Goal: Task Accomplishment & Management: Manage account settings

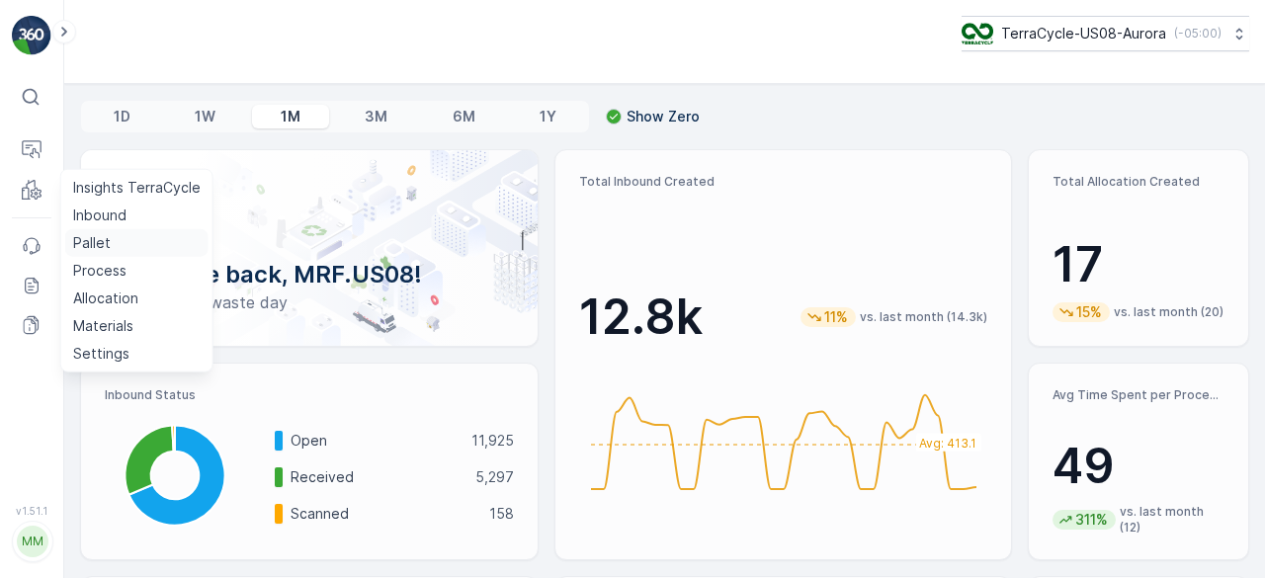
click at [113, 246] on link "Pallet" at bounding box center [136, 243] width 143 height 28
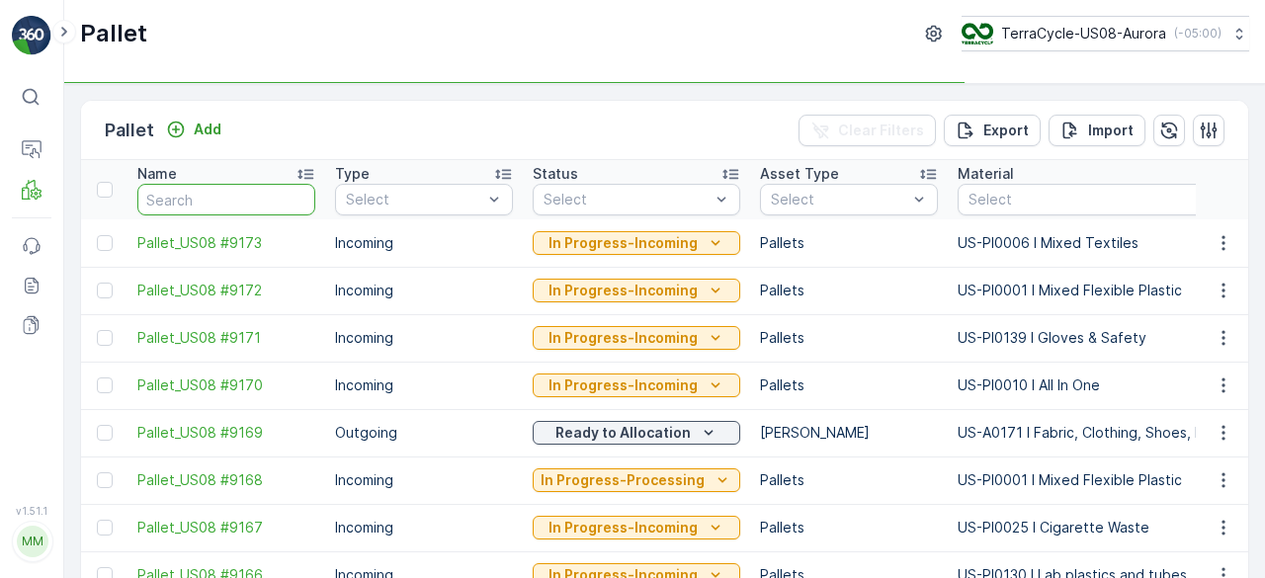
click at [241, 191] on input "text" at bounding box center [226, 200] width 178 height 32
type input "#"
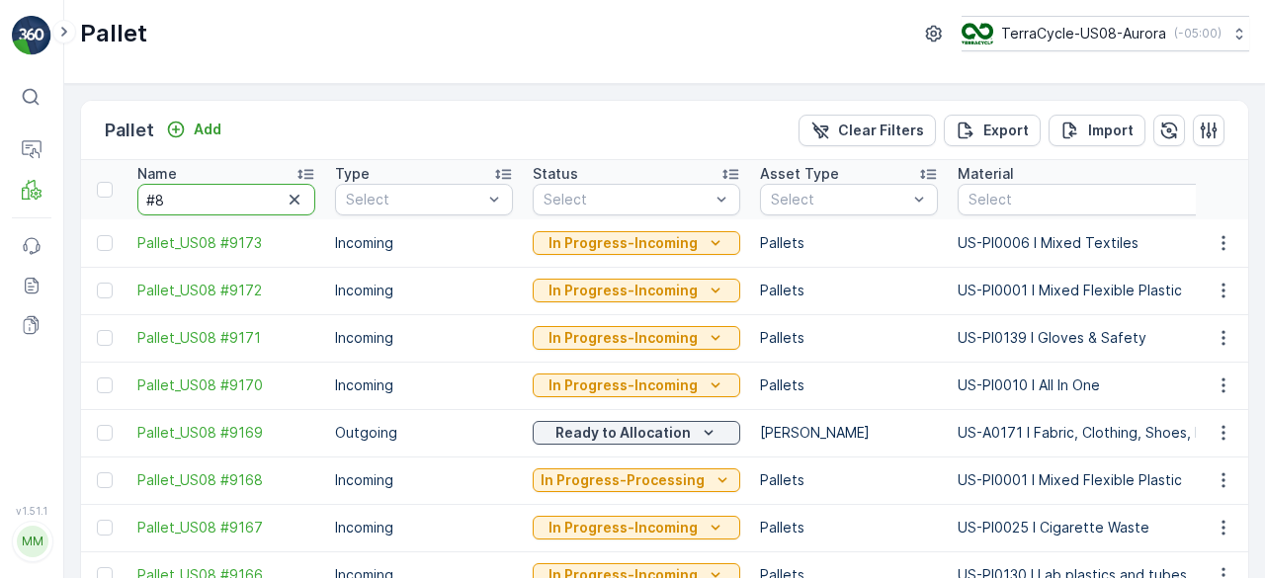
click at [223, 207] on input "#8" at bounding box center [226, 200] width 178 height 32
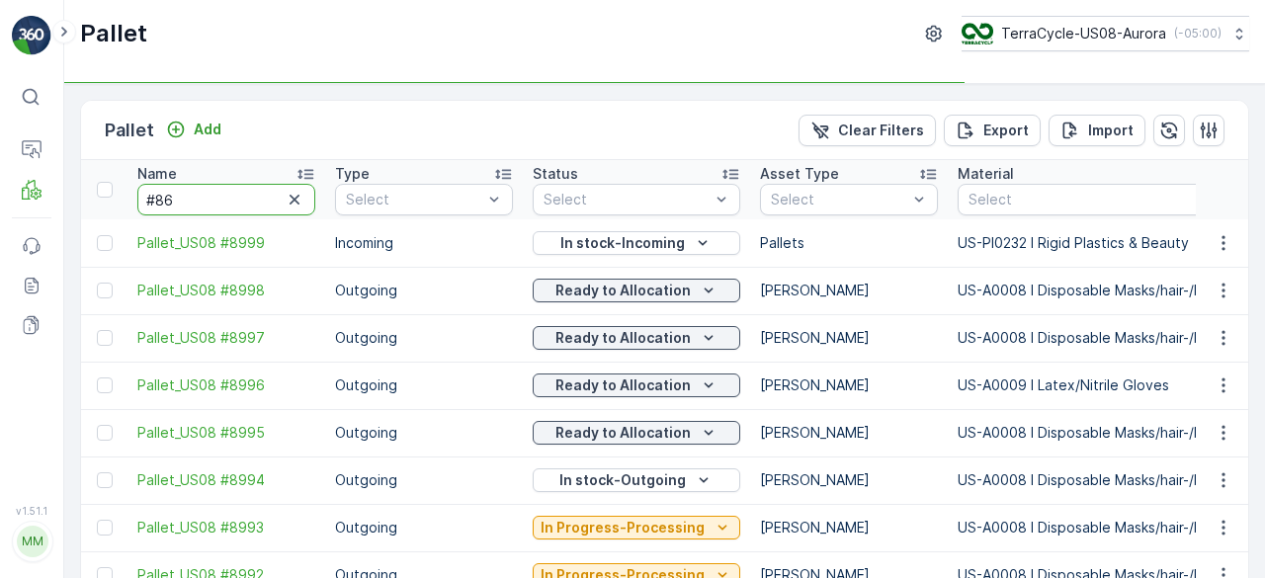
click at [208, 194] on input "#86" at bounding box center [226, 200] width 178 height 32
type input "#861"
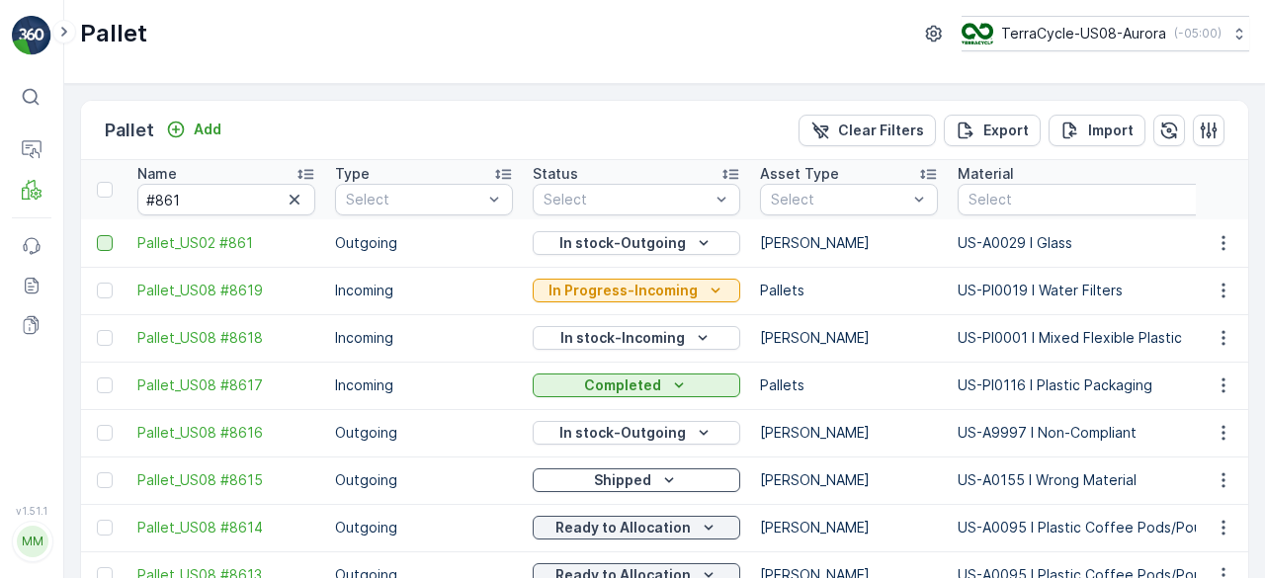
click at [107, 243] on div at bounding box center [105, 243] width 16 height 16
click at [97, 235] on input "checkbox" at bounding box center [97, 235] width 0 height 0
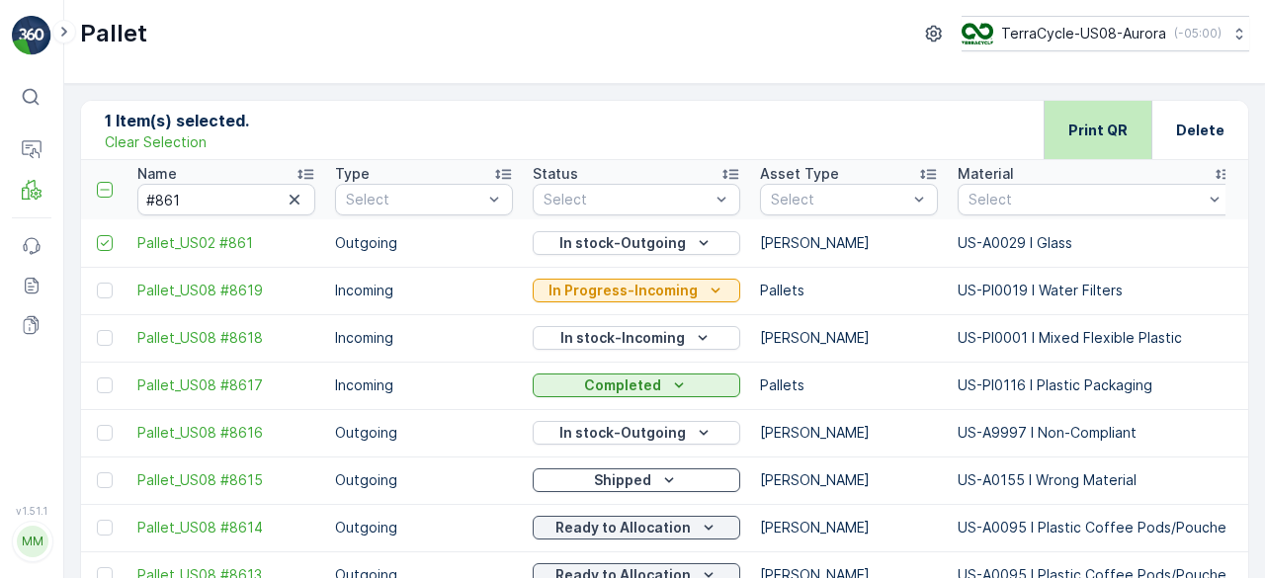
click at [1089, 129] on p "Print QR" at bounding box center [1098, 131] width 59 height 20
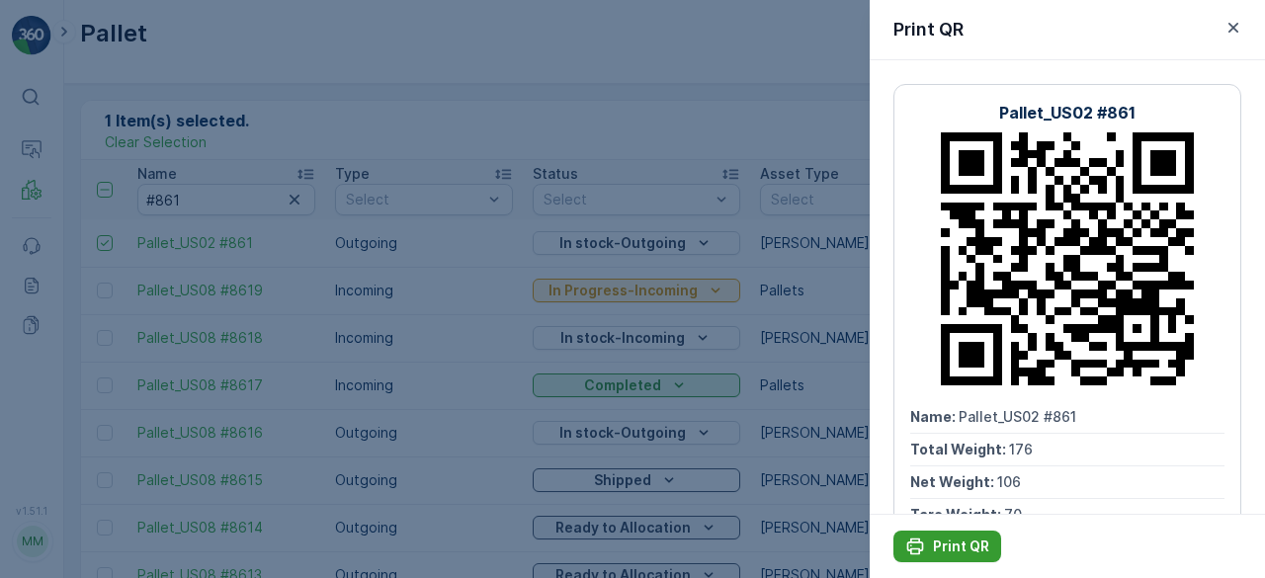
click at [966, 547] on p "Print QR" at bounding box center [961, 547] width 56 height 20
click at [301, 184] on div at bounding box center [632, 289] width 1265 height 578
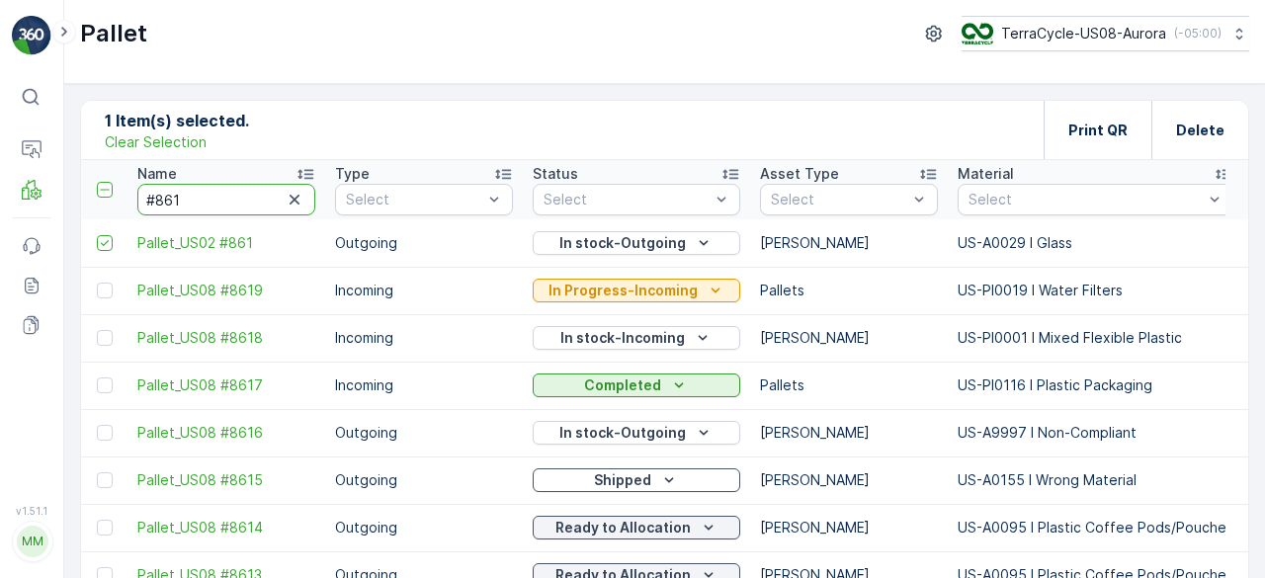
drag, startPoint x: 251, startPoint y: 193, endPoint x: 0, endPoint y: 210, distance: 251.7
click at [0, 210] on div "⌘B Operations MRF Events Reports Documents v 1.51.1 MM MRF.US08 Pallet TerraCyc…" at bounding box center [632, 289] width 1265 height 578
type input "5458"
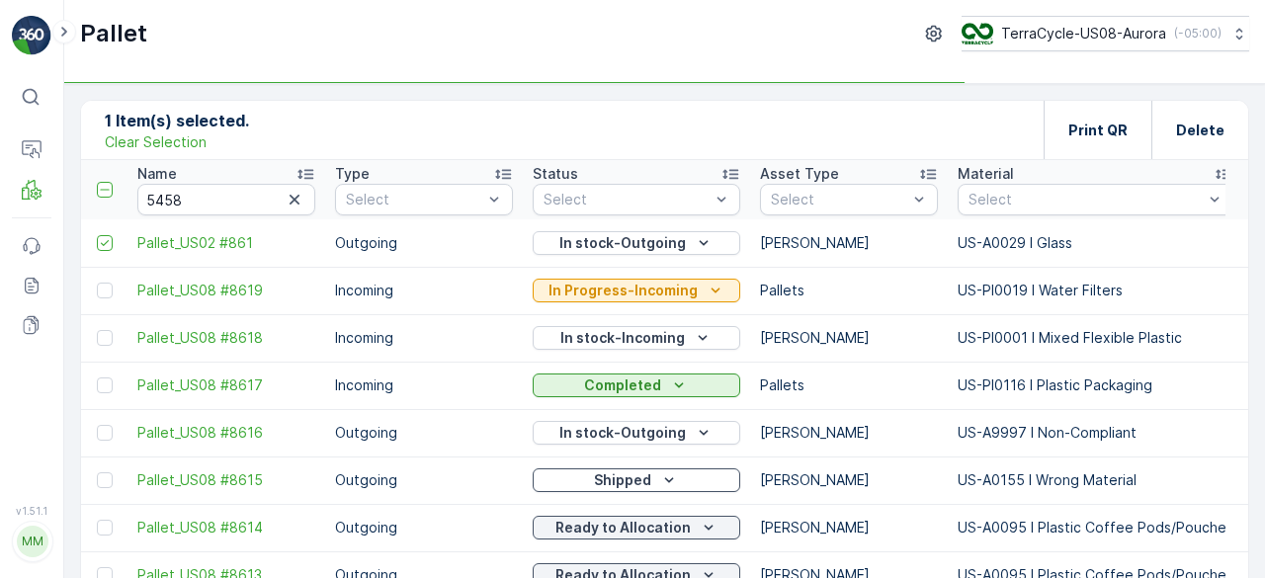
click at [167, 137] on p "Clear Selection" at bounding box center [156, 142] width 102 height 20
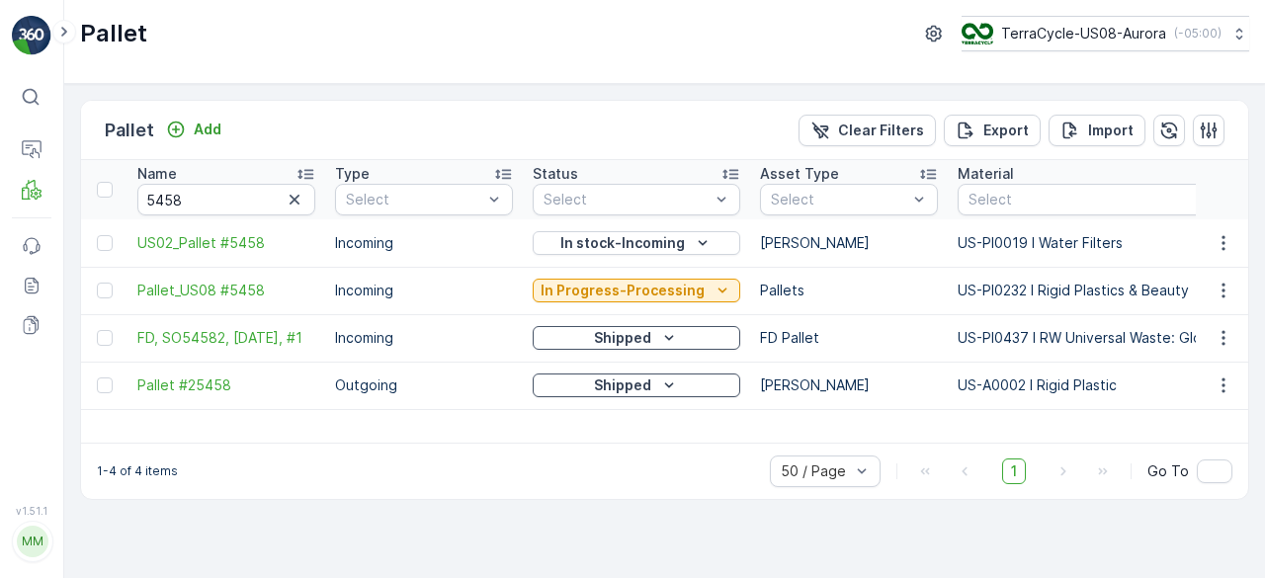
click at [104, 250] on td at bounding box center [104, 242] width 46 height 47
click at [107, 230] on td at bounding box center [104, 242] width 46 height 47
click at [106, 242] on div at bounding box center [105, 243] width 16 height 16
click at [97, 235] on input "checkbox" at bounding box center [97, 235] width 0 height 0
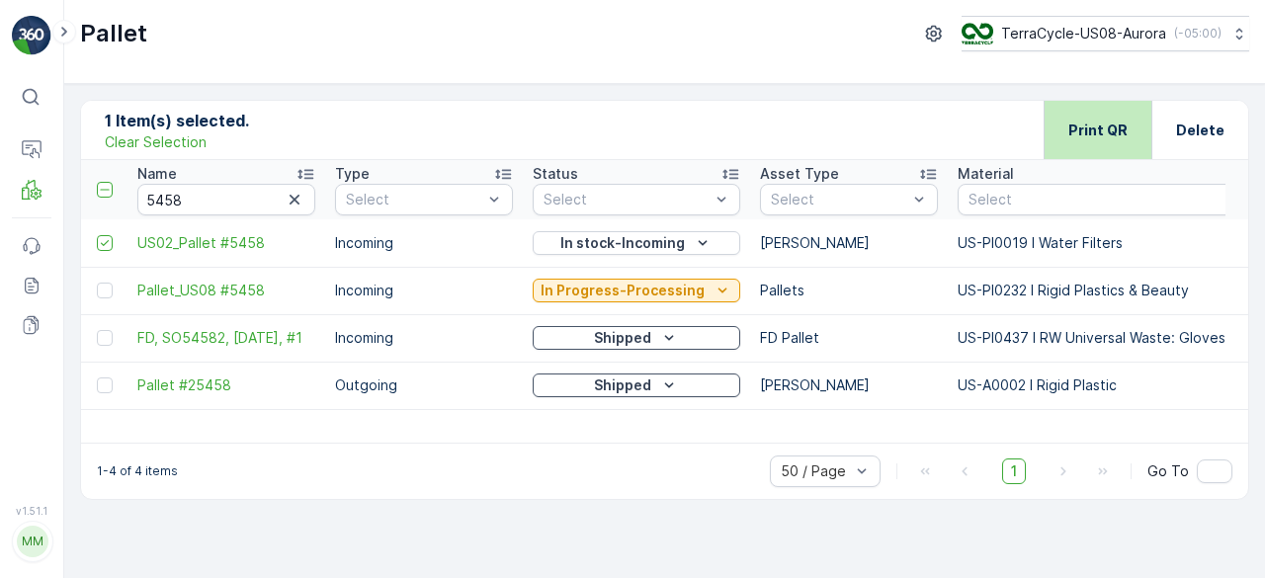
click at [1117, 111] on div "Print QR" at bounding box center [1098, 130] width 59 height 58
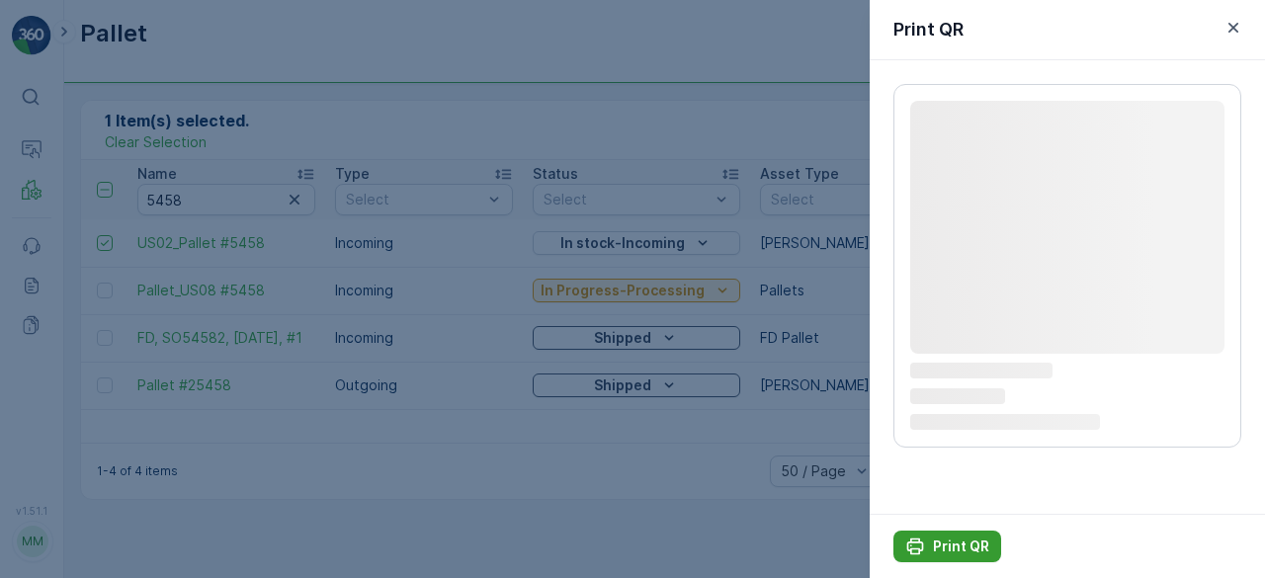
click at [956, 549] on p "Print QR" at bounding box center [961, 547] width 56 height 20
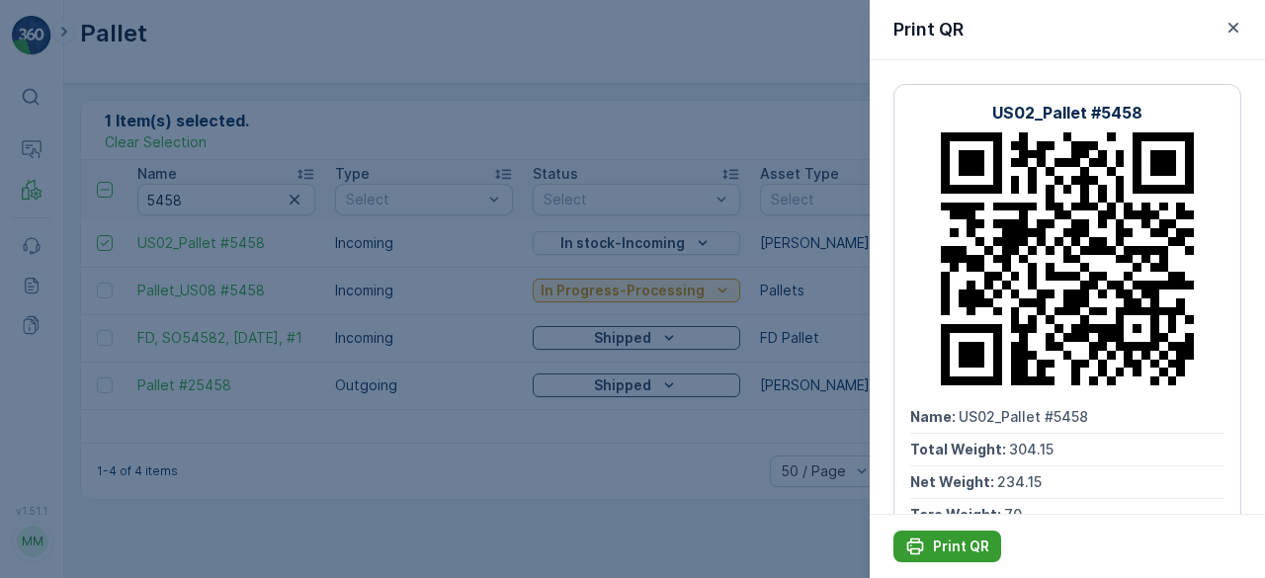
click at [956, 549] on p "Print QR" at bounding box center [961, 547] width 56 height 20
click at [20, 187] on div at bounding box center [632, 289] width 1265 height 578
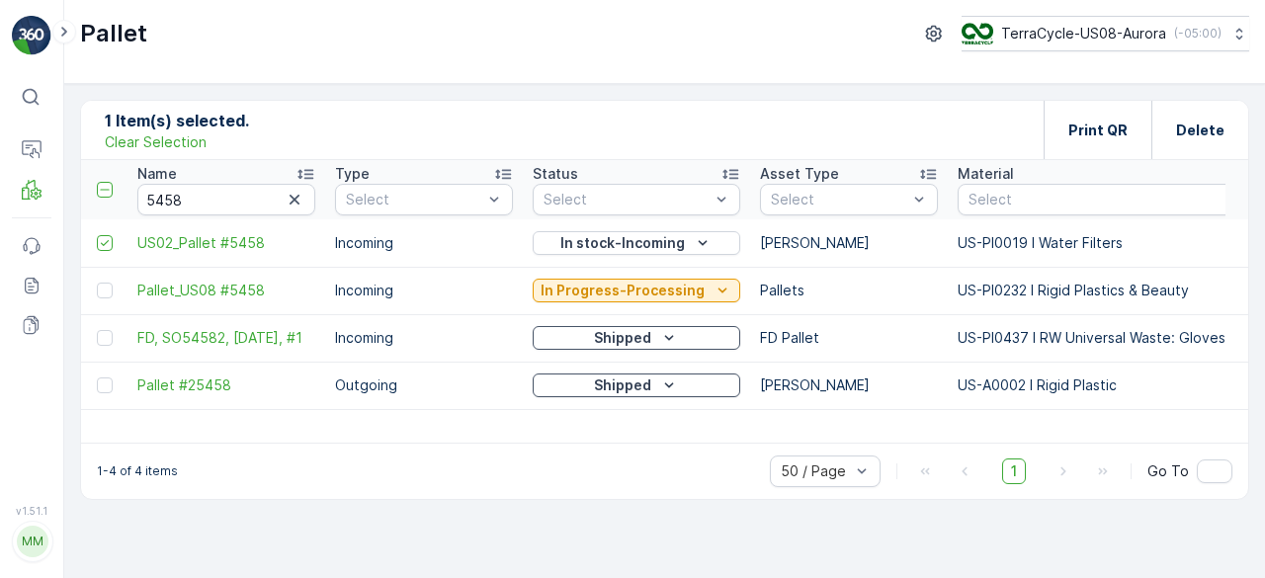
click at [132, 133] on p "Clear Selection" at bounding box center [156, 142] width 102 height 20
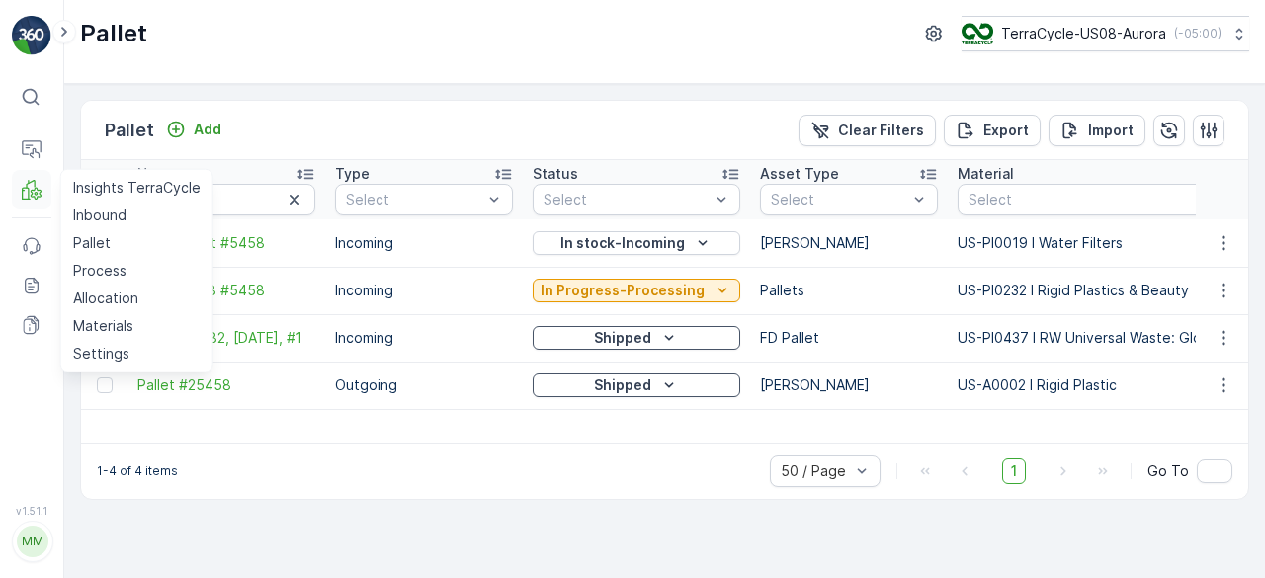
click at [34, 185] on icon at bounding box center [32, 190] width 20 height 20
click at [125, 265] on link "Process" at bounding box center [136, 271] width 143 height 28
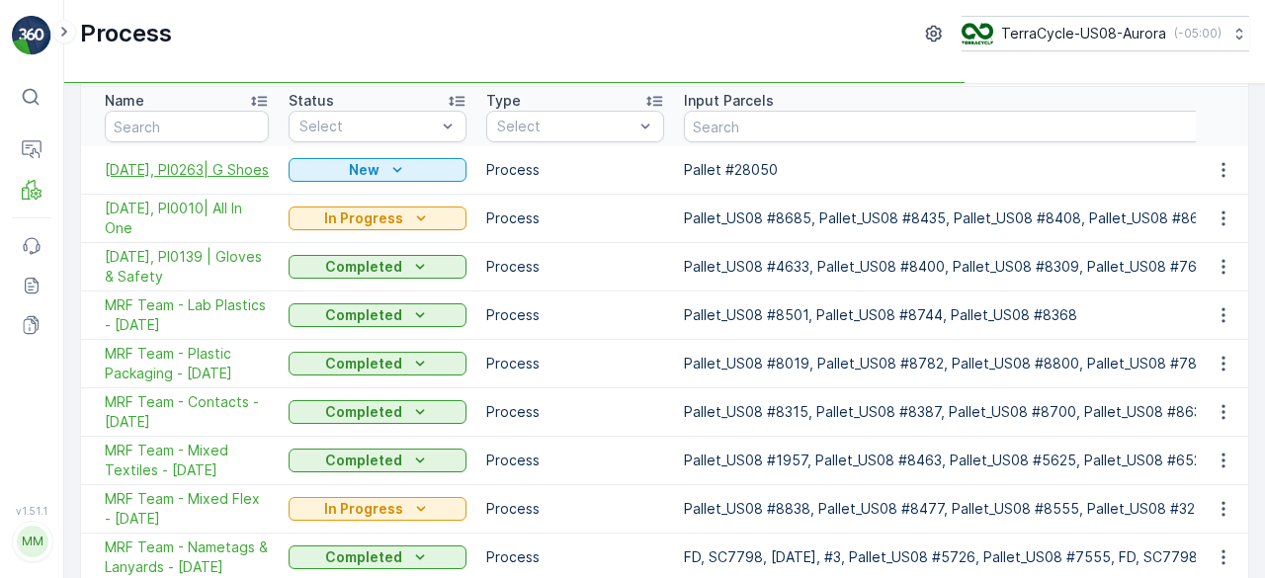
scroll to position [99, 0]
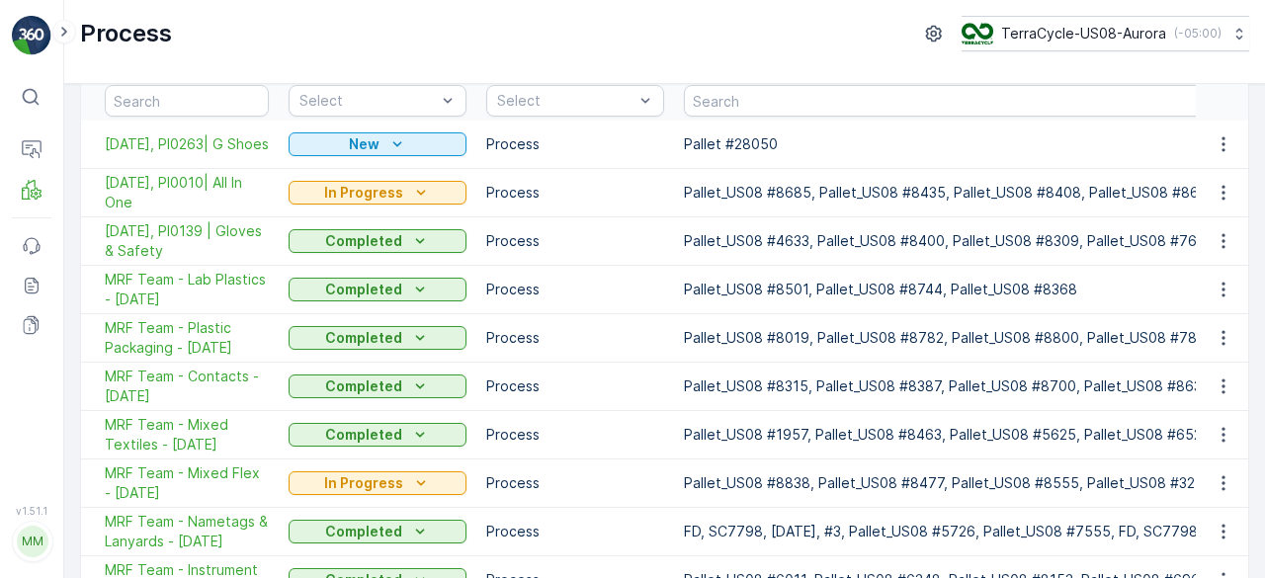
click at [195, 474] on span "MRF Team - Mixed Flex - [DATE]" at bounding box center [187, 484] width 164 height 40
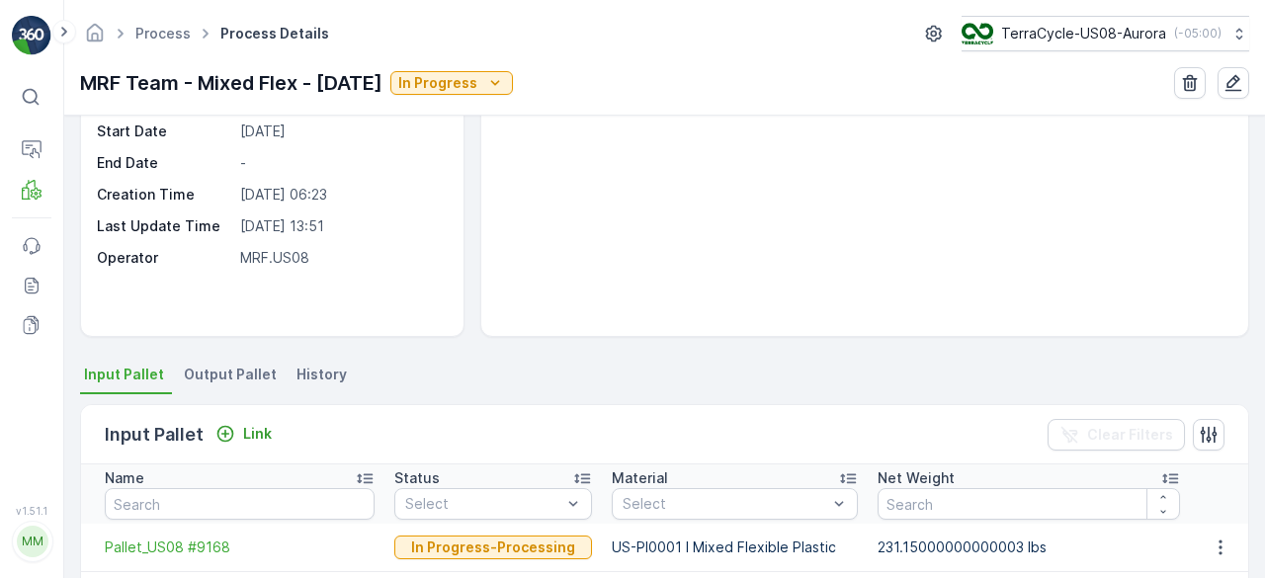
scroll to position [198, 0]
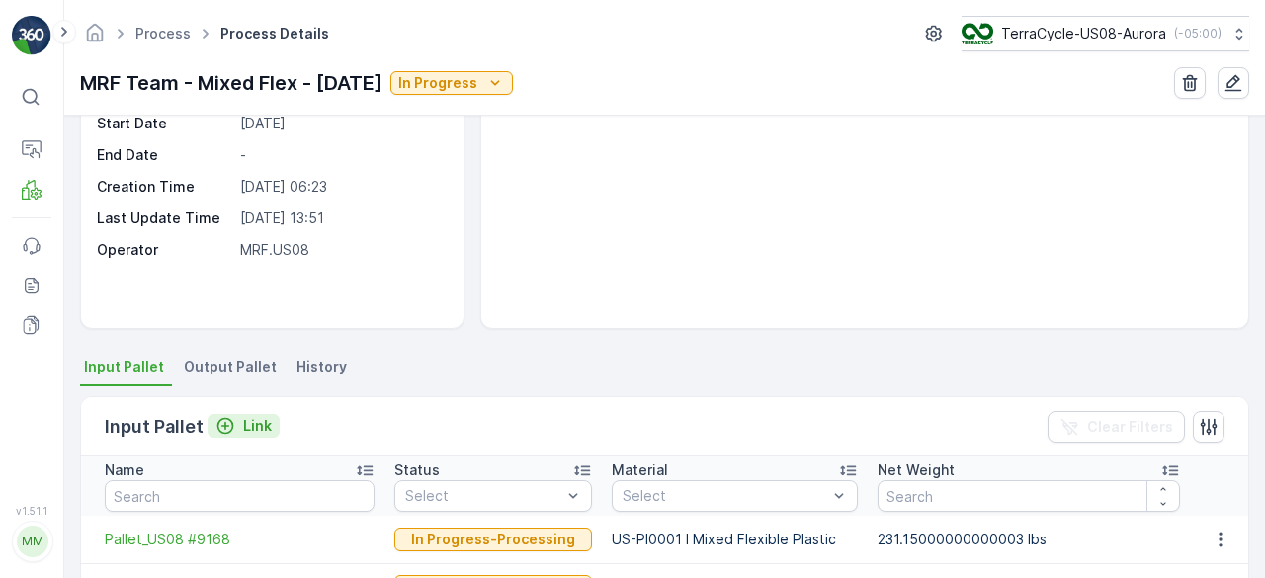
click at [251, 422] on p "Link" at bounding box center [257, 426] width 29 height 20
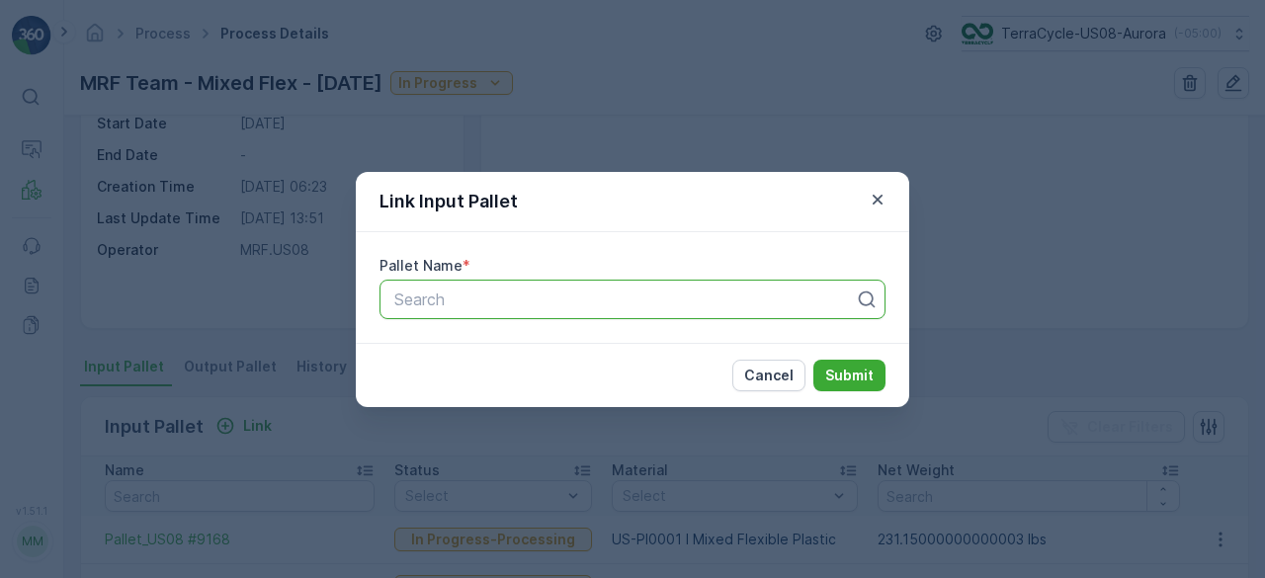
click at [885, 195] on icon "button" at bounding box center [878, 200] width 20 height 20
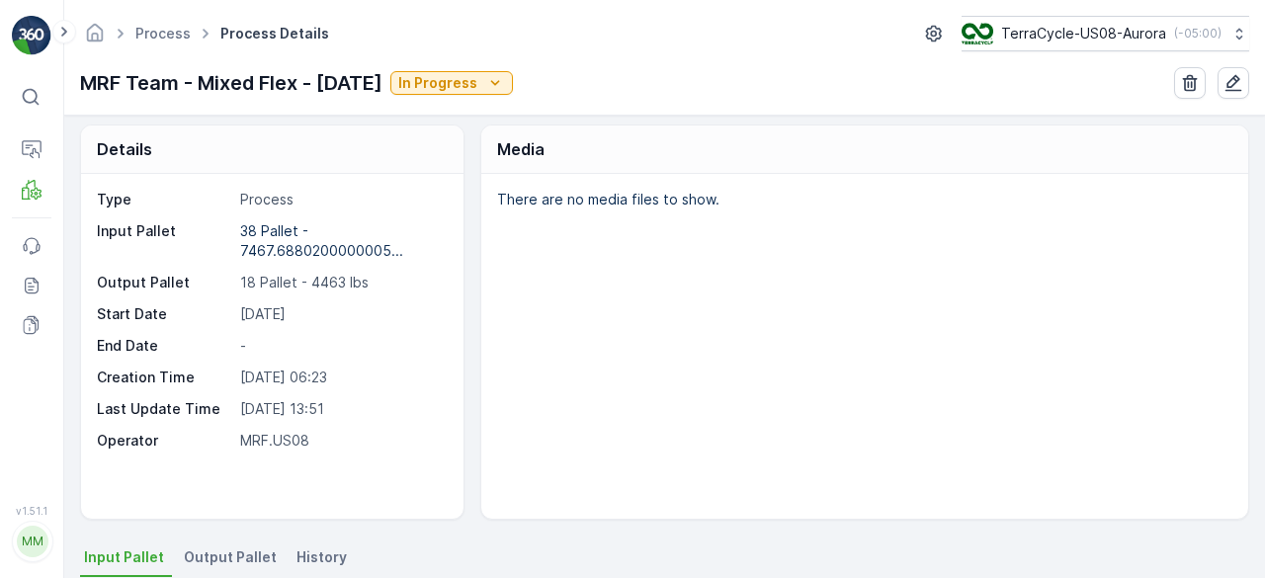
scroll to position [0, 0]
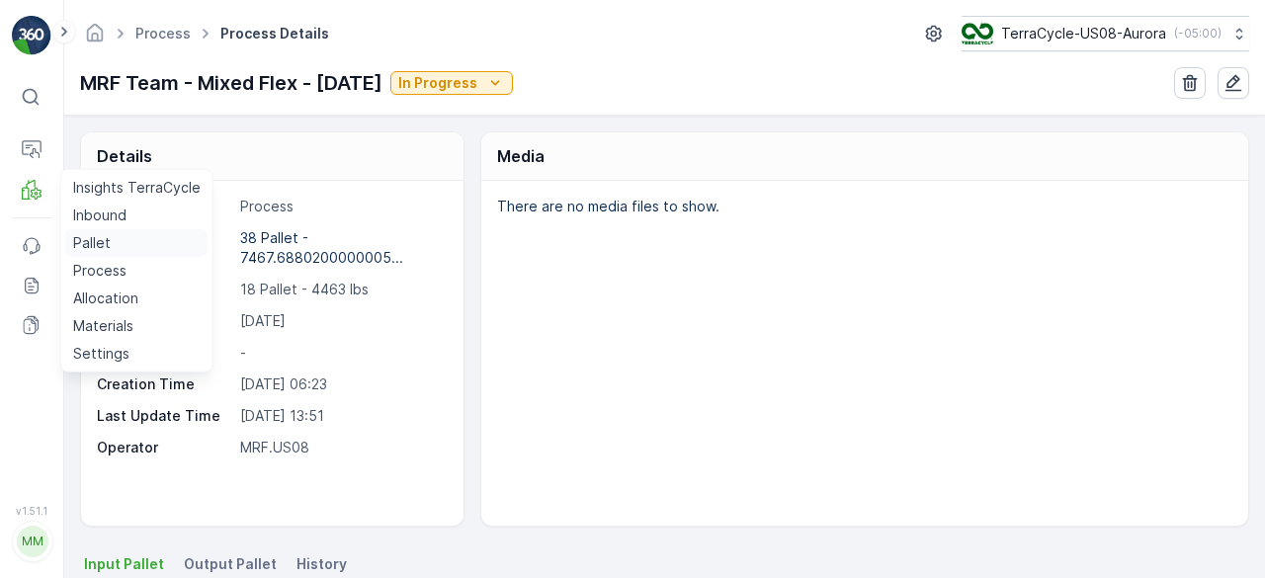
click at [115, 238] on link "Pallet" at bounding box center [136, 243] width 143 height 28
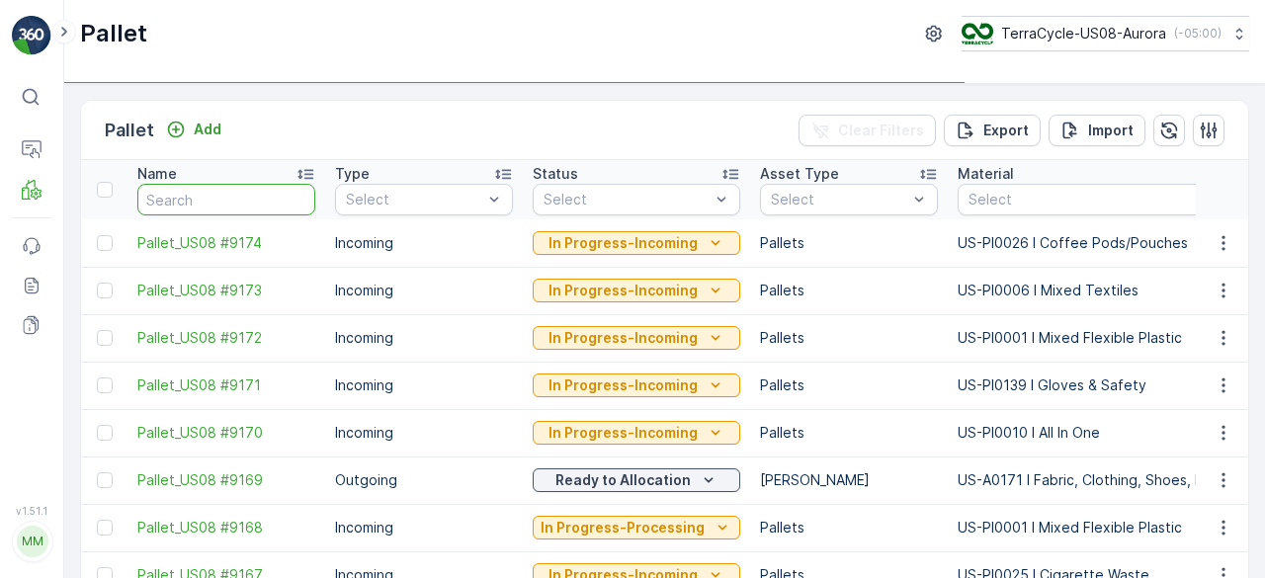
click at [236, 206] on input "text" at bounding box center [226, 200] width 178 height 32
type input "856"
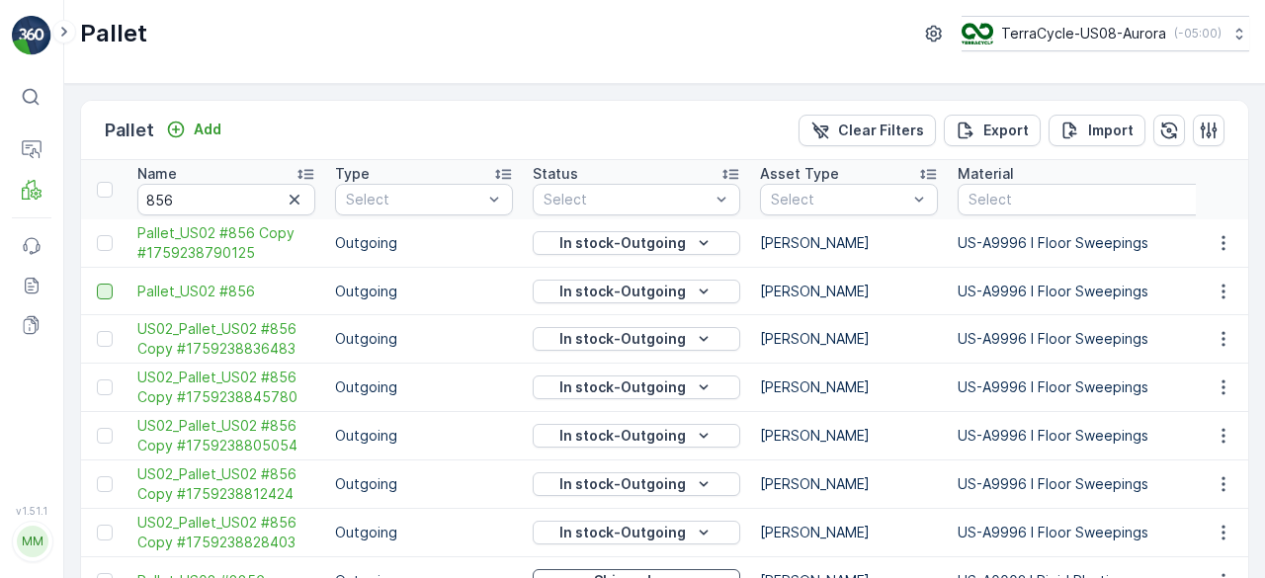
click at [104, 294] on div at bounding box center [105, 292] width 16 height 16
click at [97, 284] on input "checkbox" at bounding box center [97, 284] width 0 height 0
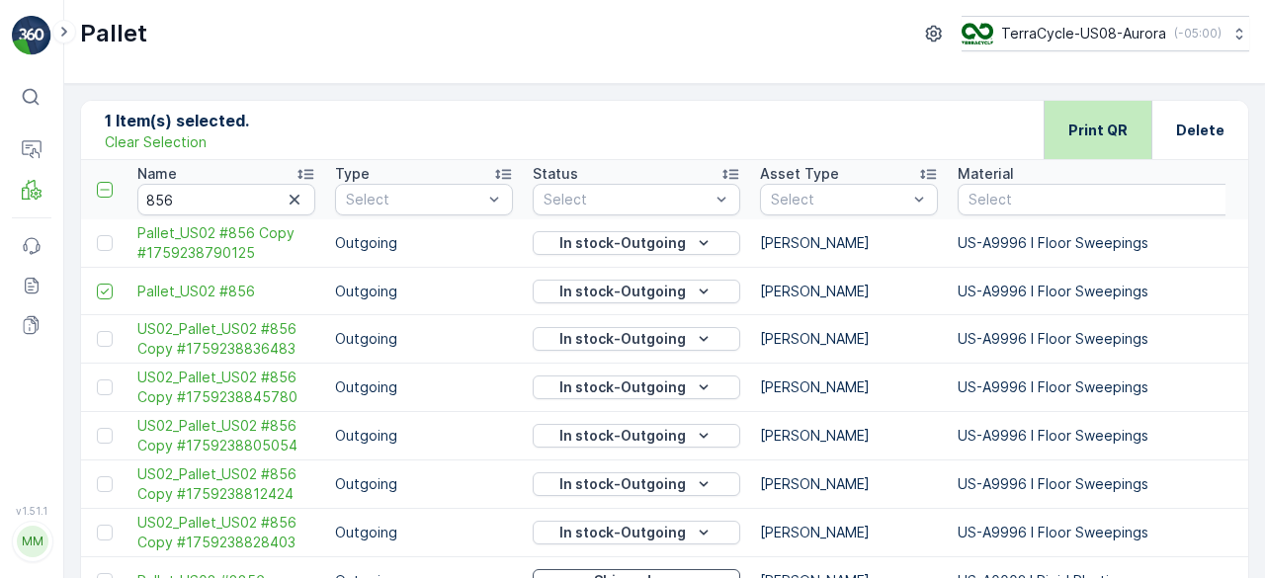
click at [1074, 151] on div "Print QR" at bounding box center [1098, 130] width 59 height 58
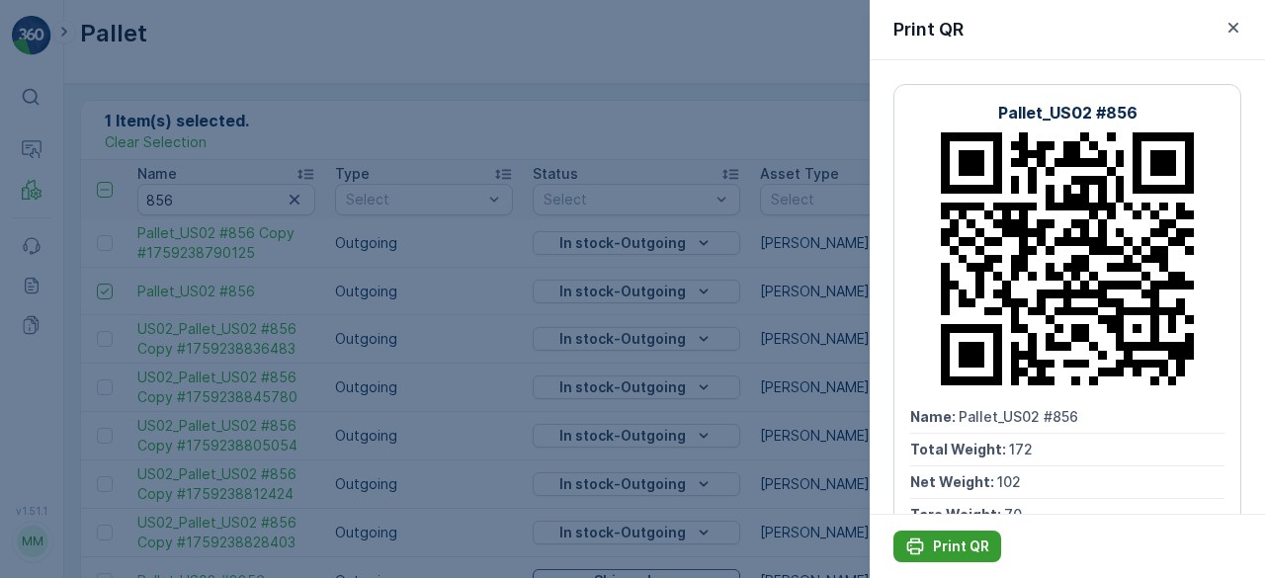
click at [937, 539] on p "Print QR" at bounding box center [961, 547] width 56 height 20
click at [243, 224] on div at bounding box center [632, 289] width 1265 height 578
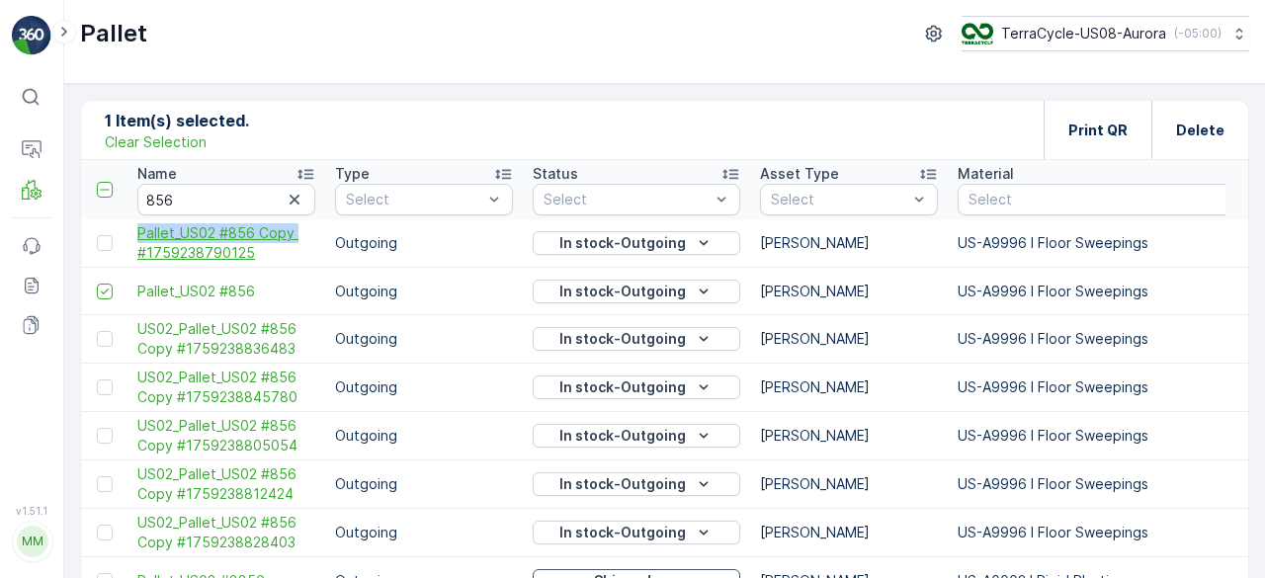
drag, startPoint x: 132, startPoint y: 230, endPoint x: 295, endPoint y: 232, distance: 162.2
click at [295, 232] on td "Pallet_US02 #856 Copy #1759238790125" at bounding box center [227, 243] width 198 height 48
copy span "Pallet_US02 #856 Copy"
drag, startPoint x: 225, startPoint y: 195, endPoint x: 20, endPoint y: 211, distance: 206.2
click at [20, 211] on div "⌘B Operations MRF Events Reports Documents v 1.51.1 MM MRF.US08 Pallet TerraCyc…" at bounding box center [632, 289] width 1265 height 578
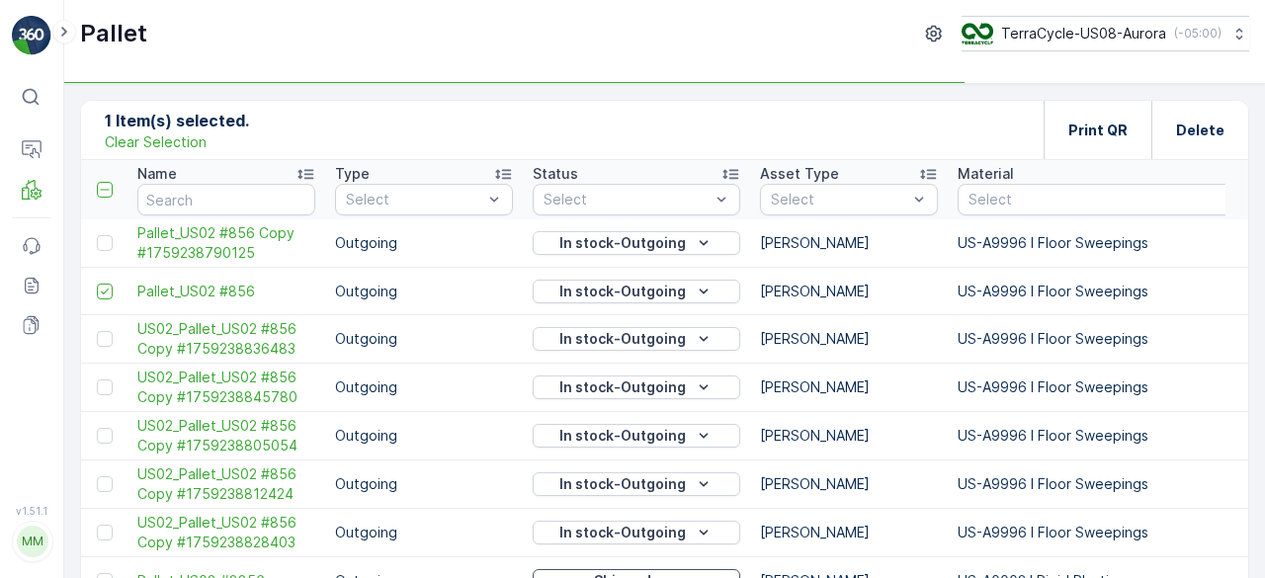
click at [300, 138] on div "1 Item(s) selected. Clear Selection Print QR Delete" at bounding box center [665, 130] width 1168 height 59
click at [175, 197] on input "text" at bounding box center [226, 200] width 178 height 32
paste input "Pallet_US02 #856 Copy"
type input "Pallet_US02 #856 Copy"
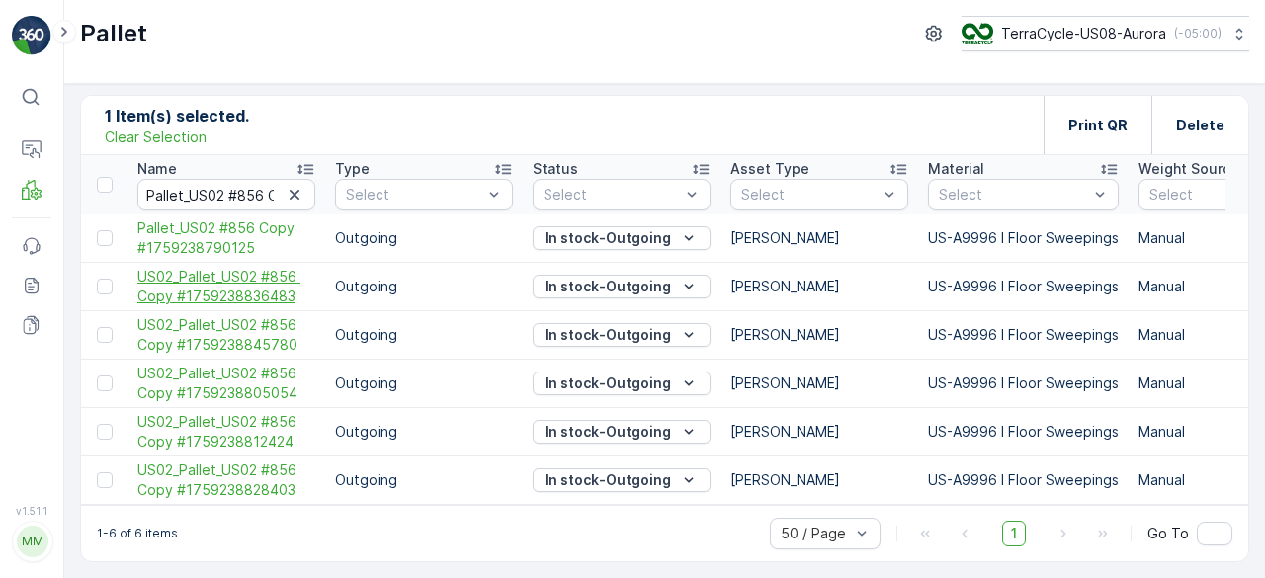
scroll to position [10, 0]
click at [102, 183] on div at bounding box center [105, 185] width 16 height 16
click at [108, 177] on input "checkbox" at bounding box center [108, 177] width 0 height 0
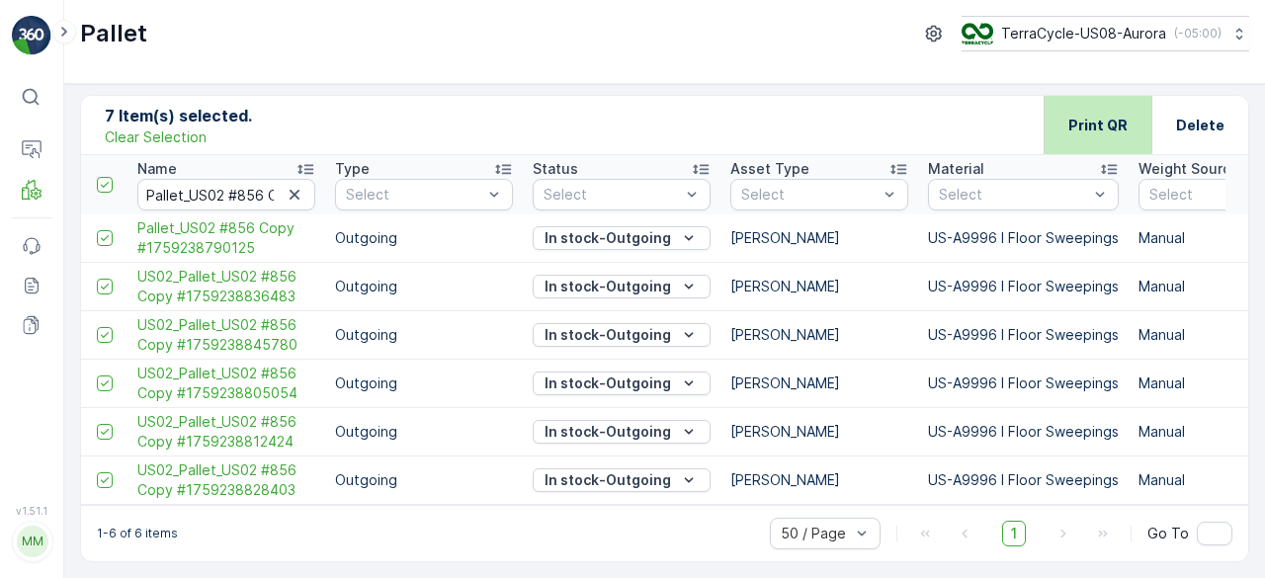
click at [1089, 120] on p "Print QR" at bounding box center [1098, 126] width 59 height 20
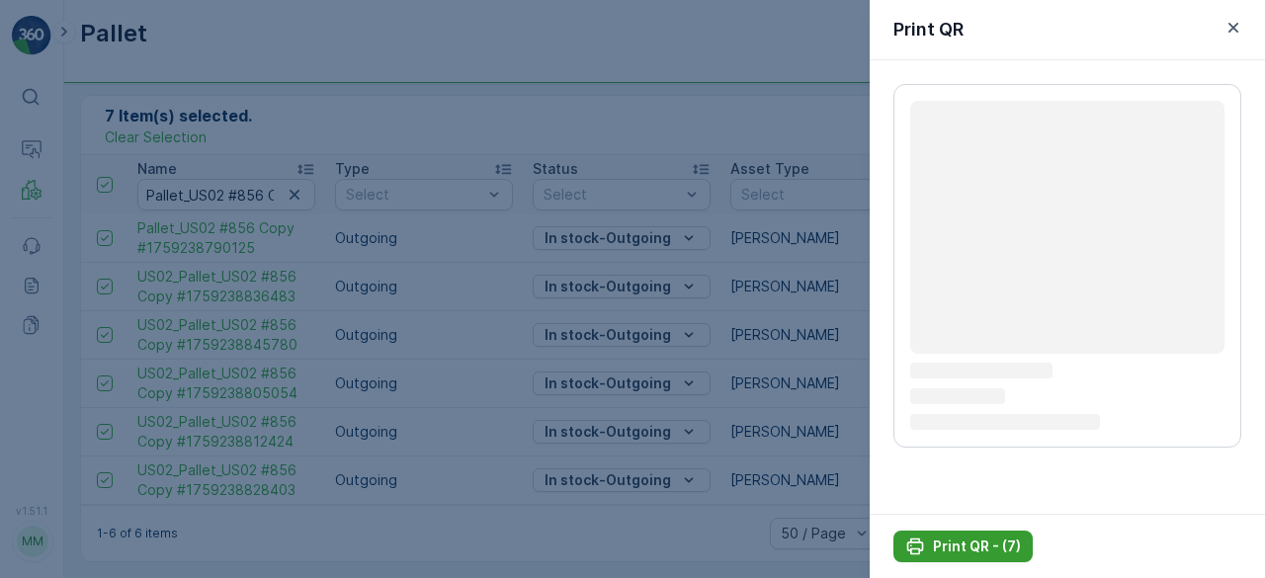
click at [977, 542] on p "Print QR - (7)" at bounding box center [977, 547] width 88 height 20
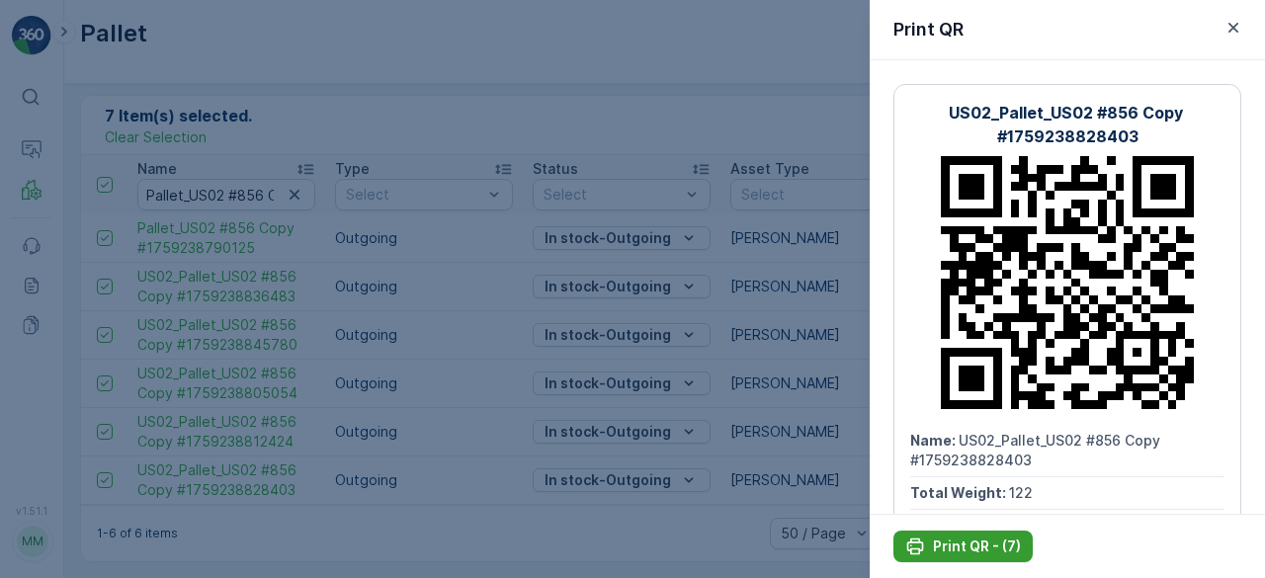
click at [978, 549] on p "Print QR - (7)" at bounding box center [977, 547] width 88 height 20
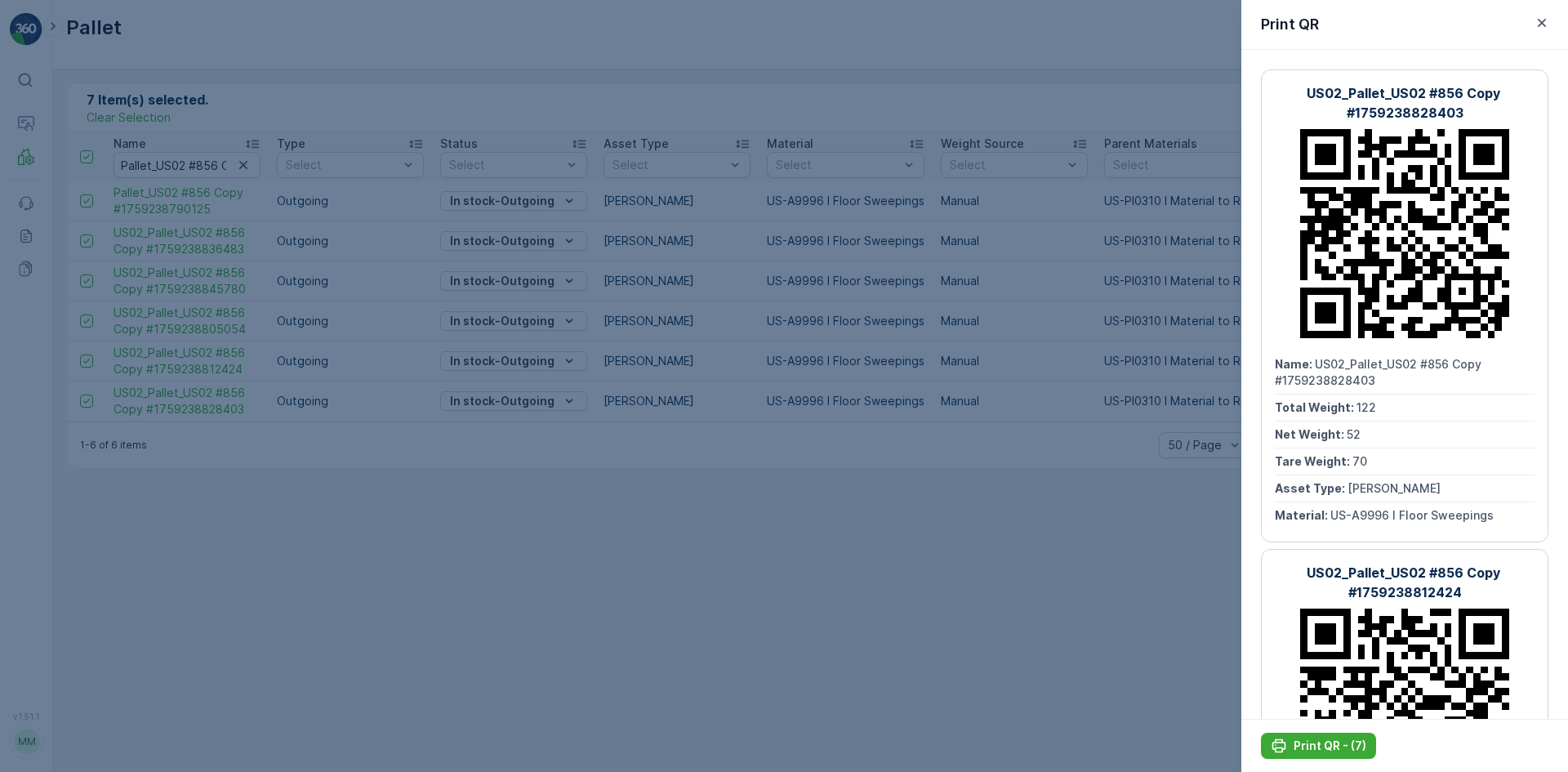
scroll to position [0, 0]
click at [690, 477] on div at bounding box center [784, 386] width 1568 height 772
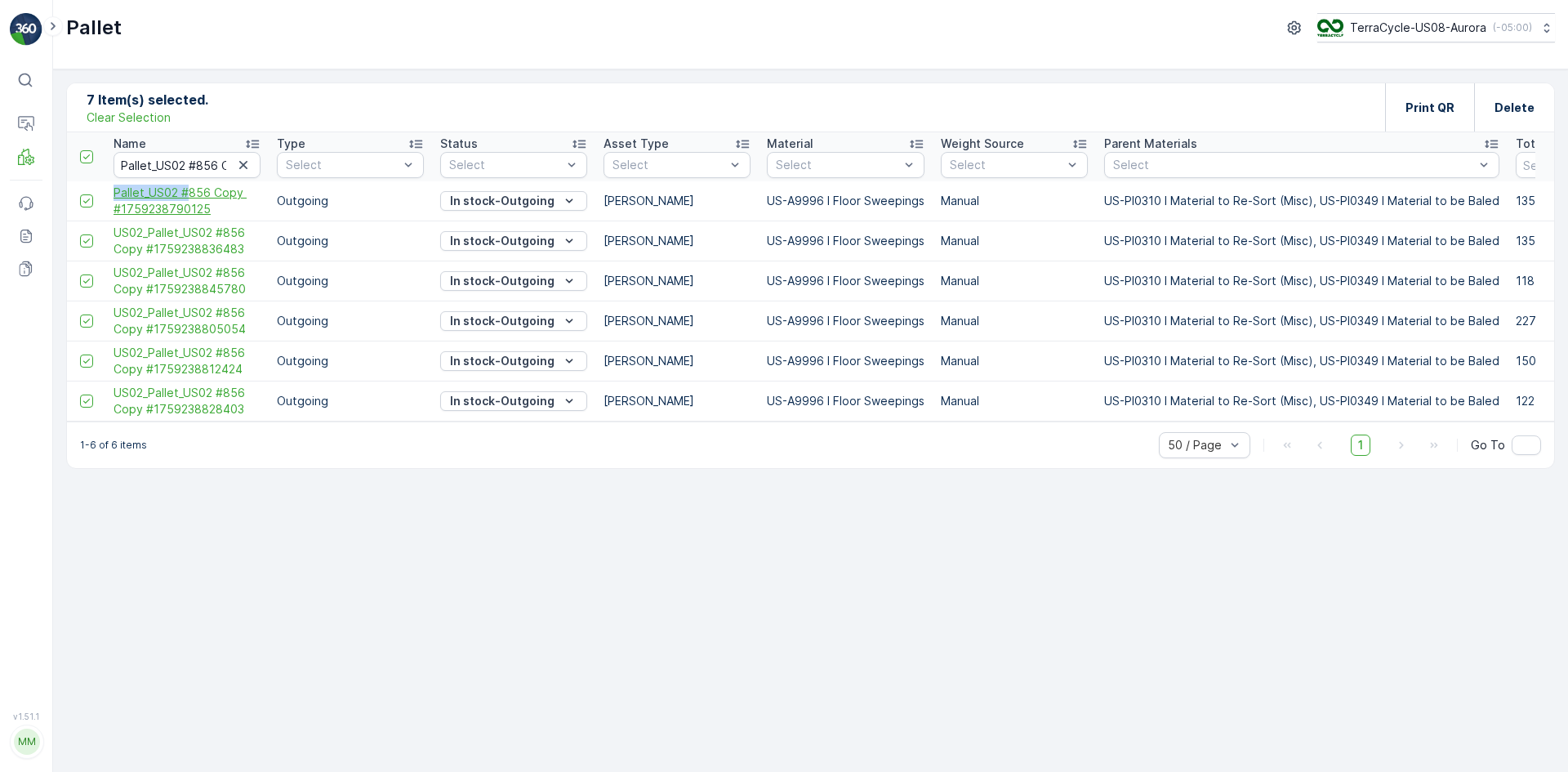
drag, startPoint x: 104, startPoint y: 188, endPoint x: 185, endPoint y: 192, distance: 81.1
copy span "Pallet_US02 #"
click at [242, 164] on icon "button" at bounding box center [244, 165] width 8 height 8
click at [140, 109] on p "Clear Selection" at bounding box center [129, 117] width 84 height 17
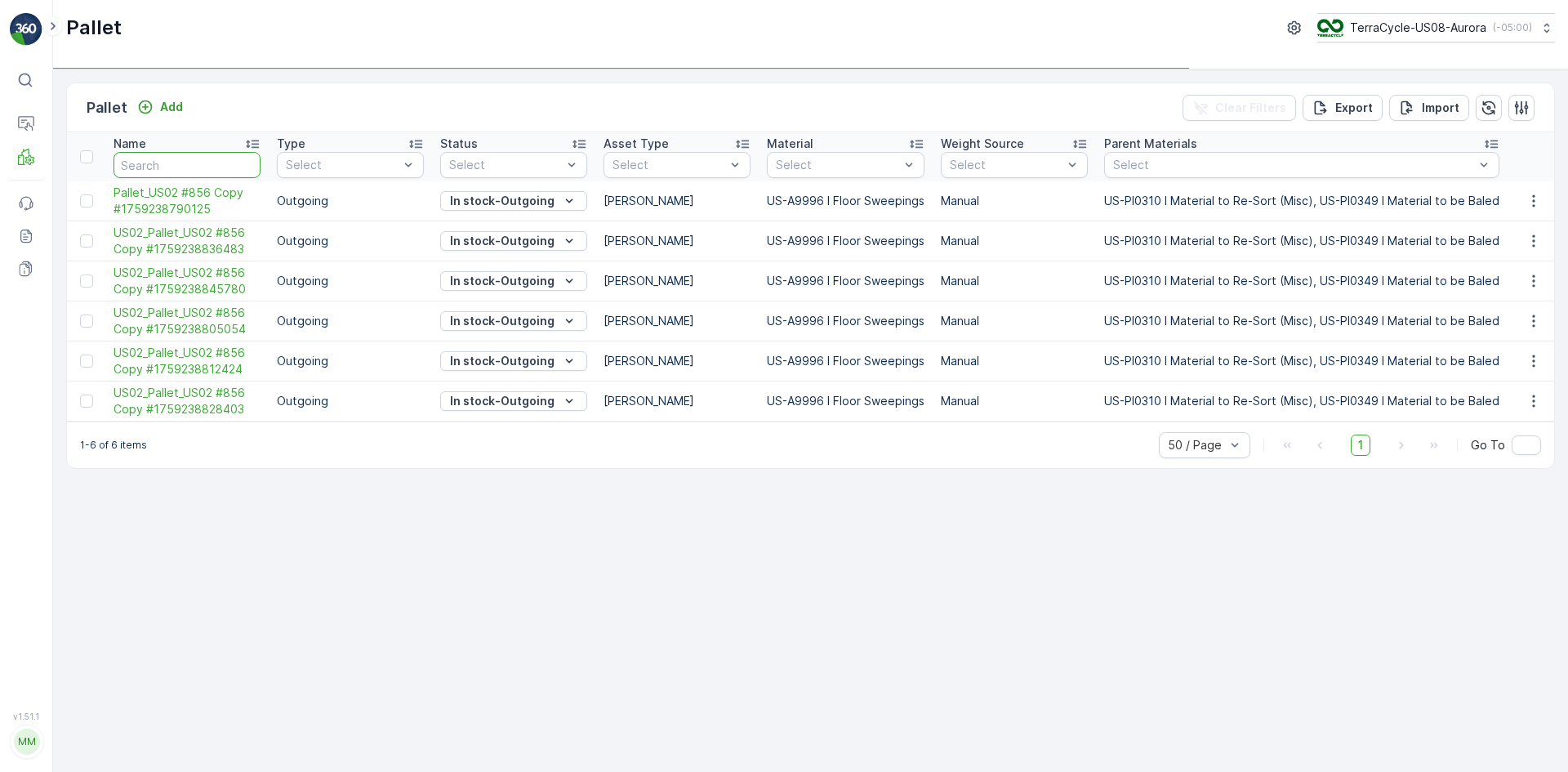
paste input "Pallet_US02 #"
type input "Pallet_US02 #"
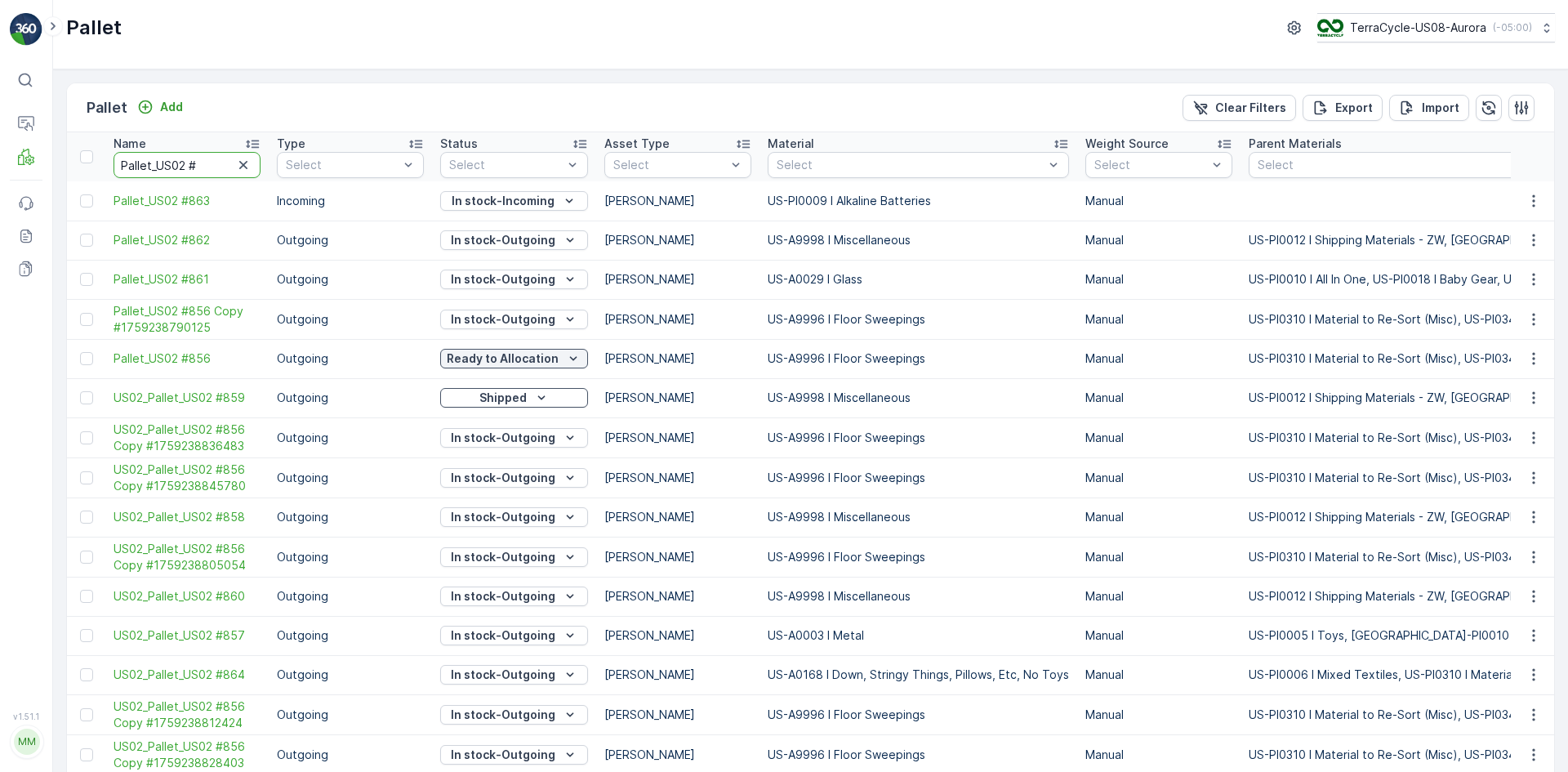
click at [210, 170] on input "Pallet_US02 #" at bounding box center [187, 165] width 147 height 26
type input "Pallet_US02 #89"
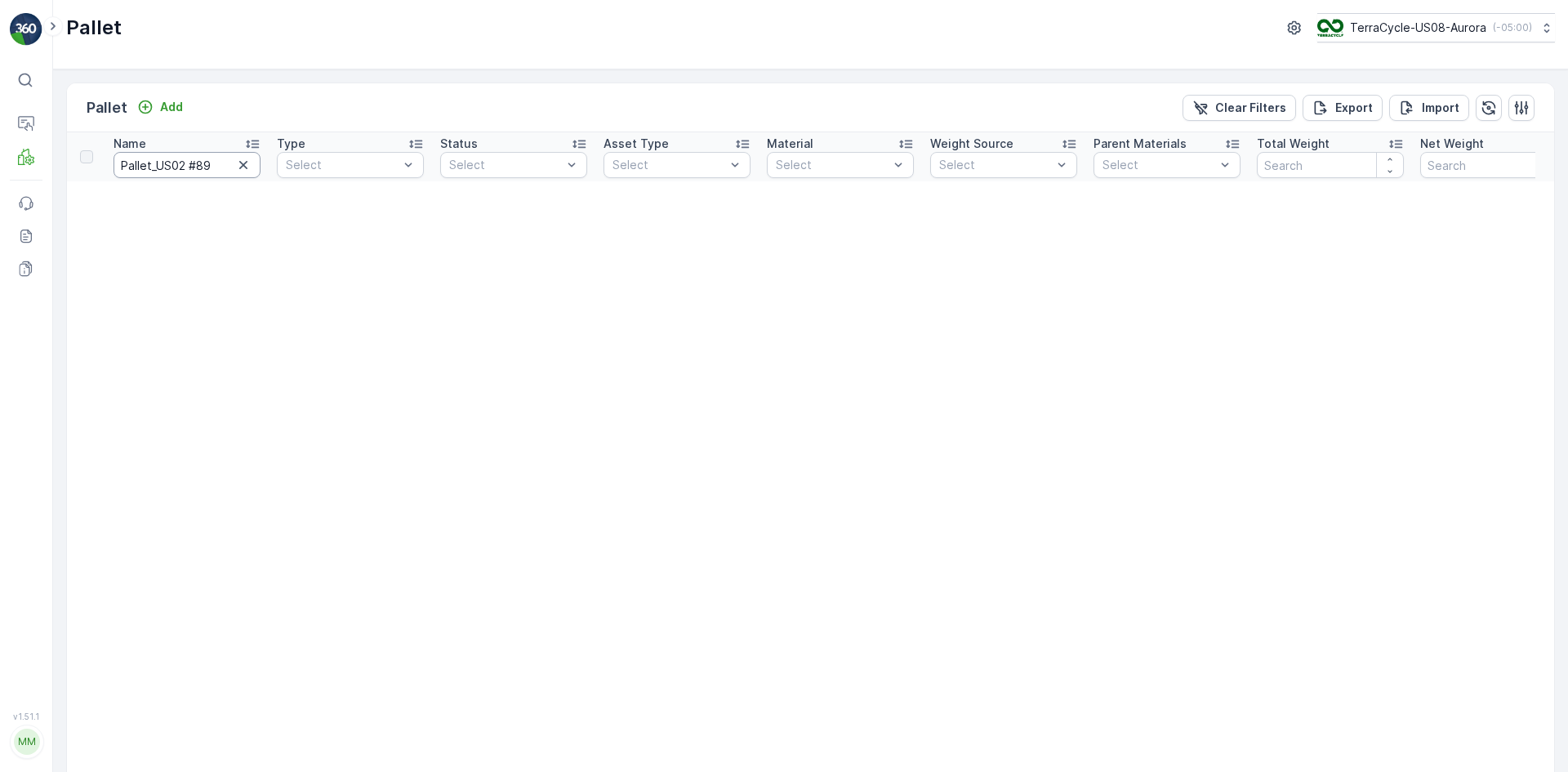
click at [218, 167] on input "Pallet_US02 #89" at bounding box center [187, 165] width 147 height 26
type input "Pallet_US02 #"
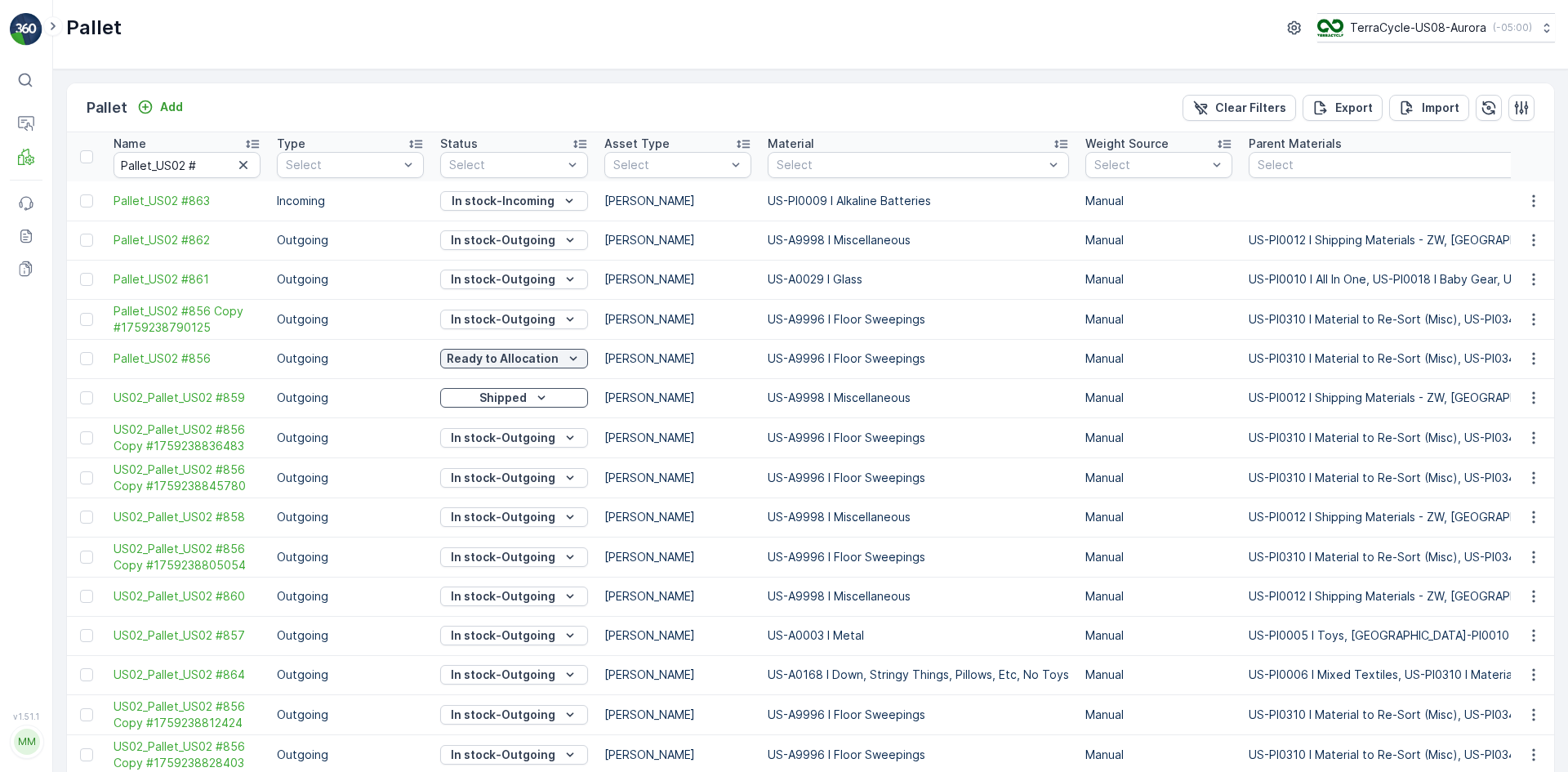
drag, startPoint x: 88, startPoint y: 238, endPoint x: 270, endPoint y: 310, distance: 195.7
click at [88, 238] on div at bounding box center [87, 241] width 13 height 13
click at [80, 234] on input "checkbox" at bounding box center [80, 234] width 0 height 0
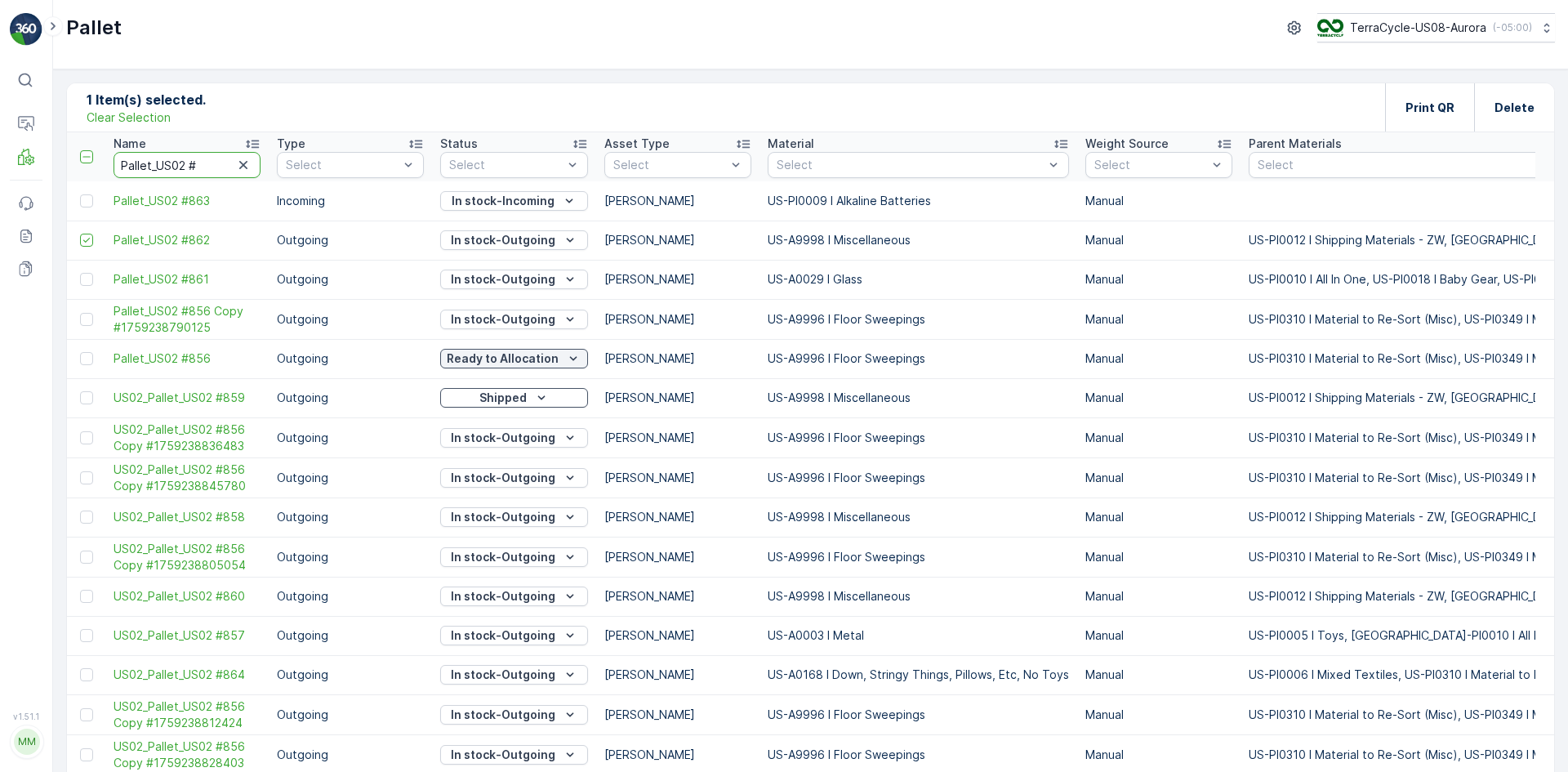
click at [204, 178] on input "Pallet_US02 #" at bounding box center [187, 165] width 147 height 26
type input "Pallet_US02 #864"
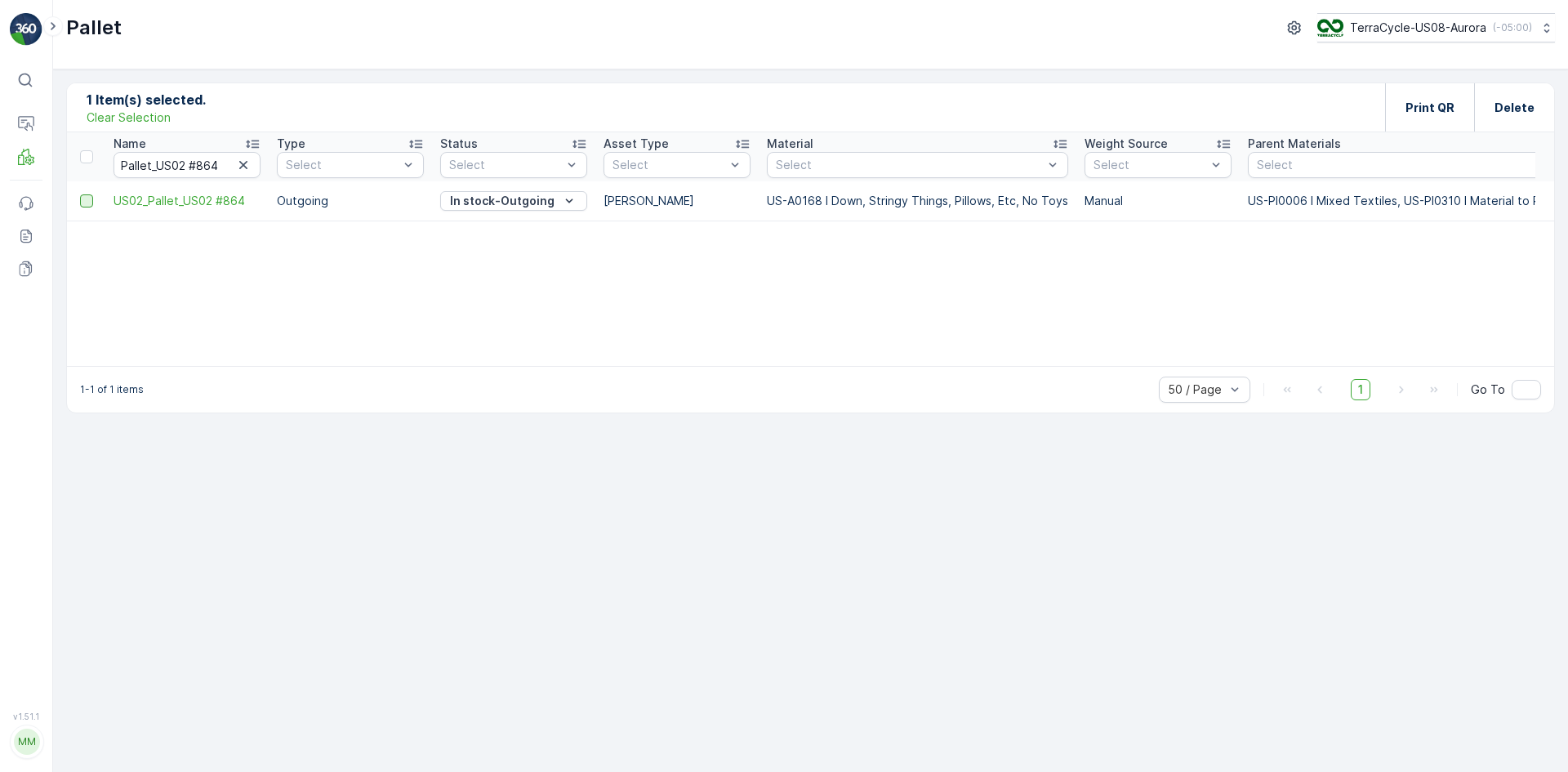
click at [85, 205] on div at bounding box center [87, 201] width 13 height 13
click at [80, 194] on input "checkbox" at bounding box center [80, 194] width 0 height 0
click at [1044, 102] on p "Print QR" at bounding box center [1429, 108] width 49 height 17
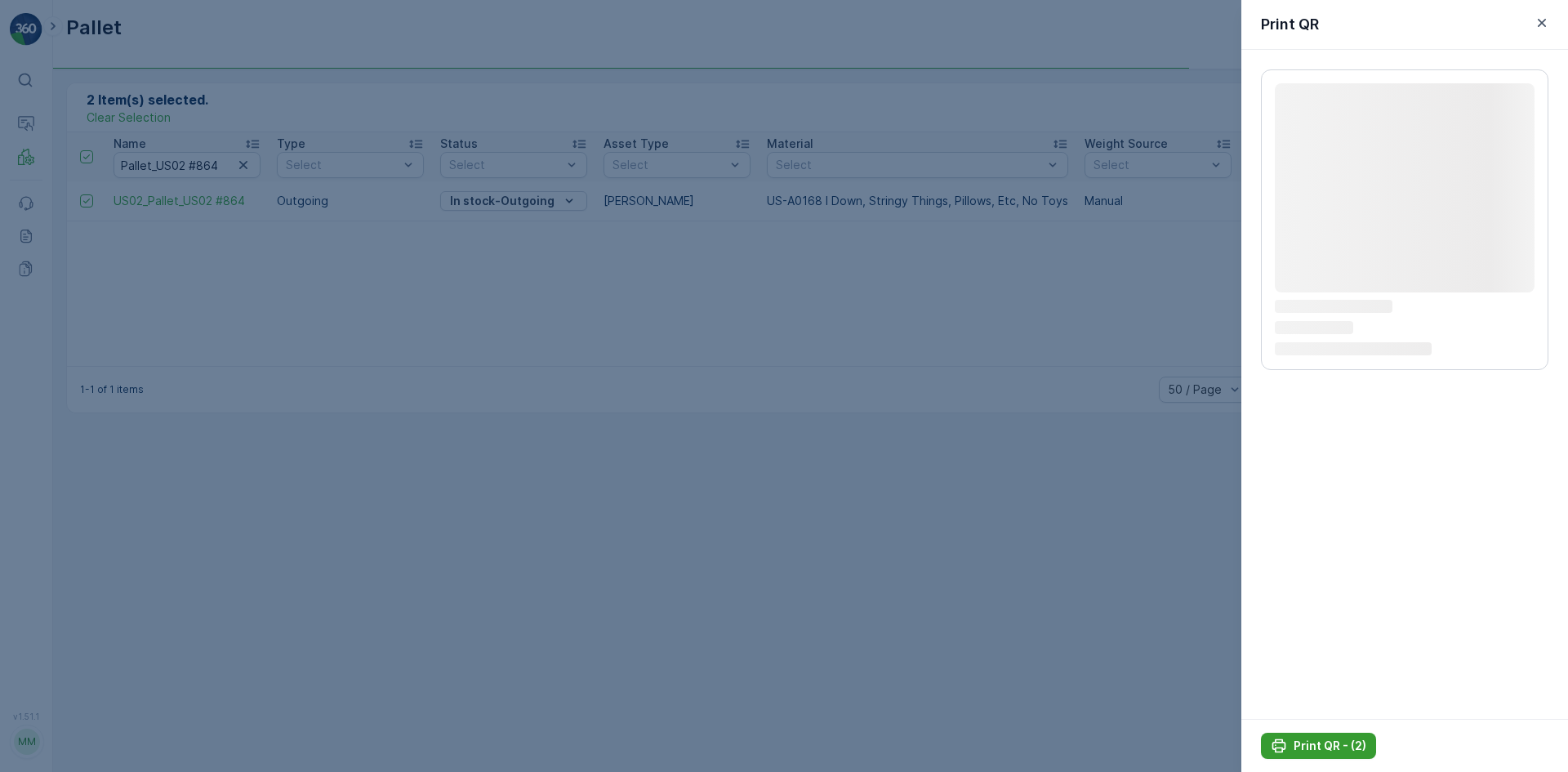
click at [1044, 477] on p "Print QR - (2)" at bounding box center [1330, 746] width 73 height 17
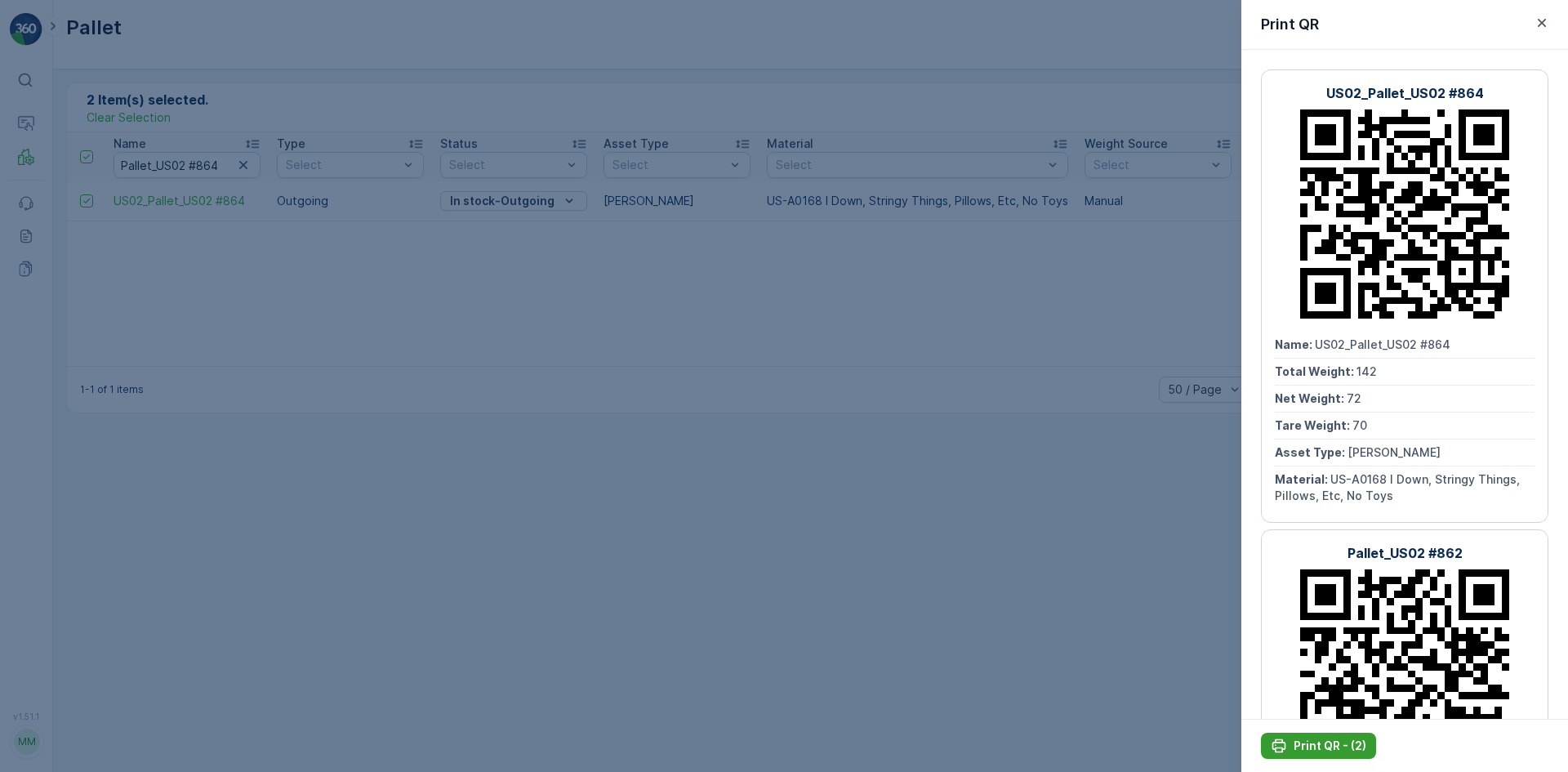
click at [1044, 477] on p "Print QR - (2)" at bounding box center [1330, 746] width 73 height 17
click at [2, 155] on div at bounding box center [784, 386] width 1568 height 772
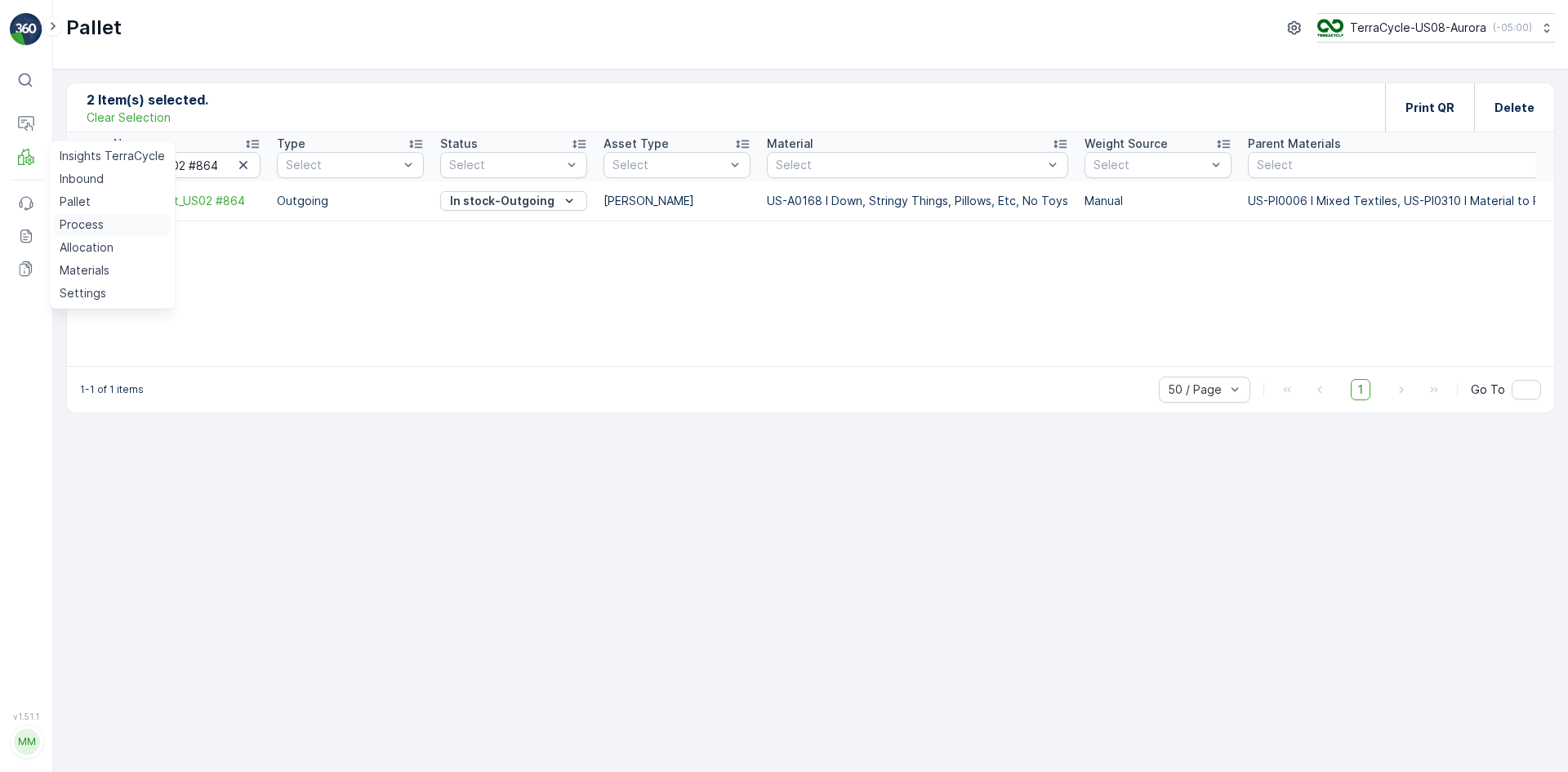
click at [69, 224] on p "Process" at bounding box center [81, 225] width 44 height 17
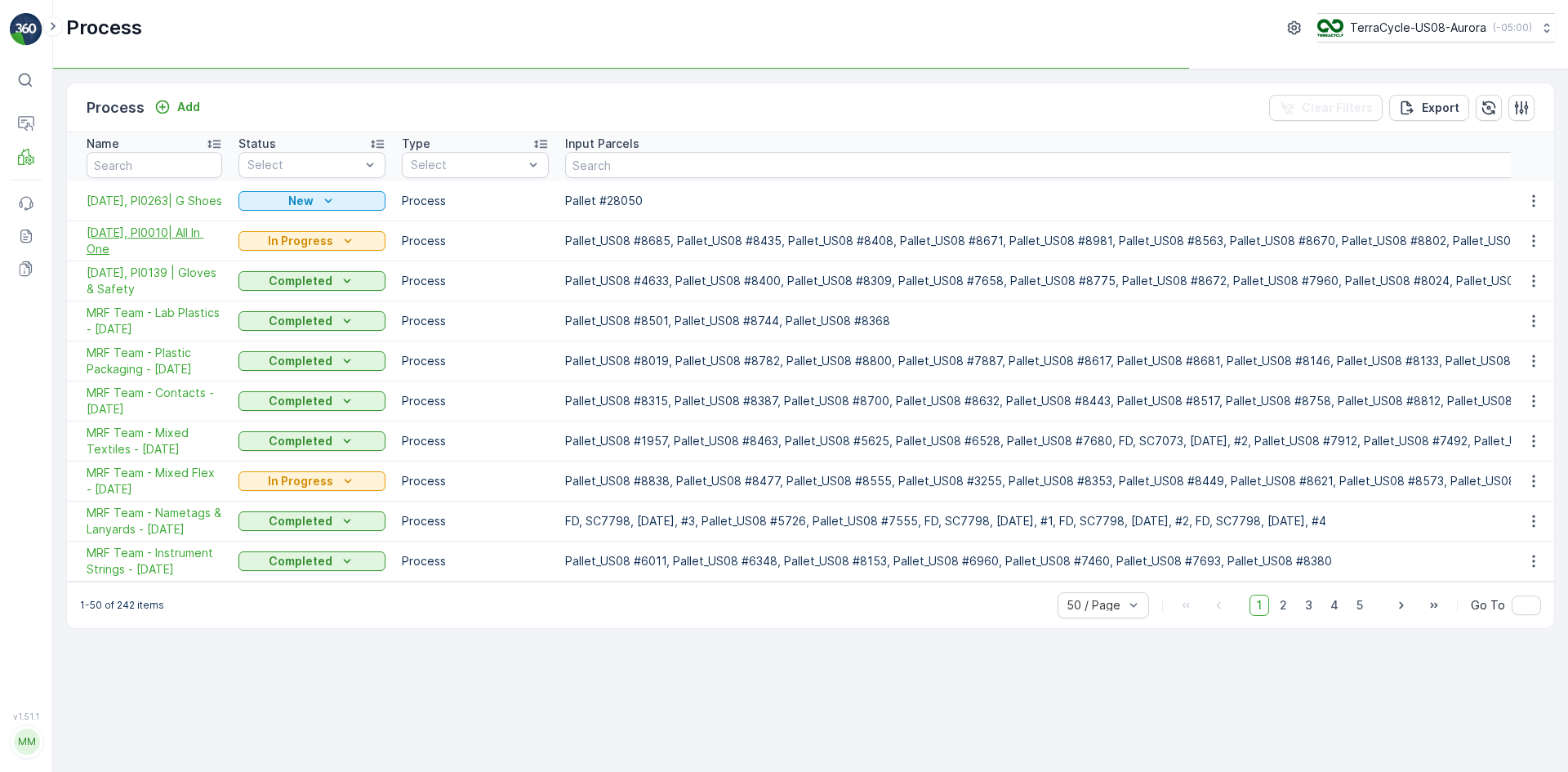
click at [159, 228] on span "[DATE], PI0010| All In One" at bounding box center [154, 241] width 135 height 33
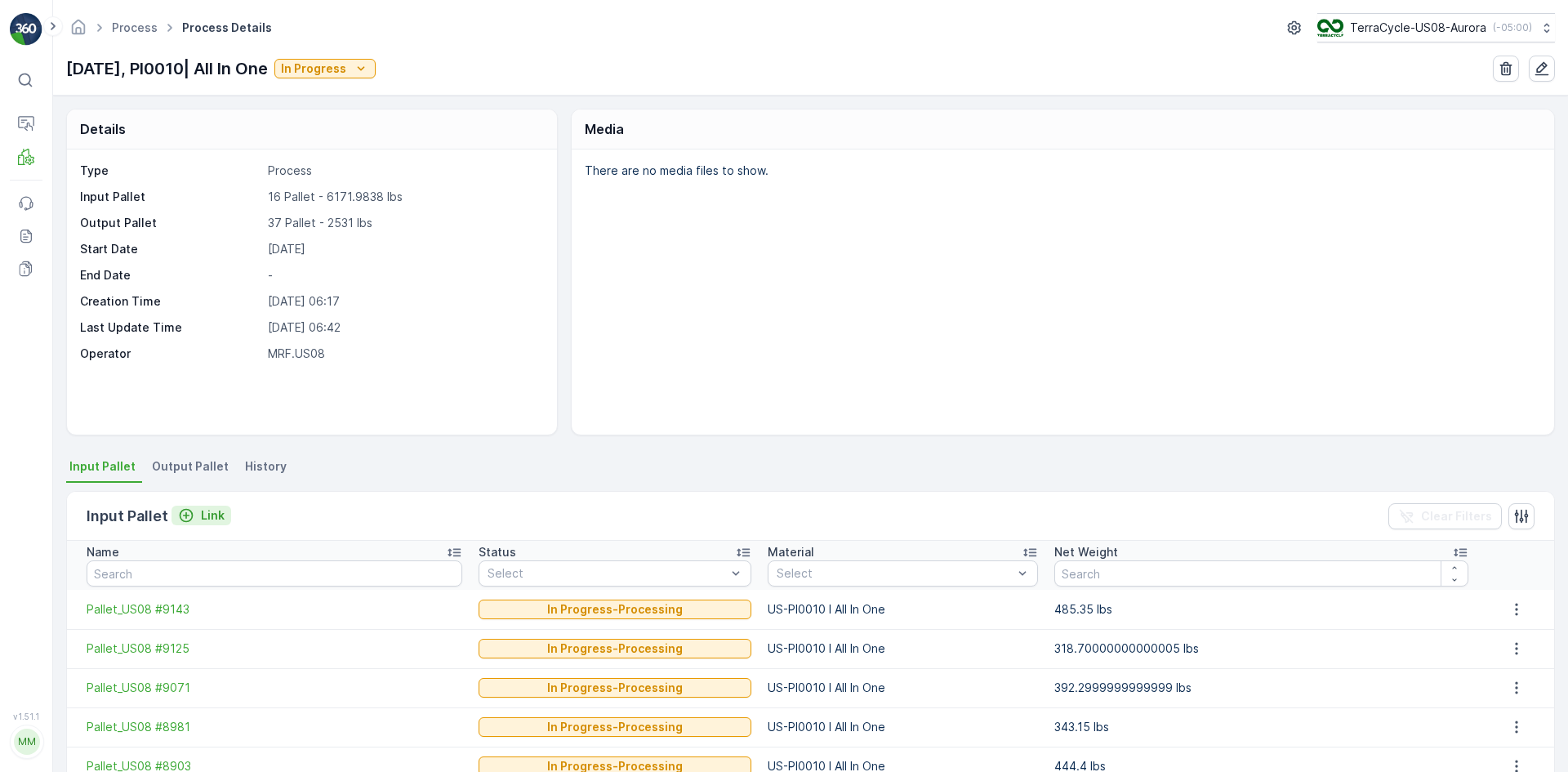
click at [191, 477] on icon "Link" at bounding box center [187, 516] width 14 height 14
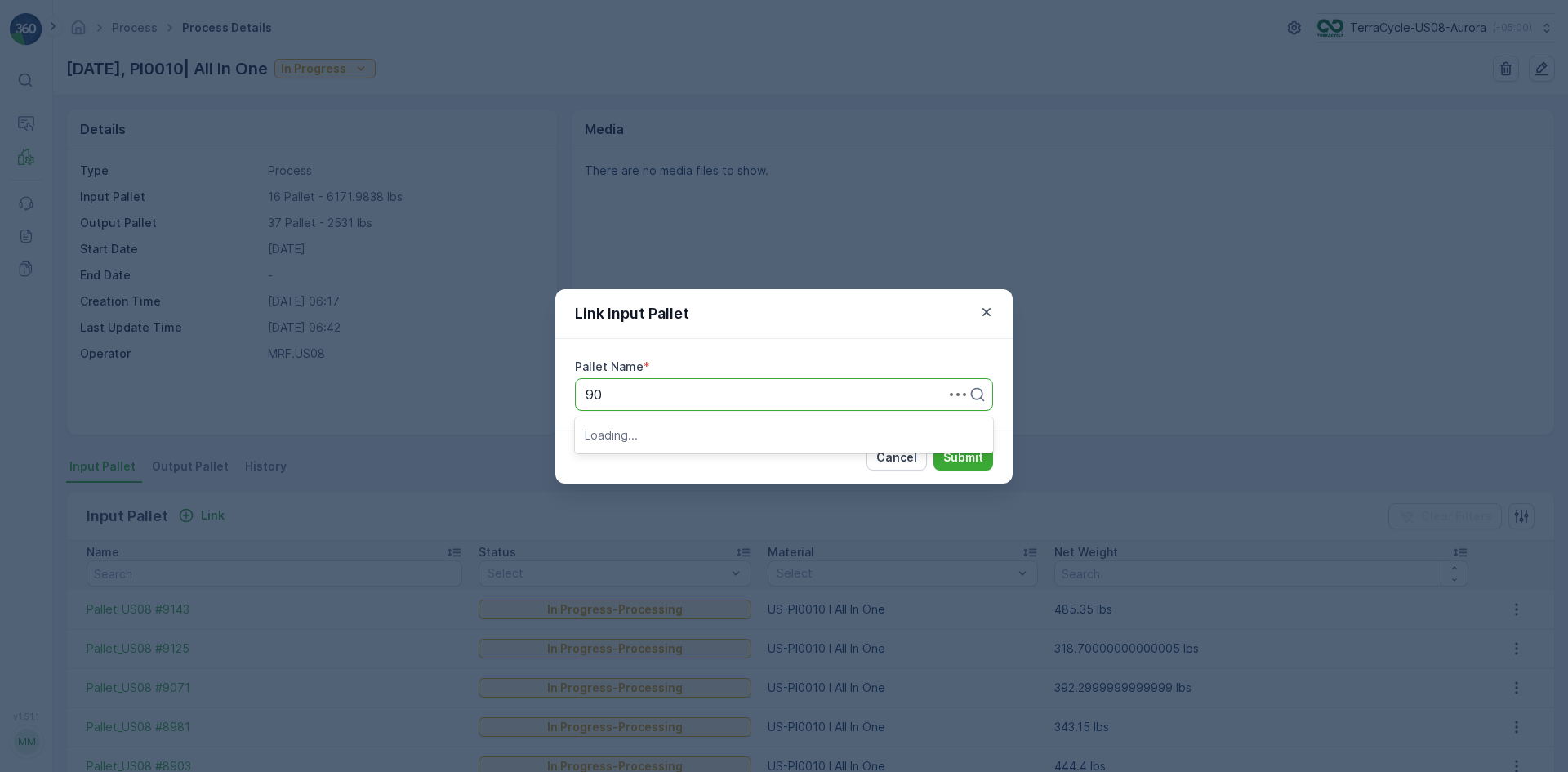
type input "901"
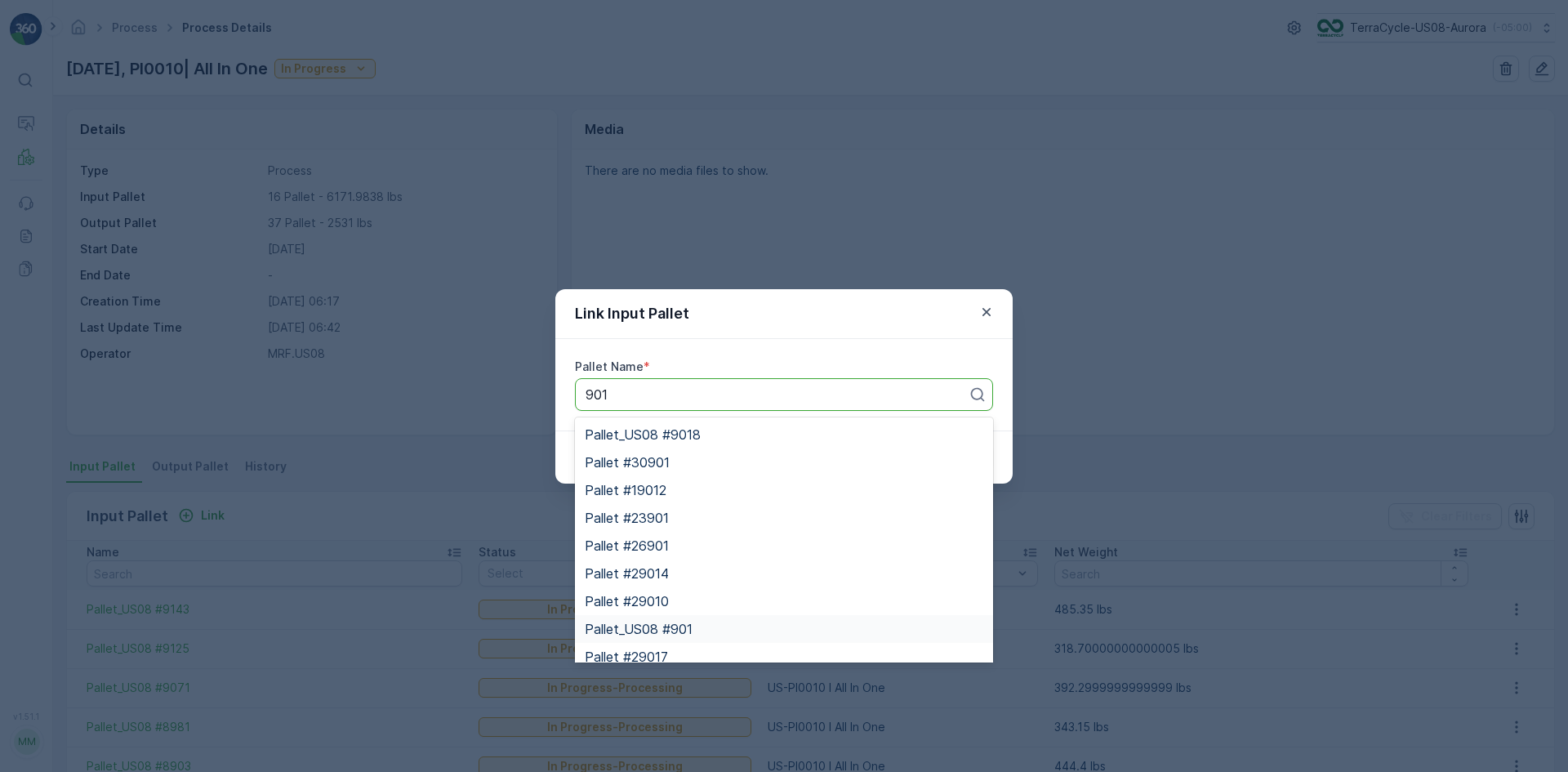
click at [688, 477] on span "Pallet_US08 #901" at bounding box center [639, 629] width 108 height 15
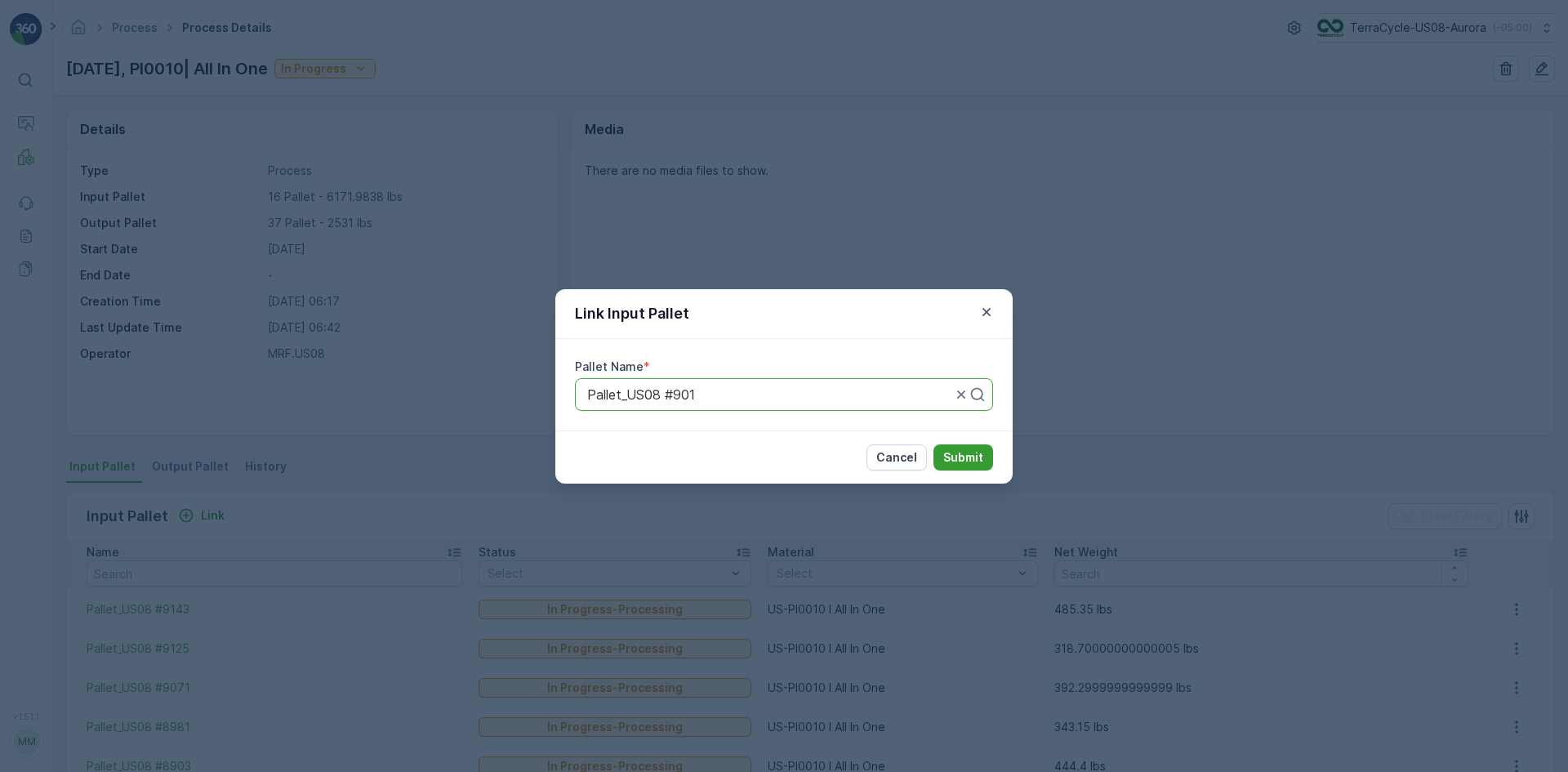
click at [981, 456] on p "Submit" at bounding box center [963, 458] width 40 height 17
drag, startPoint x: 772, startPoint y: 397, endPoint x: 400, endPoint y: 427, distance: 373.2
click at [397, 427] on div "Link Input Pallet Pallet Name * Use Up and Down to choose options, press Enter …" at bounding box center [784, 386] width 1568 height 772
type input "9071"
click at [782, 439] on div "Pallet_US08 #9071" at bounding box center [784, 435] width 398 height 15
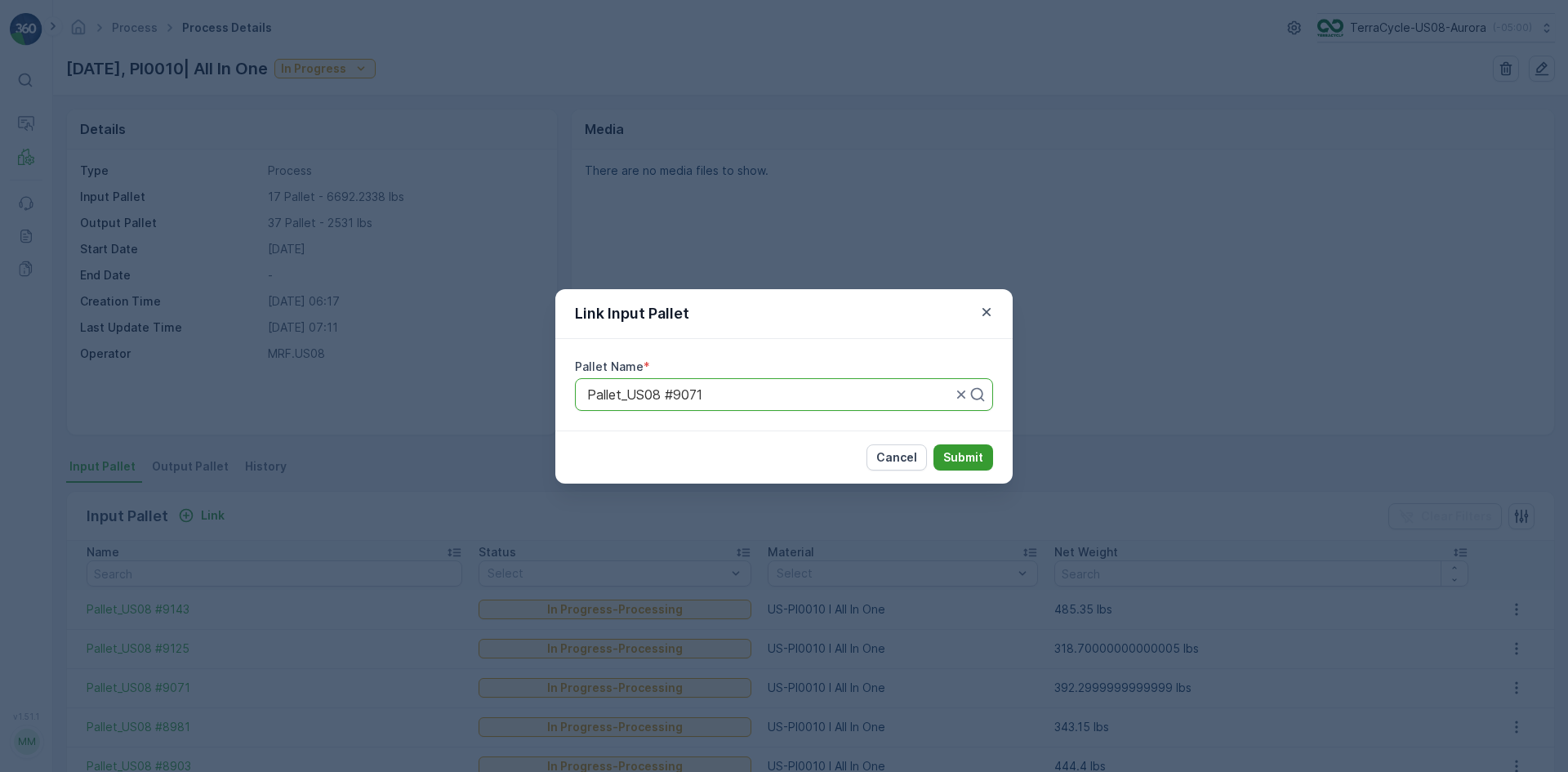
click at [965, 453] on p "Submit" at bounding box center [963, 458] width 40 height 17
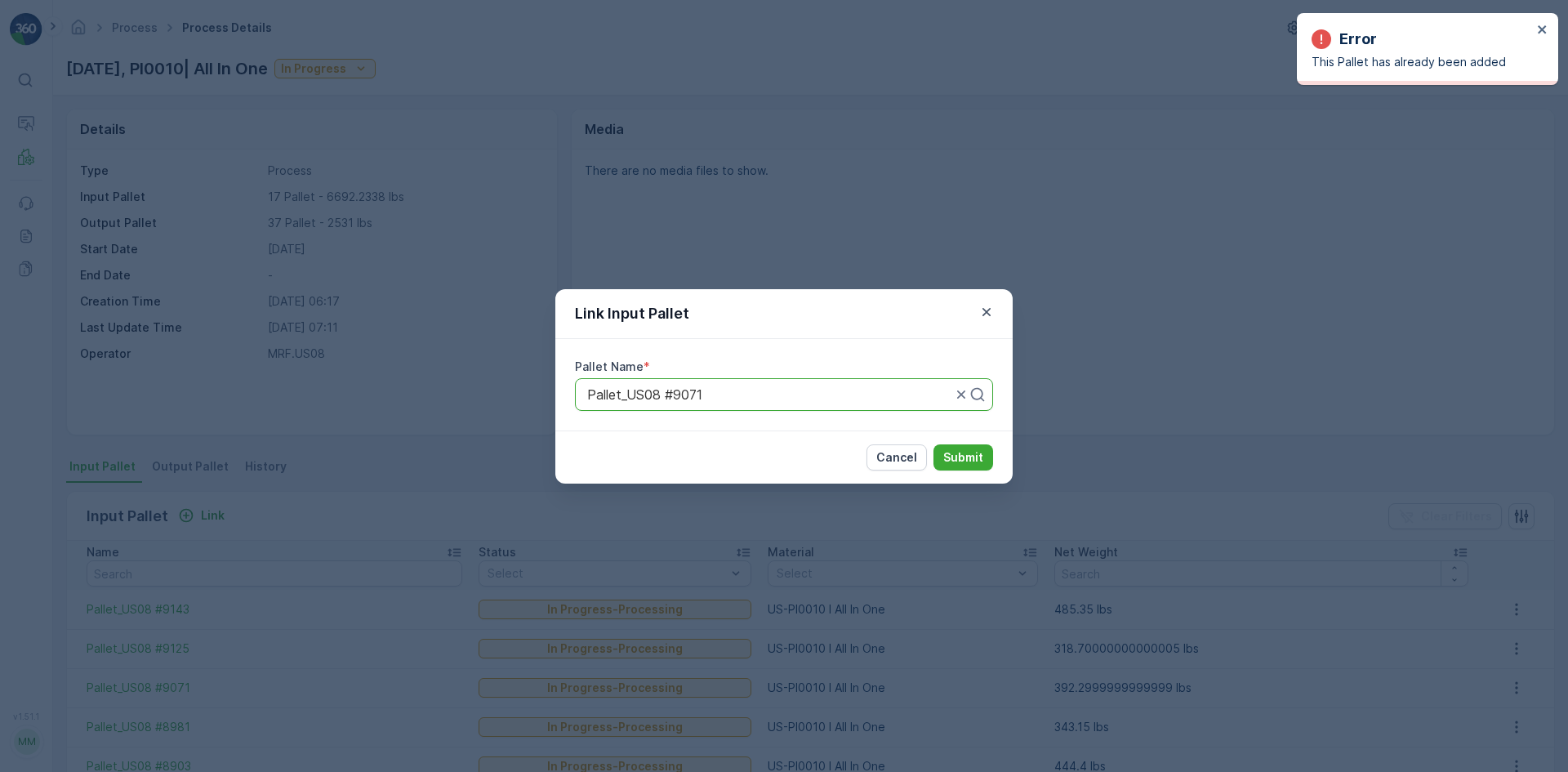
click at [953, 395] on div at bounding box center [769, 395] width 368 height 15
click at [994, 312] on icon "button" at bounding box center [986, 312] width 17 height 17
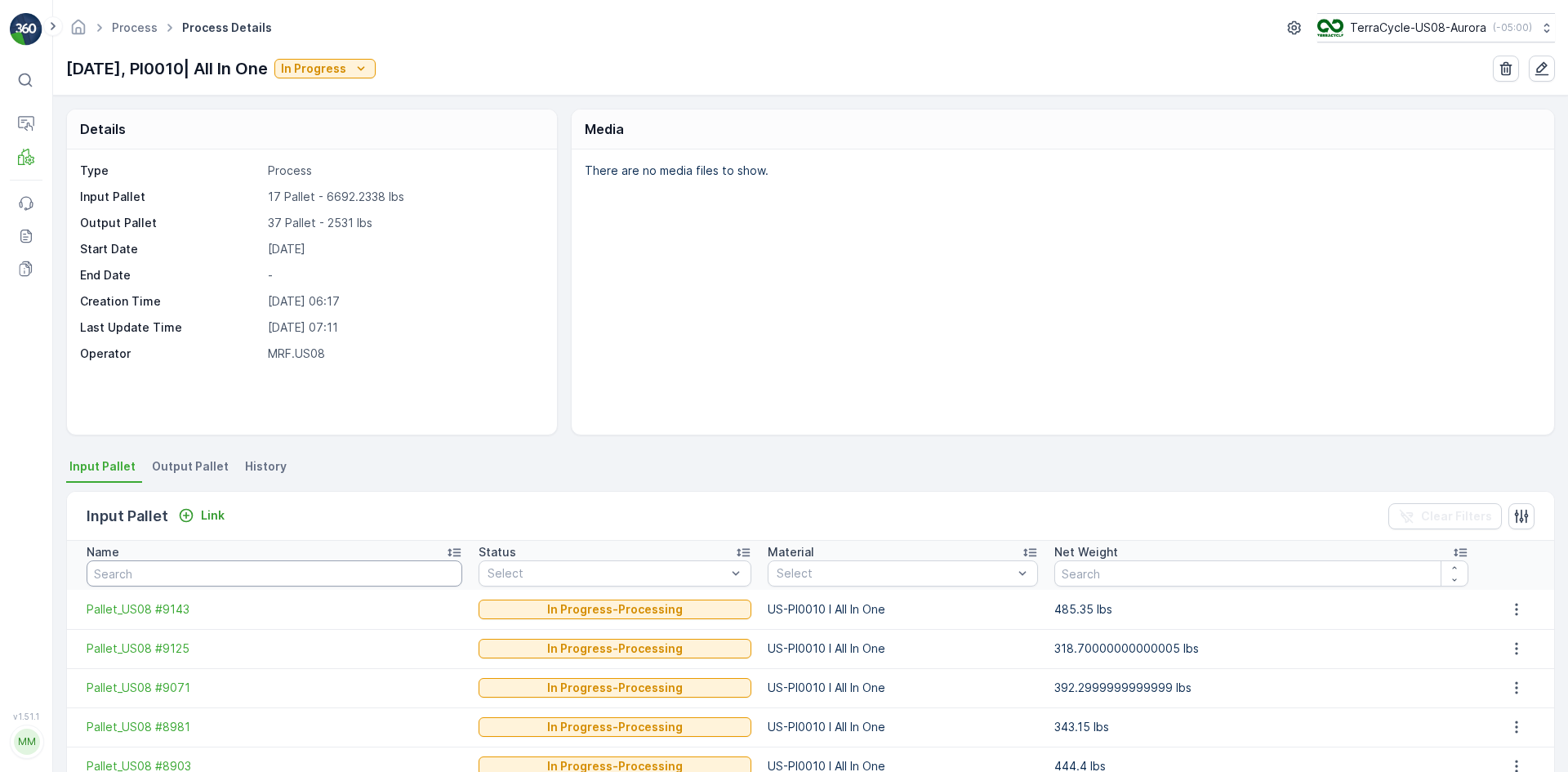
click at [208, 477] on input "text" at bounding box center [274, 574] width 376 height 26
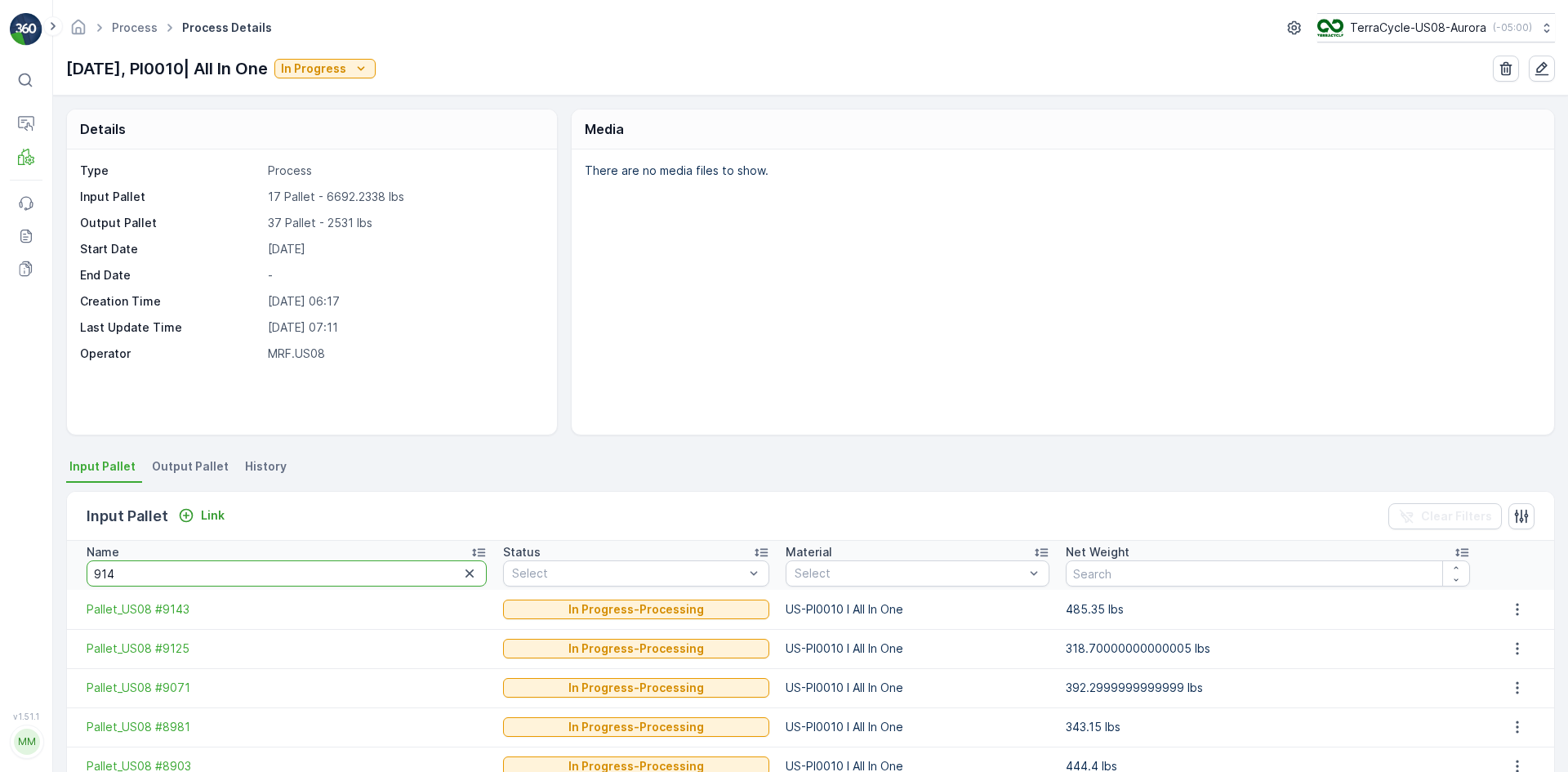
type input "9143"
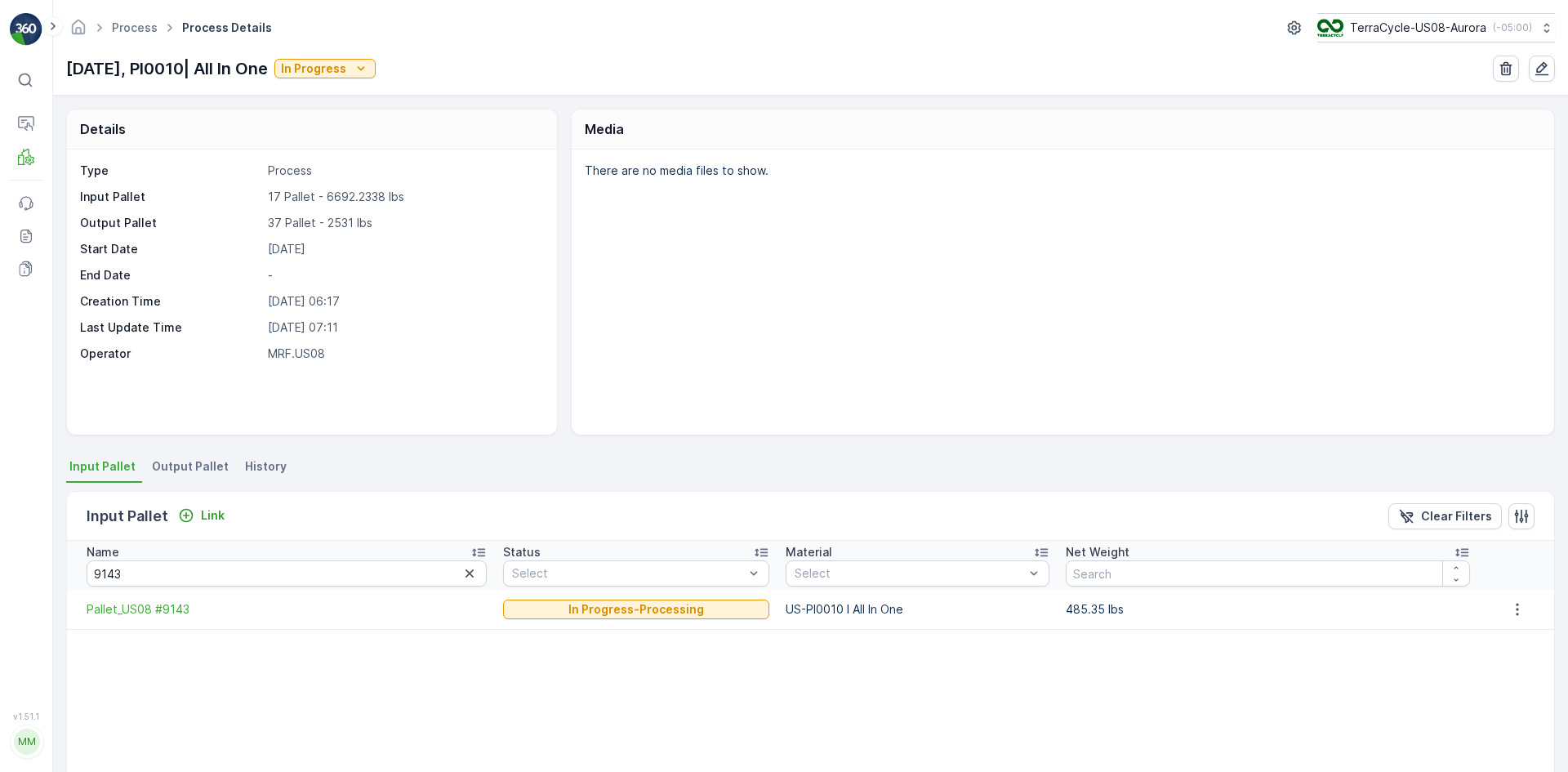
drag, startPoint x: 172, startPoint y: 557, endPoint x: 171, endPoint y: 569, distance: 12.0
click at [172, 477] on th "Name 9143" at bounding box center [281, 565] width 428 height 49
click at [173, 477] on input "9143" at bounding box center [287, 574] width 400 height 26
drag, startPoint x: 173, startPoint y: 569, endPoint x: 163, endPoint y: 572, distance: 10.4
click at [165, 477] on input "9143" at bounding box center [287, 574] width 400 height 26
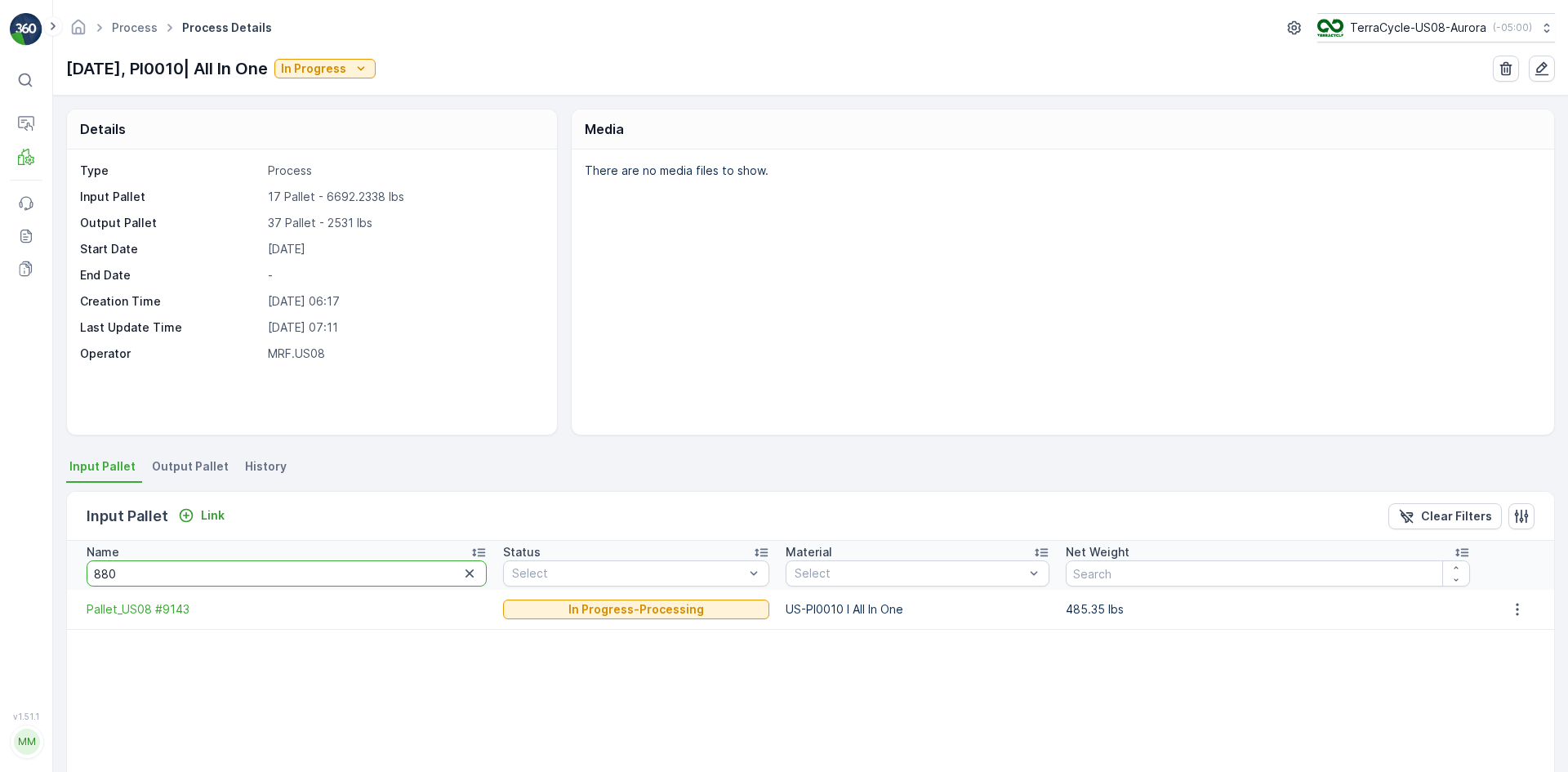
type input "8802"
drag, startPoint x: 136, startPoint y: 571, endPoint x: 0, endPoint y: 589, distance: 137.2
click at [0, 477] on div "⌘B Operations MRF Events Reports Documents v 1.51.1 MM MRF.US08 Process Process…" at bounding box center [784, 386] width 1568 height 772
type input "8435"
drag, startPoint x: 126, startPoint y: 579, endPoint x: 0, endPoint y: 580, distance: 126.0
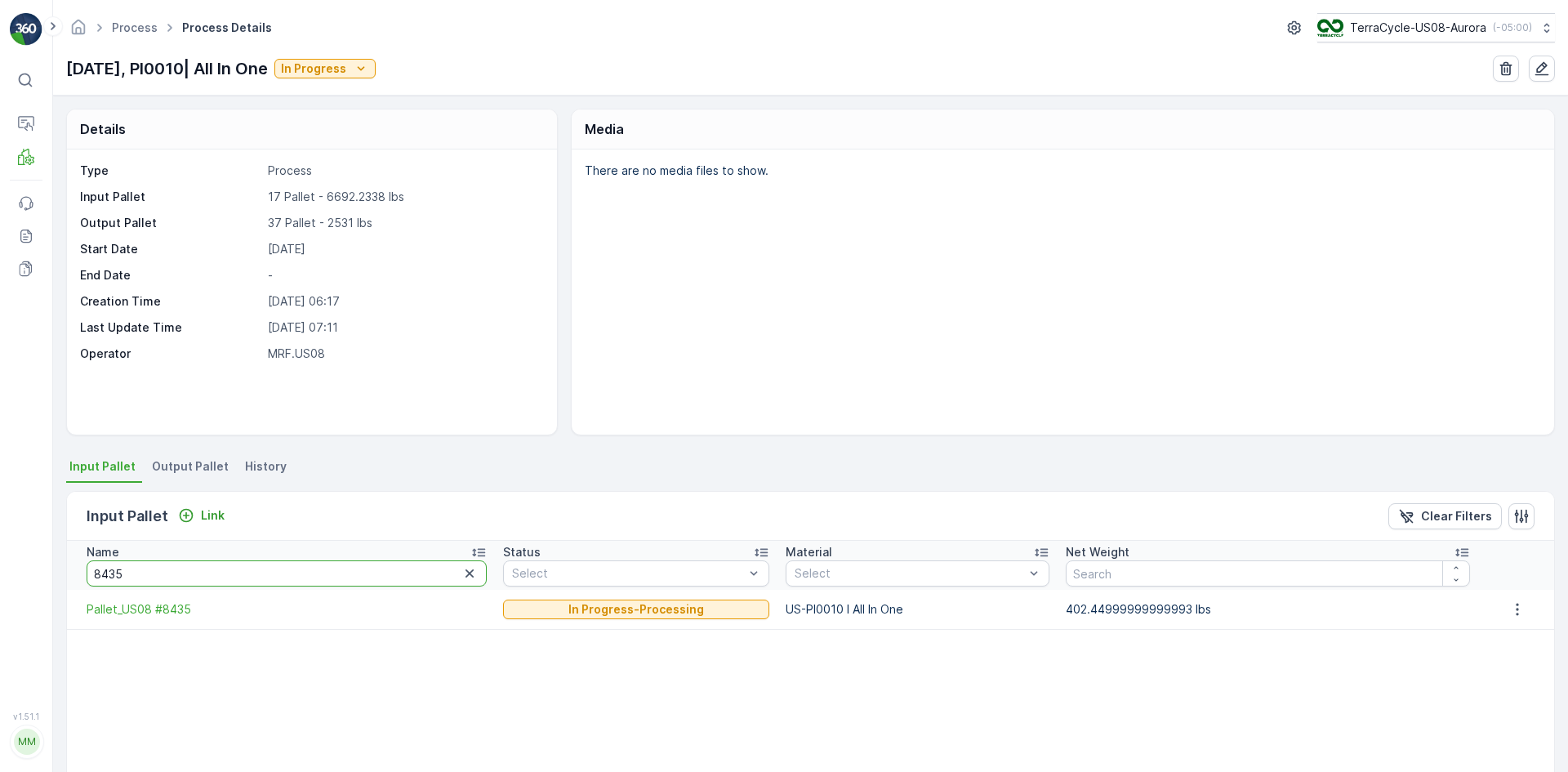
click at [0, 477] on div "⌘B Operations MRF Events Reports Documents v 1.51.1 MM MRF.US08 Process Process…" at bounding box center [784, 386] width 1568 height 772
type input "8981"
drag, startPoint x: 161, startPoint y: 576, endPoint x: 0, endPoint y: 665, distance: 184.0
click at [0, 477] on div "⌘B Operations MRF Events Reports Documents v 1.51.1 MM MRF.US08 Process Process…" at bounding box center [784, 386] width 1568 height 772
type input "8563"
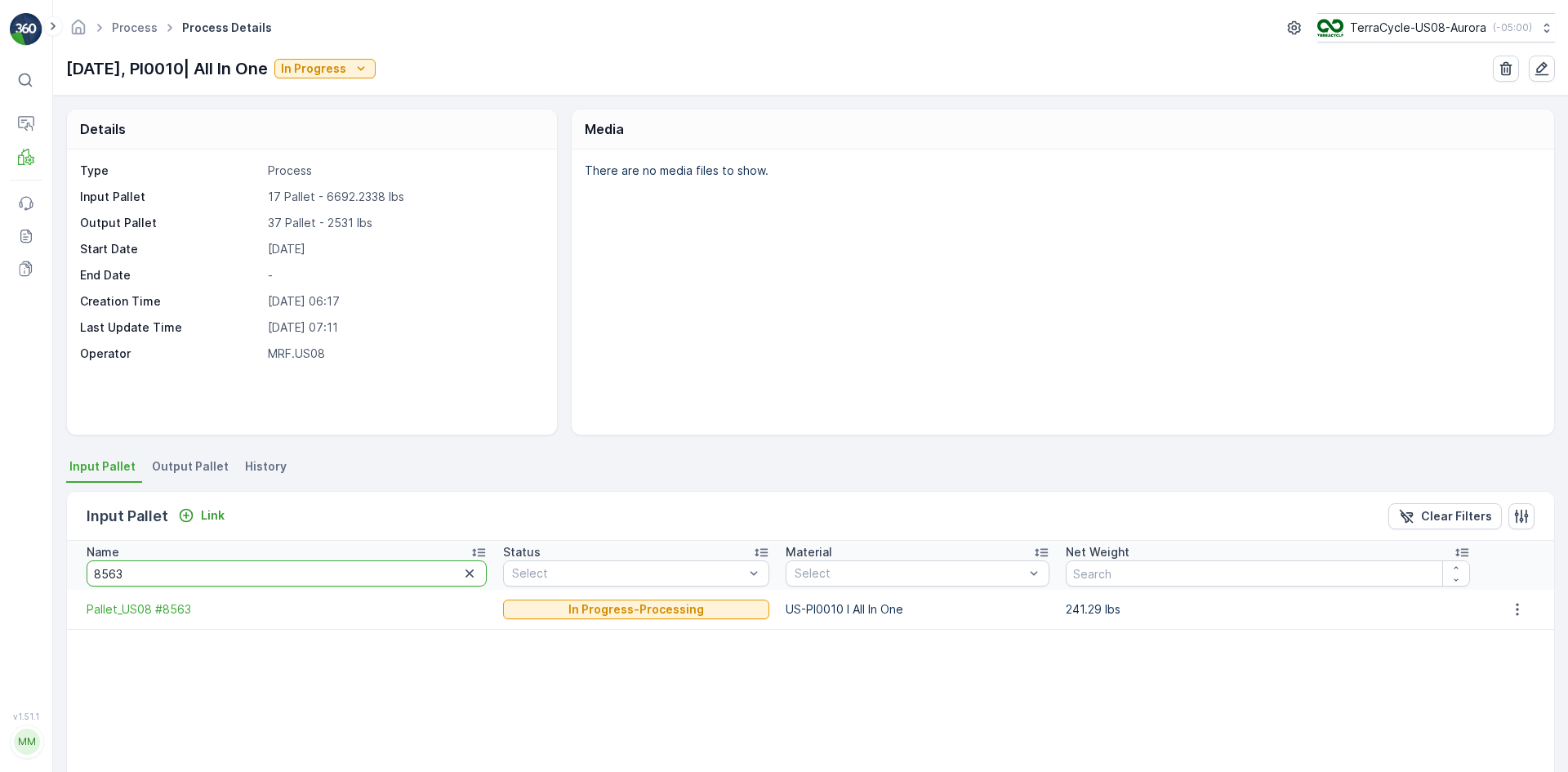
drag, startPoint x: 126, startPoint y: 582, endPoint x: 28, endPoint y: 591, distance: 98.4
click at [28, 477] on div "⌘B Operations MRF Events Reports Documents v 1.51.1 MM MRF.US08 Process Process…" at bounding box center [784, 386] width 1568 height 772
type input "8408"
drag, startPoint x: 175, startPoint y: 568, endPoint x: 16, endPoint y: 587, distance: 160.1
click at [16, 477] on div "⌘B Operations MRF Events Reports Documents v 1.51.1 MM MRF.US08 Process Process…" at bounding box center [784, 386] width 1568 height 772
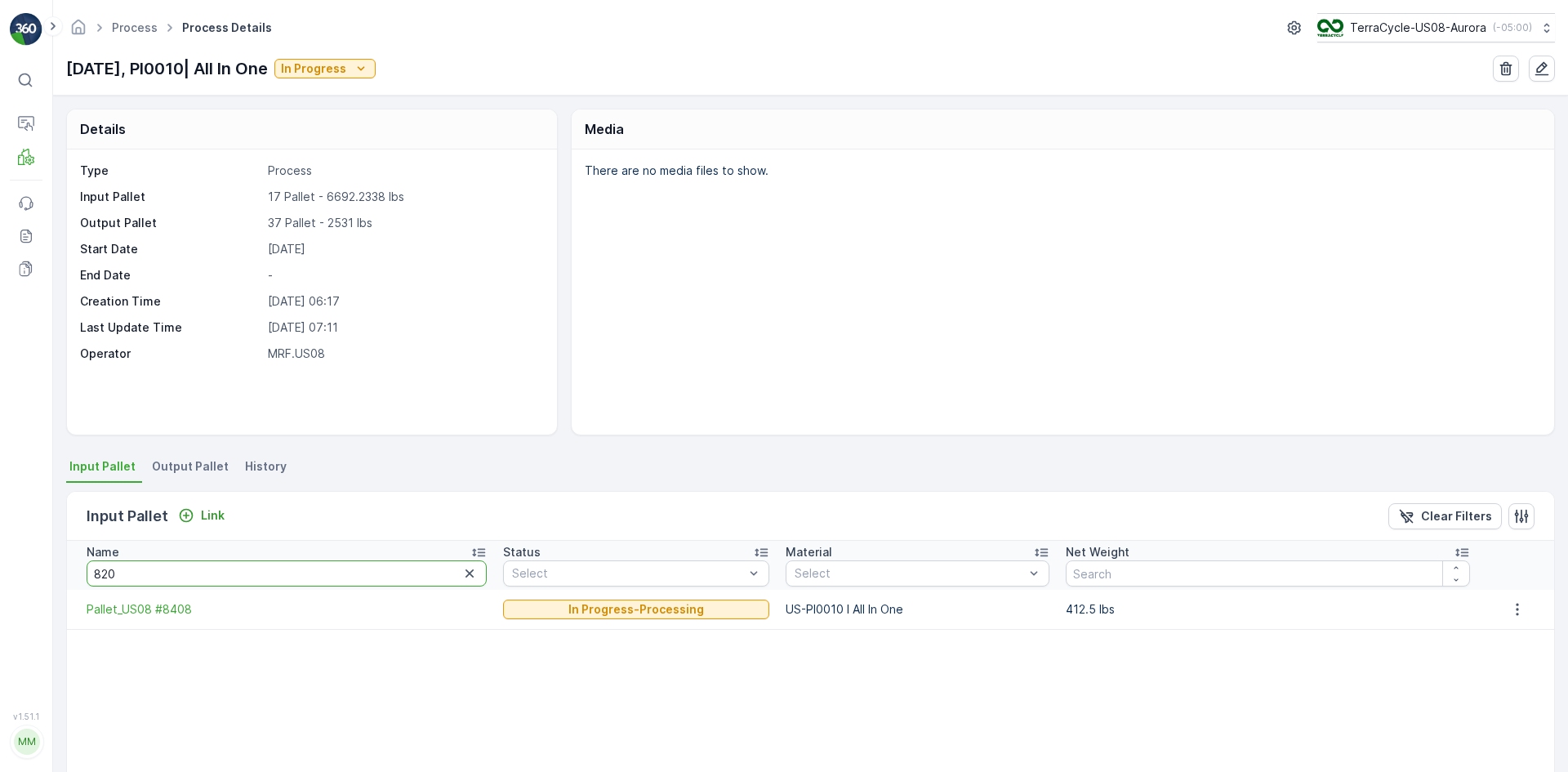
type input "8201"
drag, startPoint x: 135, startPoint y: 578, endPoint x: 12, endPoint y: 579, distance: 123.0
click at [12, 477] on div "⌘B Operations MRF Events Reports Documents v 1.51.1 MM MRF.US08 Process Process…" at bounding box center [784, 386] width 1568 height 772
type input "890"
drag, startPoint x: 116, startPoint y: 571, endPoint x: 0, endPoint y: 573, distance: 116.0
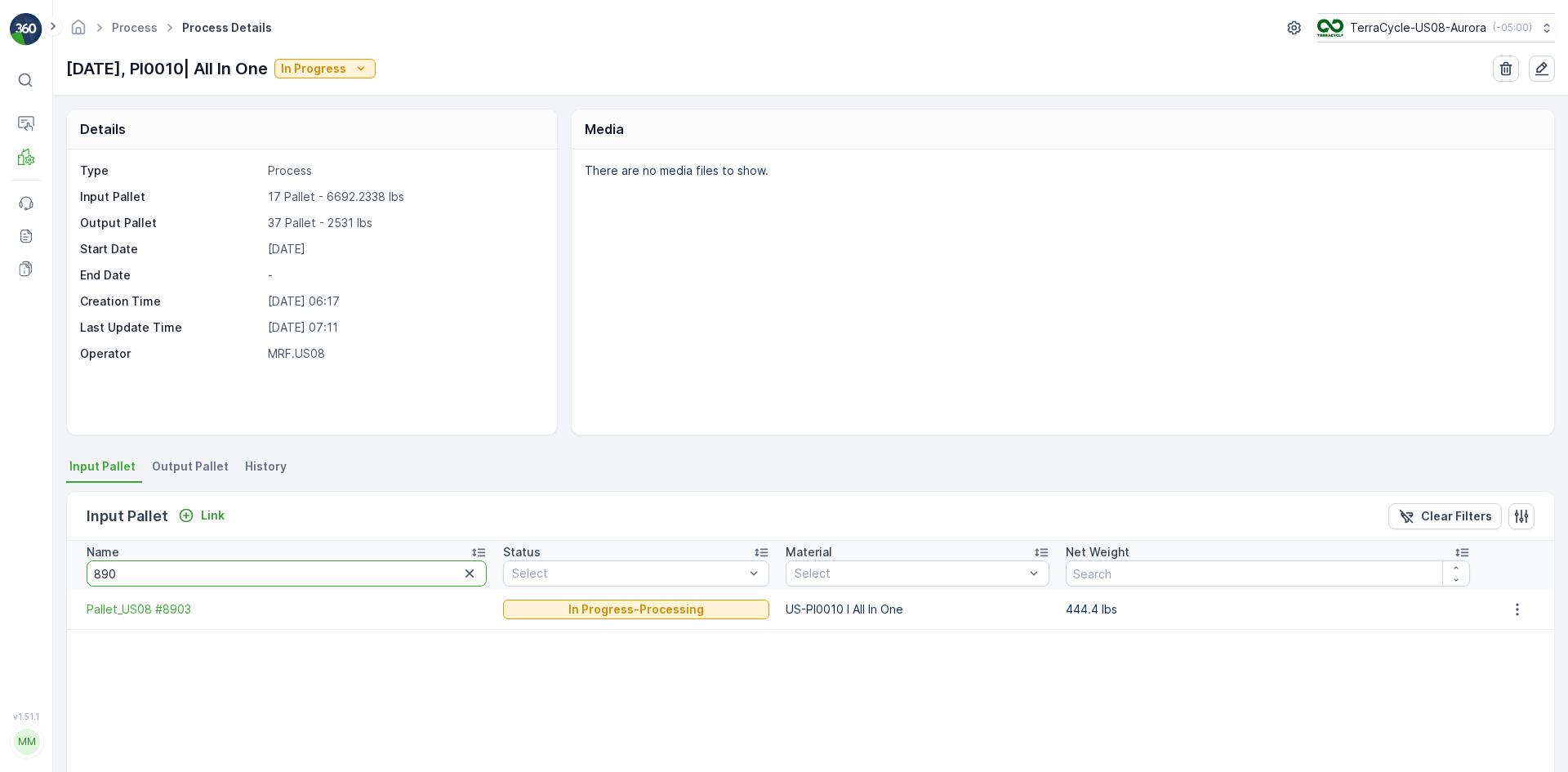
click at [0, 477] on div "⌘B Operations MRF Events Reports Documents v 1.51.1 MM MRF.US08 Process Process…" at bounding box center [784, 386] width 1568 height 772
type input "9125"
drag, startPoint x: 192, startPoint y: 573, endPoint x: 0, endPoint y: 585, distance: 192.4
click at [0, 477] on div "⌘B Operations MRF Events Reports Documents v 1.51.1 MM MRF.US08 Process Process…" at bounding box center [784, 386] width 1568 height 772
type input "8399"
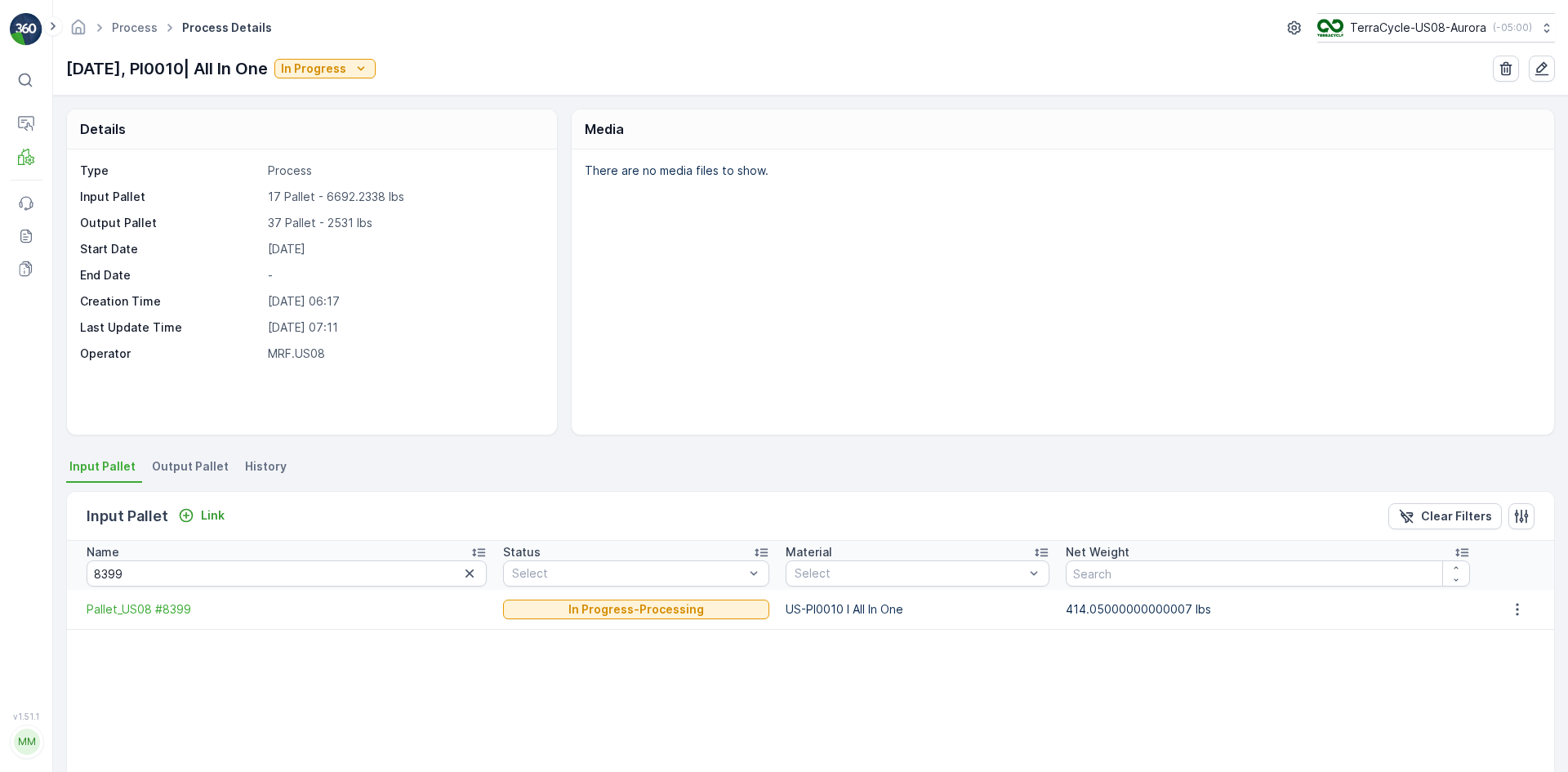
drag, startPoint x: 173, startPoint y: 555, endPoint x: 130, endPoint y: 579, distance: 49.2
click at [144, 477] on th "Name 8399" at bounding box center [281, 565] width 428 height 49
click at [129, 477] on input "8399" at bounding box center [287, 574] width 400 height 26
drag, startPoint x: 129, startPoint y: 579, endPoint x: 0, endPoint y: 537, distance: 135.7
click at [0, 477] on div "⌘B Operations MRF Events Reports Documents v 1.51.1 MM MRF.US08 Process Process…" at bounding box center [784, 386] width 1568 height 772
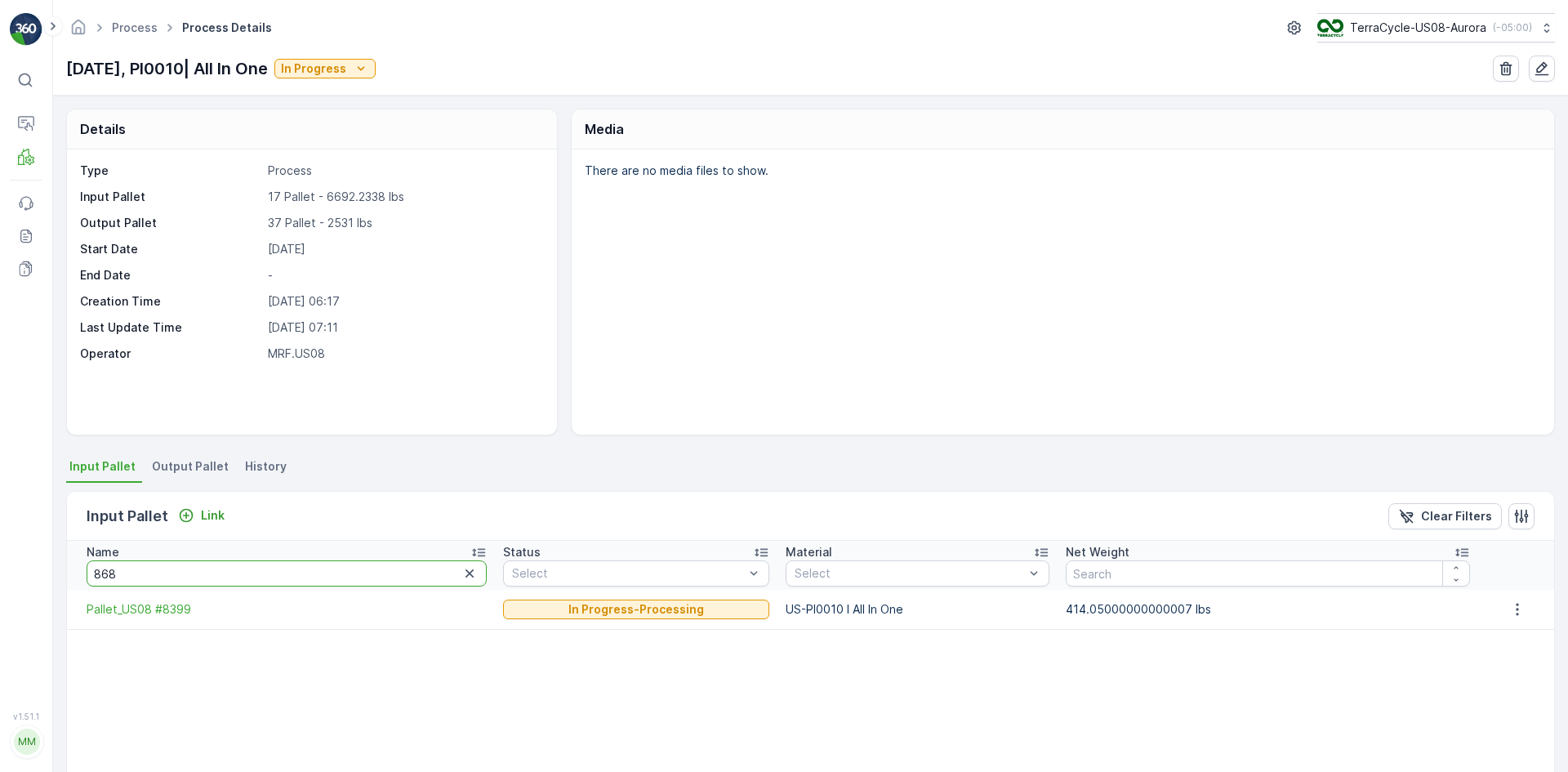
type input "8686"
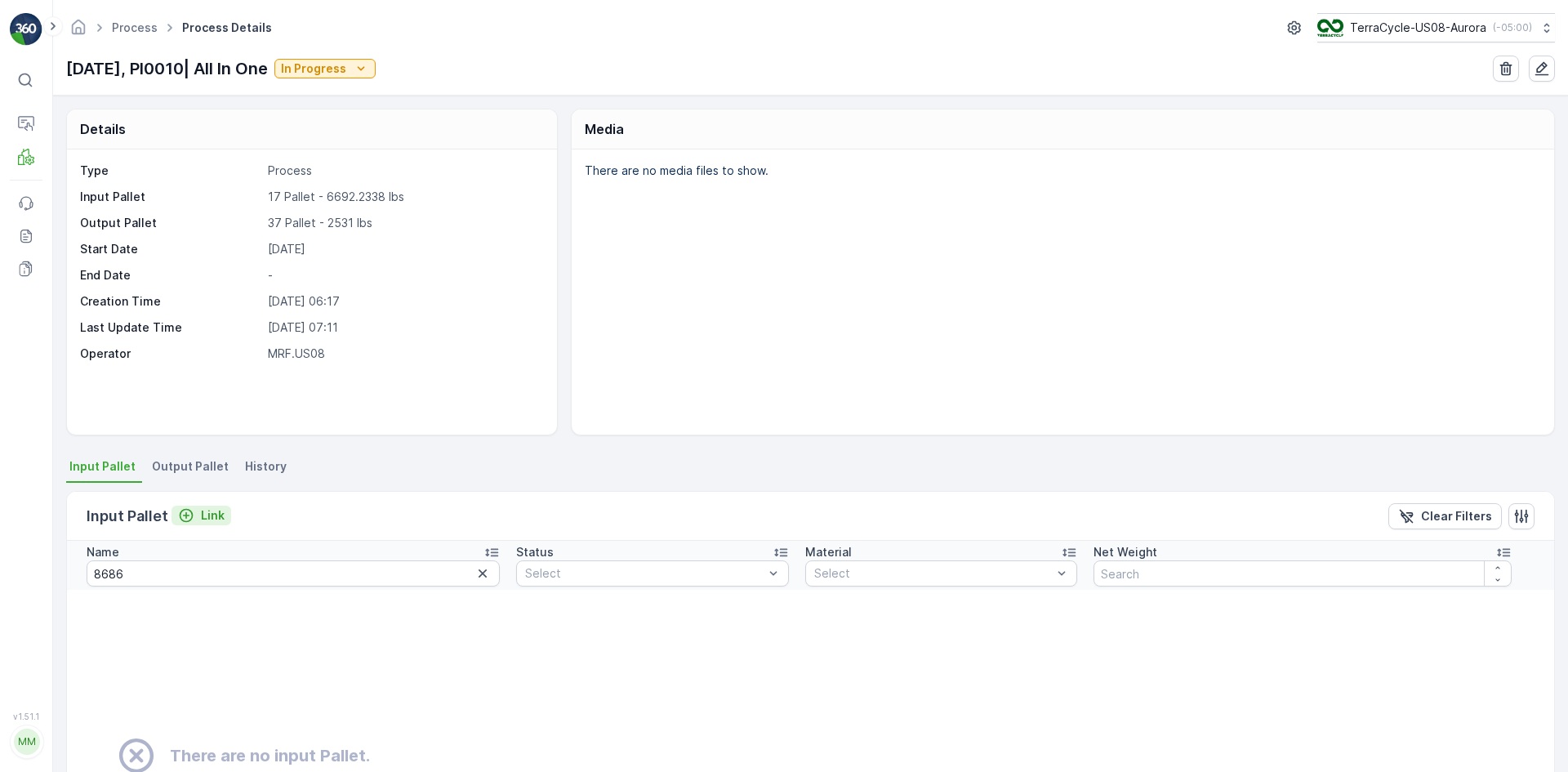
click at [204, 477] on p "Link" at bounding box center [212, 516] width 24 height 17
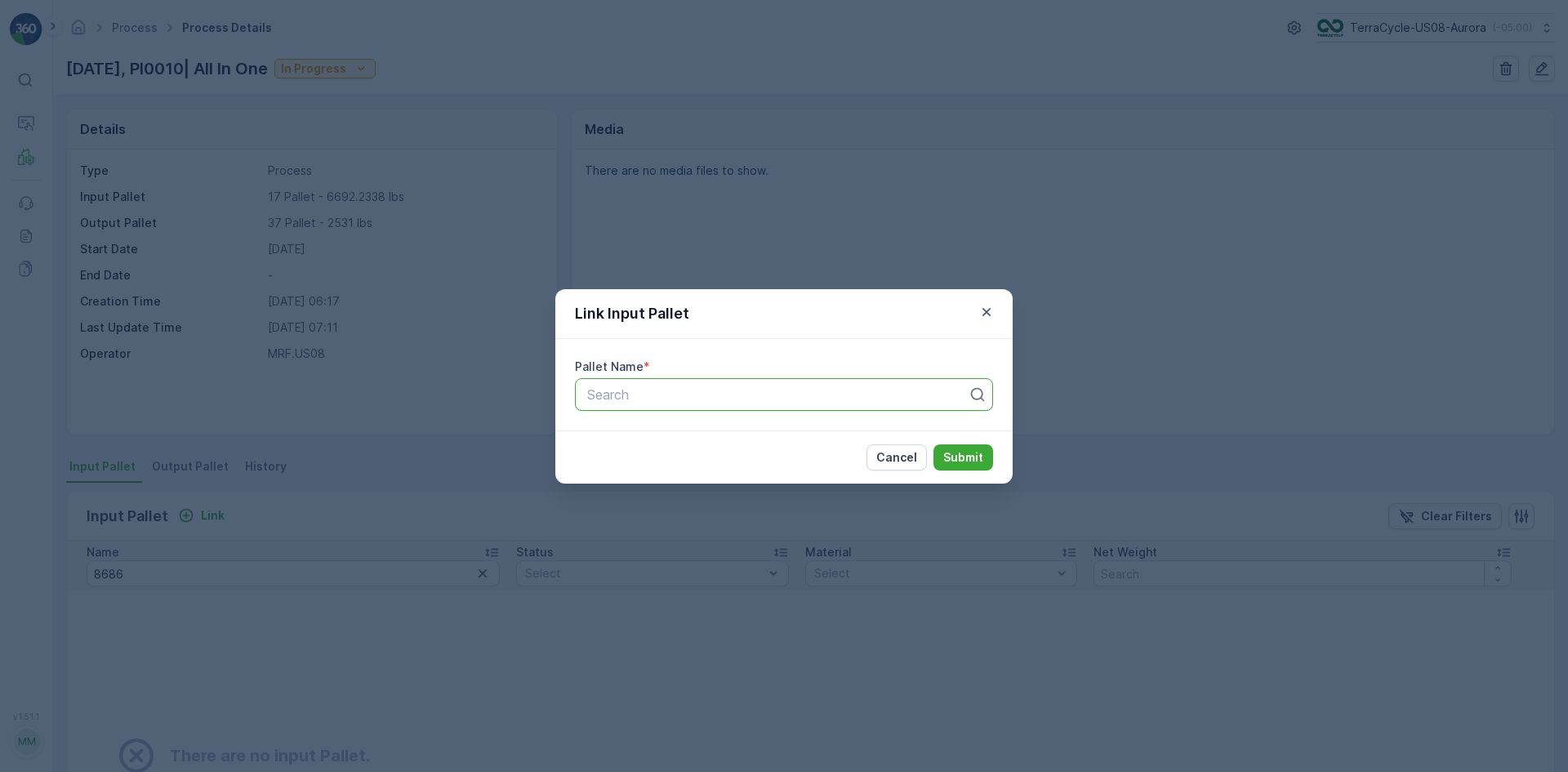
click at [625, 400] on div at bounding box center [777, 395] width 384 height 15
type input "8686"
click at [796, 427] on div "Pallet_US08 #8686" at bounding box center [784, 435] width 398 height 15
click at [974, 462] on p "Submit" at bounding box center [963, 458] width 40 height 17
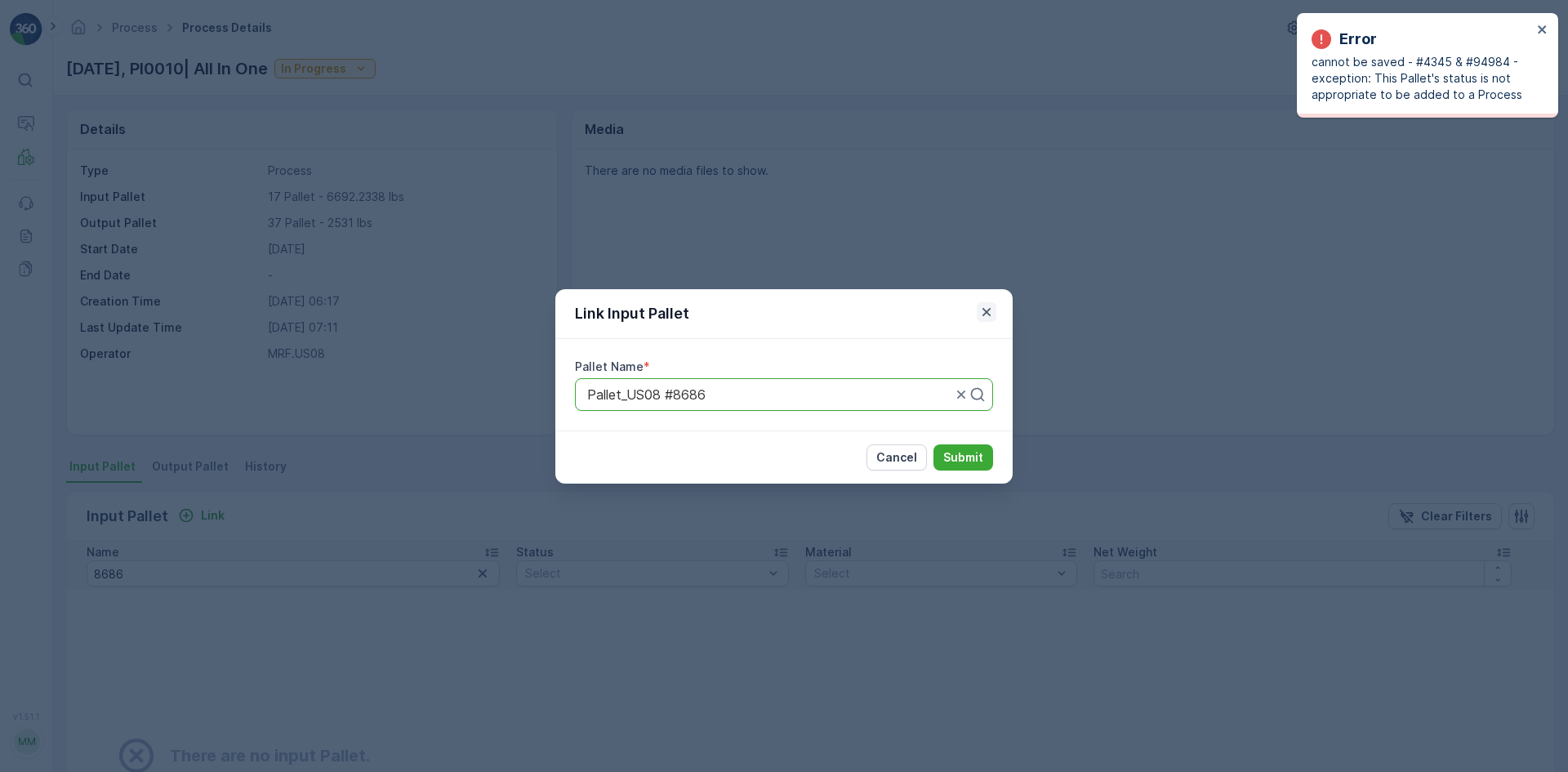
click at [991, 314] on icon "button" at bounding box center [986, 312] width 17 height 17
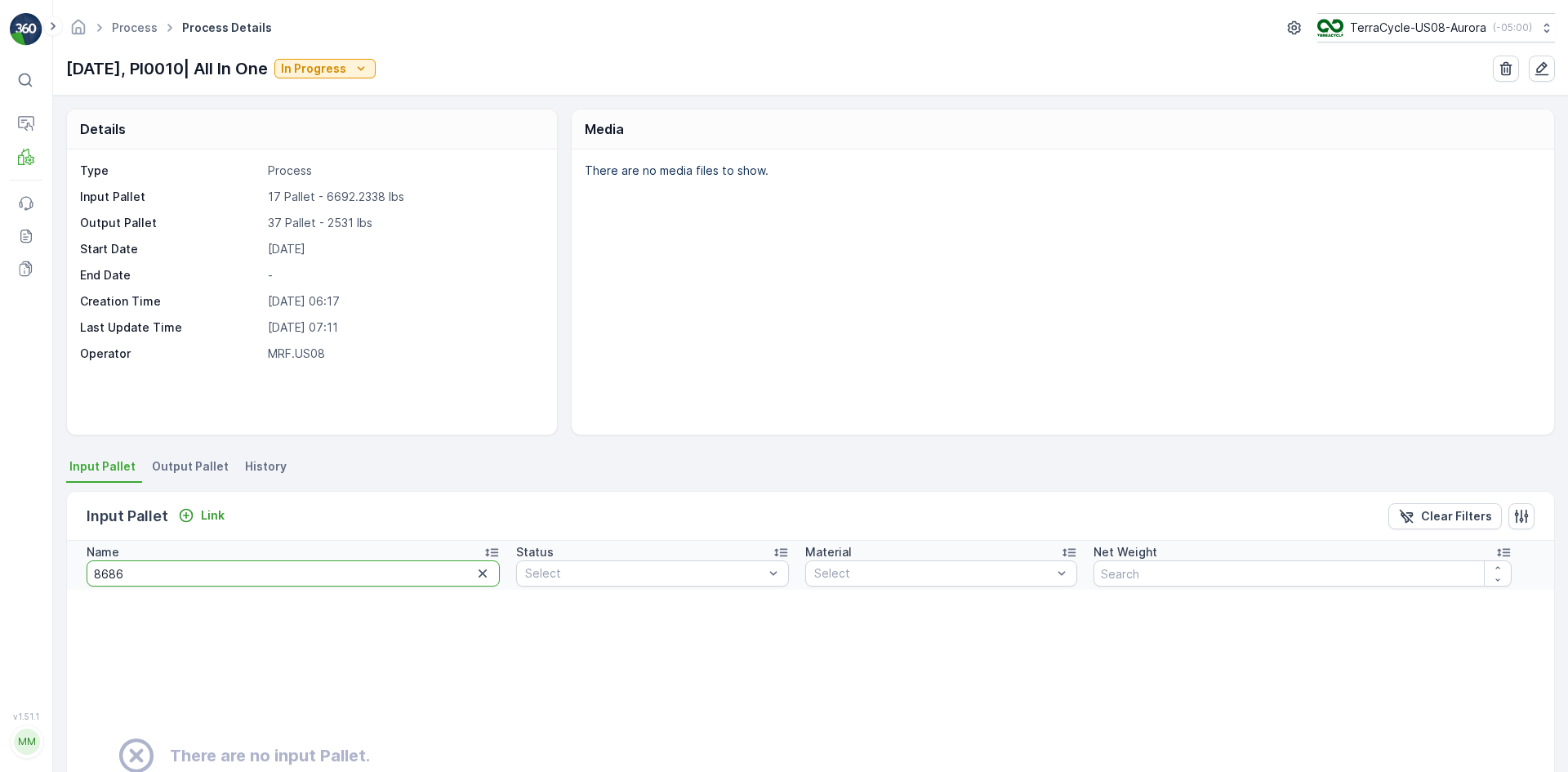
click at [116, 477] on input "8686" at bounding box center [293, 574] width 413 height 26
type input "868"
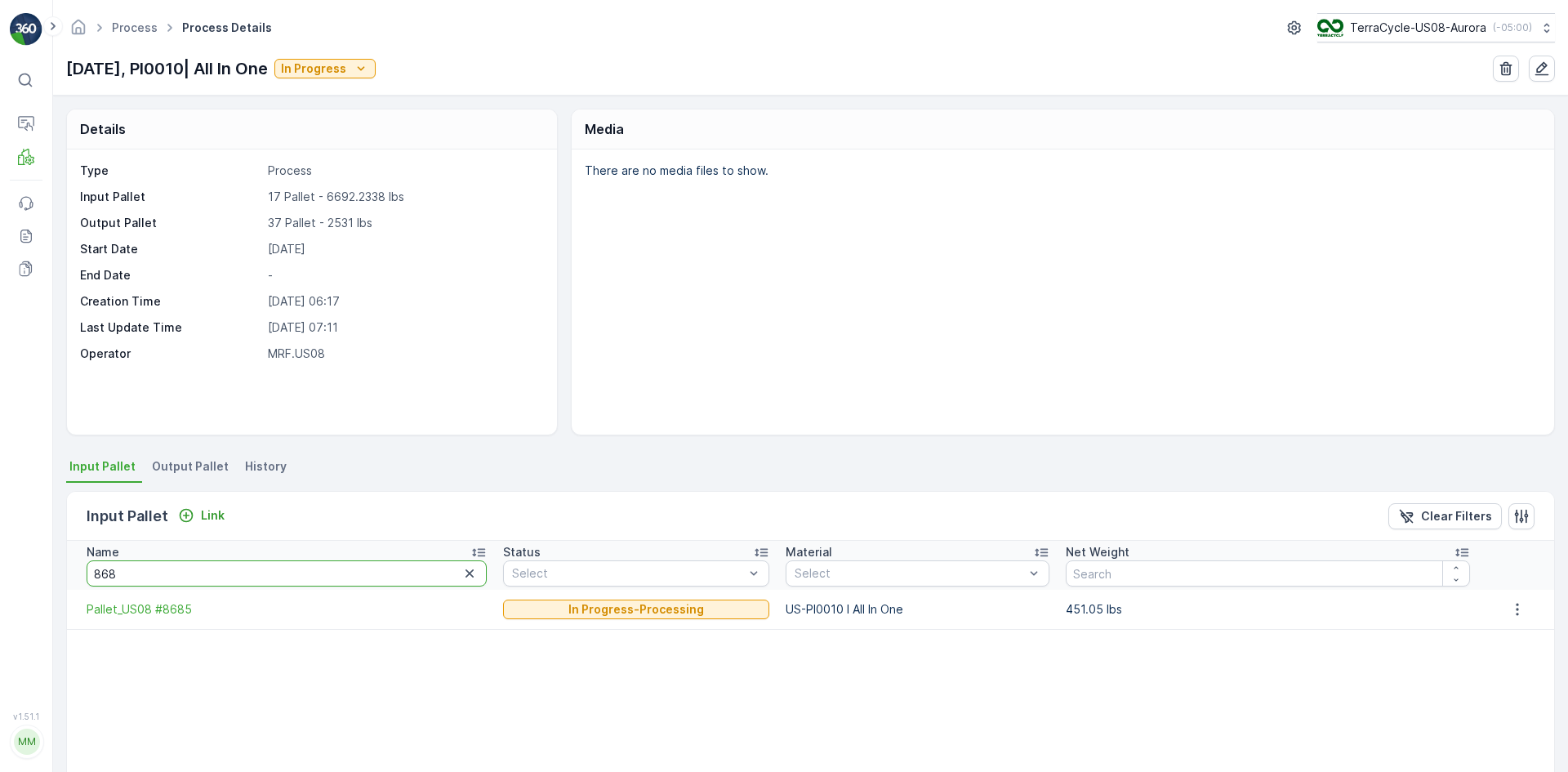
drag, startPoint x: 143, startPoint y: 569, endPoint x: 102, endPoint y: 579, distance: 42.2
click at [106, 477] on input "868" at bounding box center [287, 574] width 400 height 26
type input "867"
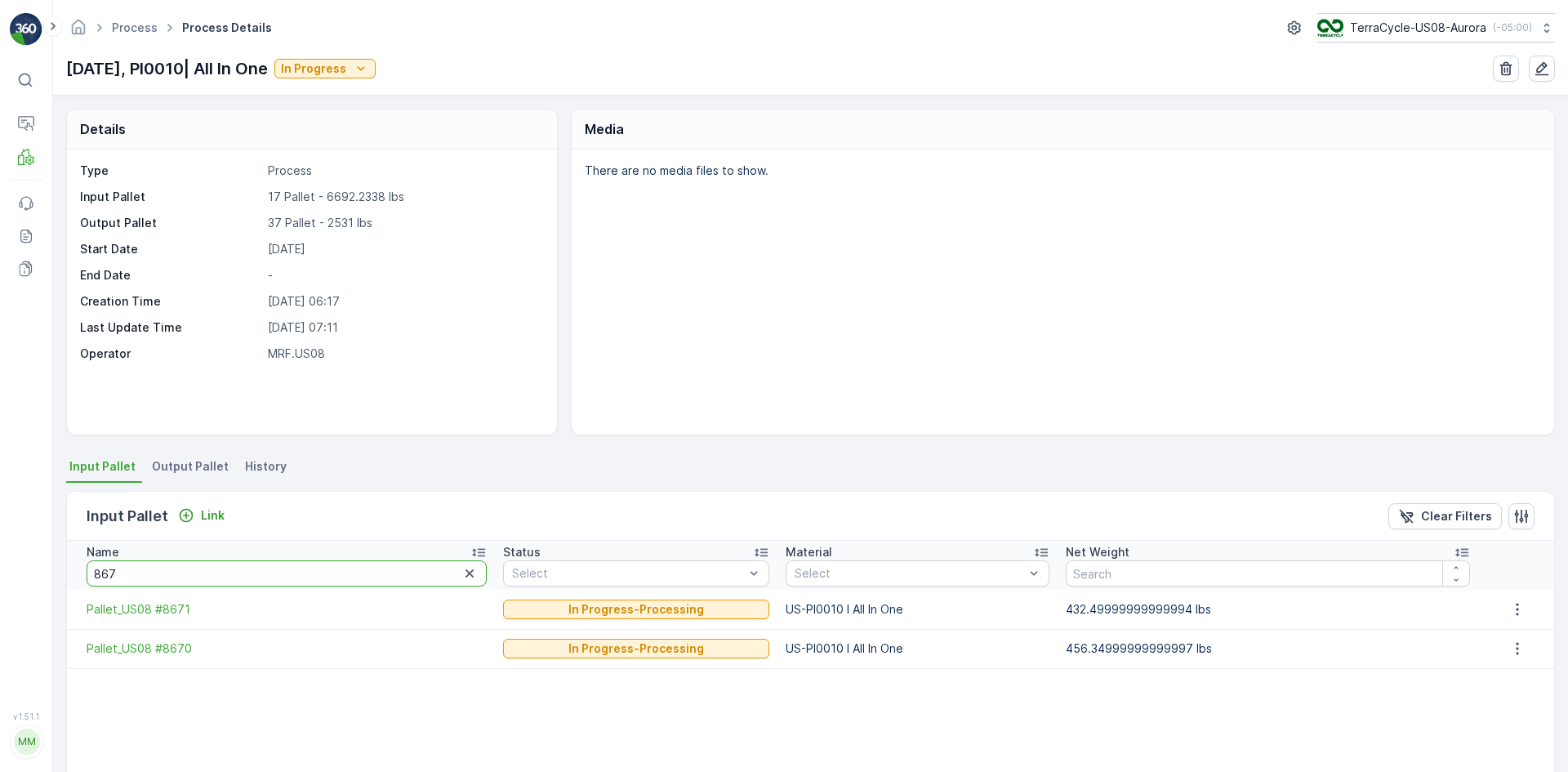
drag, startPoint x: 160, startPoint y: 569, endPoint x: 0, endPoint y: 581, distance: 160.4
click at [0, 477] on div "⌘B Operations MRF Events Reports Documents v 1.51.1 MM MRF.US08 Process Process…" at bounding box center [784, 386] width 1568 height 772
type input "914"
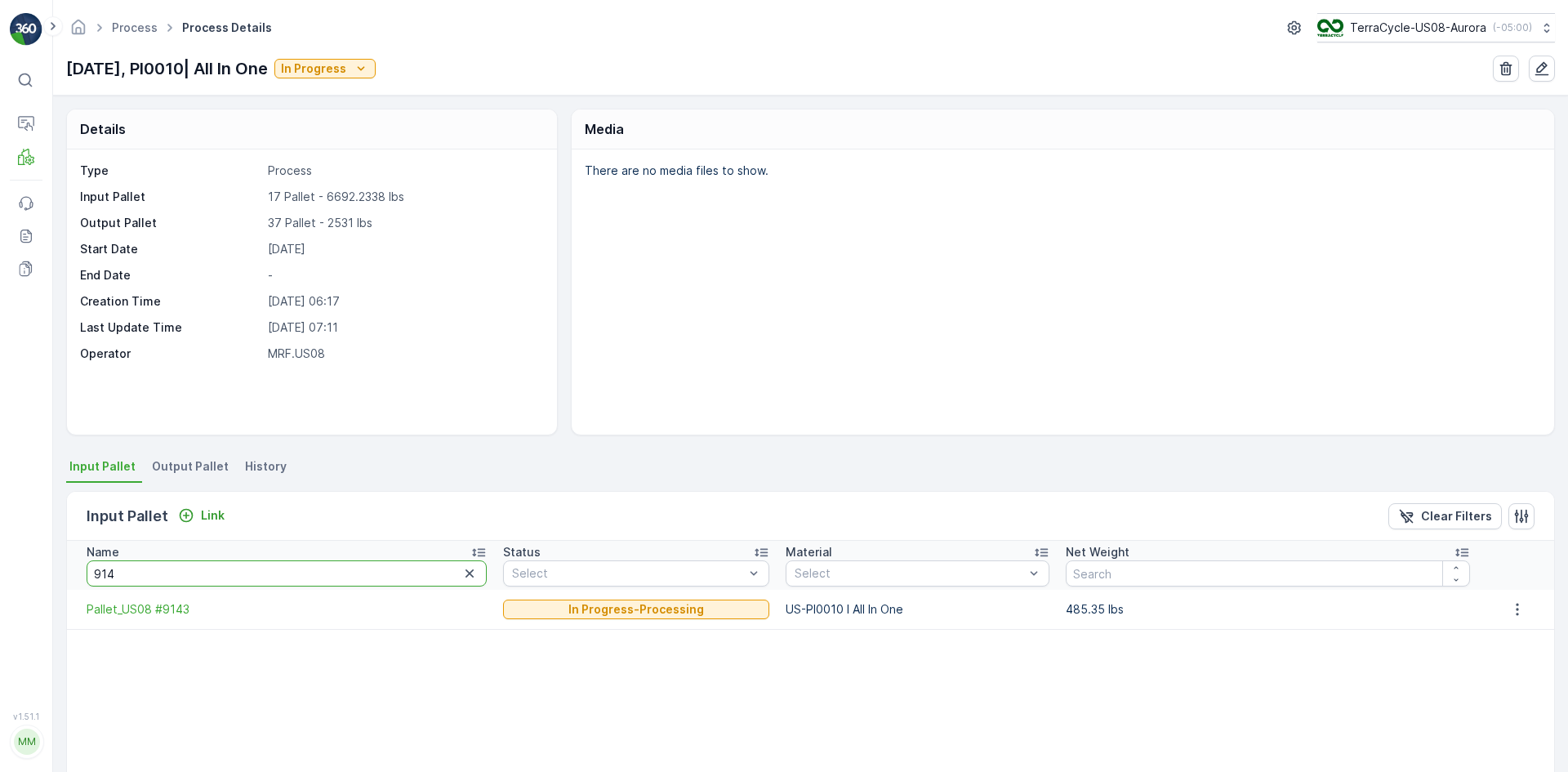
drag, startPoint x: 154, startPoint y: 577, endPoint x: 0, endPoint y: 564, distance: 154.5
click at [0, 477] on div "⌘B Operations MRF Events Reports Documents v 1.51.1 MM MRF.US08 Process Process…" at bounding box center [784, 386] width 1568 height 772
type input "874"
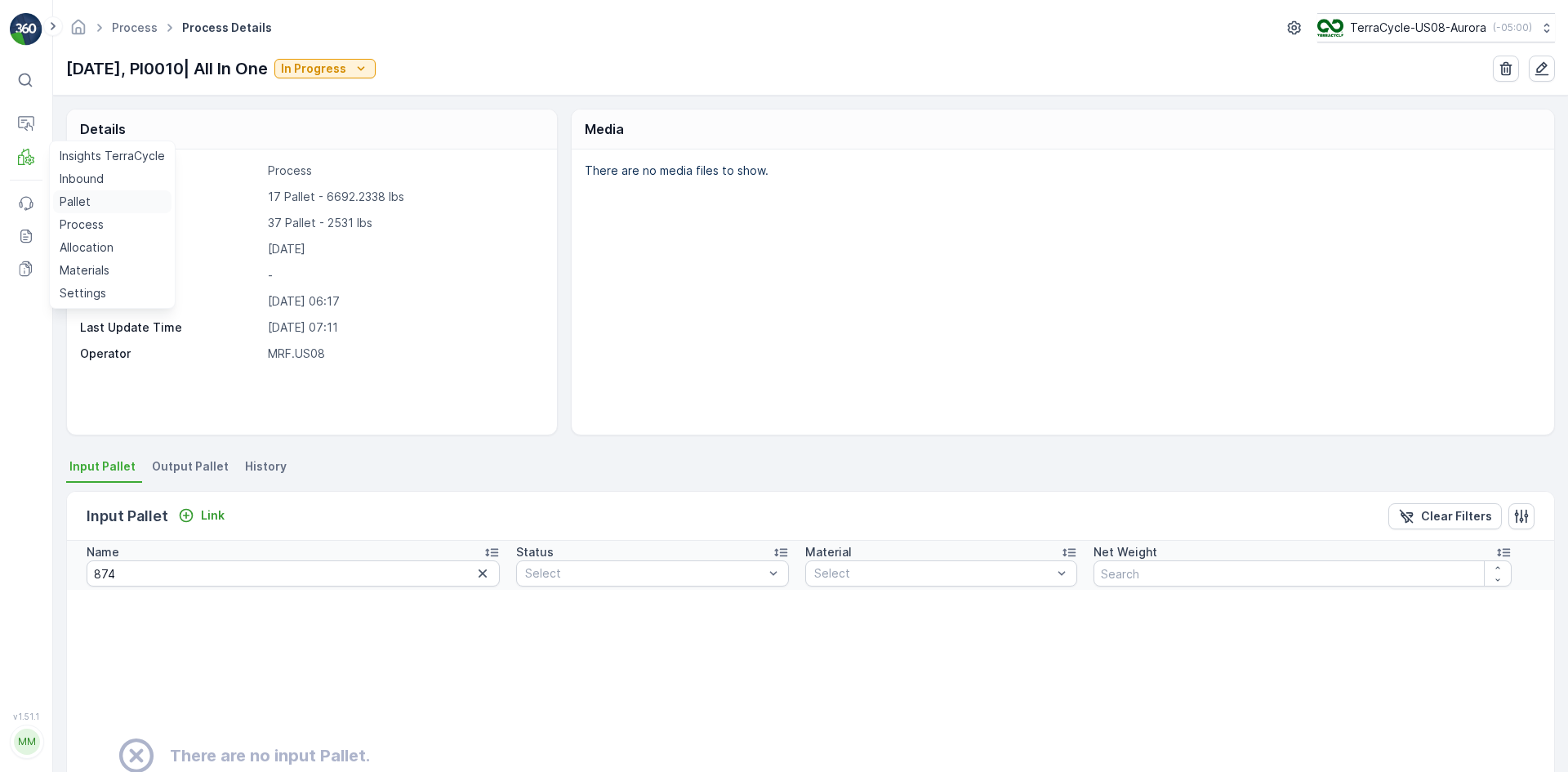
click at [88, 198] on p "Pallet" at bounding box center [75, 202] width 31 height 17
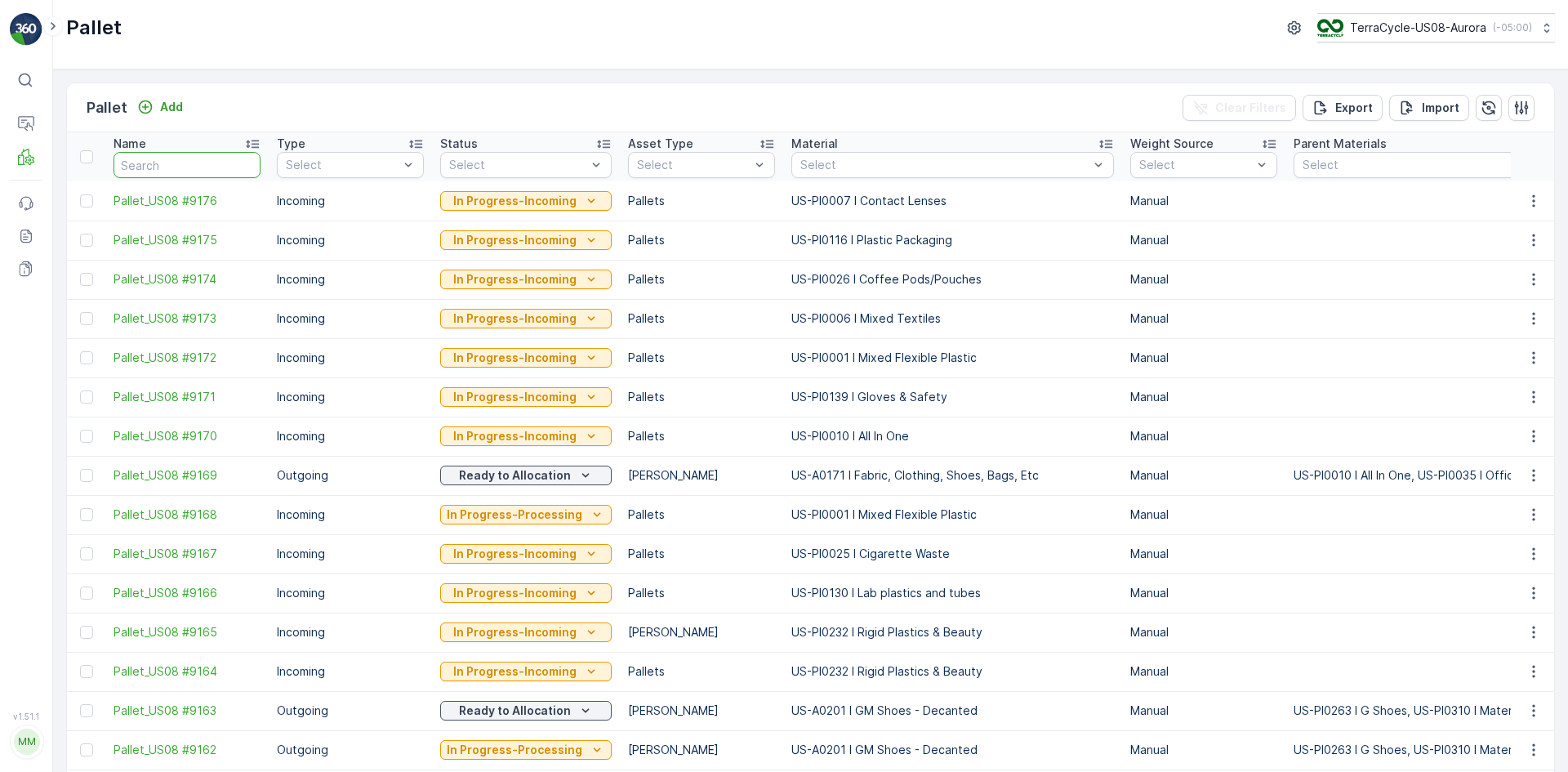
click at [211, 168] on input "text" at bounding box center [187, 165] width 147 height 26
type input "846"
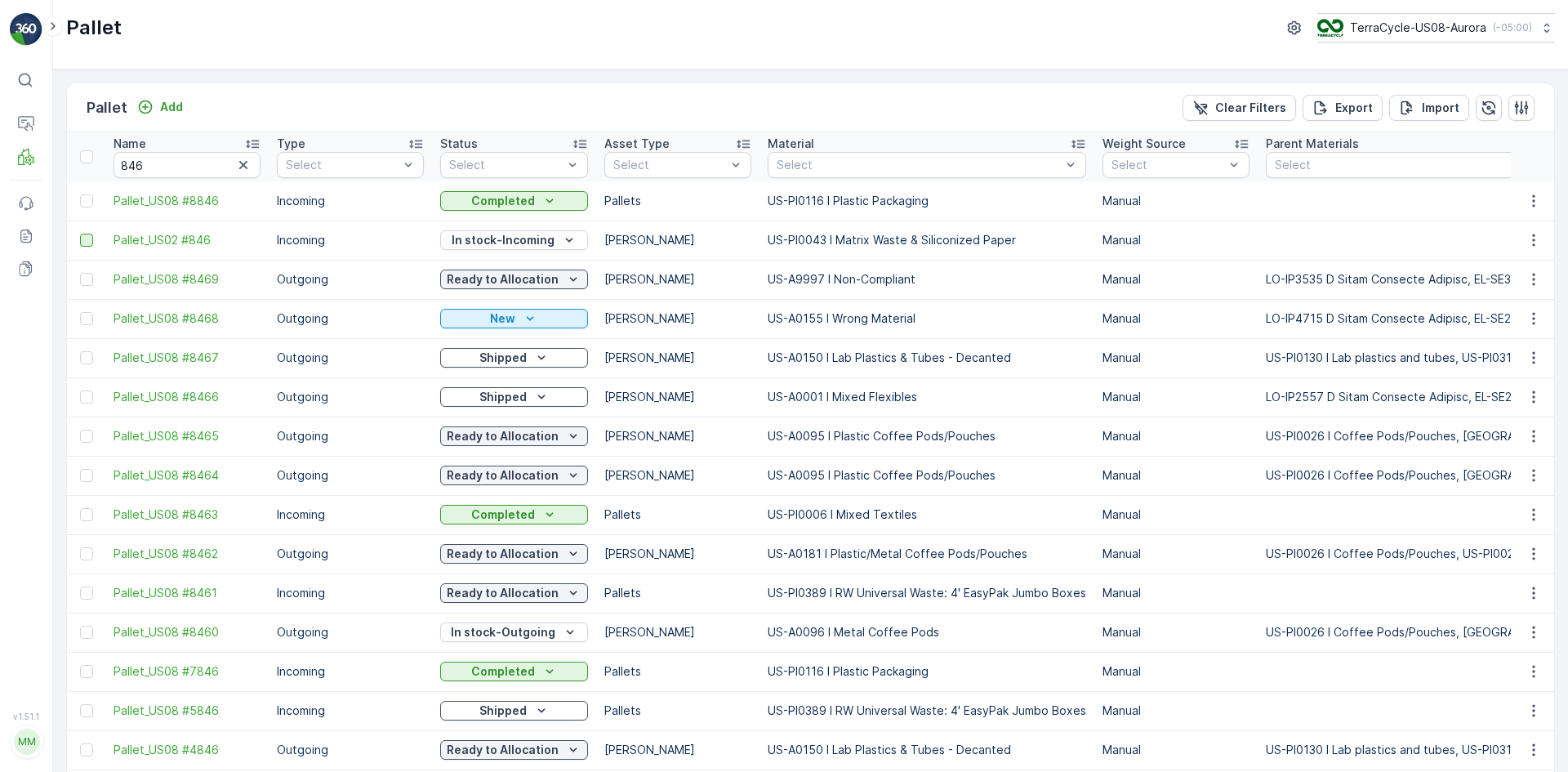
click at [84, 241] on div at bounding box center [87, 241] width 13 height 13
click at [80, 234] on input "checkbox" at bounding box center [80, 234] width 0 height 0
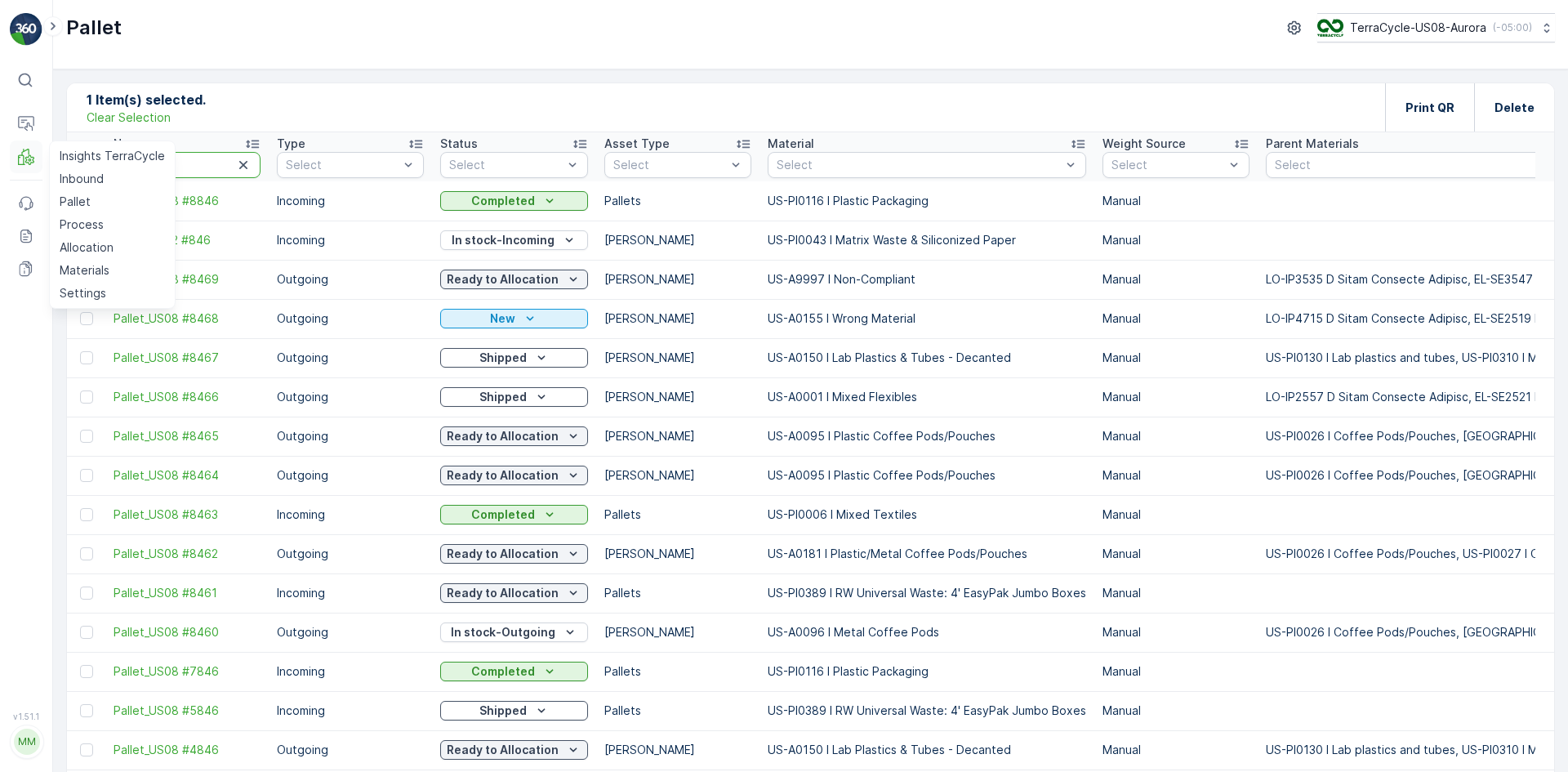
drag, startPoint x: 183, startPoint y: 163, endPoint x: 32, endPoint y: 164, distance: 151.0
click at [32, 164] on div "⌘B Operations MRF Insights TerraCycle Inbound Pallet Process Allocation Materia…" at bounding box center [784, 386] width 1568 height 772
type input "18014"
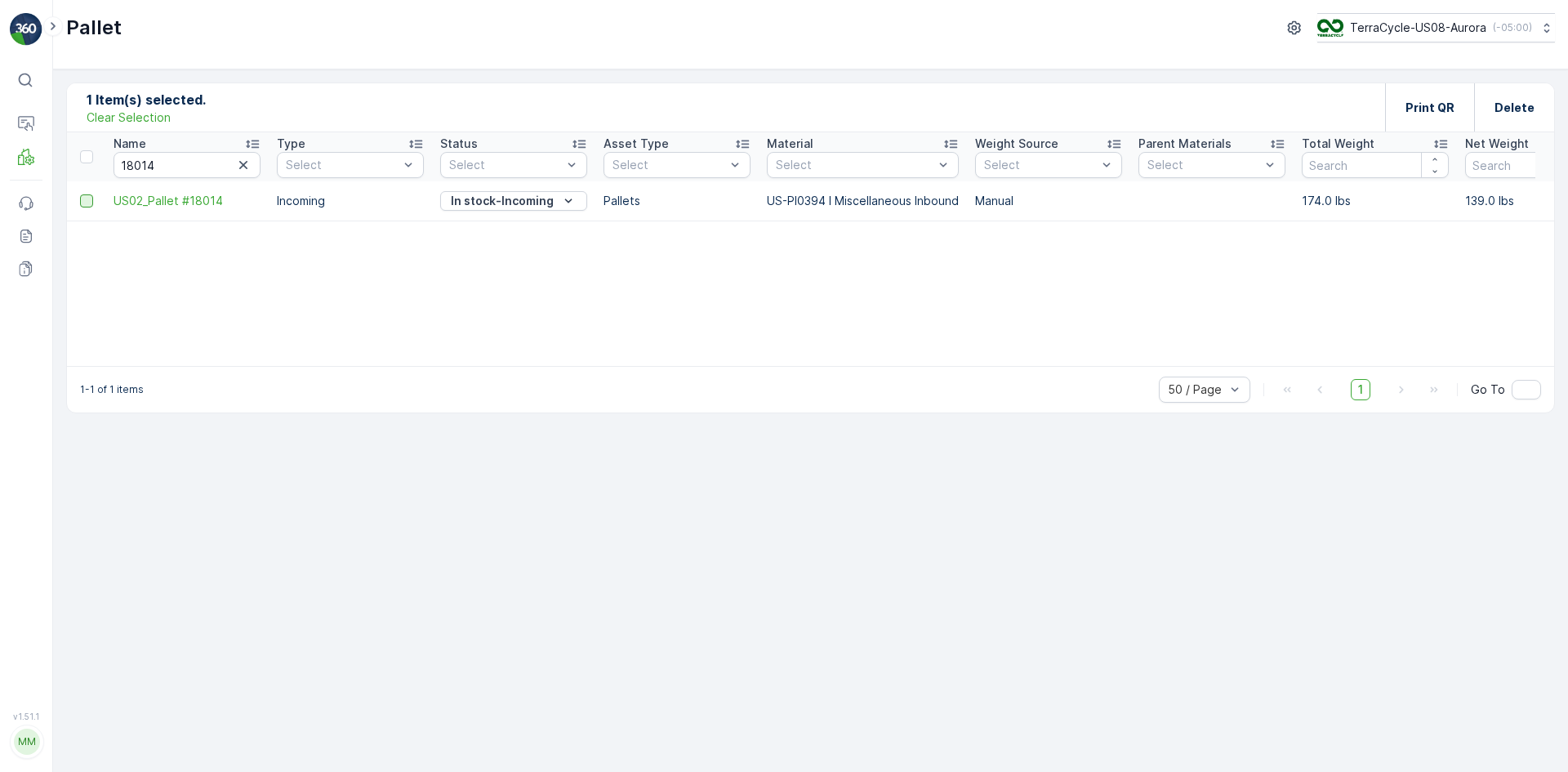
click at [82, 203] on div at bounding box center [87, 201] width 13 height 13
click at [80, 194] on input "checkbox" at bounding box center [80, 194] width 0 height 0
click at [1044, 108] on p "Print QR" at bounding box center [1429, 108] width 49 height 17
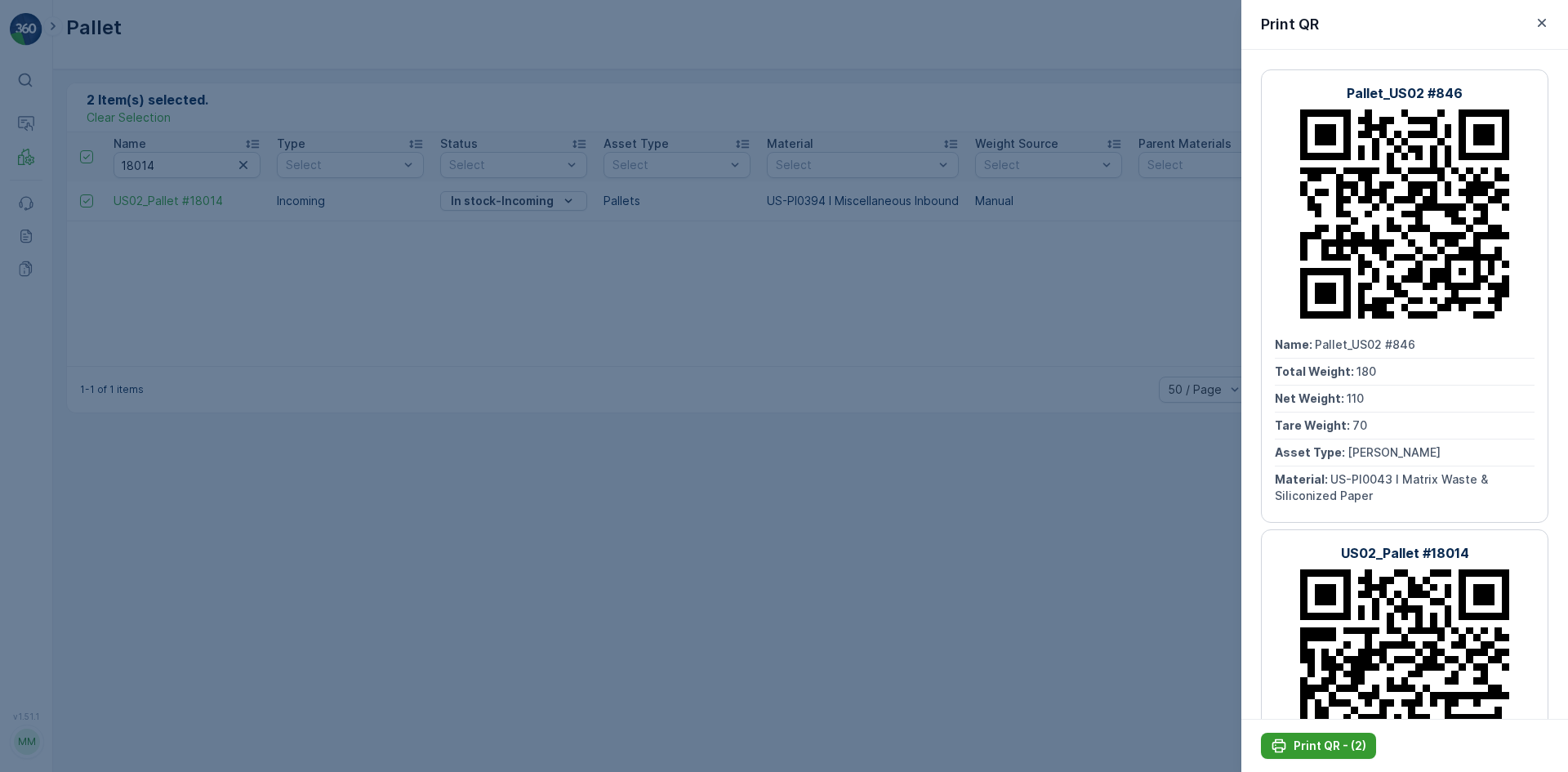
click at [1044, 477] on icon "Print QR - (2)" at bounding box center [1279, 746] width 17 height 17
click at [539, 477] on div at bounding box center [784, 386] width 1568 height 772
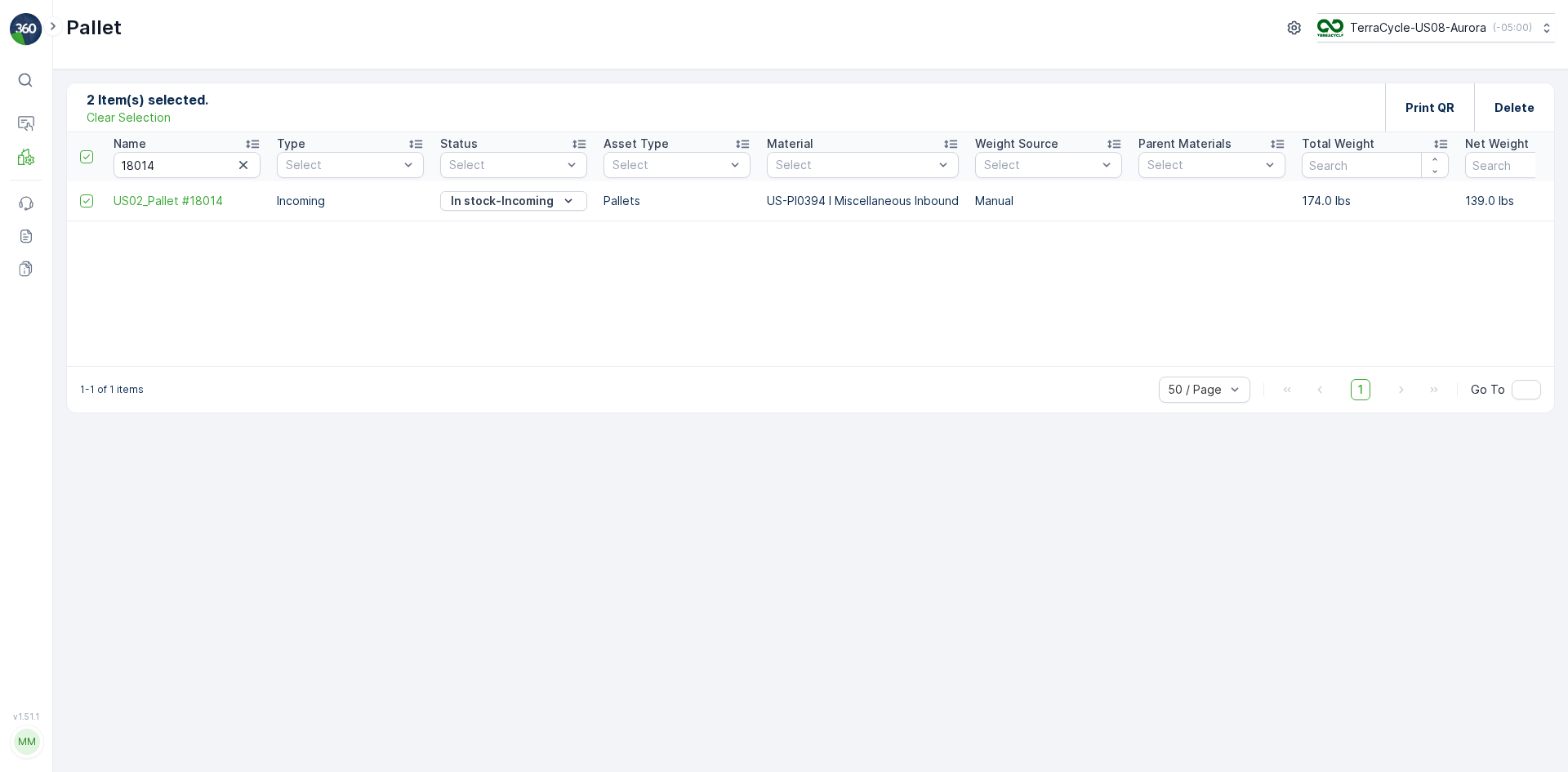
click at [607, 296] on div "Name 18014 Type Select Status Select Asset Type Select Material Select Weight S…" at bounding box center [810, 249] width 1487 height 234
click at [135, 122] on p "Clear Selection" at bounding box center [129, 117] width 84 height 17
click at [1044, 196] on icon "button" at bounding box center [1534, 201] width 17 height 17
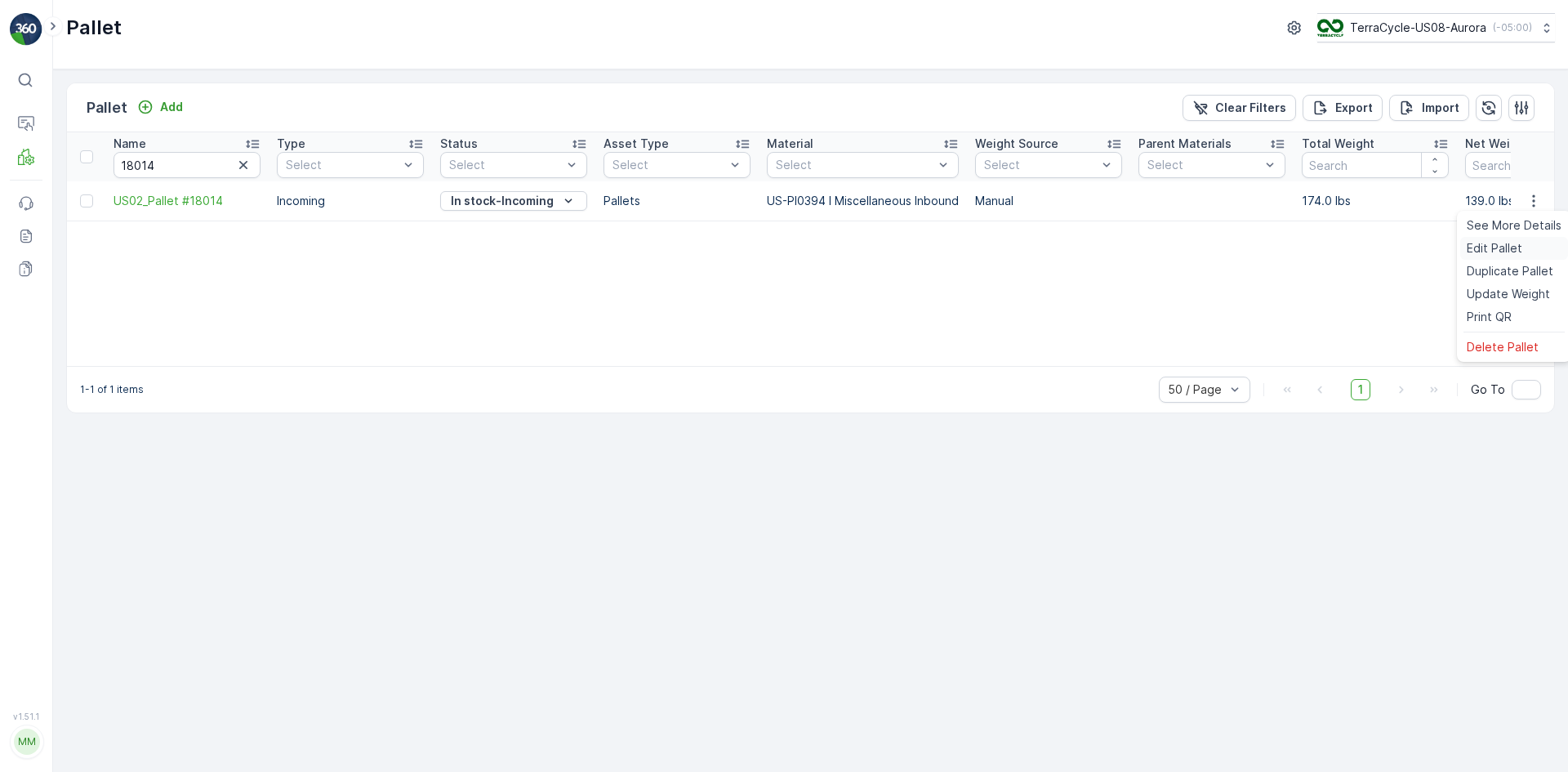
click at [1044, 251] on span "Edit Pallet" at bounding box center [1494, 249] width 55 height 17
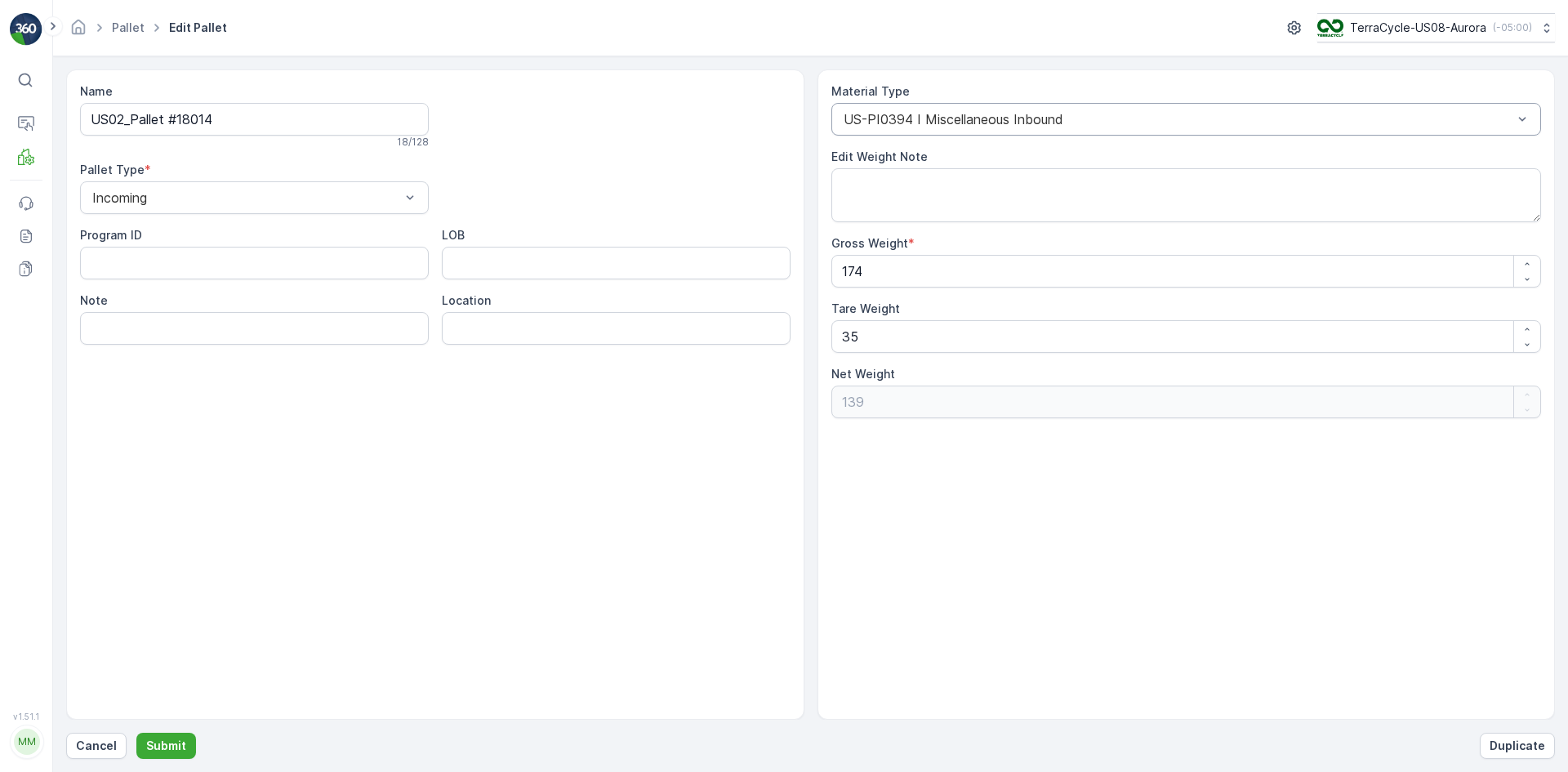
click at [1039, 129] on div "US-PI0394 I Miscellaneous Inbound" at bounding box center [1186, 120] width 710 height 33
click at [976, 108] on div "US-PI0394 I Miscellaneous Inbound" at bounding box center [1186, 120] width 710 height 33
type input "0010"
drag, startPoint x: 972, startPoint y: 107, endPoint x: 667, endPoint y: 134, distance: 306.2
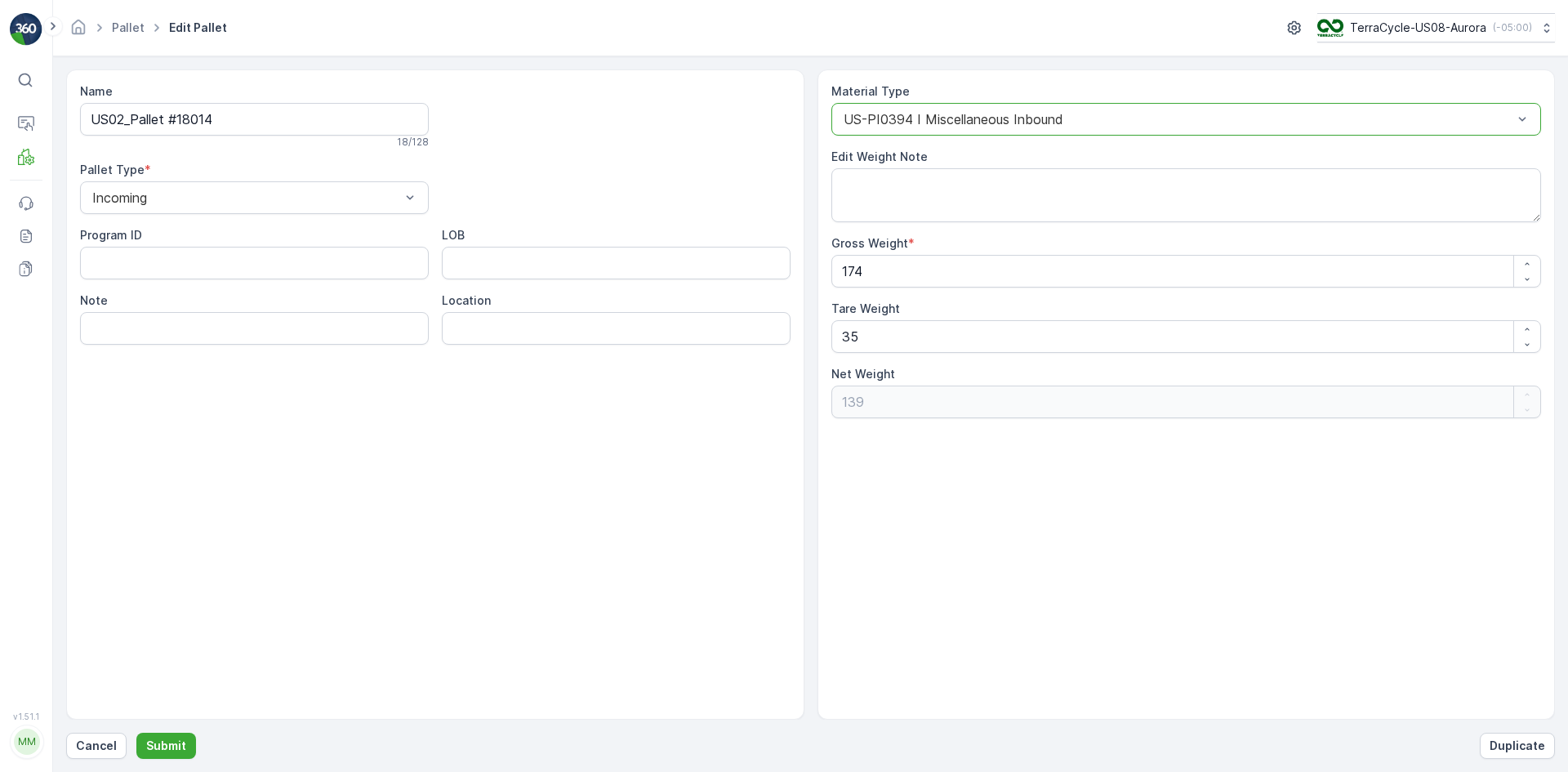
click at [667, 134] on div "Name US02_Pallet #18014 18 / 128 Pallet Type * Incoming Program ID LOB Note Loc…" at bounding box center [810, 394] width 1489 height 650
click at [1044, 113] on div at bounding box center [1178, 119] width 673 height 15
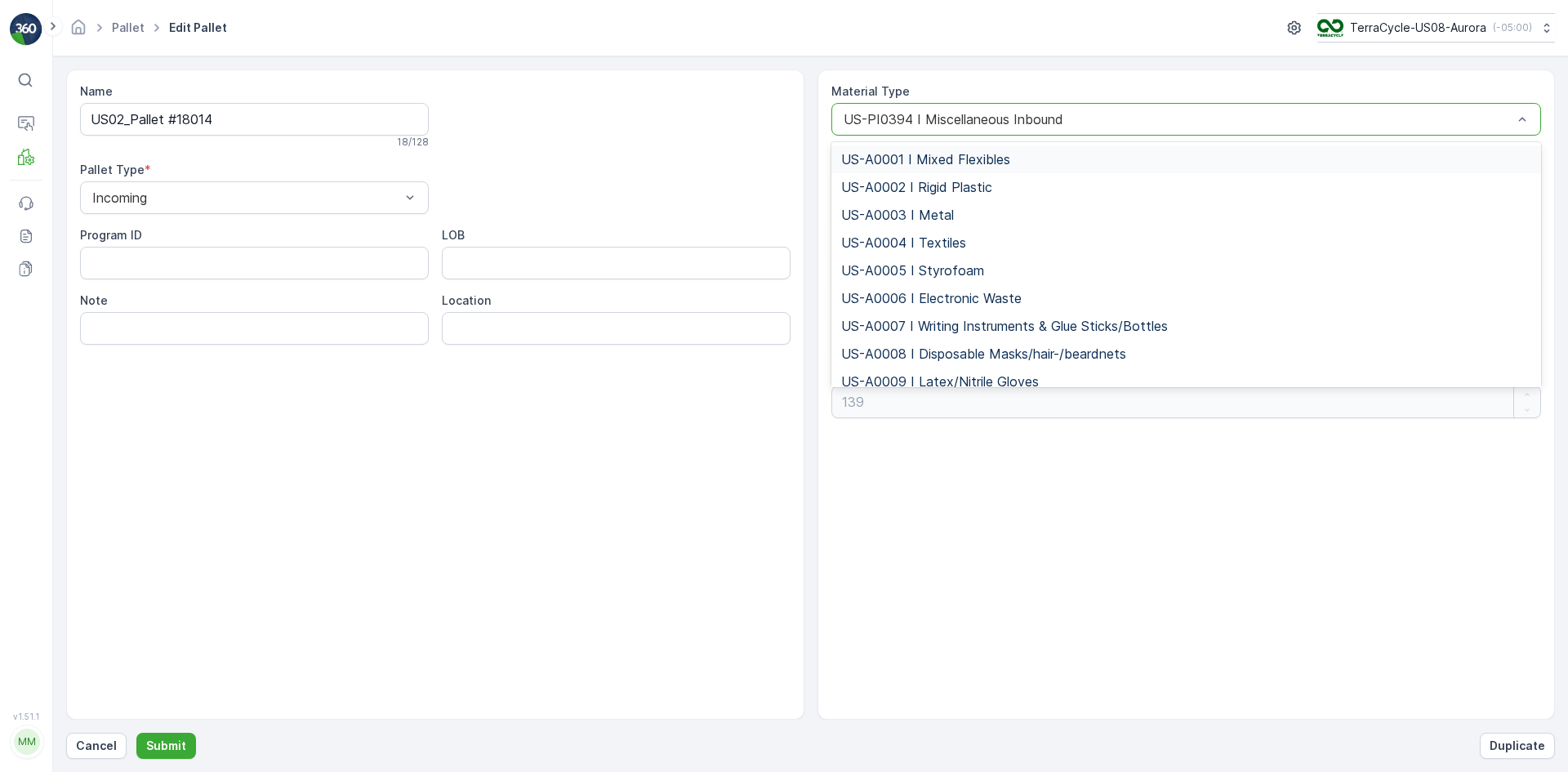
click at [1044, 124] on div at bounding box center [1178, 119] width 673 height 15
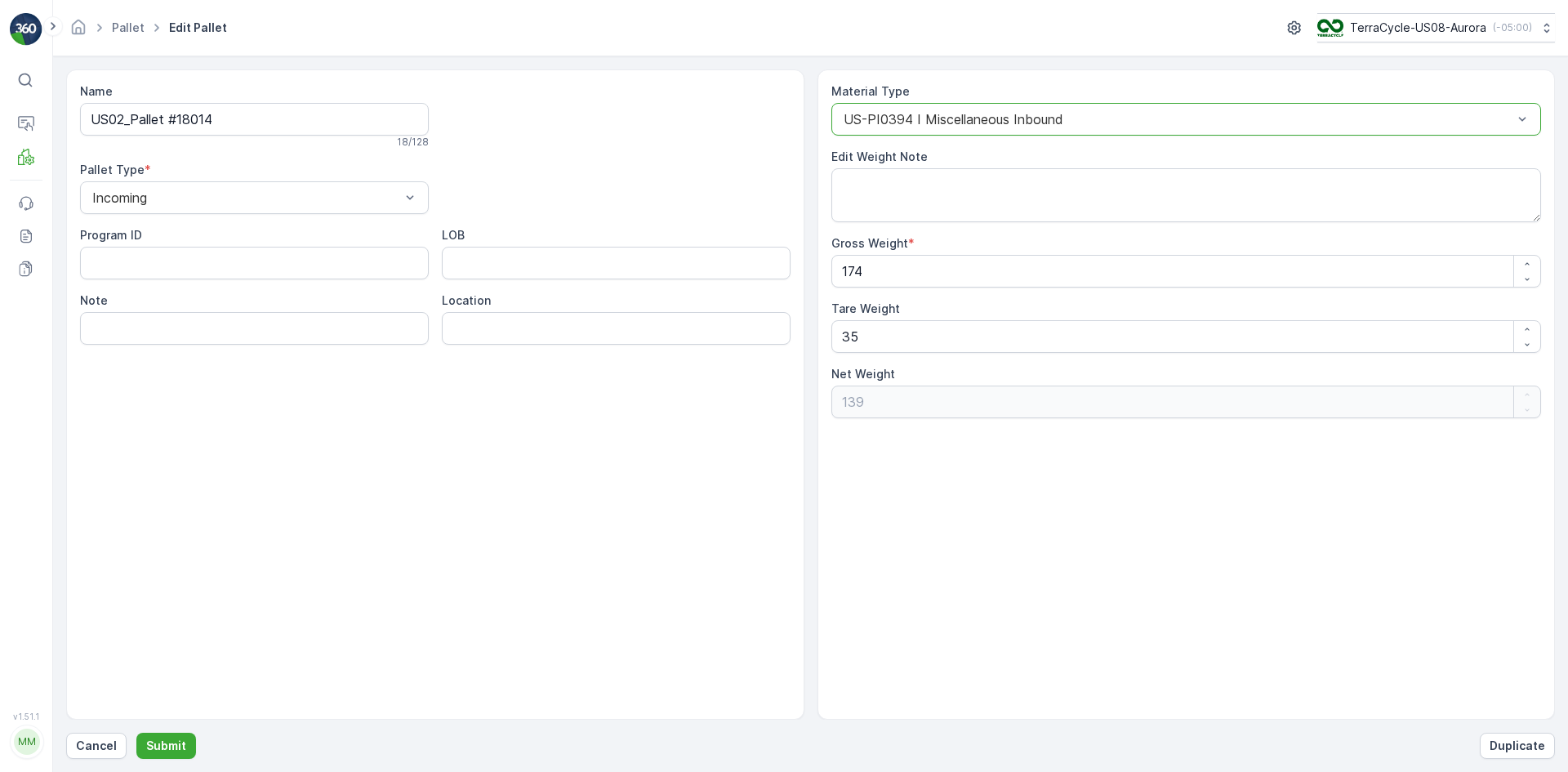
click at [1044, 122] on div at bounding box center [1178, 119] width 673 height 15
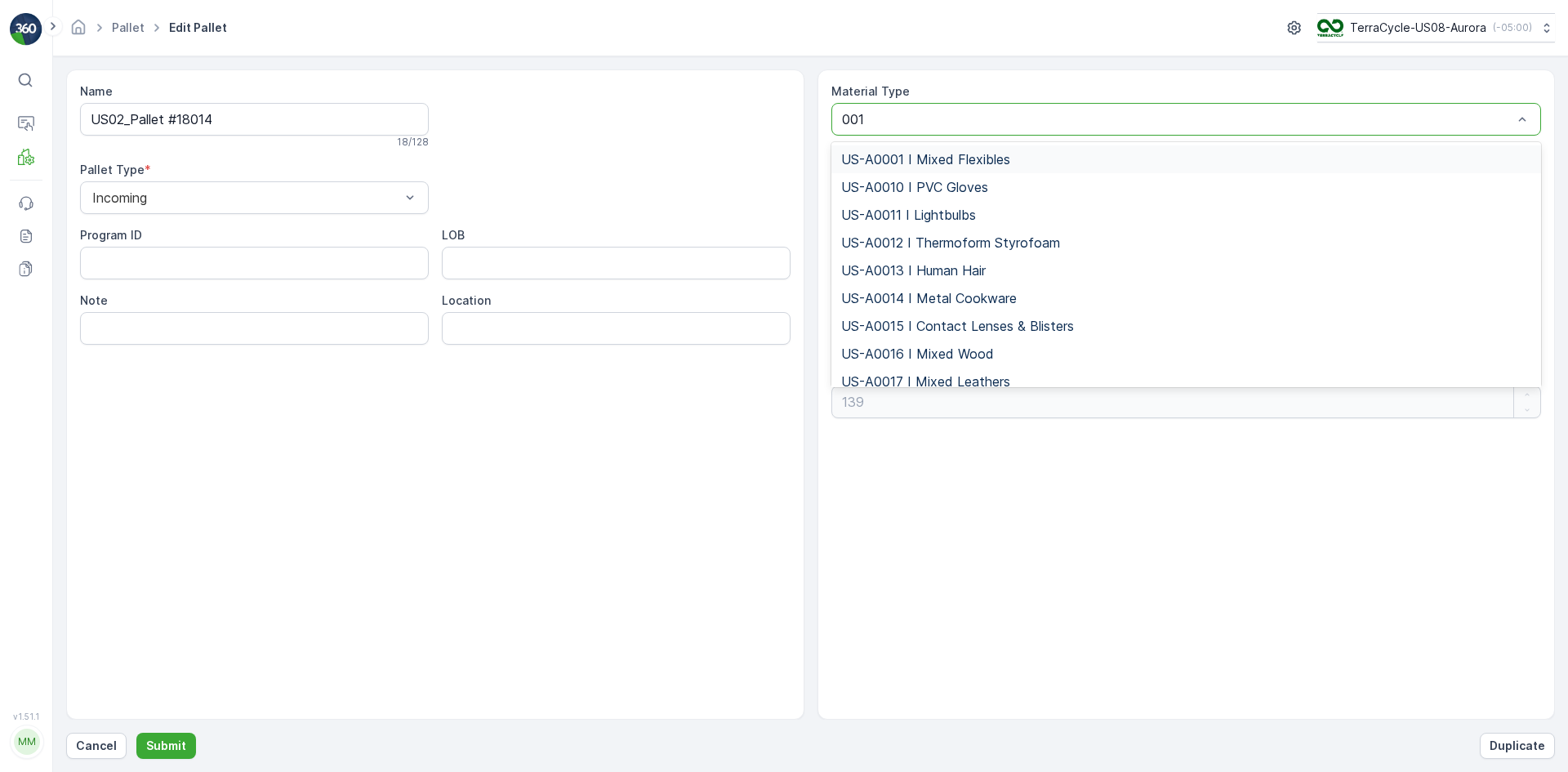
type input "0010"
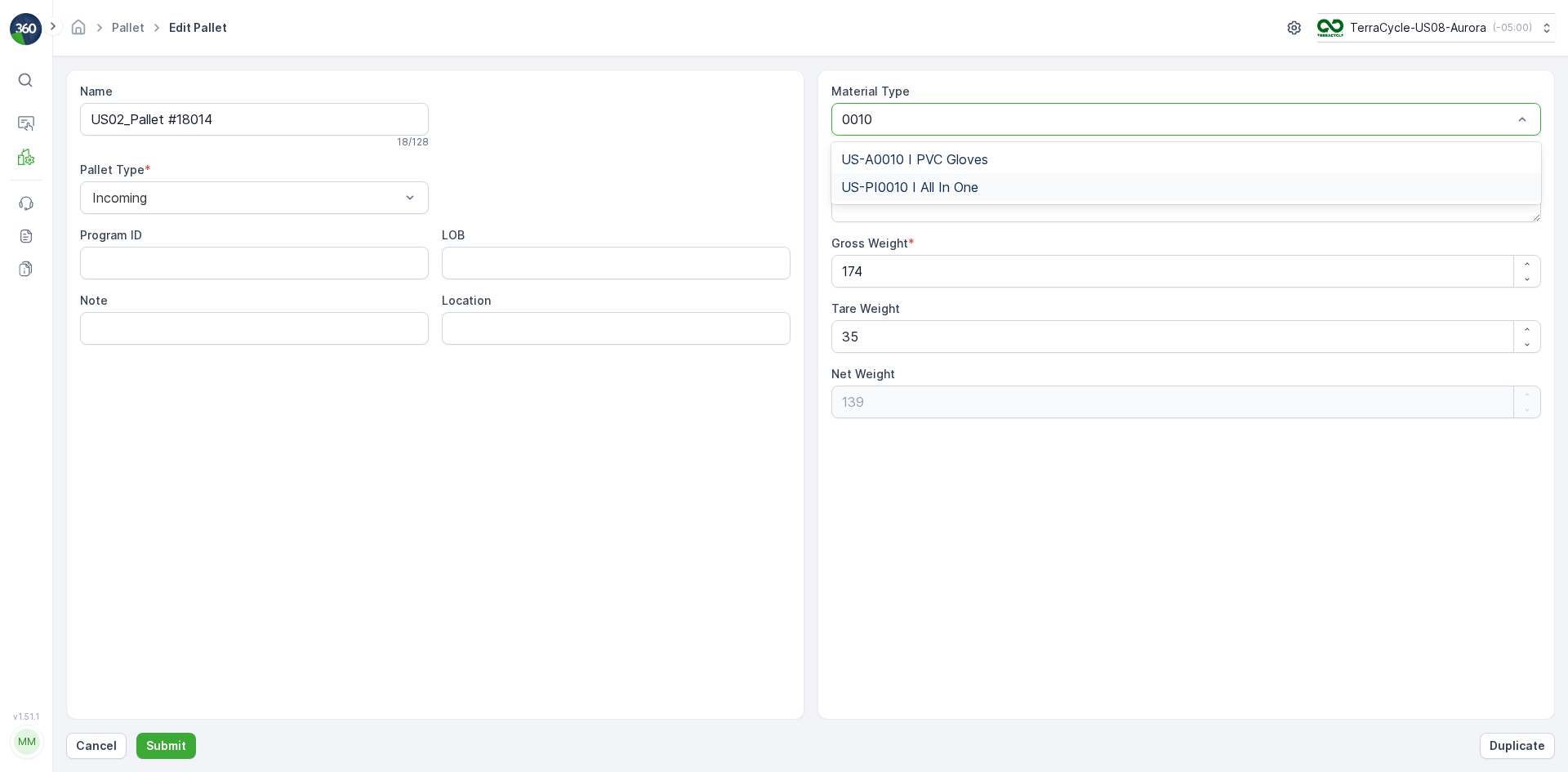
click at [1044, 186] on div "US-PI0010 I All In One" at bounding box center [1186, 188] width 691 height 15
click at [167, 477] on p "Submit" at bounding box center [166, 746] width 40 height 17
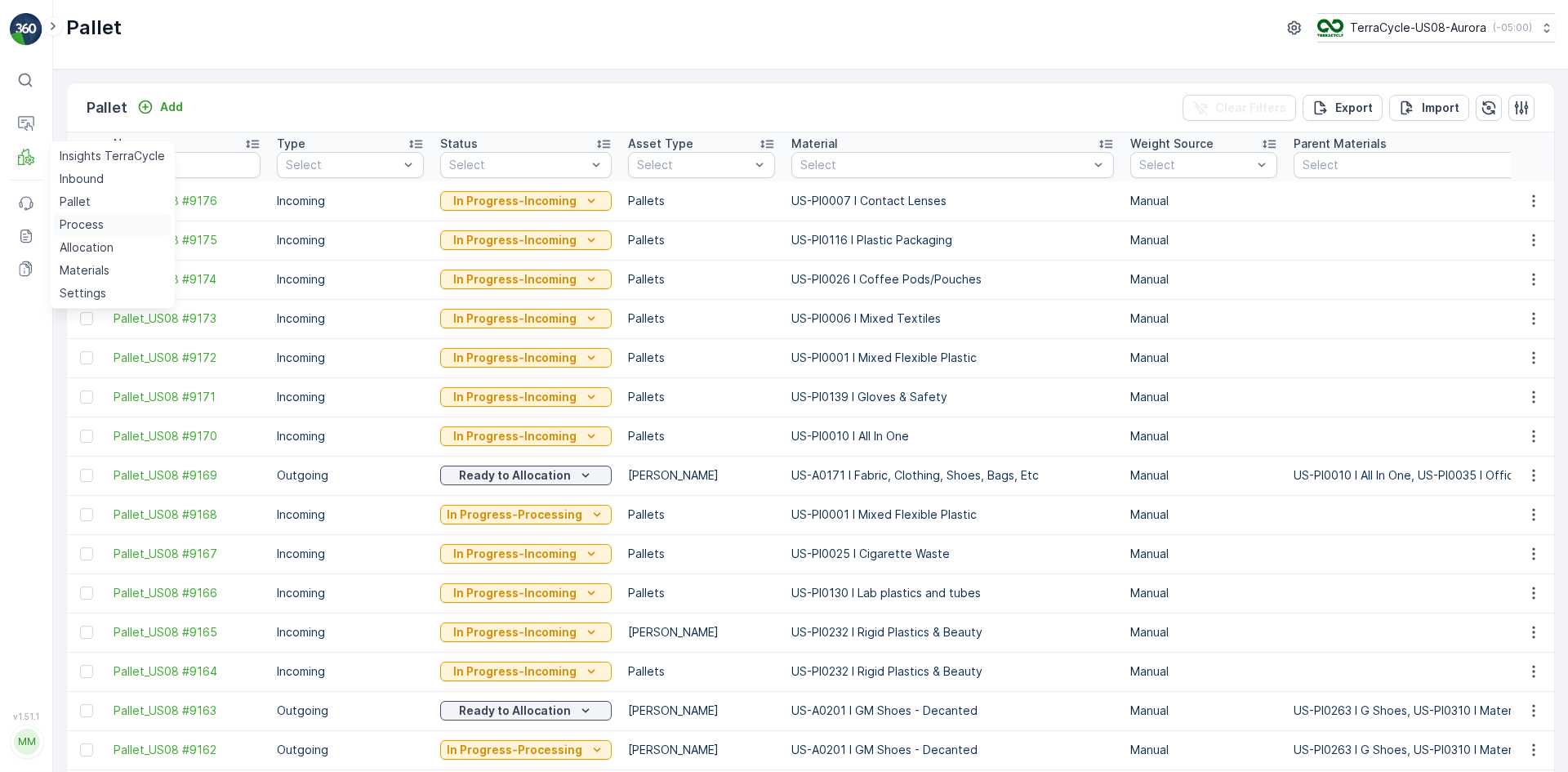
click at [97, 229] on p "Process" at bounding box center [81, 225] width 44 height 17
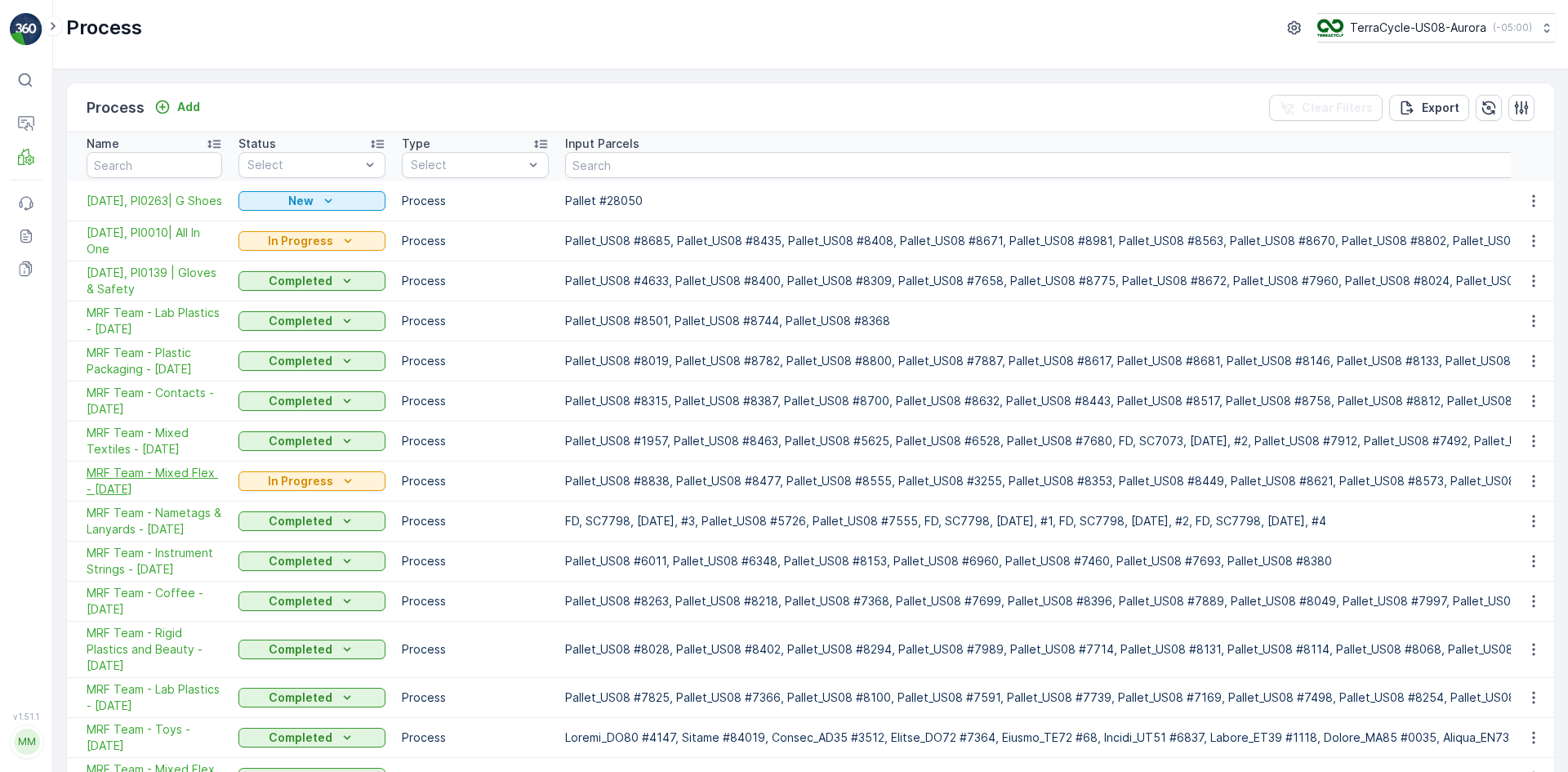
click at [173, 477] on span "MRF Team - Mixed Flex - [DATE]" at bounding box center [154, 482] width 135 height 33
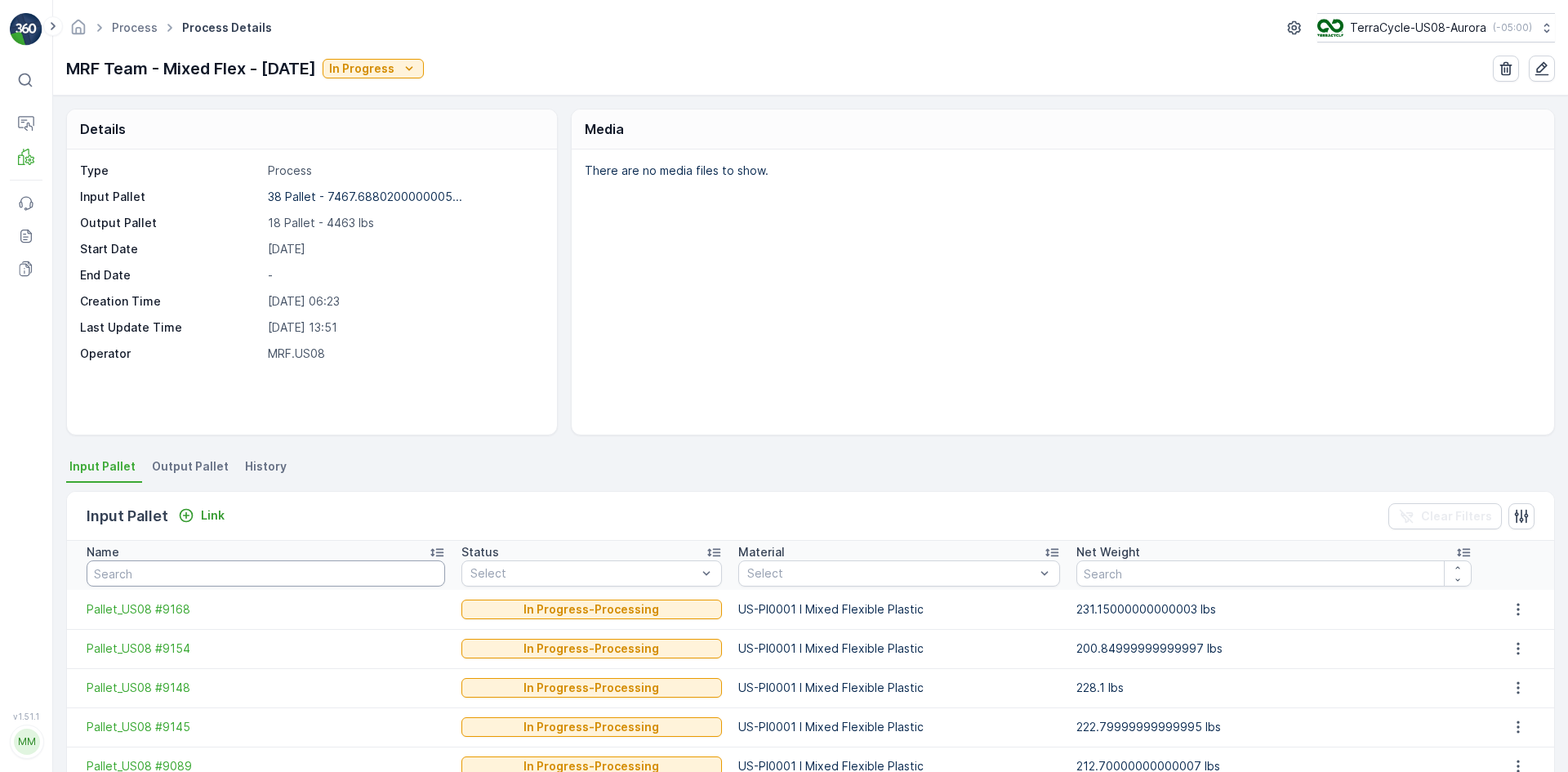
click at [143, 477] on input "text" at bounding box center [266, 574] width 359 height 26
type input "914"
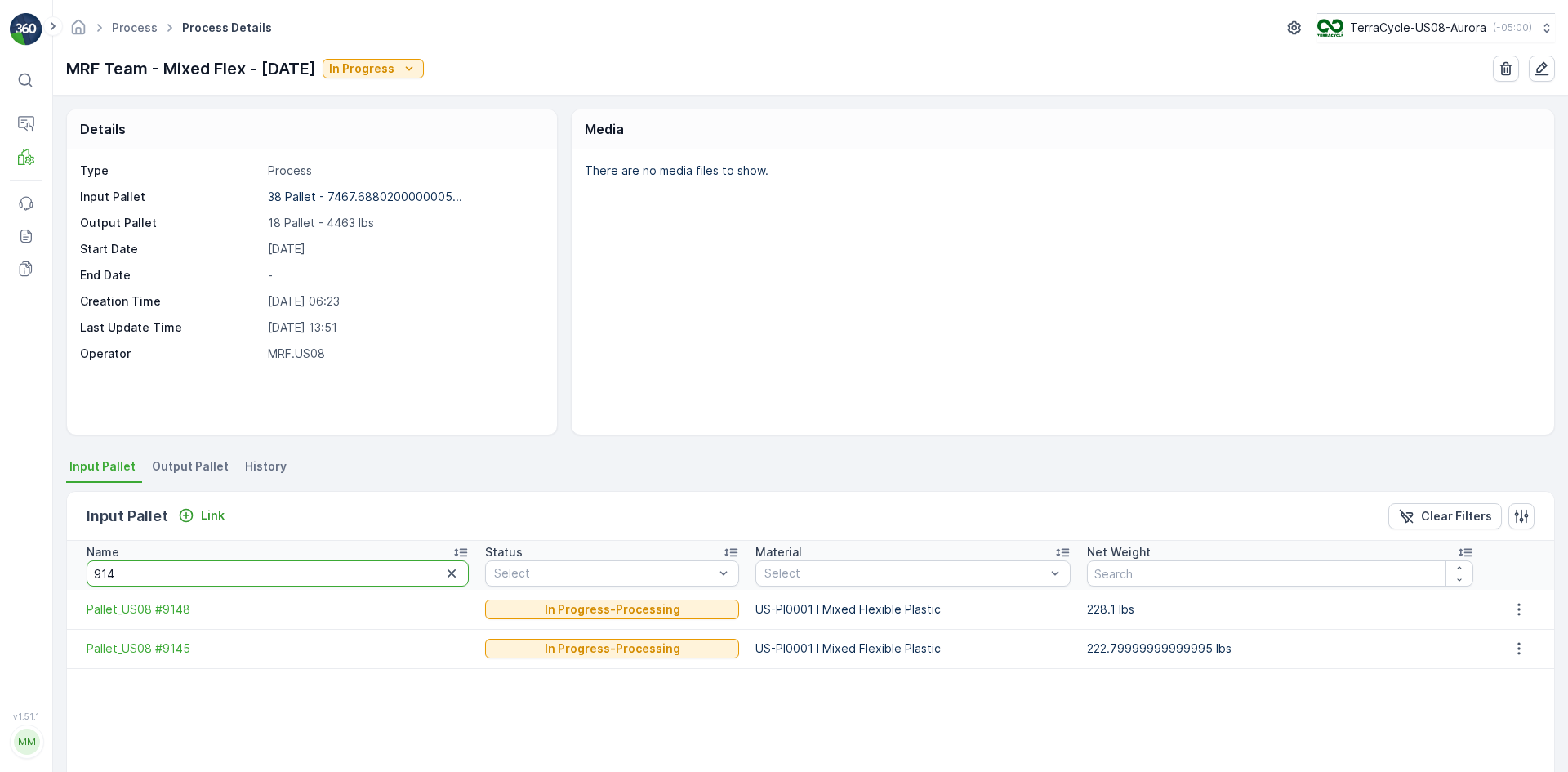
drag, startPoint x: 210, startPoint y: 569, endPoint x: 49, endPoint y: 586, distance: 161.9
click at [49, 477] on div "⌘B Operations MRF Events Reports Documents v 1.51.1 MM MRF.US08 Process Process…" at bounding box center [784, 386] width 1568 height 772
type input "872"
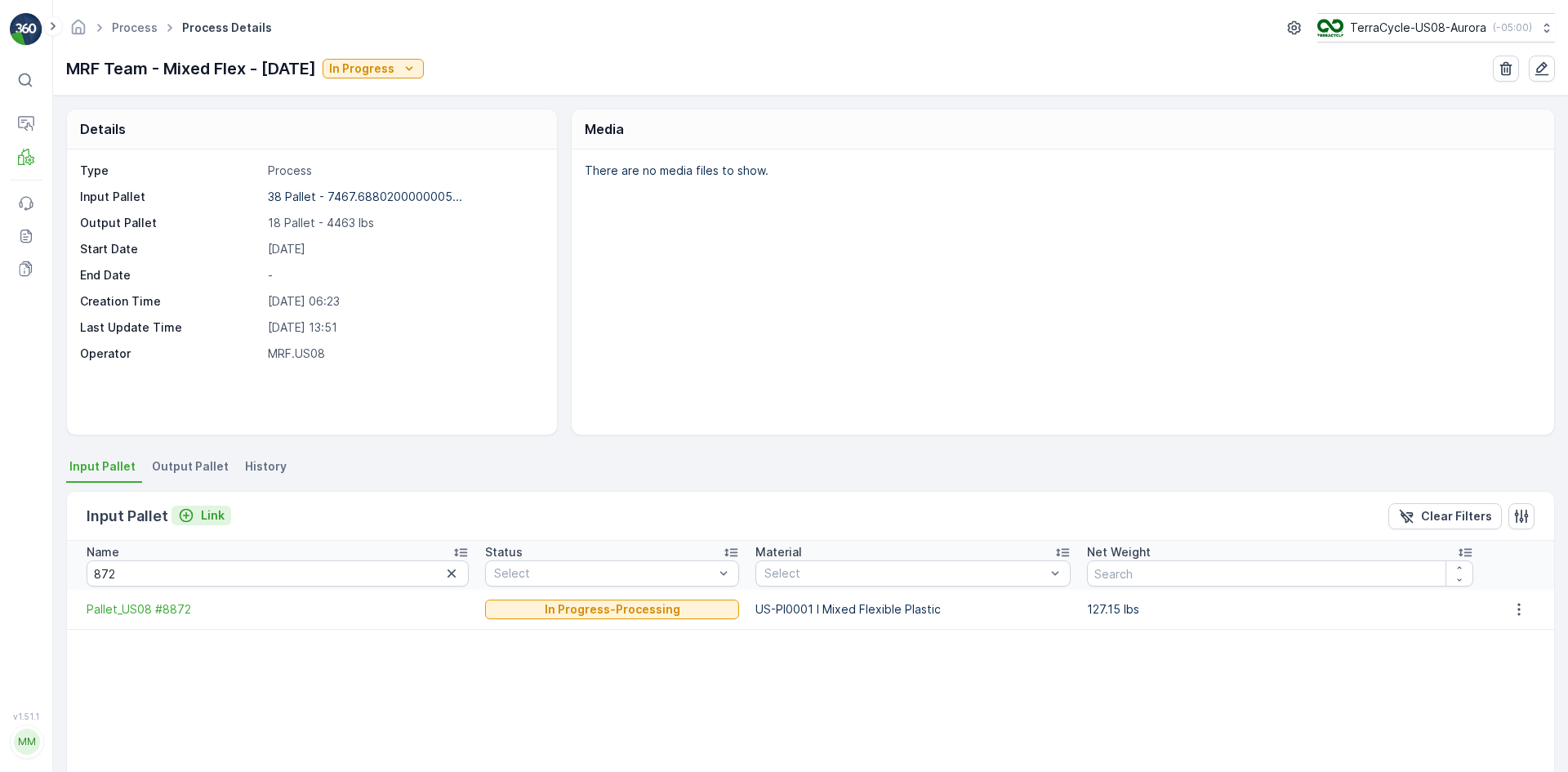
click at [201, 477] on p "Link" at bounding box center [212, 516] width 24 height 17
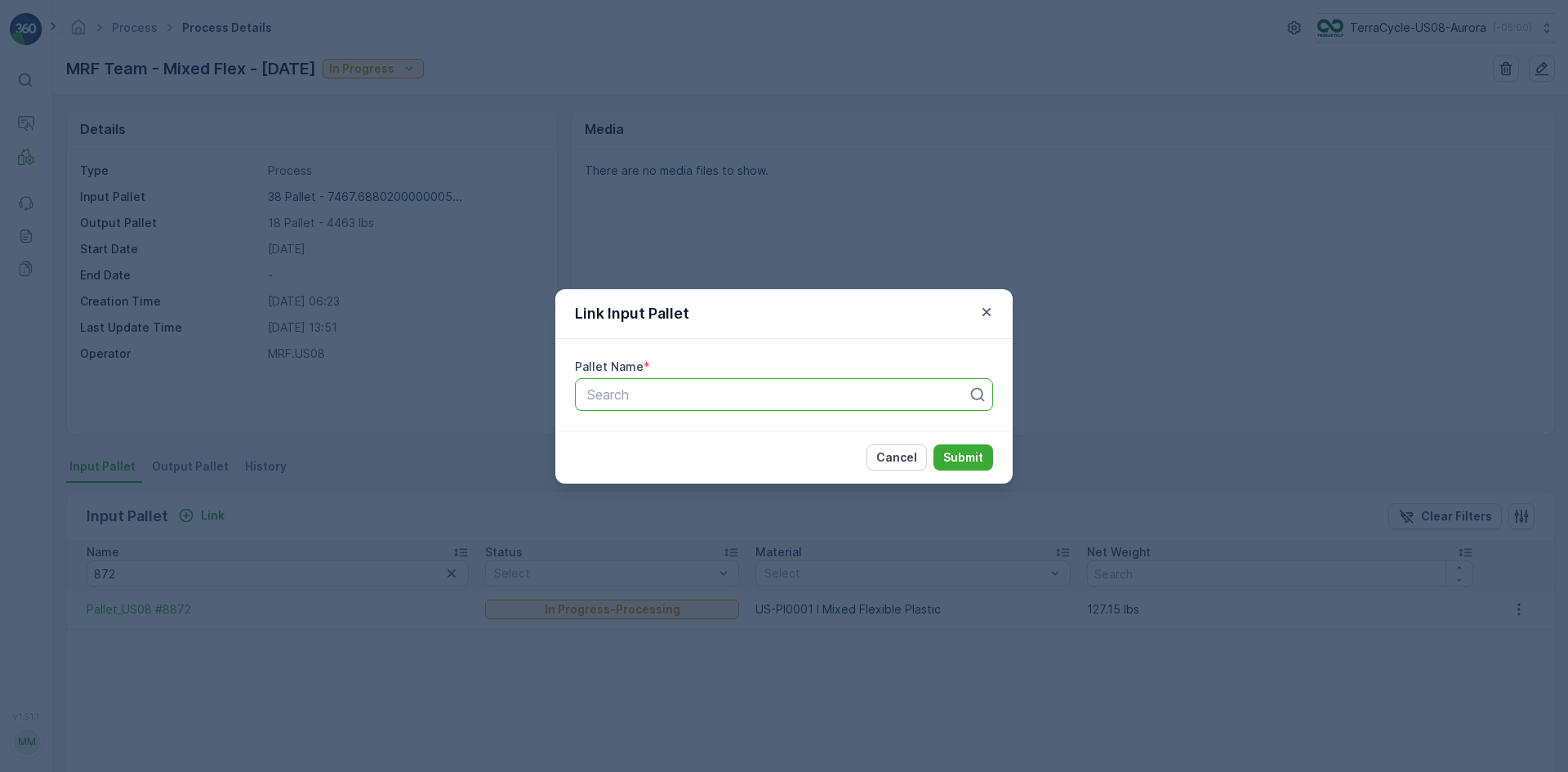
click at [648, 383] on div "Search" at bounding box center [784, 395] width 418 height 33
type input "8726"
click at [676, 431] on span "Pallet_US08 #8726" at bounding box center [643, 435] width 116 height 15
click at [948, 448] on button "Submit" at bounding box center [963, 458] width 59 height 26
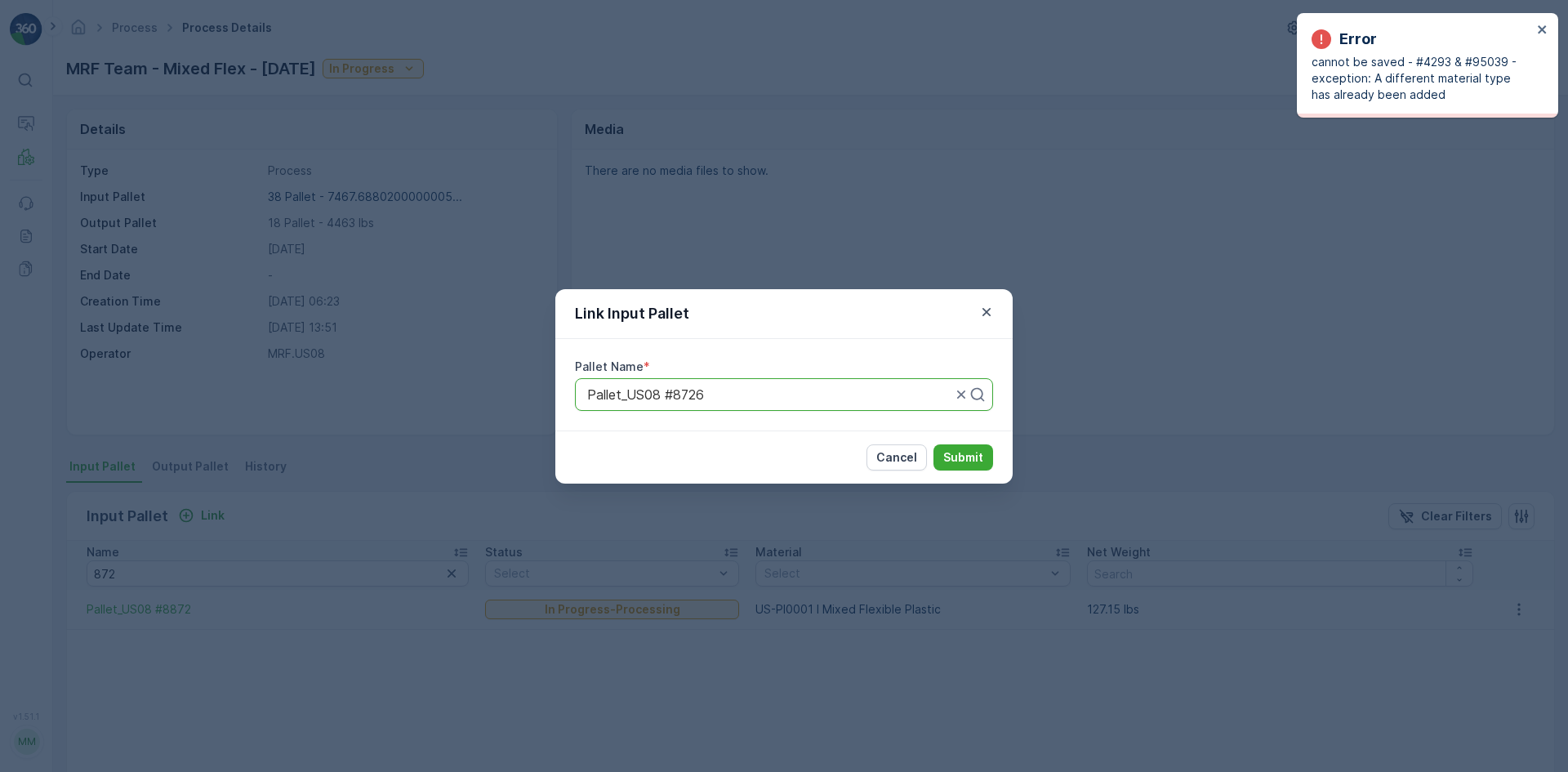
click at [785, 391] on div at bounding box center [769, 395] width 368 height 15
click at [727, 393] on div at bounding box center [769, 395] width 368 height 15
click at [713, 395] on div at bounding box center [769, 395] width 368 height 15
click at [709, 398] on div at bounding box center [769, 395] width 368 height 15
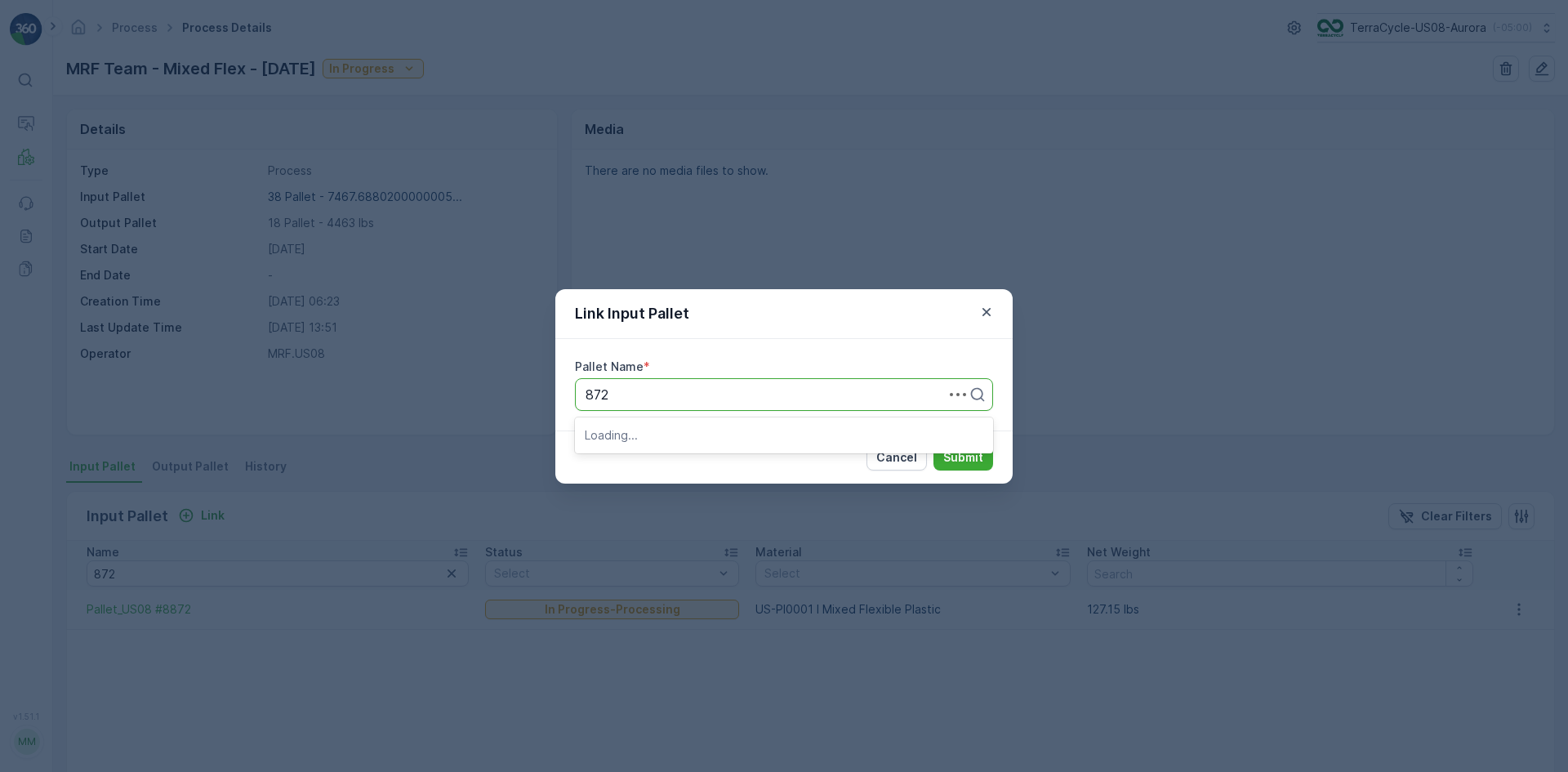
type input "8725"
click at [934, 445] on button "Submit" at bounding box center [963, 458] width 59 height 26
click at [804, 398] on div at bounding box center [769, 395] width 368 height 15
drag, startPoint x: 804, startPoint y: 398, endPoint x: 881, endPoint y: 405, distance: 77.3
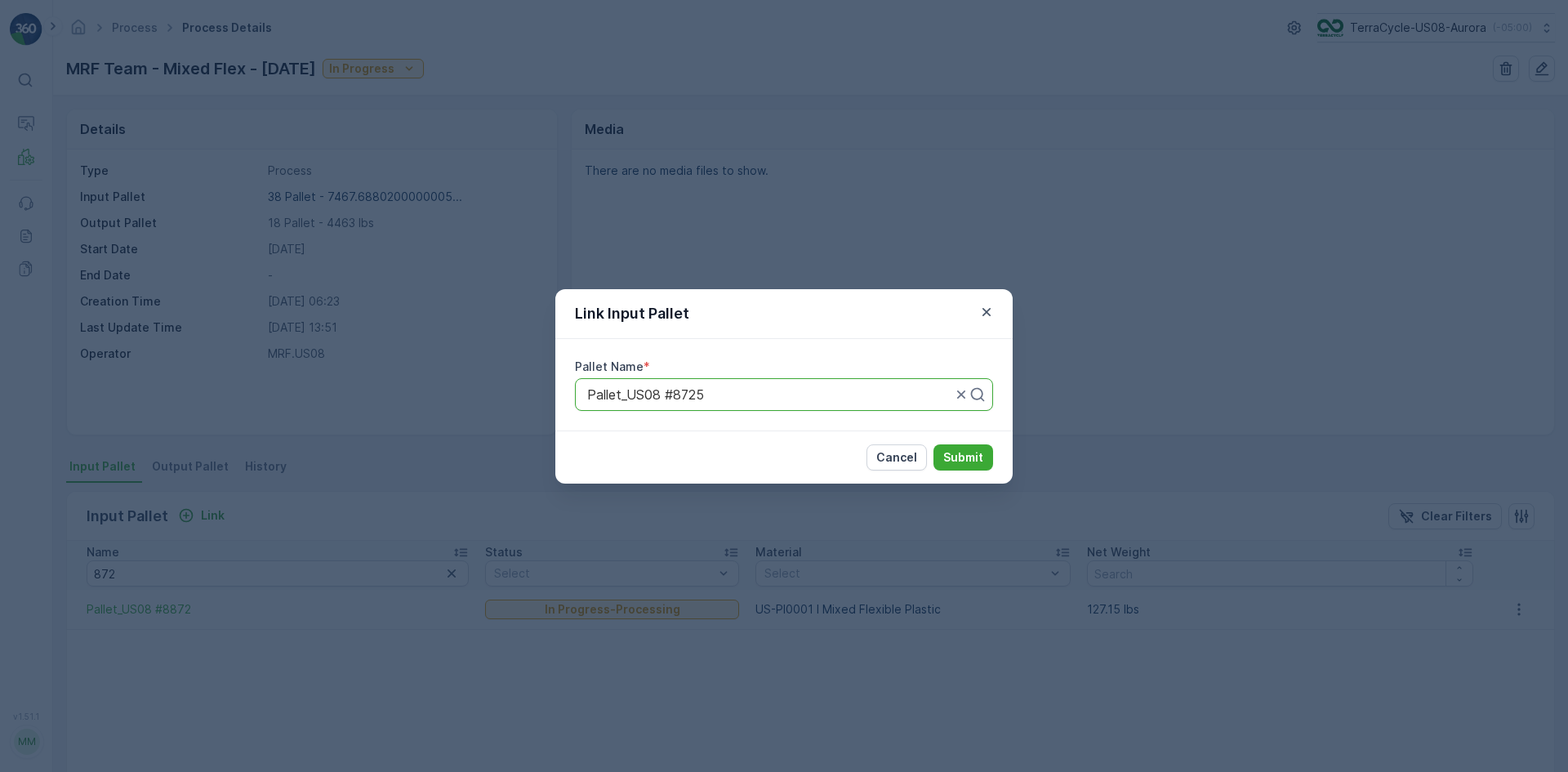
click at [805, 400] on div at bounding box center [769, 395] width 368 height 15
type input "8723"
click at [894, 426] on div "Pallet_US08 #8723" at bounding box center [784, 435] width 418 height 28
click at [951, 455] on p "Submit" at bounding box center [963, 458] width 40 height 17
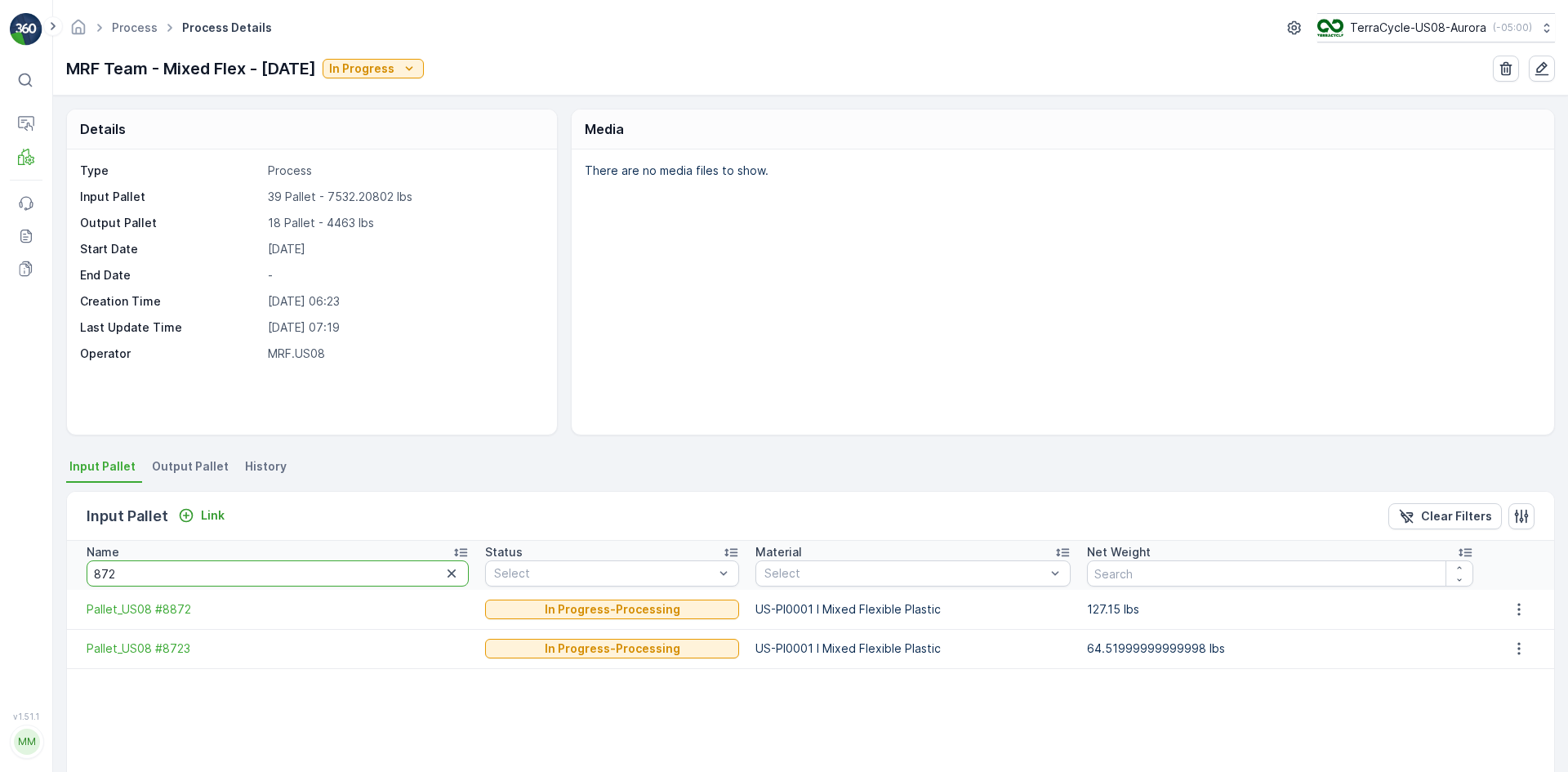
drag, startPoint x: 154, startPoint y: 571, endPoint x: 0, endPoint y: 577, distance: 154.1
click at [0, 477] on div "⌘B Operations MRF Events Reports Documents v 1.51.1 MM MRF.US08 Process Process…" at bounding box center [784, 386] width 1568 height 772
type input "874"
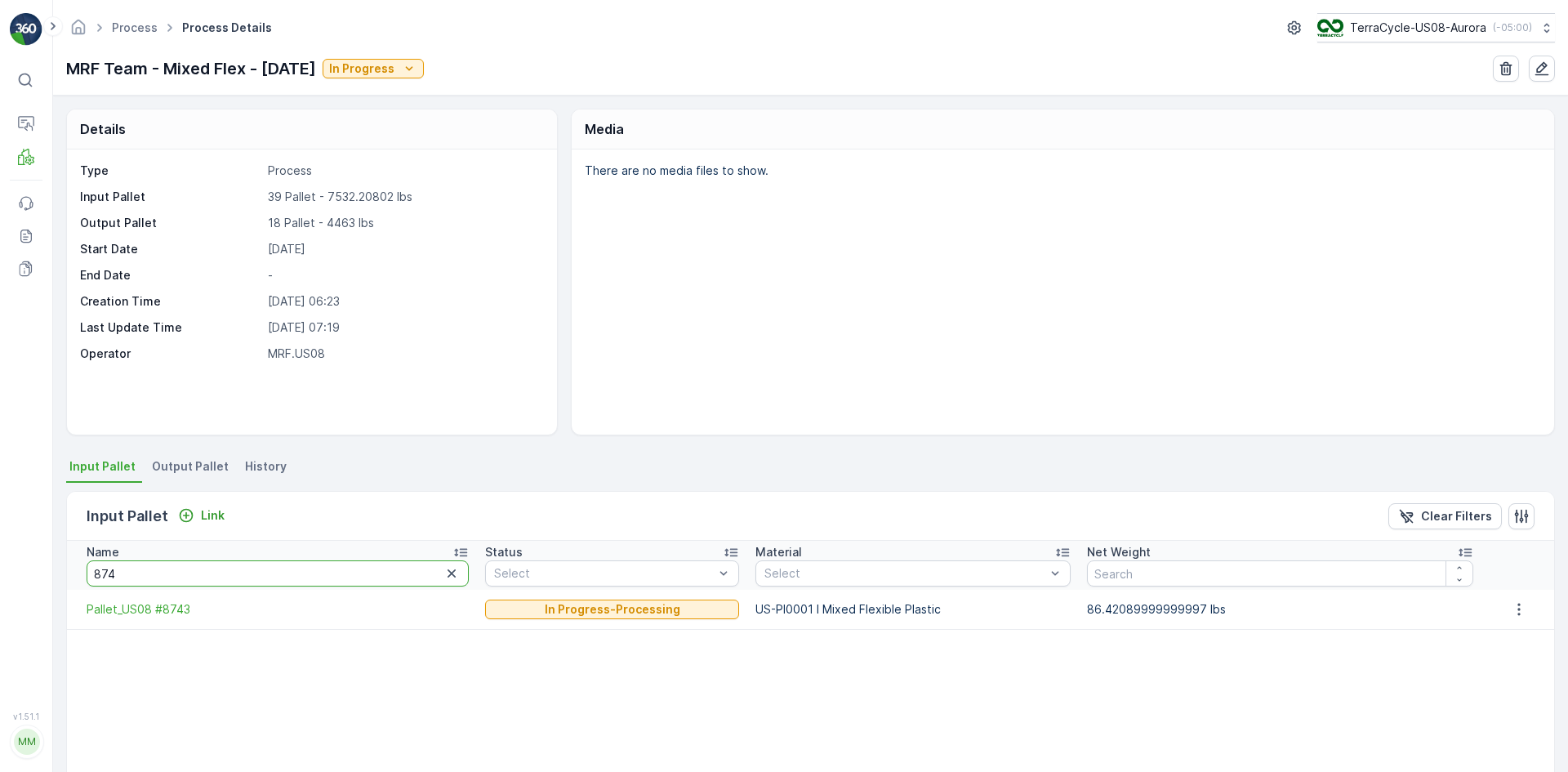
drag, startPoint x: 183, startPoint y: 582, endPoint x: 0, endPoint y: 544, distance: 186.9
click at [0, 477] on div "⌘B Operations MRF Events Reports Documents v 1.51.1 MM MRF.US08 Process Process…" at bounding box center [784, 386] width 1568 height 772
type input "914"
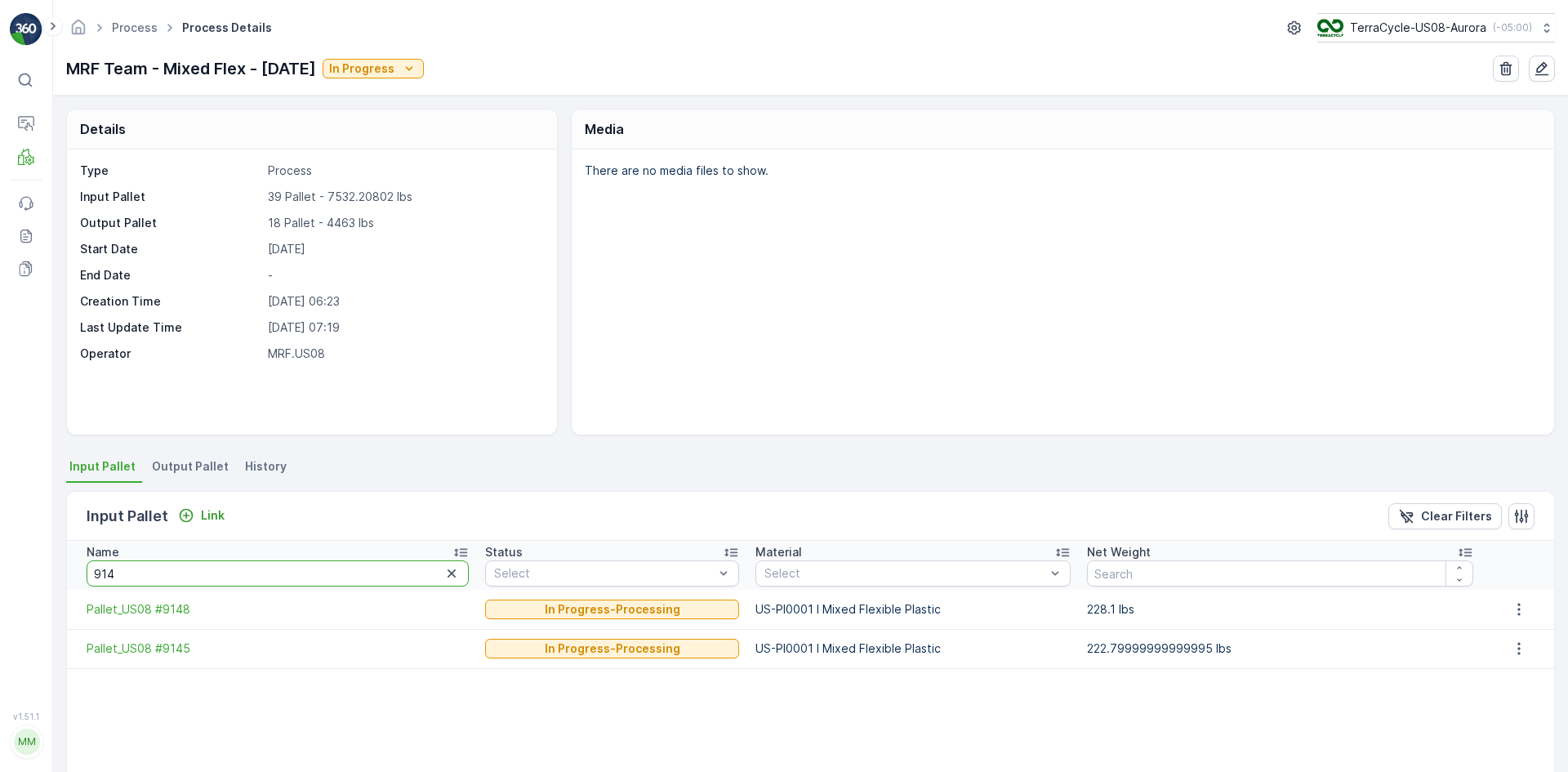
drag, startPoint x: 167, startPoint y: 567, endPoint x: 0, endPoint y: 571, distance: 167.0
click at [0, 477] on div "⌘B Operations MRF Events Reports Documents v 1.51.1 MM MRF.US08 Process Process…" at bounding box center [784, 386] width 1568 height 772
type input "884"
drag, startPoint x: 150, startPoint y: 589, endPoint x: 107, endPoint y: 564, distance: 49.7
click at [112, 477] on th "Name 884" at bounding box center [272, 565] width 410 height 49
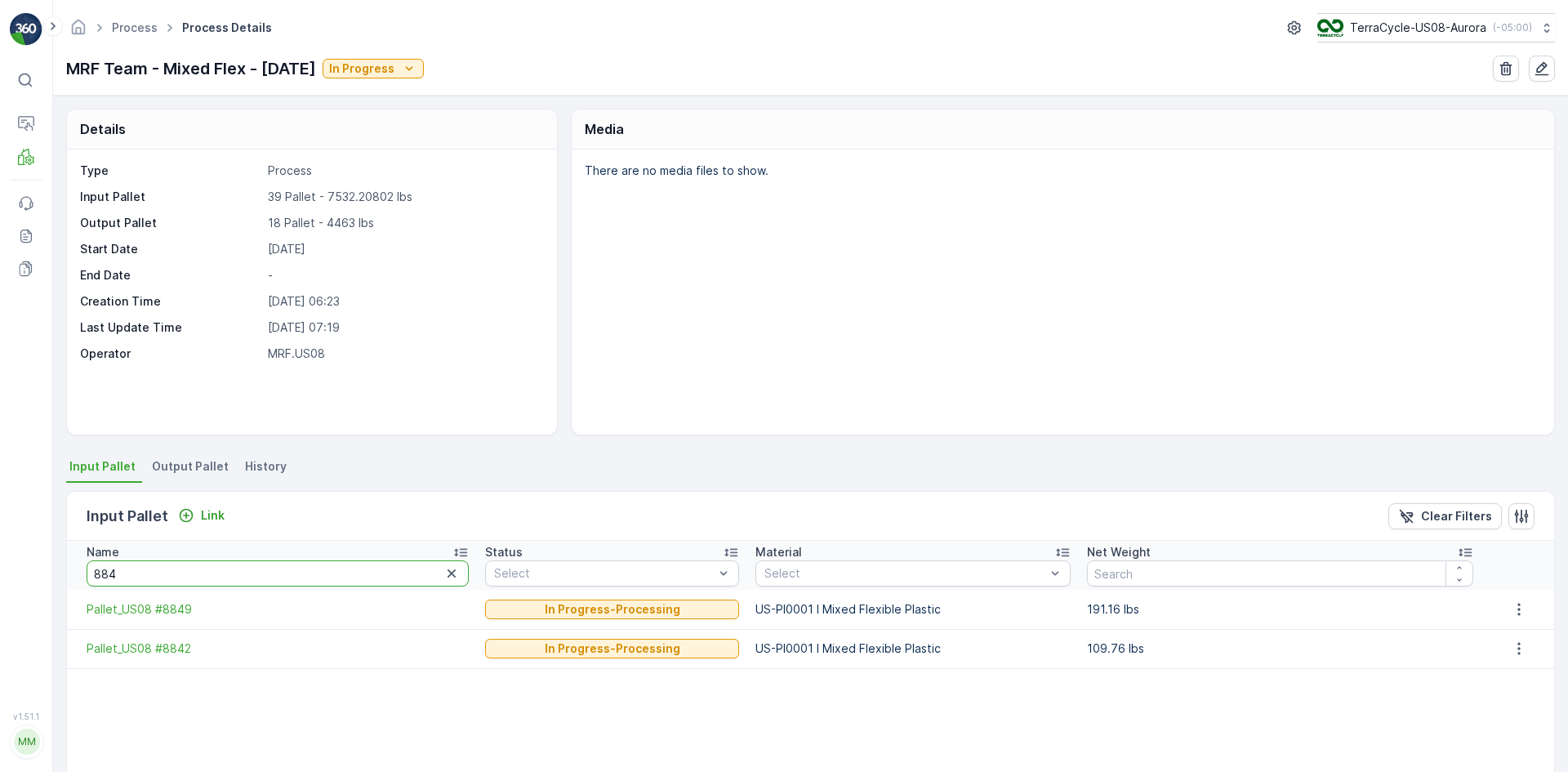
click at [107, 477] on input "884" at bounding box center [278, 574] width 382 height 26
drag, startPoint x: 127, startPoint y: 570, endPoint x: 0, endPoint y: 562, distance: 127.3
click at [0, 477] on div "⌘B Operations MRF Events Reports Documents v 1.51.1 MM MRF.US08 Process Process…" at bounding box center [784, 386] width 1568 height 772
type input "901"
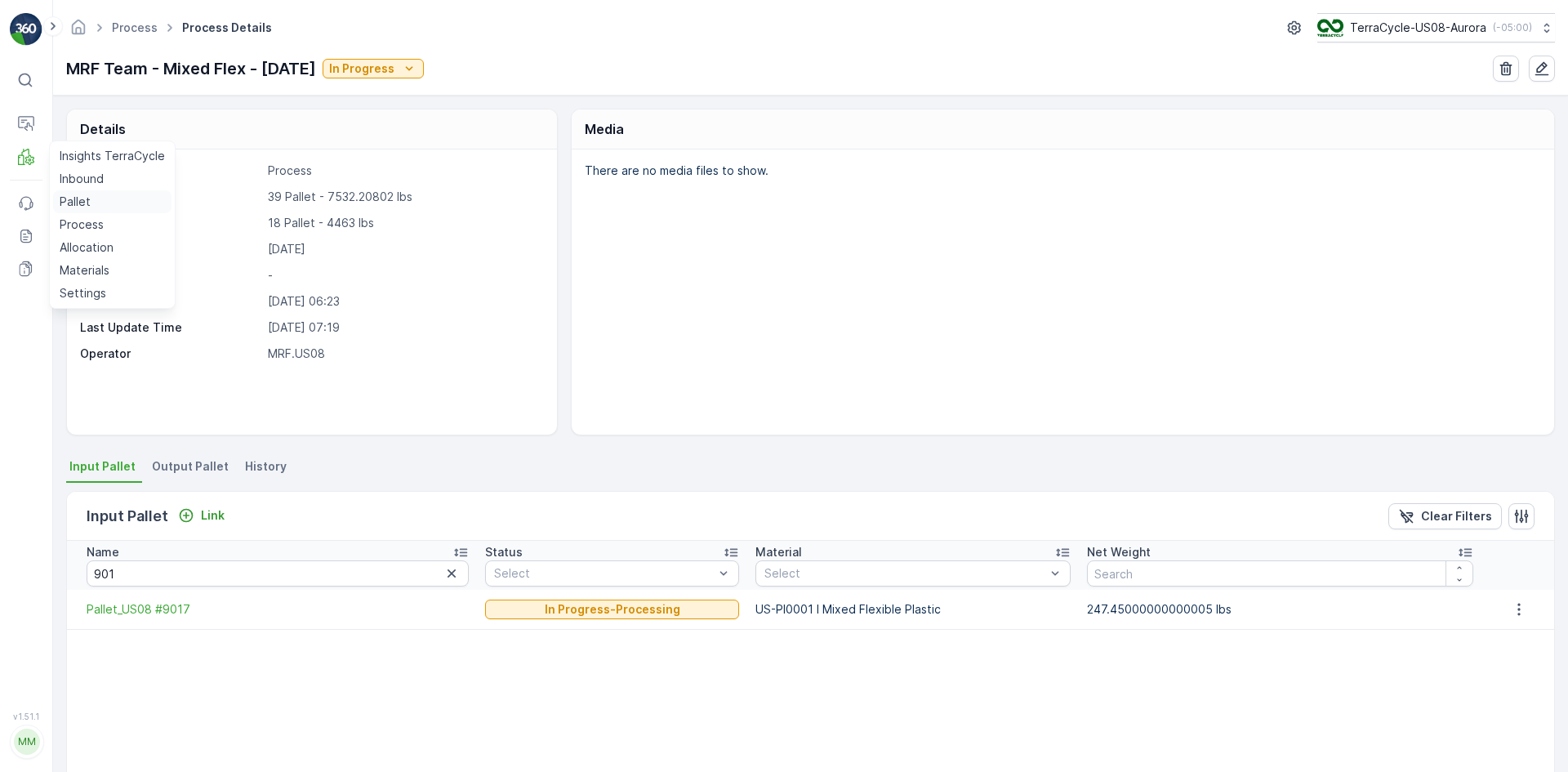
click at [86, 197] on p "Pallet" at bounding box center [75, 202] width 31 height 17
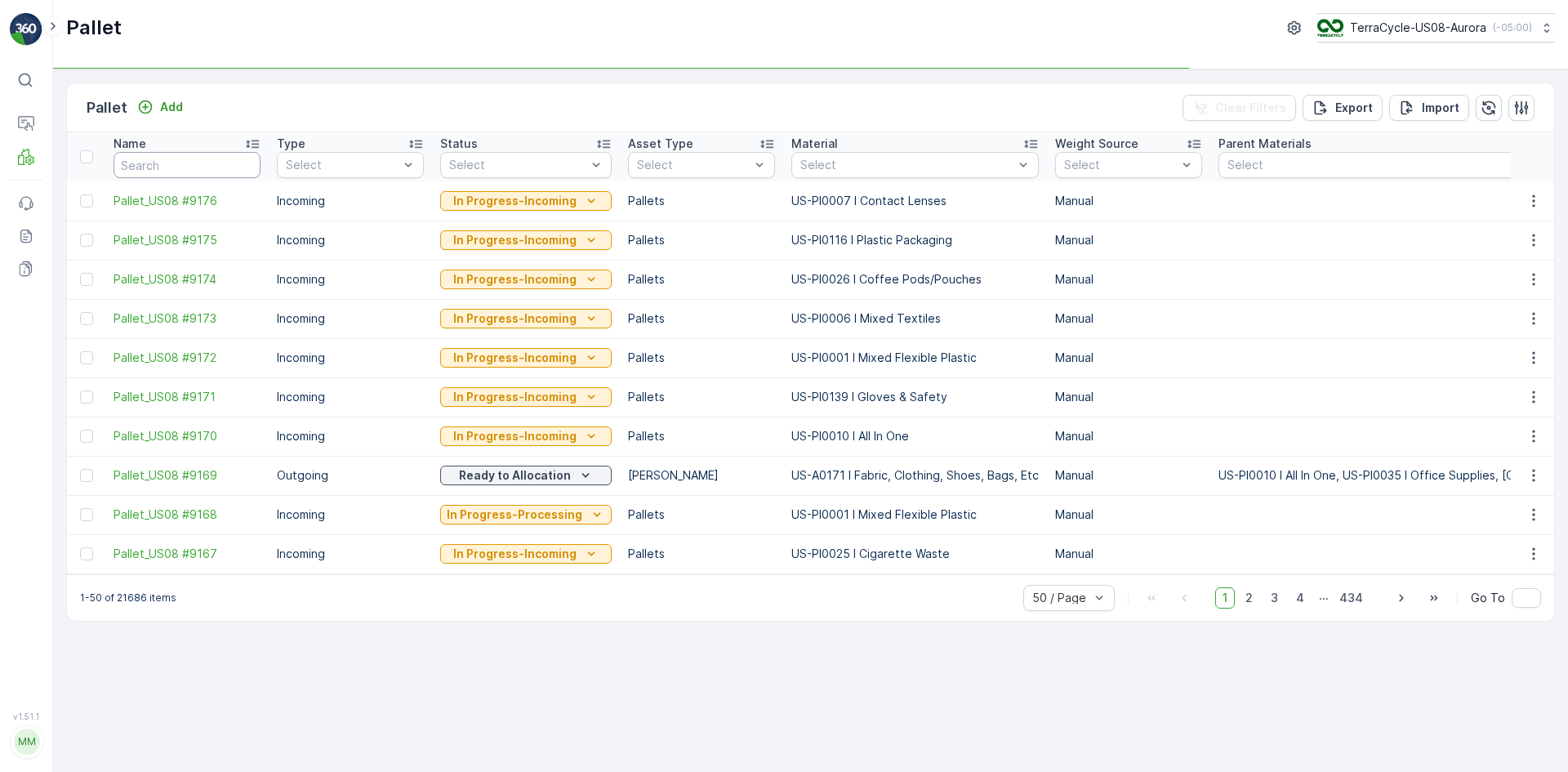
click at [152, 175] on input "text" at bounding box center [187, 165] width 147 height 26
type input "2418"
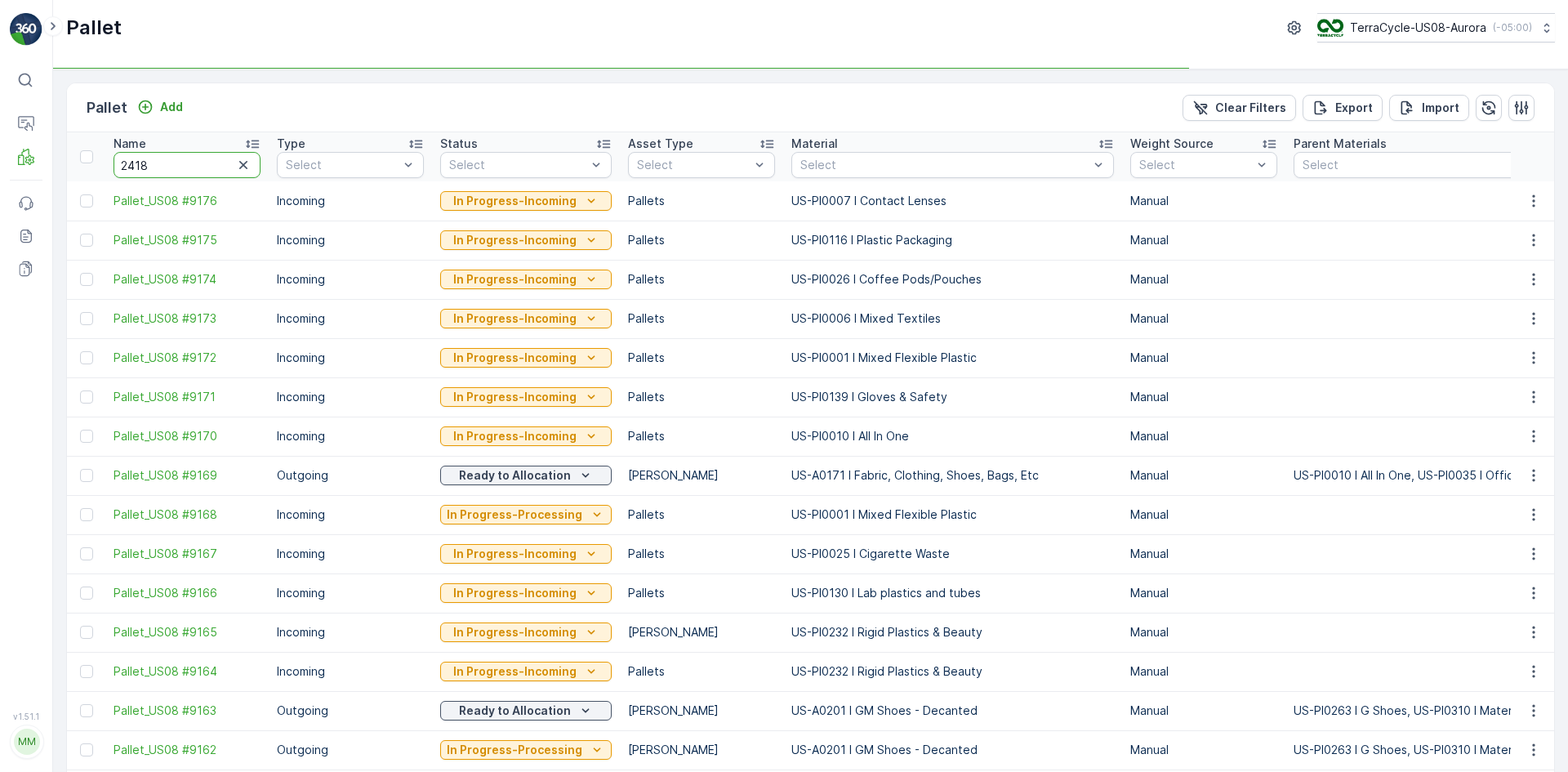
type input "24189"
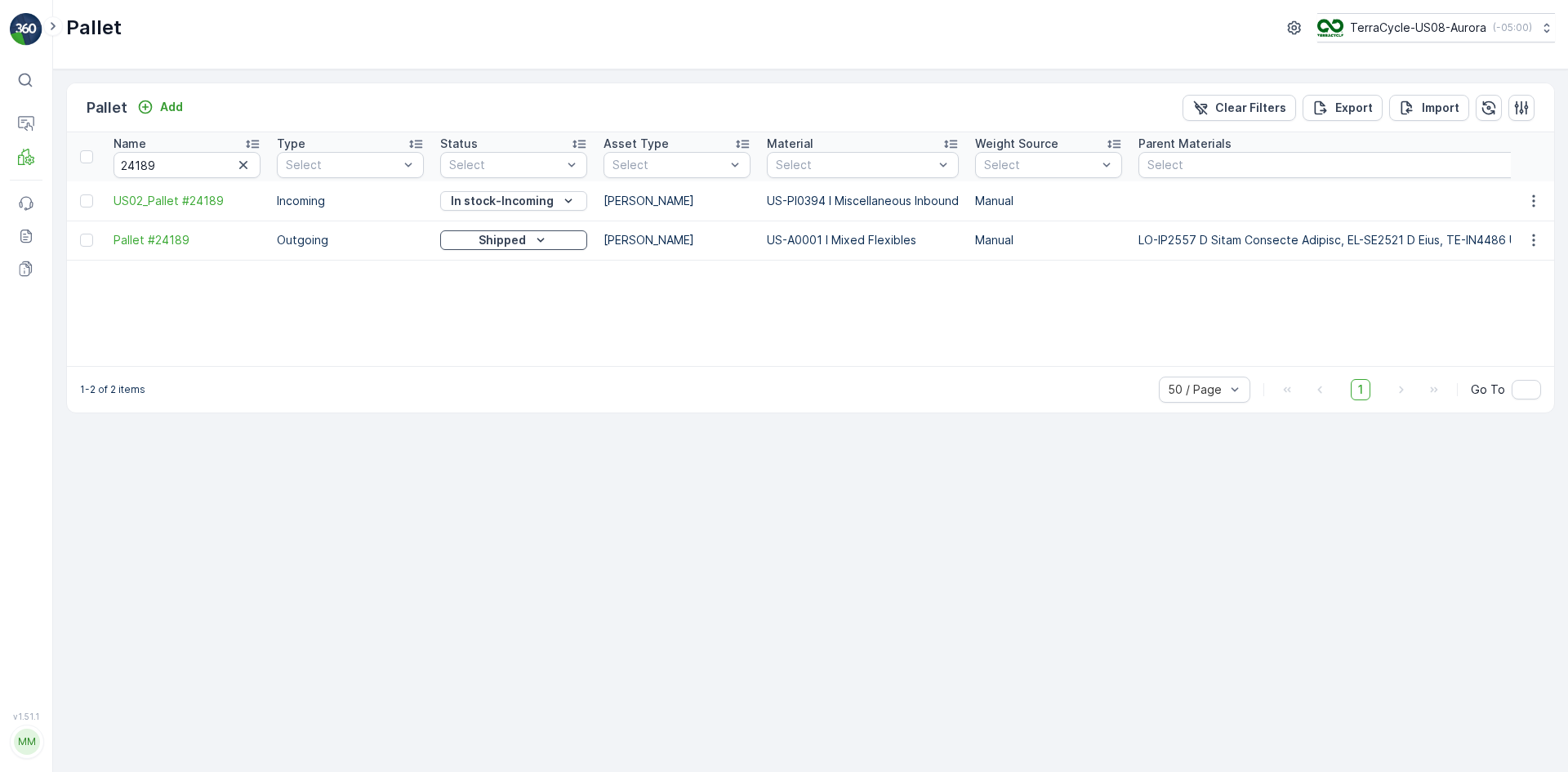
click at [88, 202] on div at bounding box center [87, 201] width 13 height 13
click at [80, 194] on input "checkbox" at bounding box center [80, 194] width 0 height 0
click at [1044, 87] on div "Print QR" at bounding box center [1429, 107] width 49 height 48
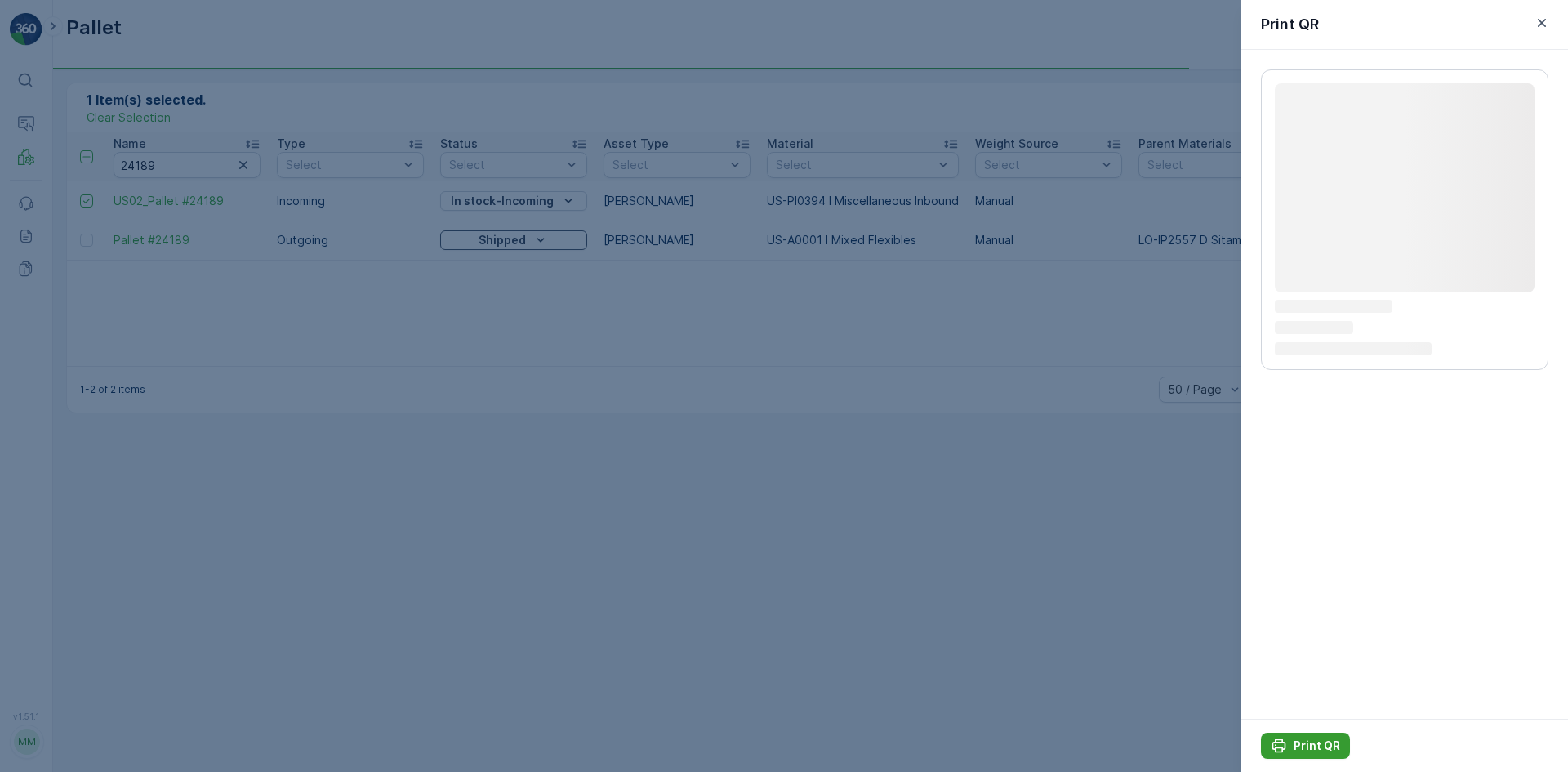
click at [1044, 477] on p "Print QR" at bounding box center [1317, 746] width 46 height 17
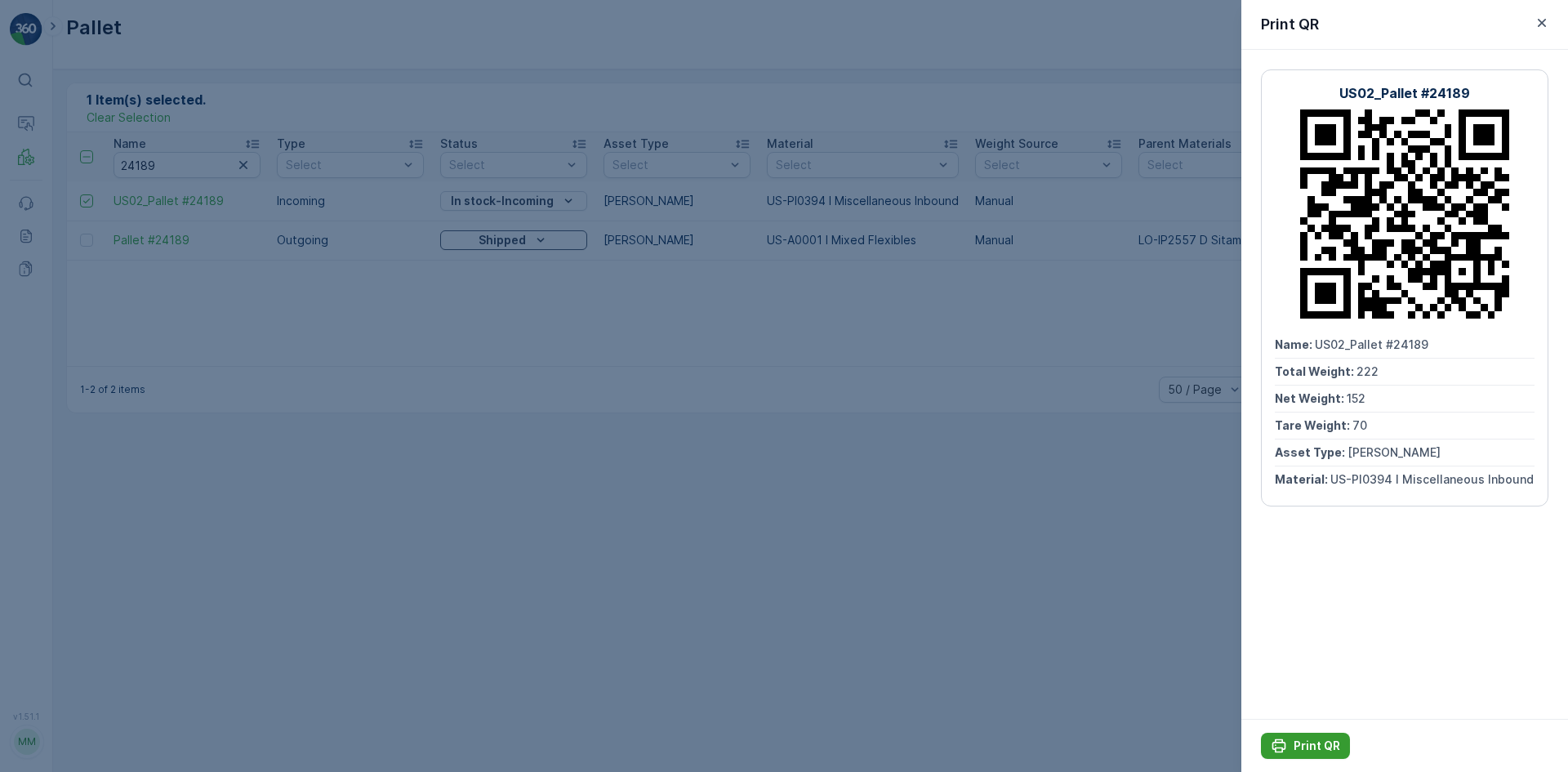
click at [1044, 477] on div "Print QR" at bounding box center [1305, 746] width 69 height 17
click at [163, 477] on div at bounding box center [784, 386] width 1568 height 772
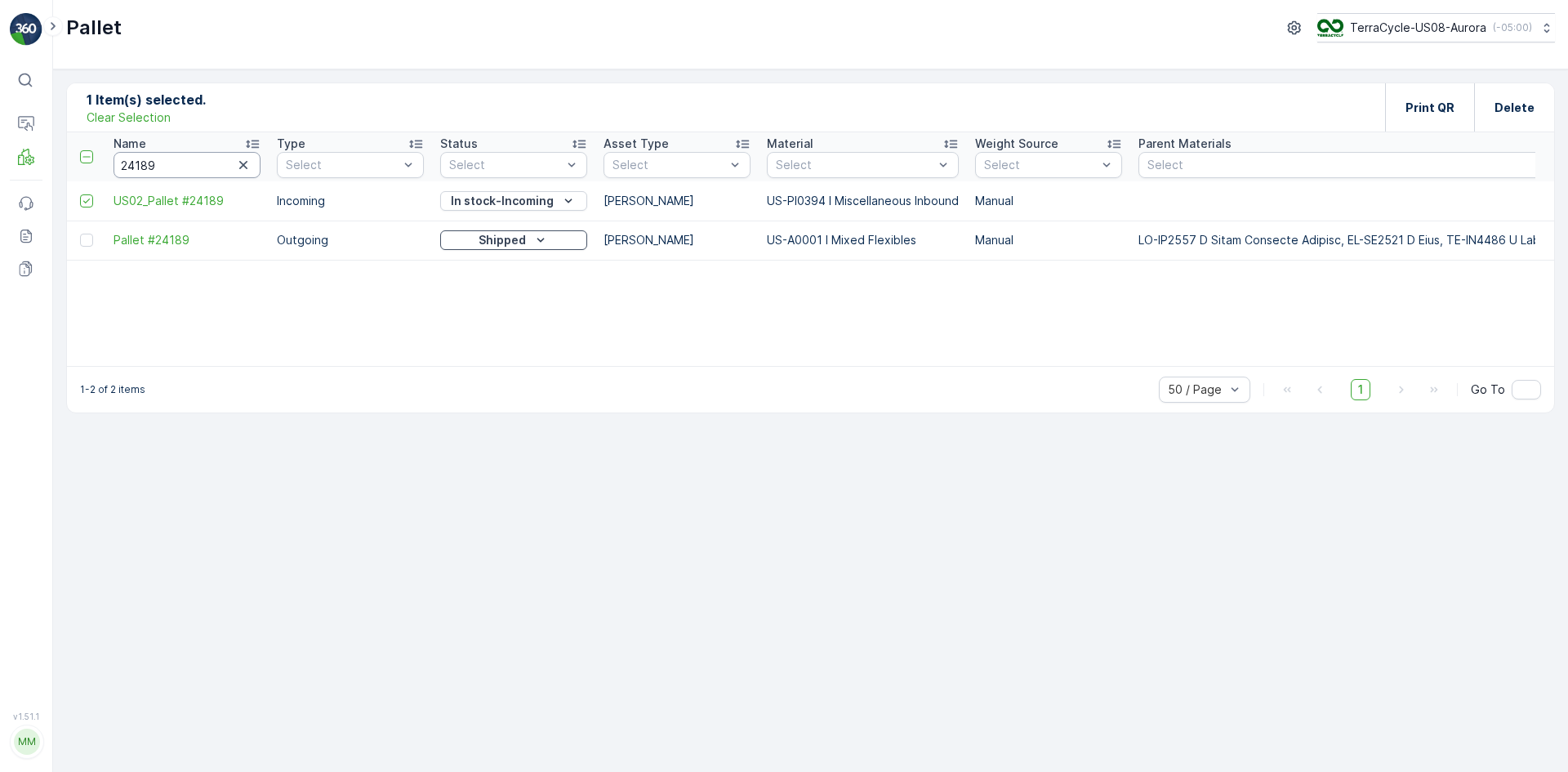
click at [178, 164] on input "24189" at bounding box center [187, 165] width 147 height 26
drag, startPoint x: 173, startPoint y: 162, endPoint x: 150, endPoint y: 168, distance: 23.8
click at [110, 179] on th "Name 24189" at bounding box center [188, 156] width 164 height 49
click at [239, 168] on icon "button" at bounding box center [244, 165] width 17 height 17
click at [131, 124] on p "Clear Selection" at bounding box center [129, 117] width 84 height 17
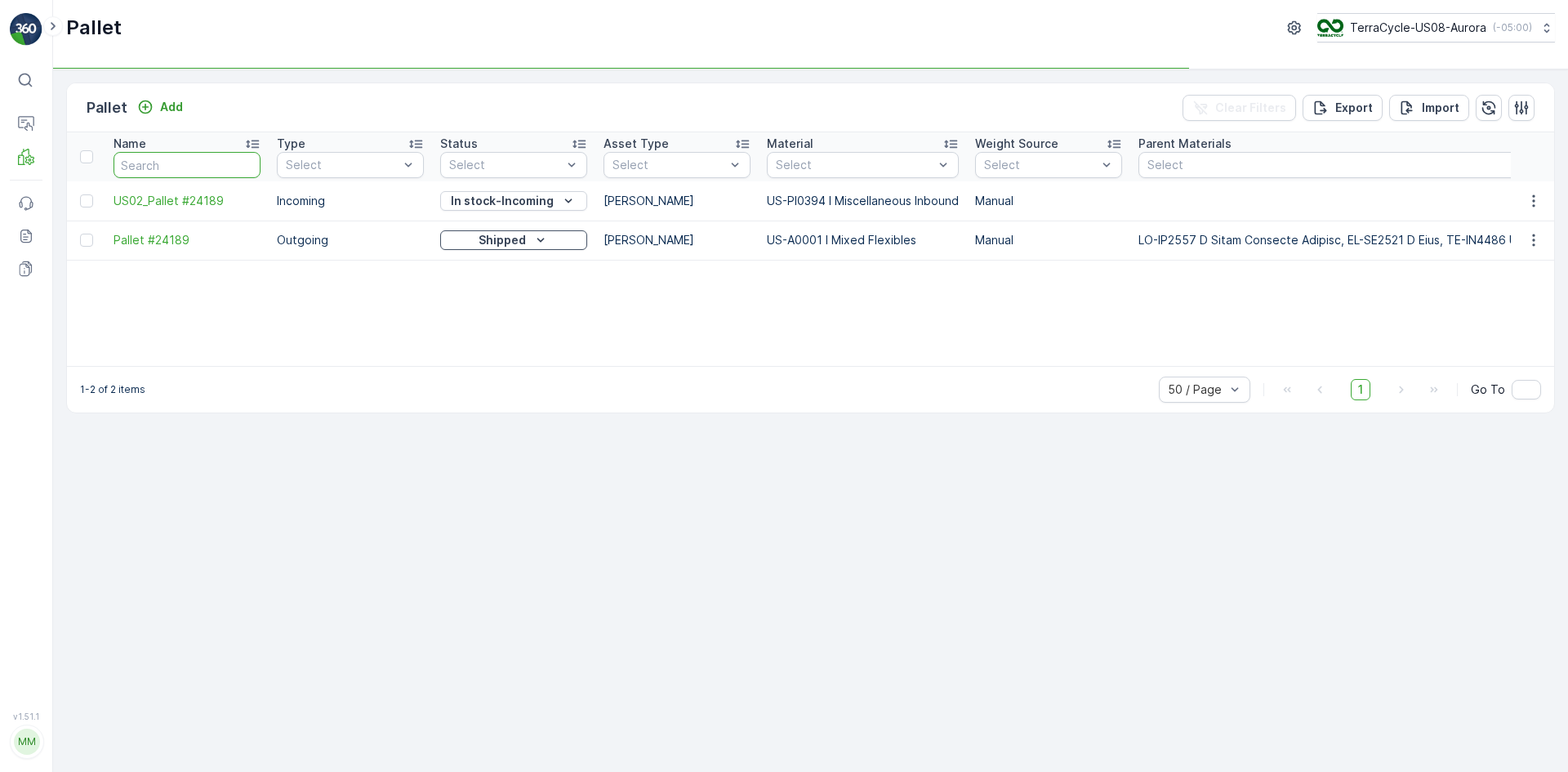
click at [151, 163] on input "text" at bounding box center [187, 165] width 147 height 26
paste input "Pallet_US02 #"
type input "Pallet_US02 #"
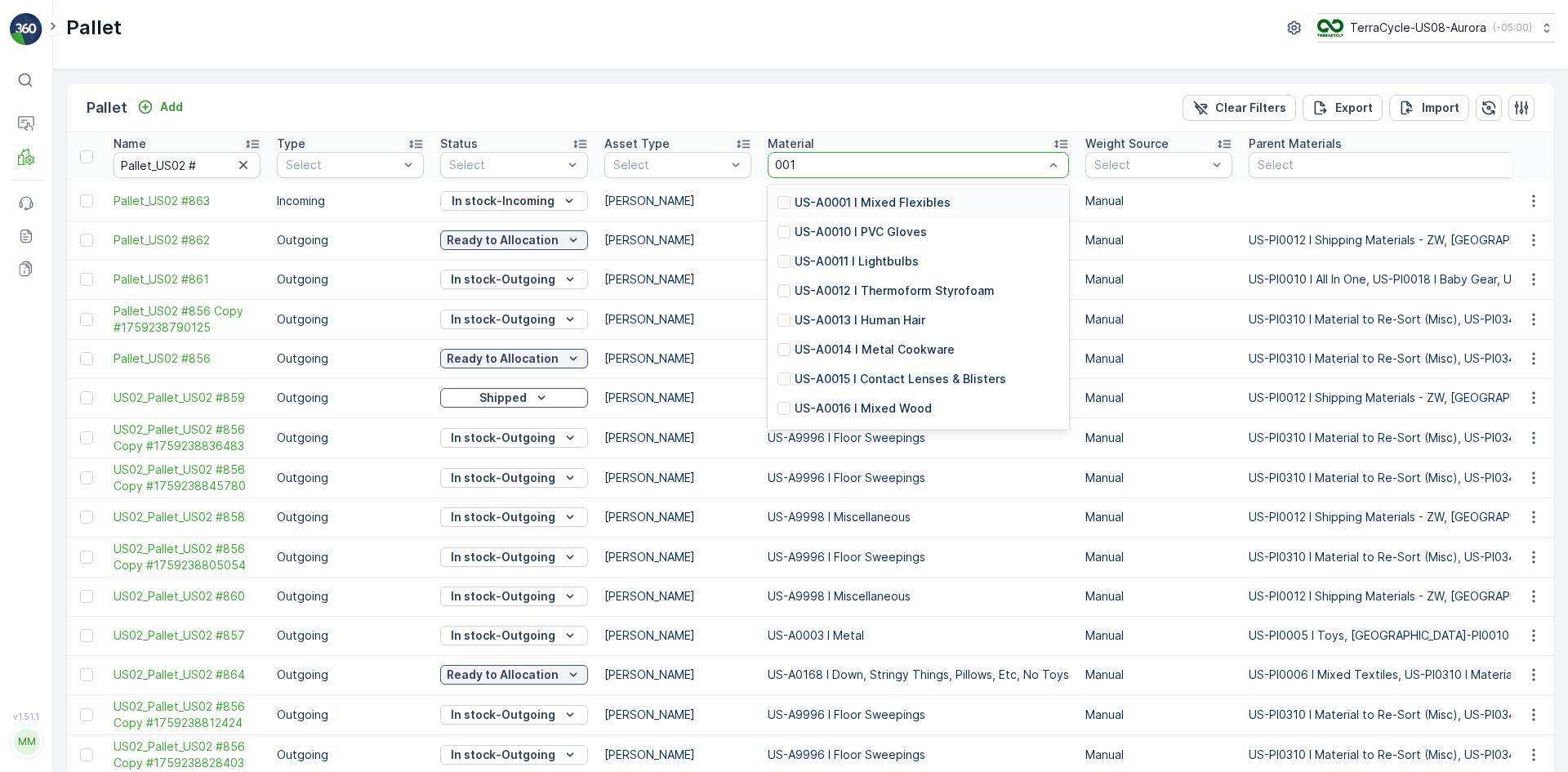
type input "0013"
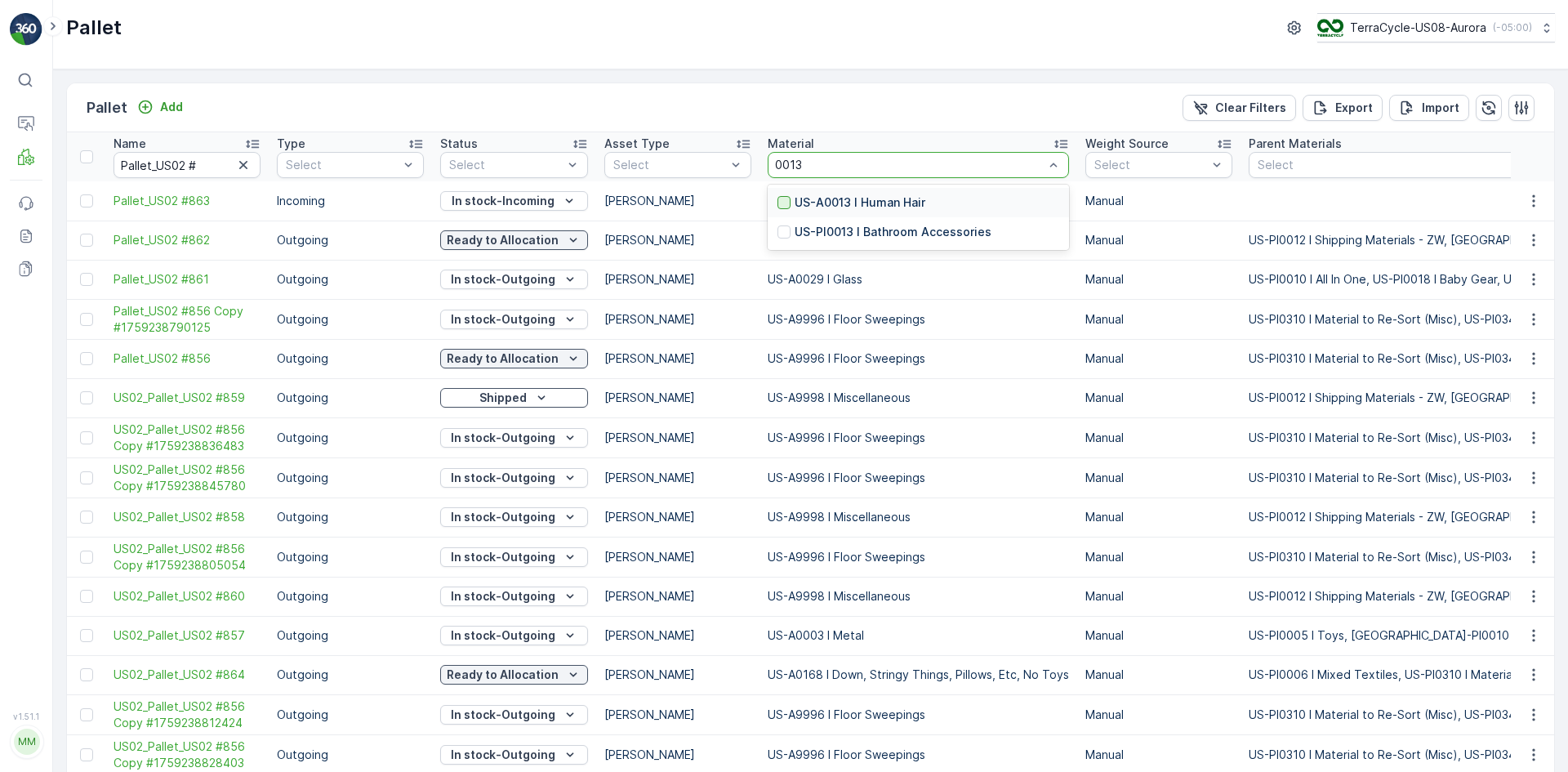
click at [784, 202] on div at bounding box center [784, 203] width 13 height 13
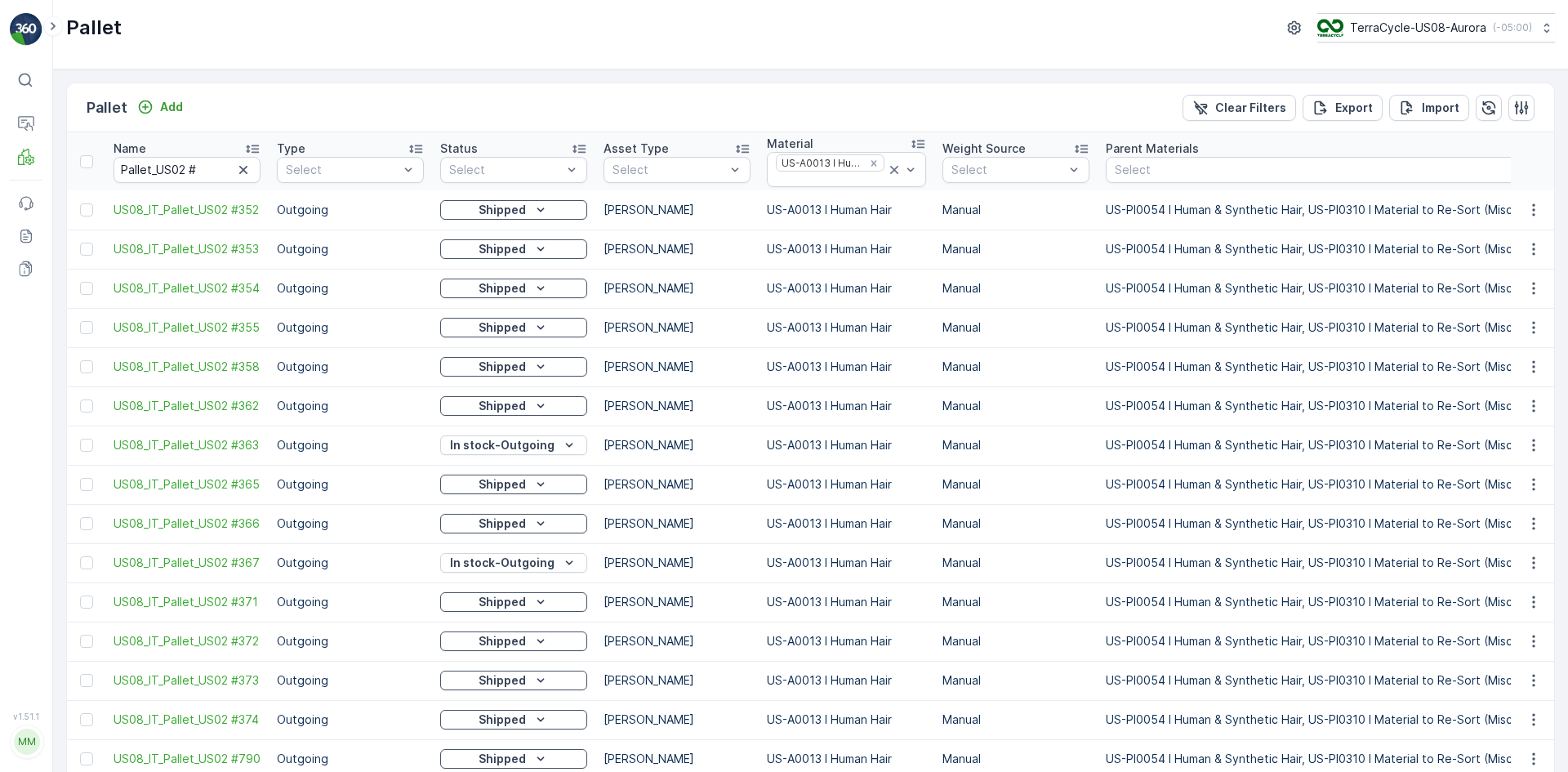
drag, startPoint x: 473, startPoint y: 560, endPoint x: 352, endPoint y: 433, distance: 175.4
click at [352, 433] on td "Outgoing" at bounding box center [350, 445] width 164 height 39
click at [212, 178] on input "Pallet_US02 #" at bounding box center [187, 170] width 147 height 26
drag, startPoint x: 221, startPoint y: 178, endPoint x: 73, endPoint y: 170, distance: 148.2
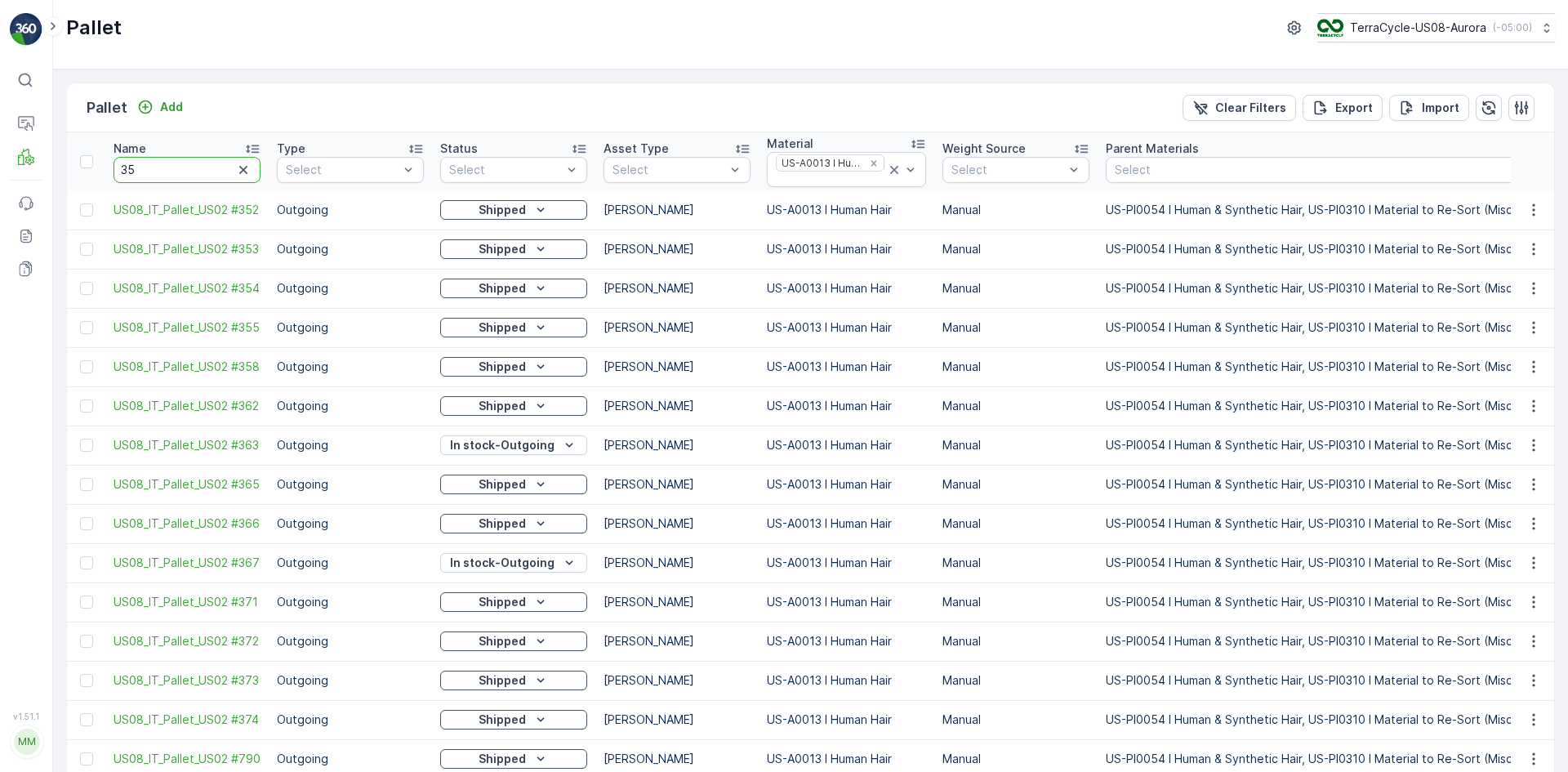
type input "351"
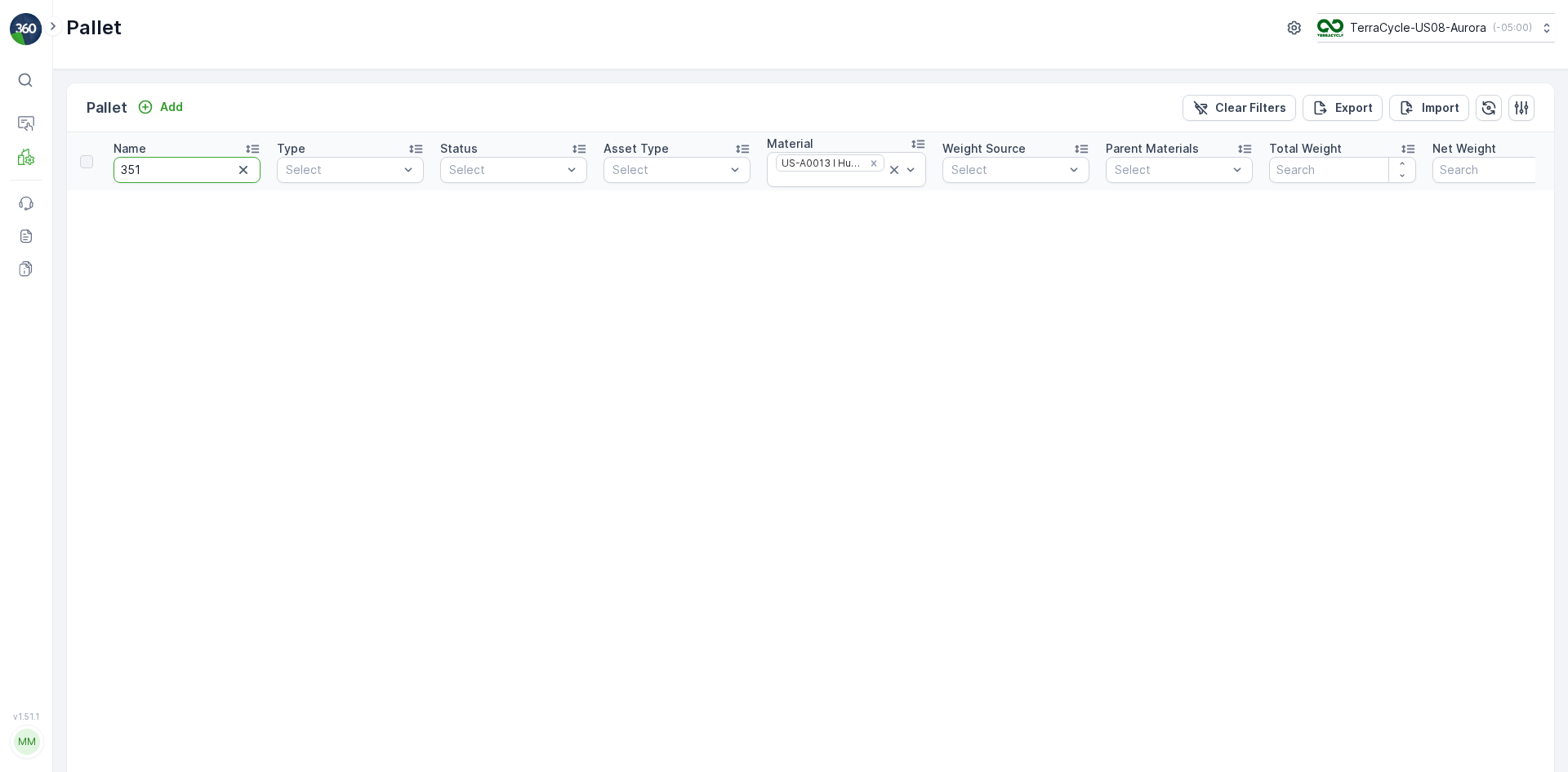
click at [163, 167] on input "351" at bounding box center [187, 170] width 147 height 26
drag, startPoint x: 163, startPoint y: 167, endPoint x: 19, endPoint y: 179, distance: 144.5
click at [19, 179] on div "⌘B Operations MRF Events Reports Documents v 1.51.1 MM MRF.US08 Pallet TerraCyc…" at bounding box center [784, 386] width 1568 height 772
paste input "Pallet_US02 #"
type input "Pallet_US02 #"
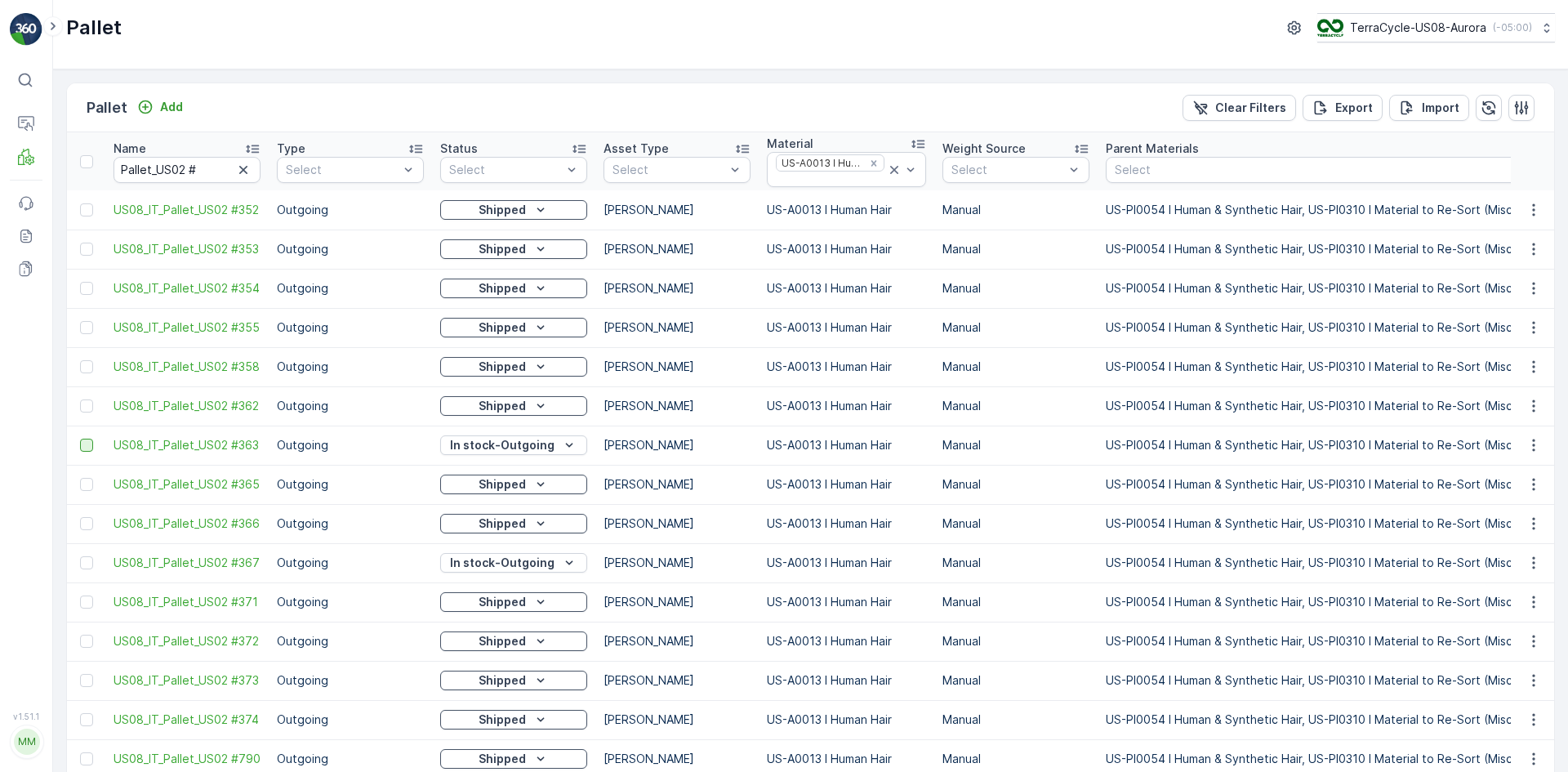
click at [88, 445] on div at bounding box center [87, 446] width 13 height 13
click at [80, 439] on input "checkbox" at bounding box center [80, 439] width 0 height 0
click at [93, 477] on div at bounding box center [87, 563] width 13 height 13
click at [80, 477] on input "checkbox" at bounding box center [80, 556] width 0 height 0
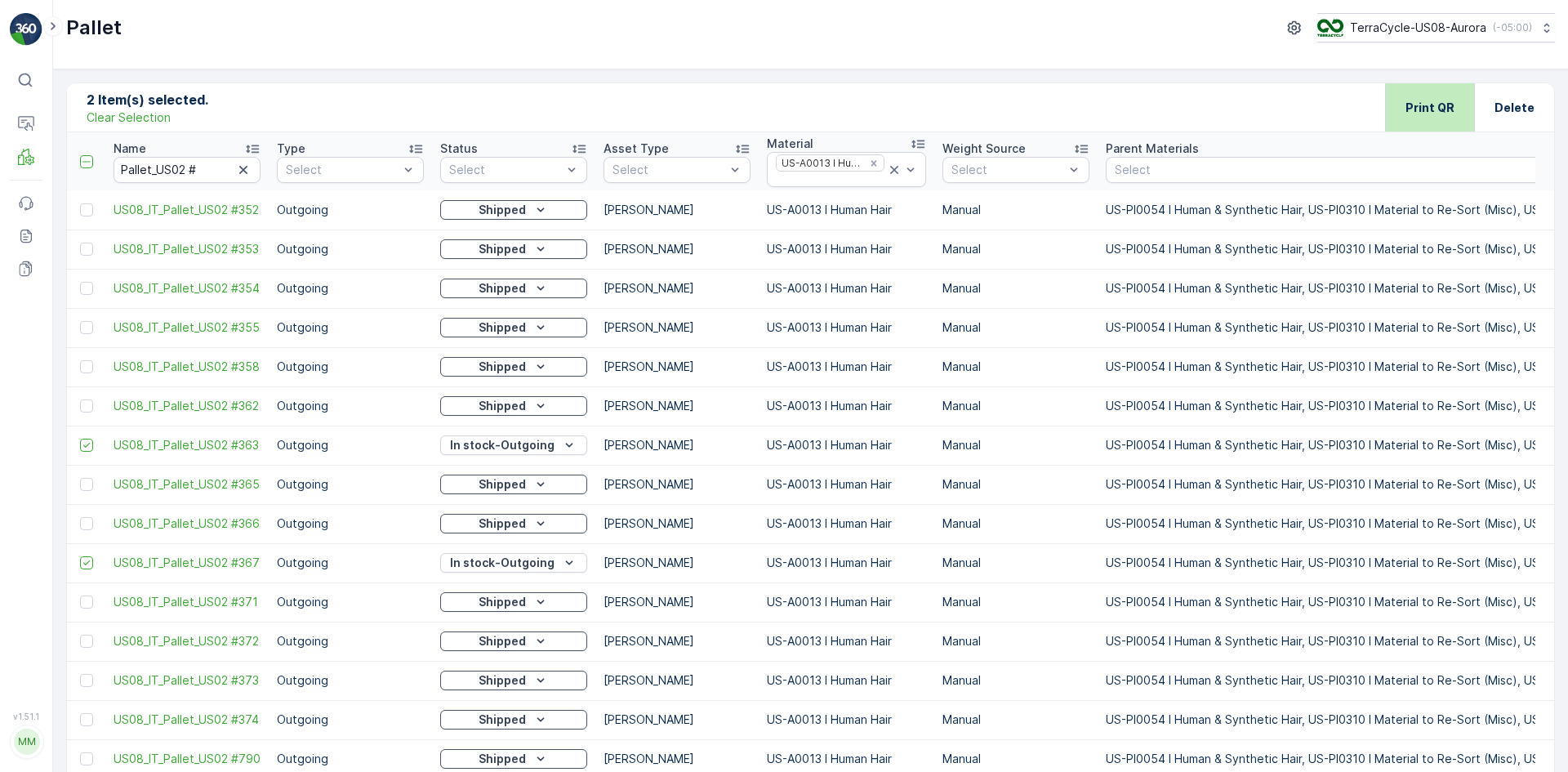
click at [1044, 101] on p "Print QR" at bounding box center [1429, 108] width 49 height 17
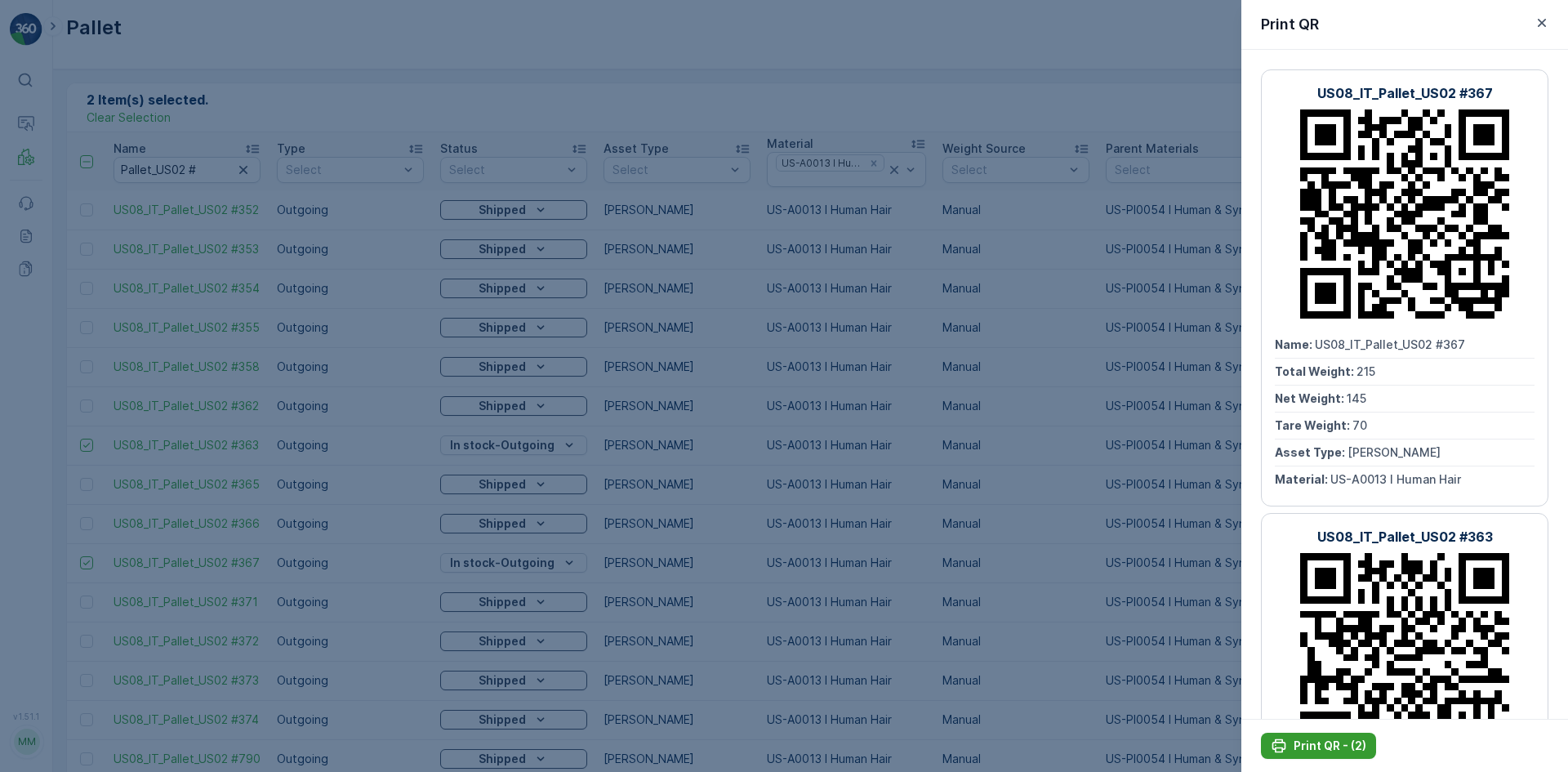
click at [1044, 477] on p "Print QR - (2)" at bounding box center [1330, 746] width 73 height 17
drag, startPoint x: 558, startPoint y: 241, endPoint x: 490, endPoint y: 212, distance: 73.9
click at [558, 239] on div at bounding box center [784, 386] width 1568 height 772
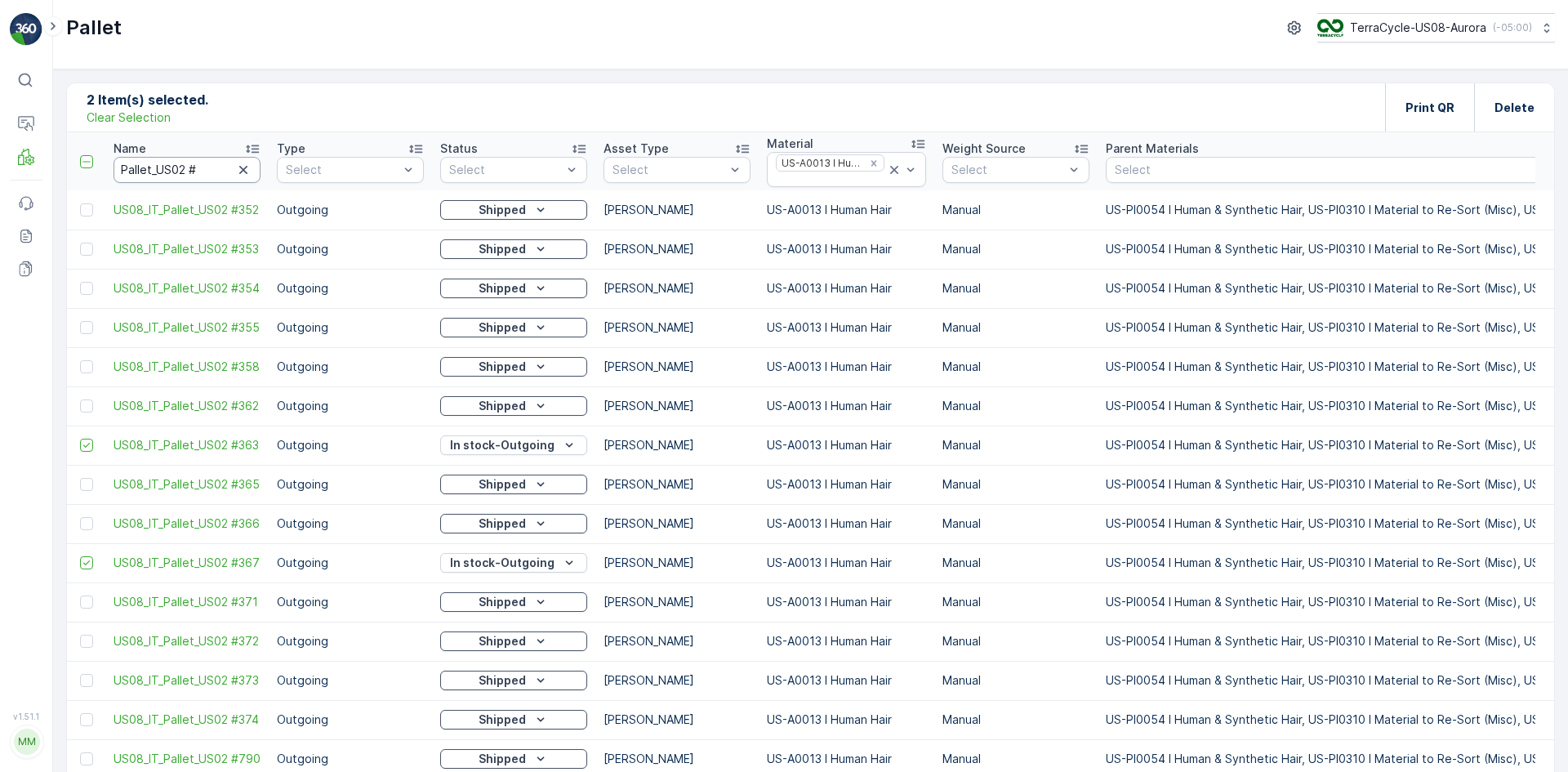
click at [224, 165] on input "Pallet_US02 #" at bounding box center [187, 170] width 147 height 26
type input "Pallet_US02 # 857"
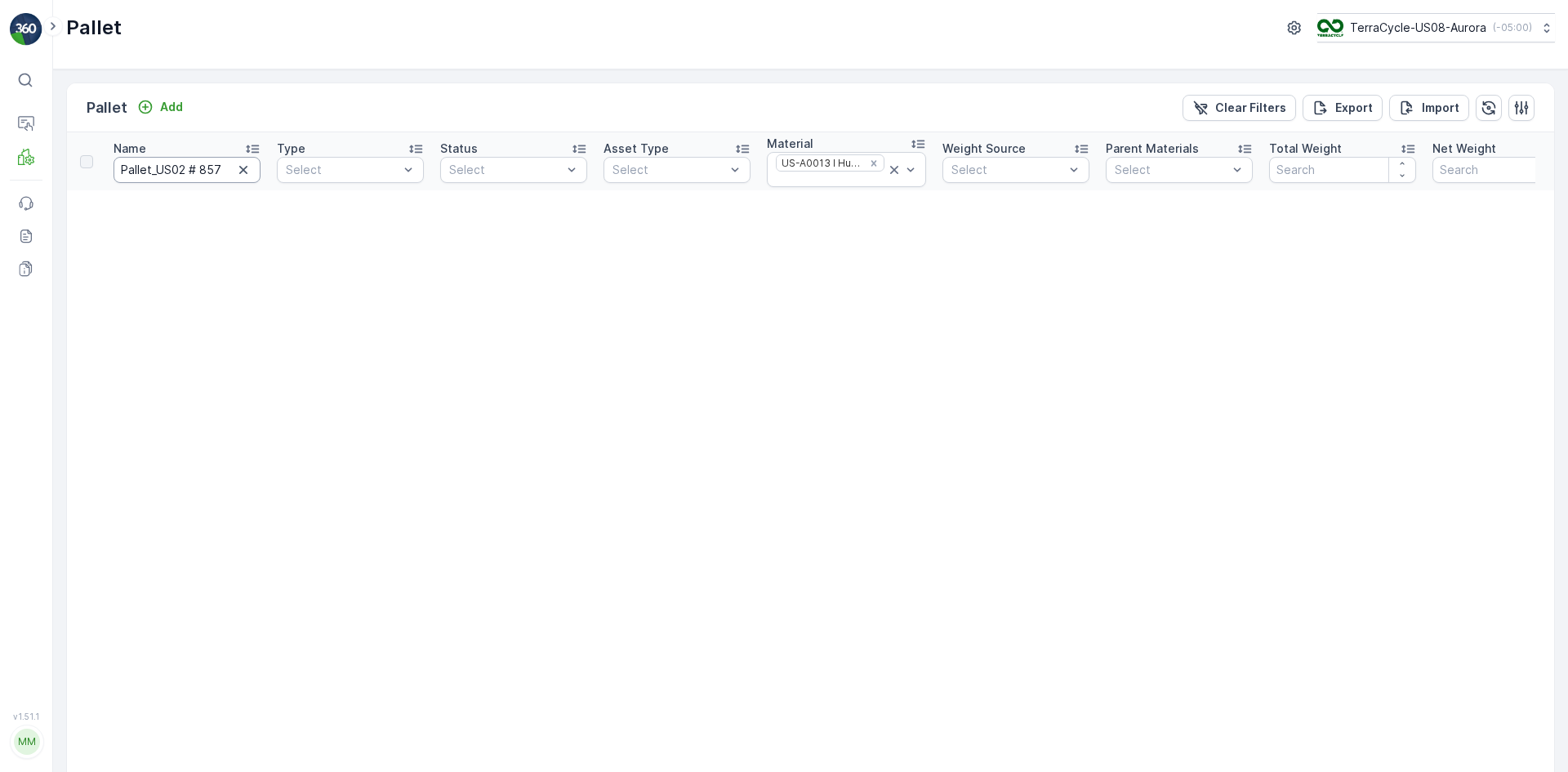
click at [201, 170] on input "Pallet_US02 # 857" at bounding box center [187, 170] width 147 height 26
type input "Pallet_US02 #857"
drag, startPoint x: 226, startPoint y: 176, endPoint x: 0, endPoint y: 231, distance: 232.6
click at [0, 231] on div "⌘B Operations MRF Events Reports Documents v 1.51.1 MM MRF.US08 Pallet TerraCyc…" at bounding box center [784, 386] width 1568 height 772
type input "857"
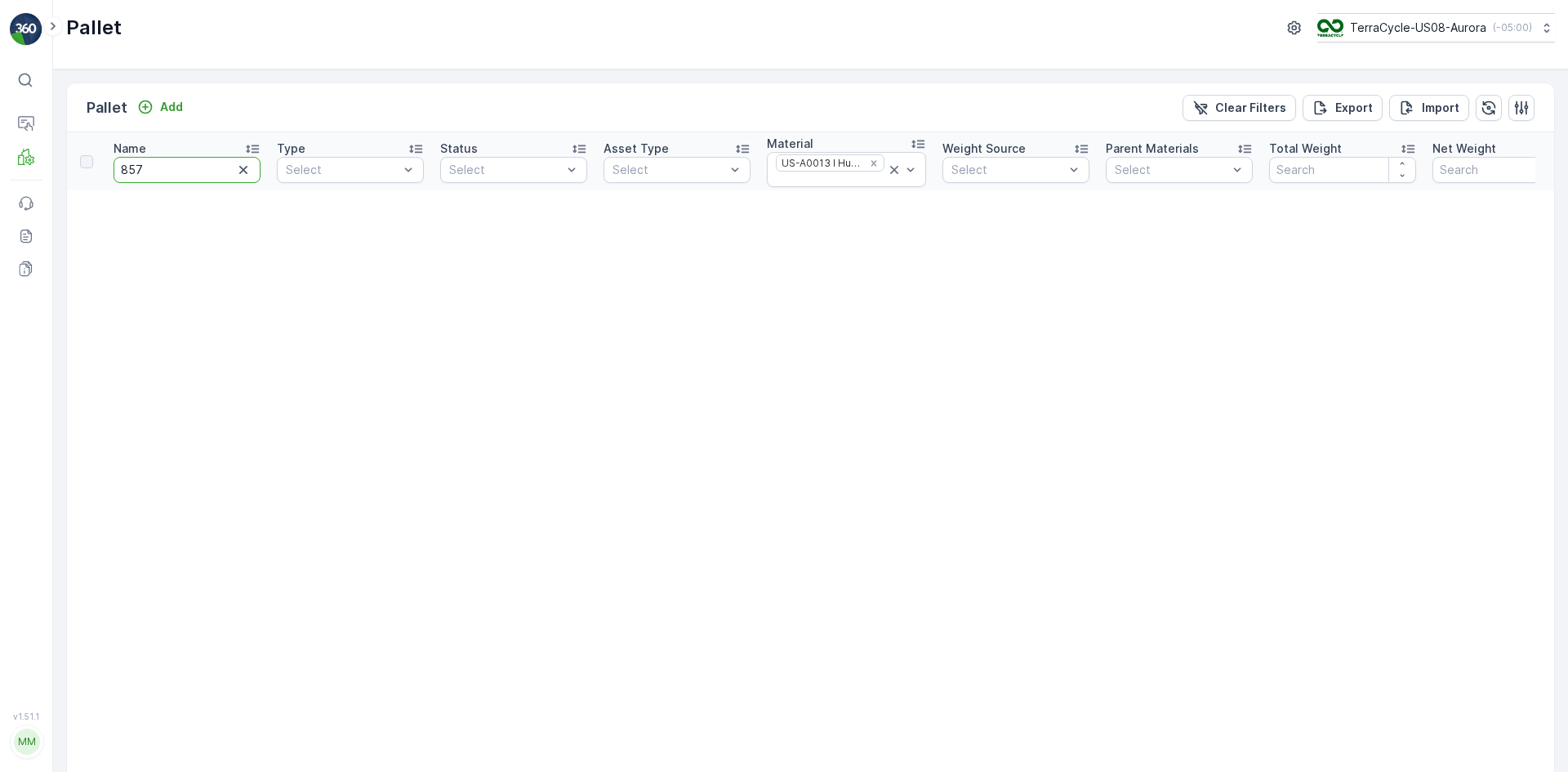
drag, startPoint x: 159, startPoint y: 168, endPoint x: 22, endPoint y: 183, distance: 137.8
click at [22, 183] on div "⌘B Operations MRF Events Reports Documents v 1.51.1 MM MRF.US08 Pallet TerraCyc…" at bounding box center [784, 386] width 1568 height 772
type input "254"
click at [202, 164] on input "254" at bounding box center [187, 170] width 147 height 26
type input "25460"
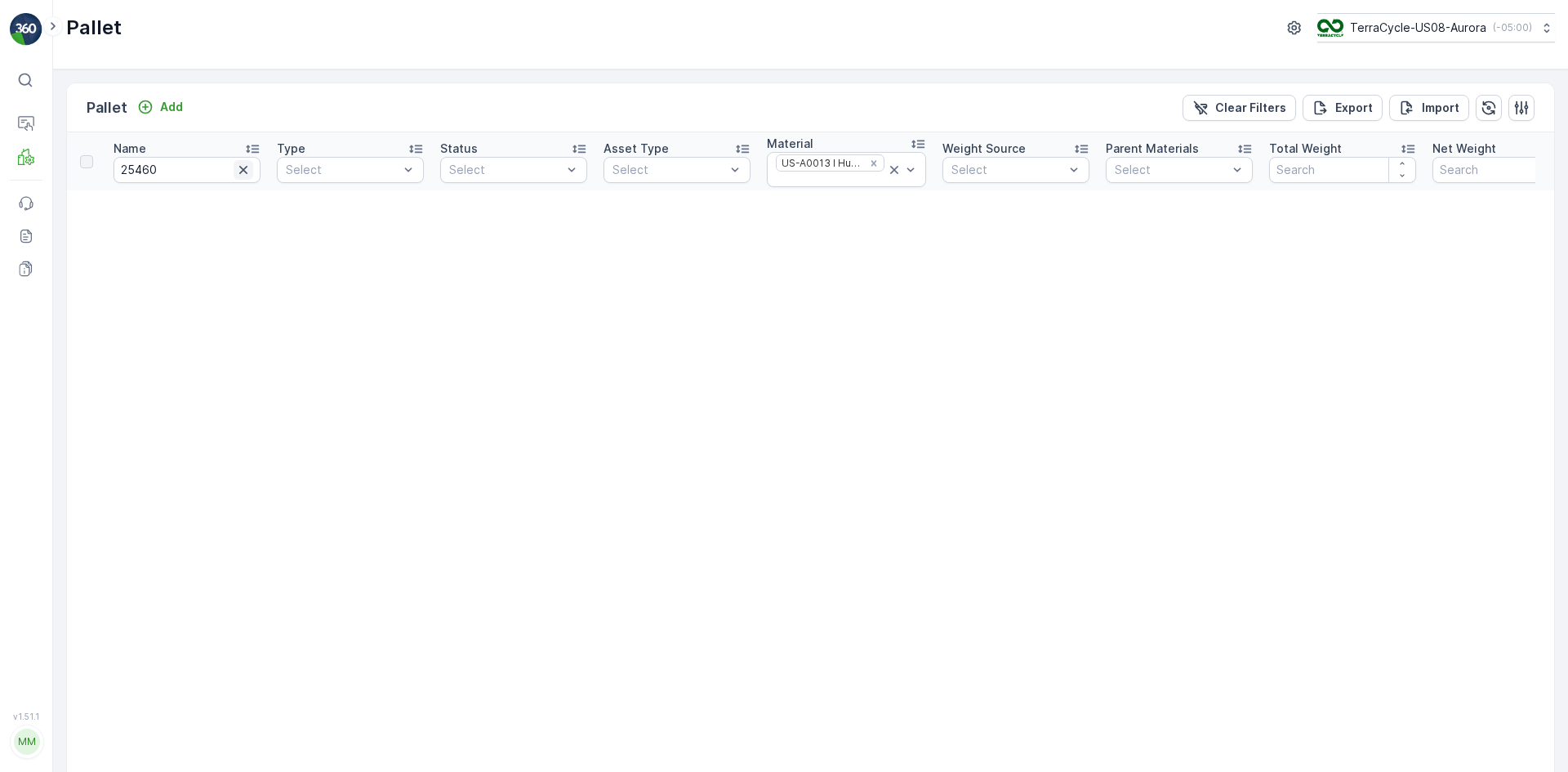
click at [242, 175] on icon "button" at bounding box center [244, 170] width 17 height 17
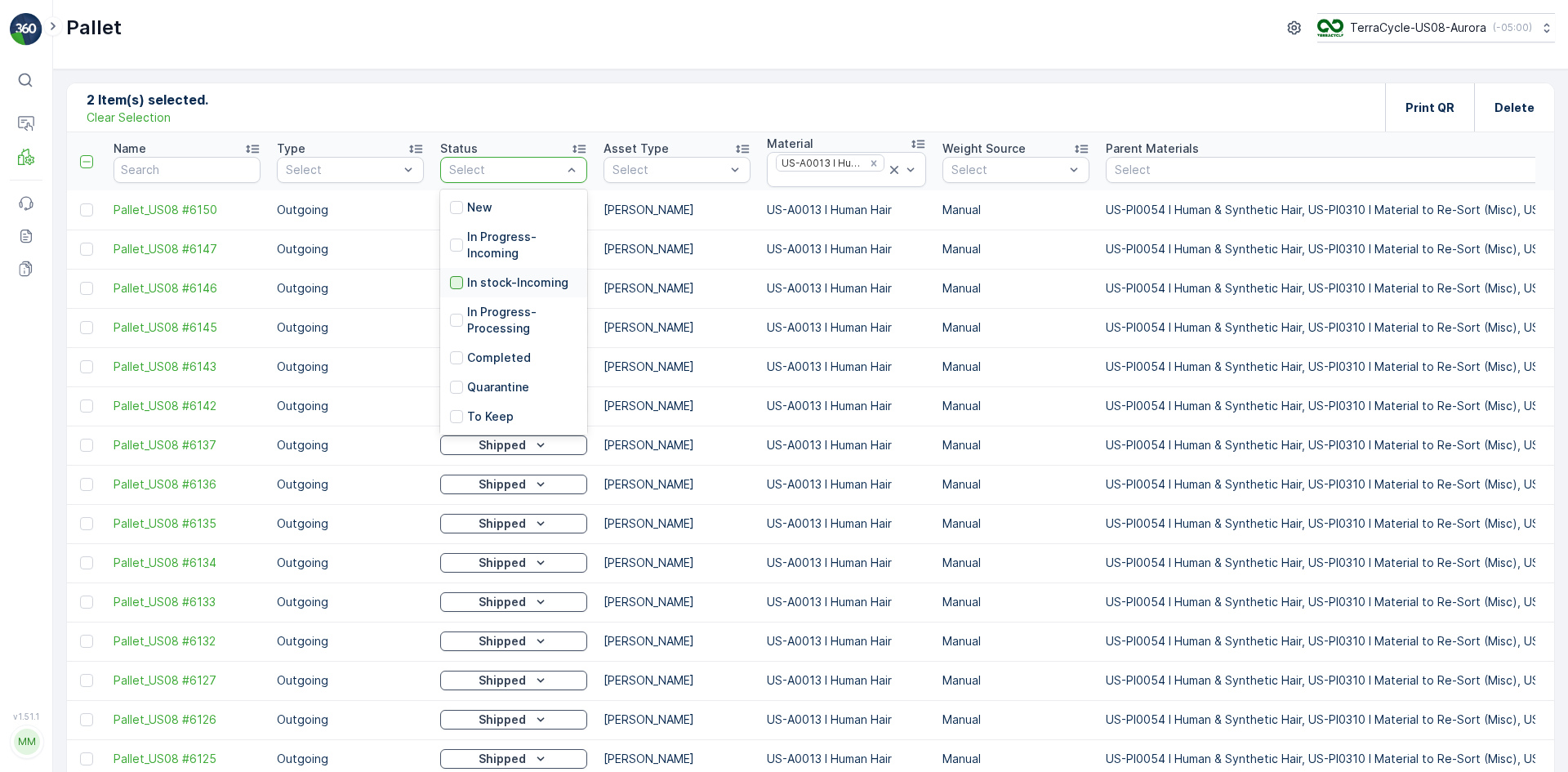
click at [455, 285] on div at bounding box center [457, 283] width 13 height 13
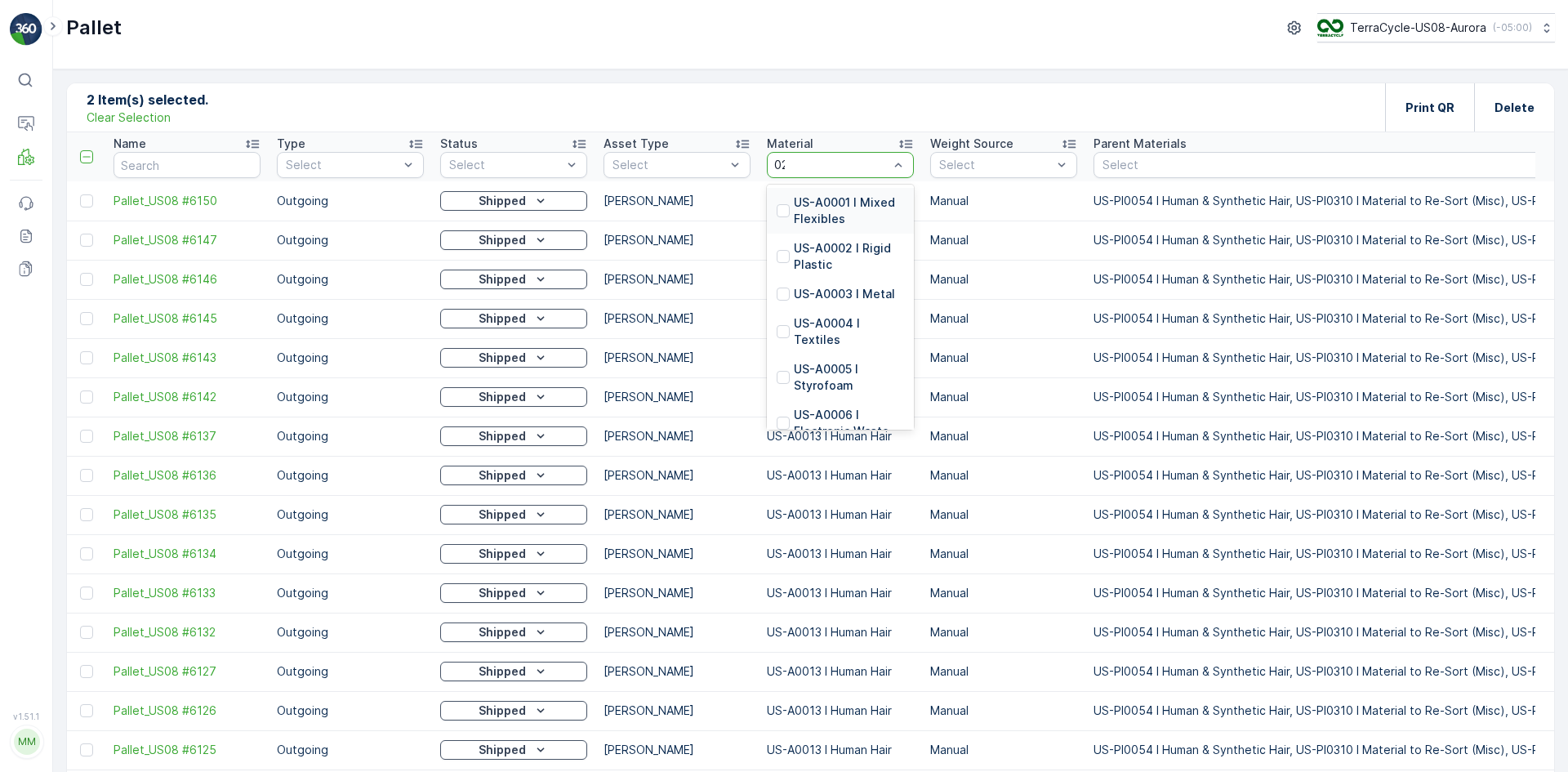
type input "0233"
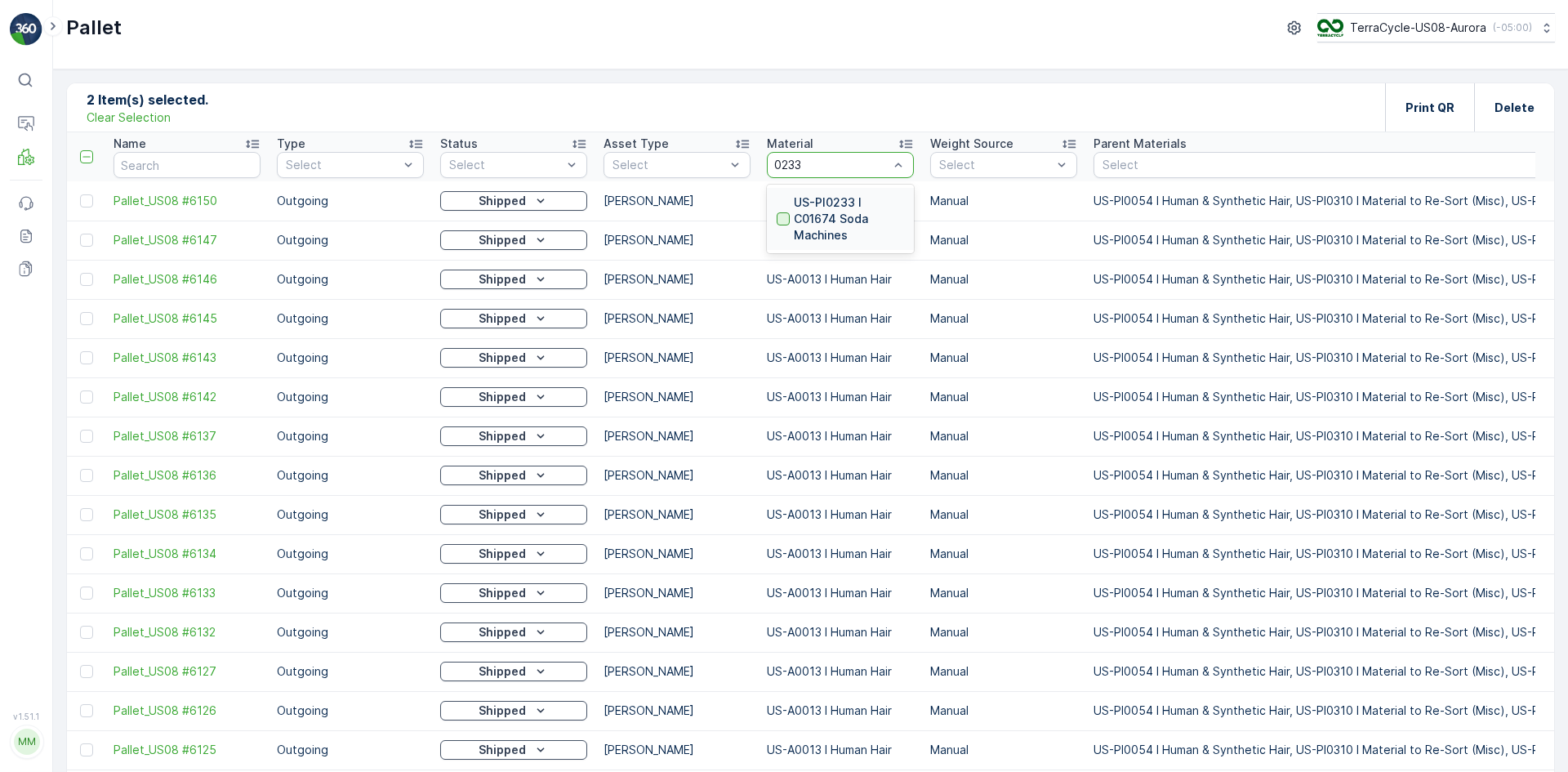
click at [782, 217] on div at bounding box center [783, 219] width 13 height 13
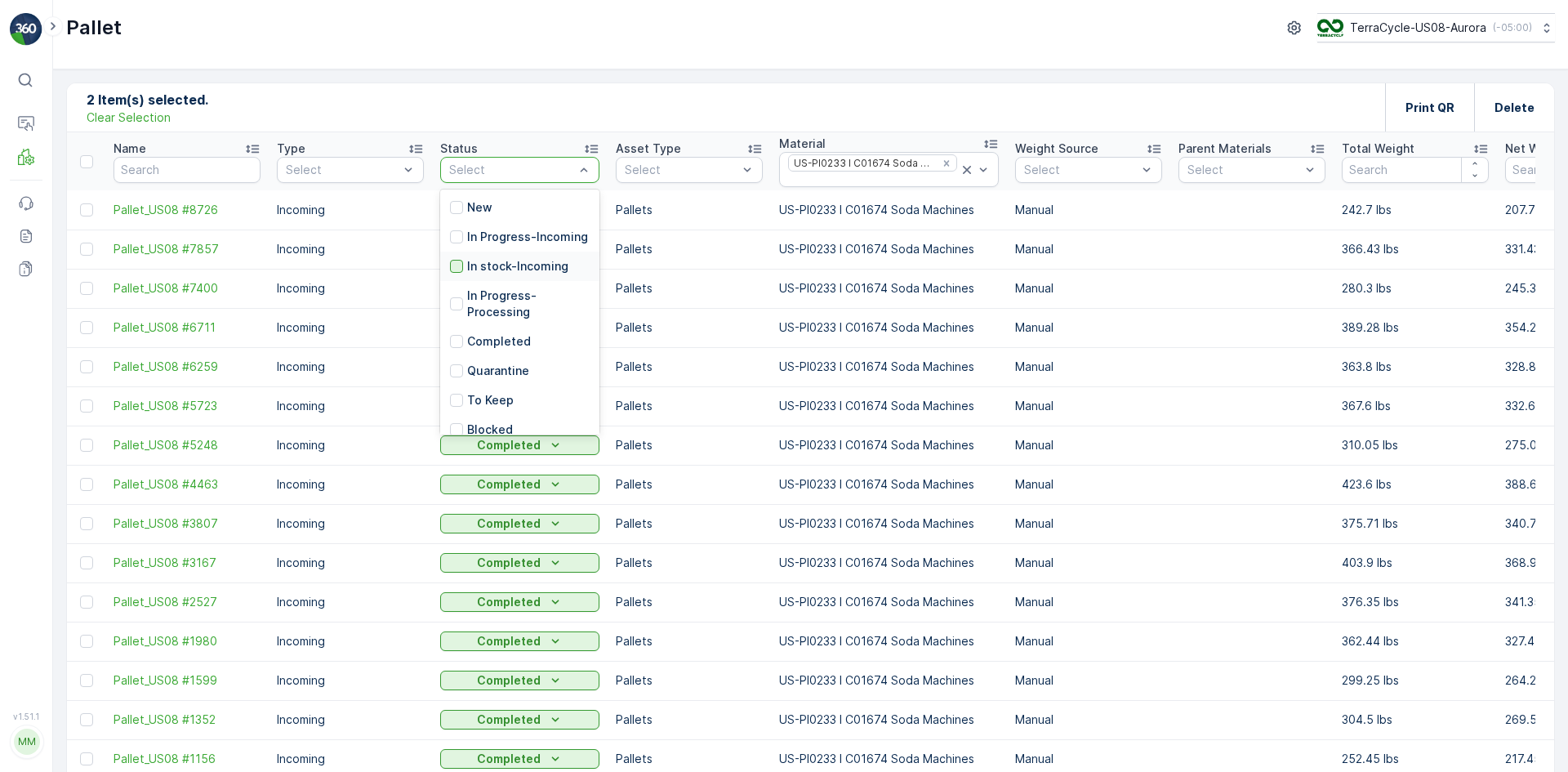
click at [456, 273] on div at bounding box center [457, 266] width 13 height 13
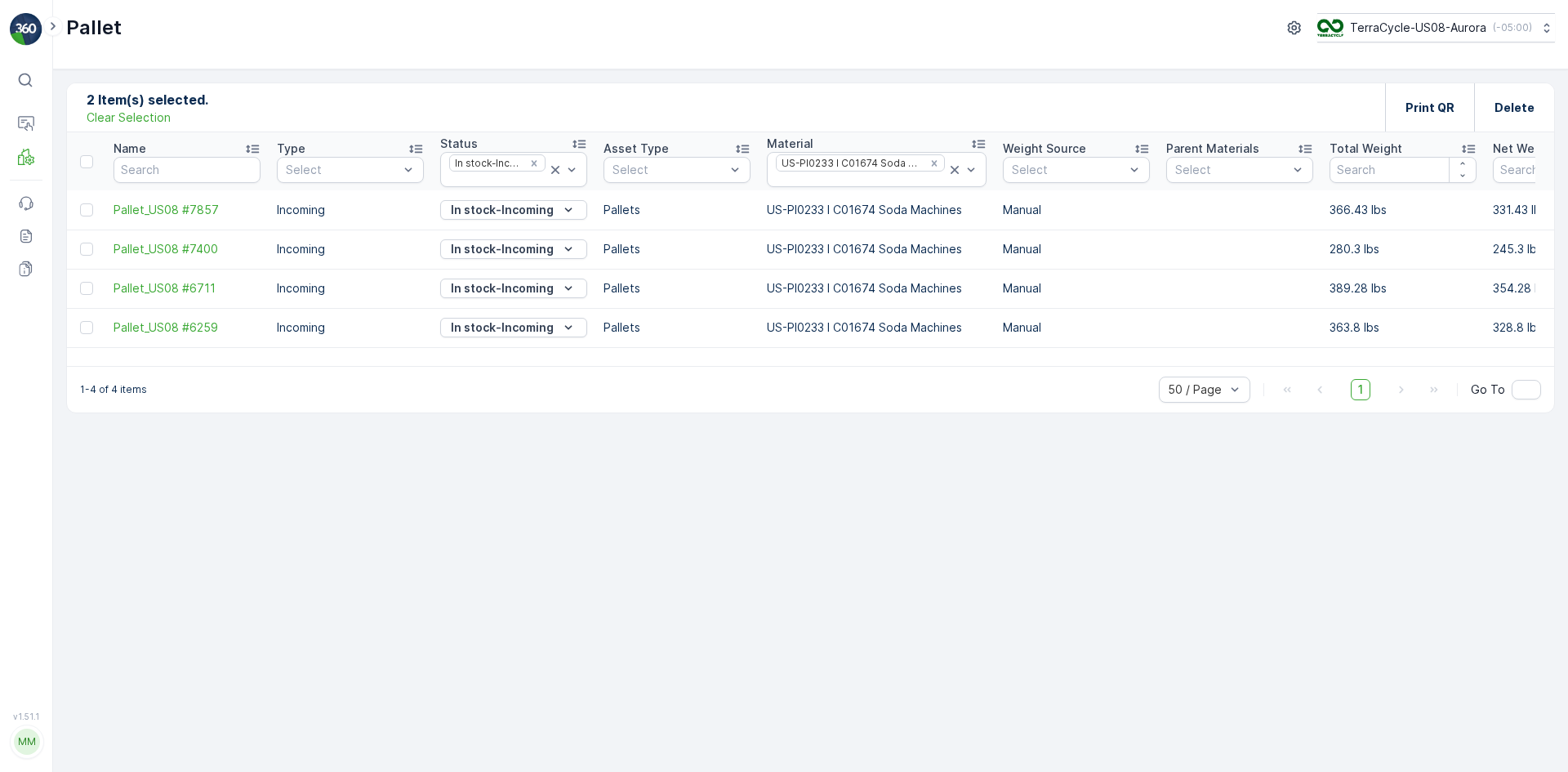
click at [497, 60] on div "Pallet TerraCycle-US08-Aurora ( -05:00 )" at bounding box center [810, 35] width 1515 height 69
click at [125, 121] on p "Clear Selection" at bounding box center [129, 117] width 84 height 17
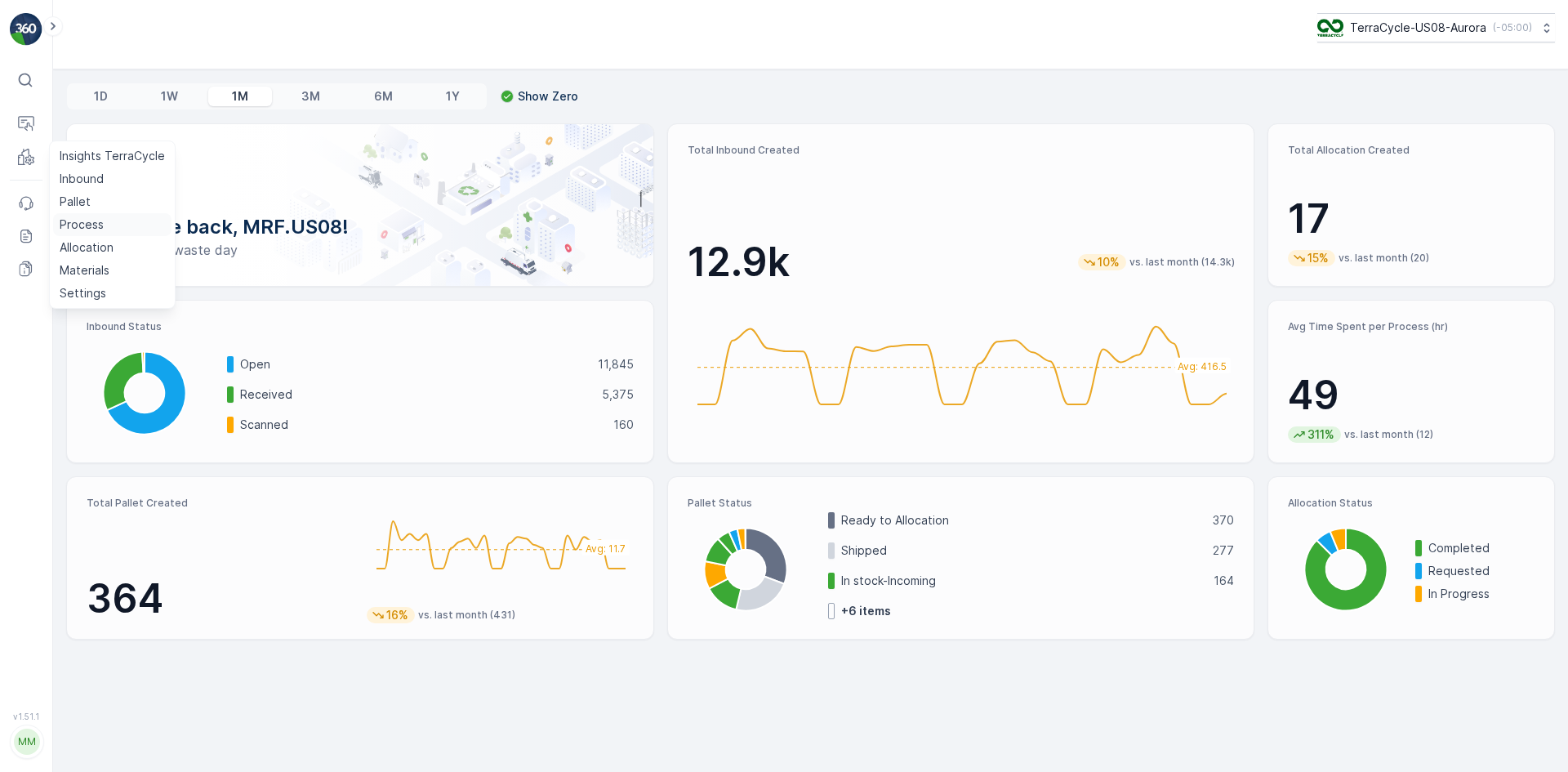
click at [96, 222] on p "Process" at bounding box center [81, 225] width 44 height 17
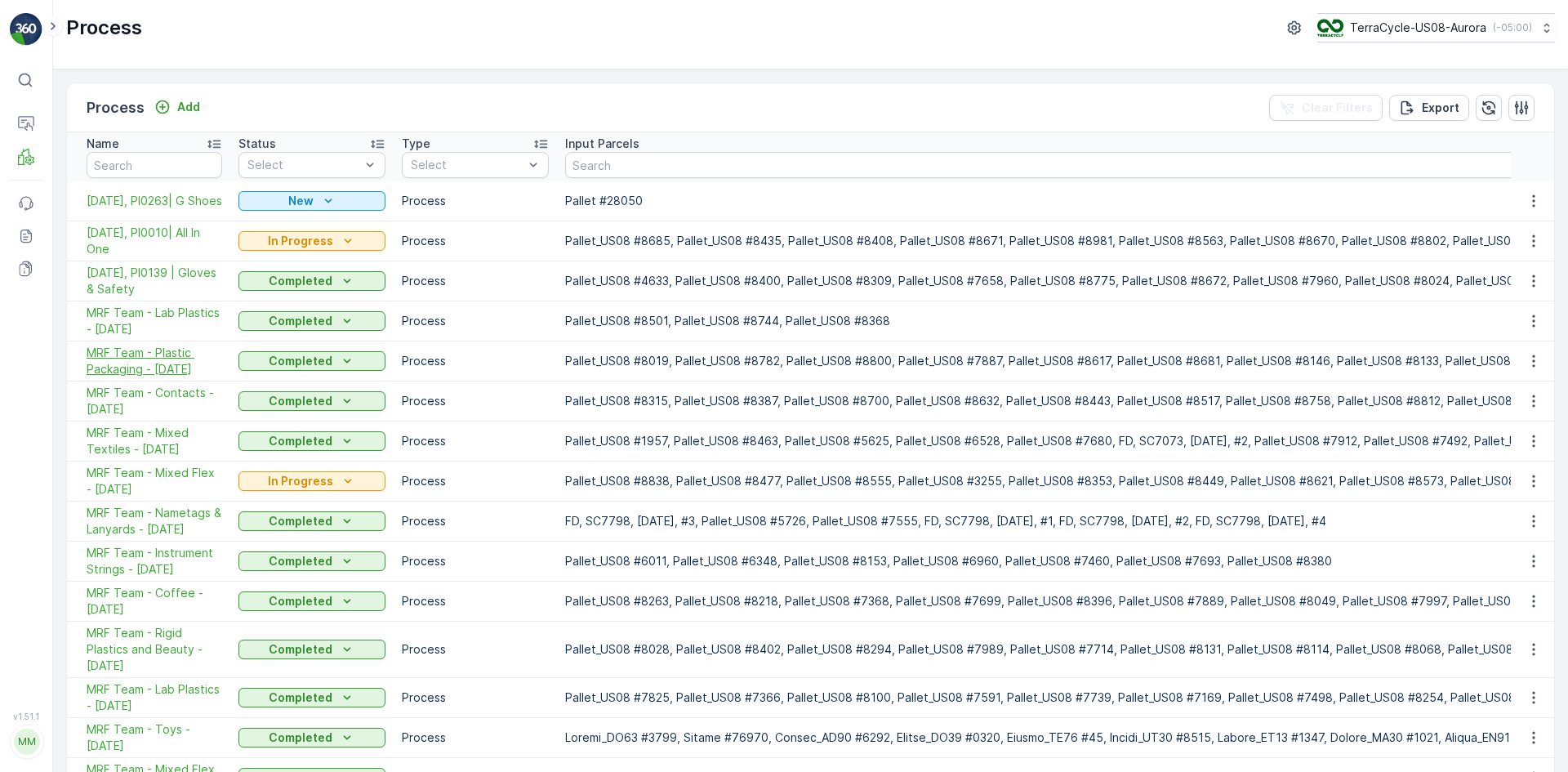
click at [180, 358] on span "MRF Team - Plastic Packaging - [DATE]" at bounding box center [154, 361] width 135 height 33
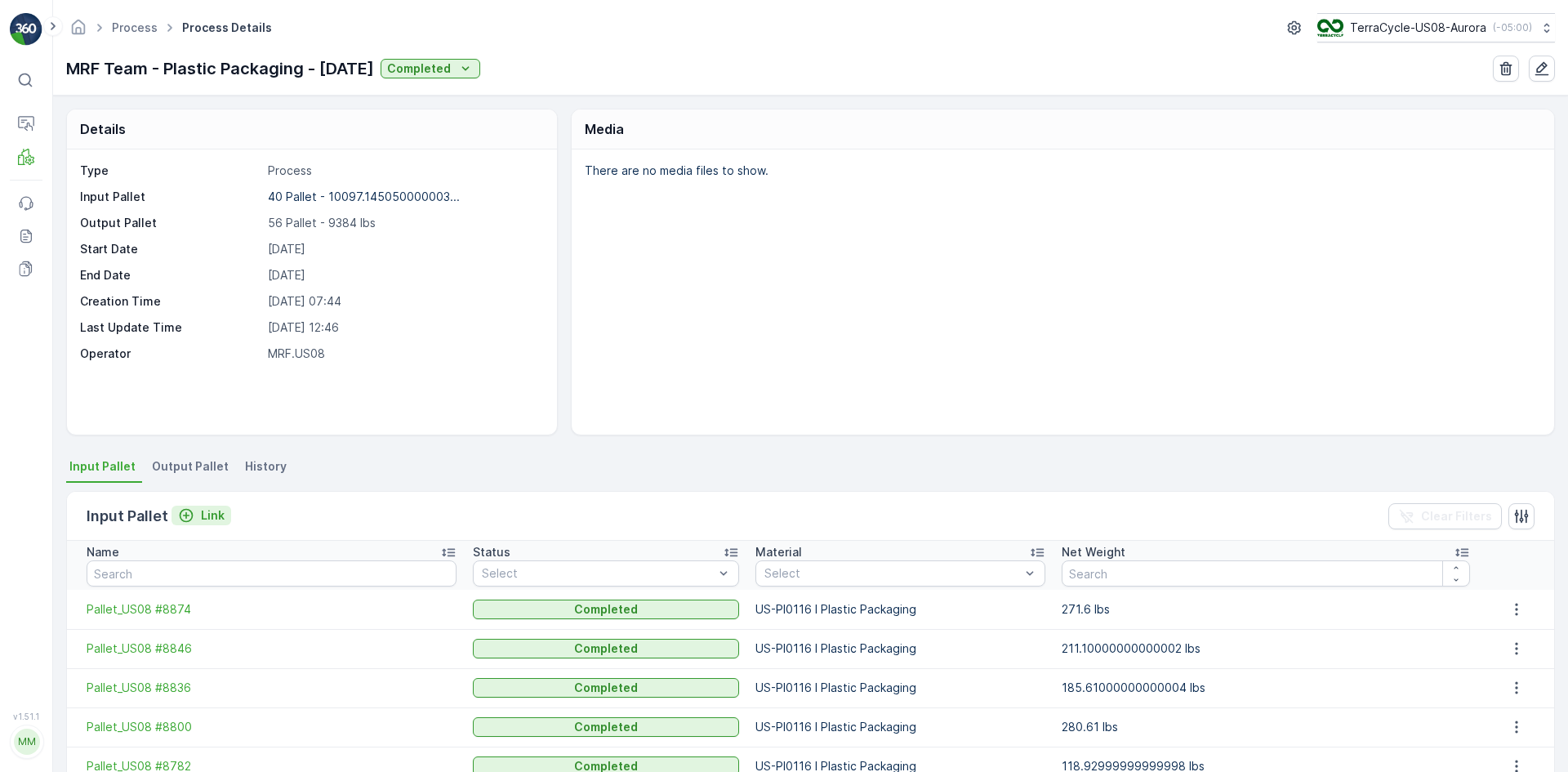
click at [193, 517] on div "Link" at bounding box center [202, 516] width 46 height 17
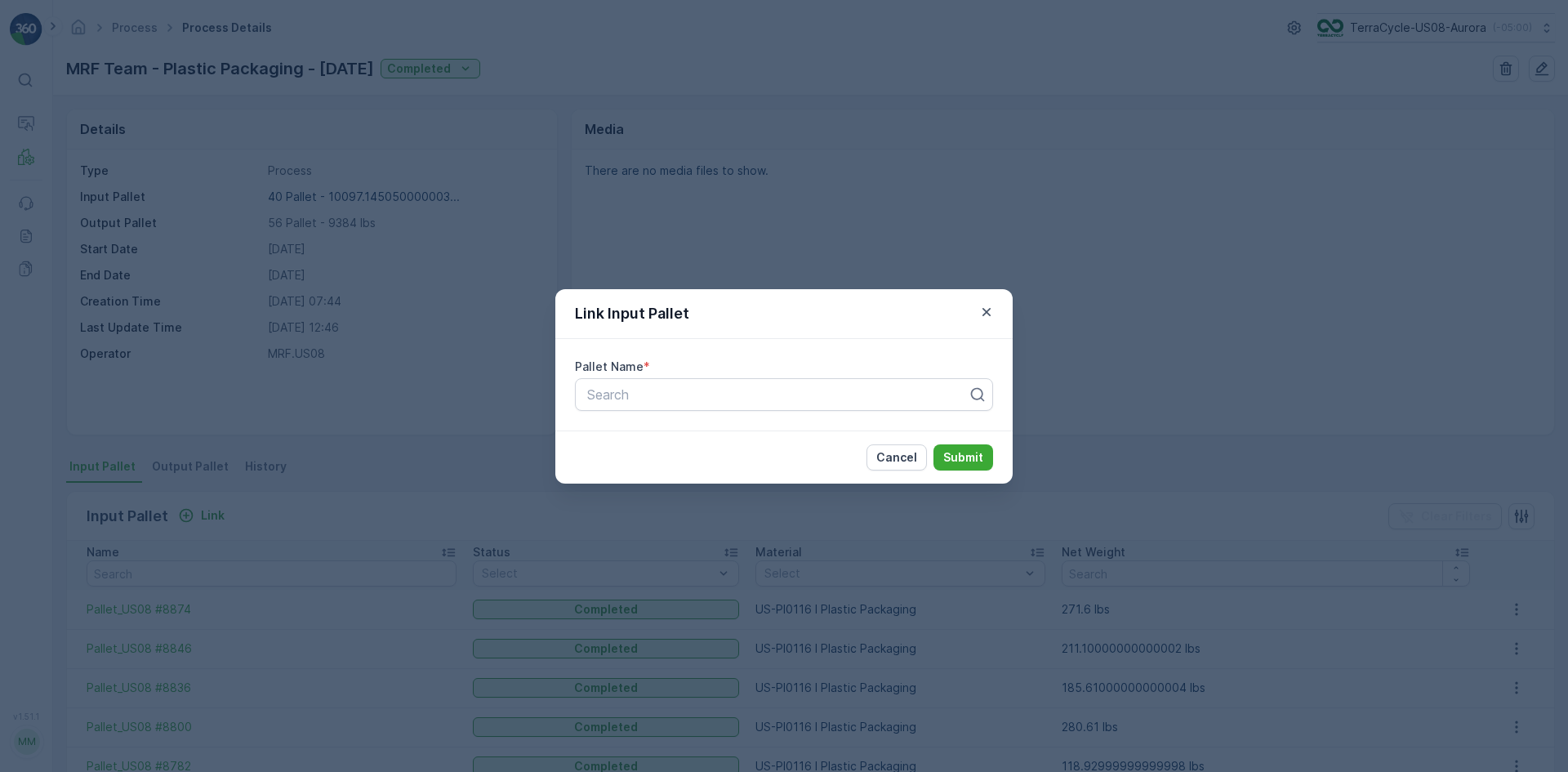
click at [595, 412] on div "Pallet Name * Search" at bounding box center [784, 384] width 458 height 92
type input "8133"
click at [659, 437] on span "Pallet_US08 #8133" at bounding box center [643, 435] width 116 height 15
click at [958, 451] on p "Submit" at bounding box center [963, 458] width 40 height 17
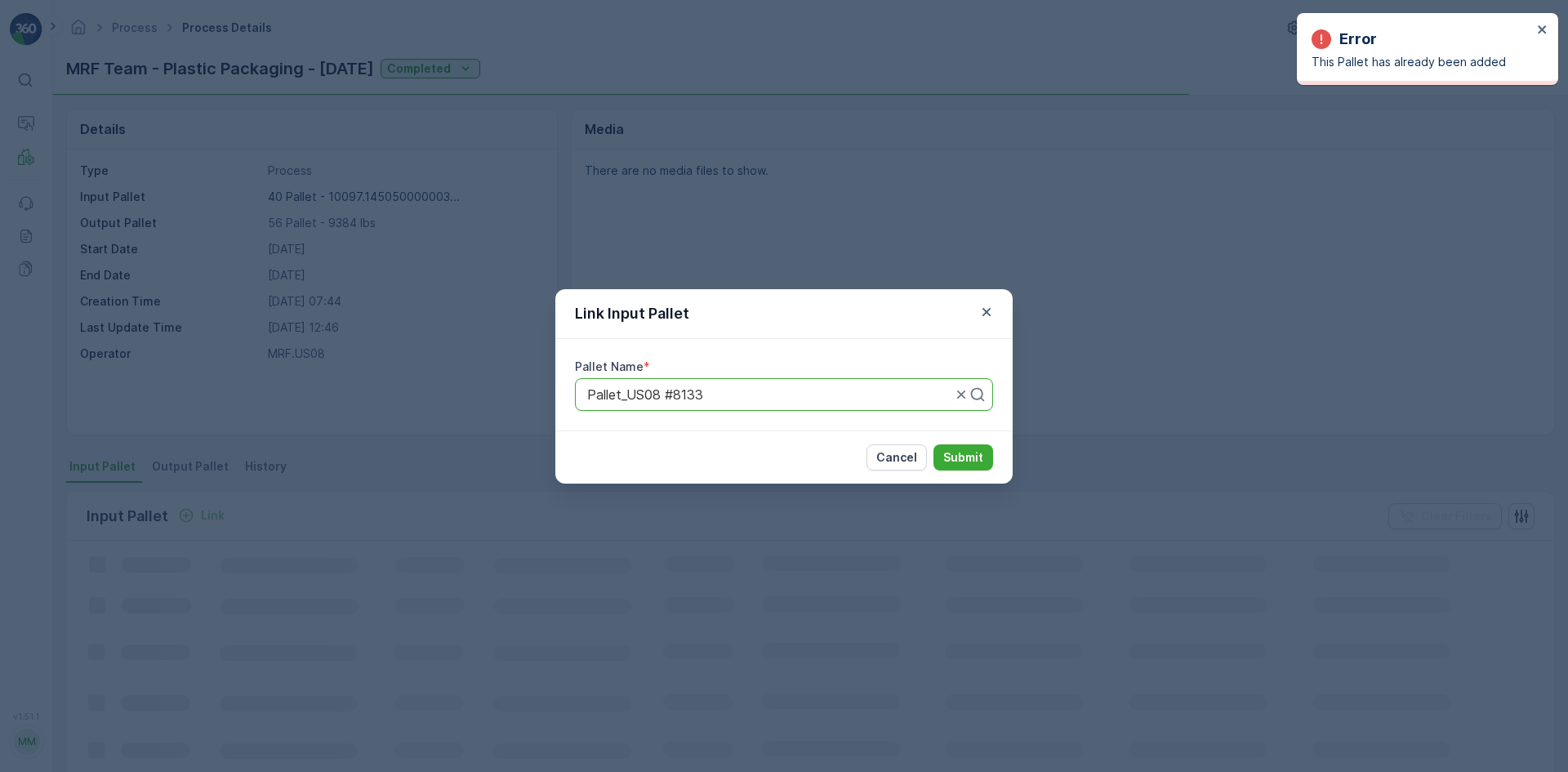
click at [718, 616] on div "Link Input Pallet Pallet Name * Pallet_US08 #8133 Cancel Submit" at bounding box center [784, 386] width 1568 height 772
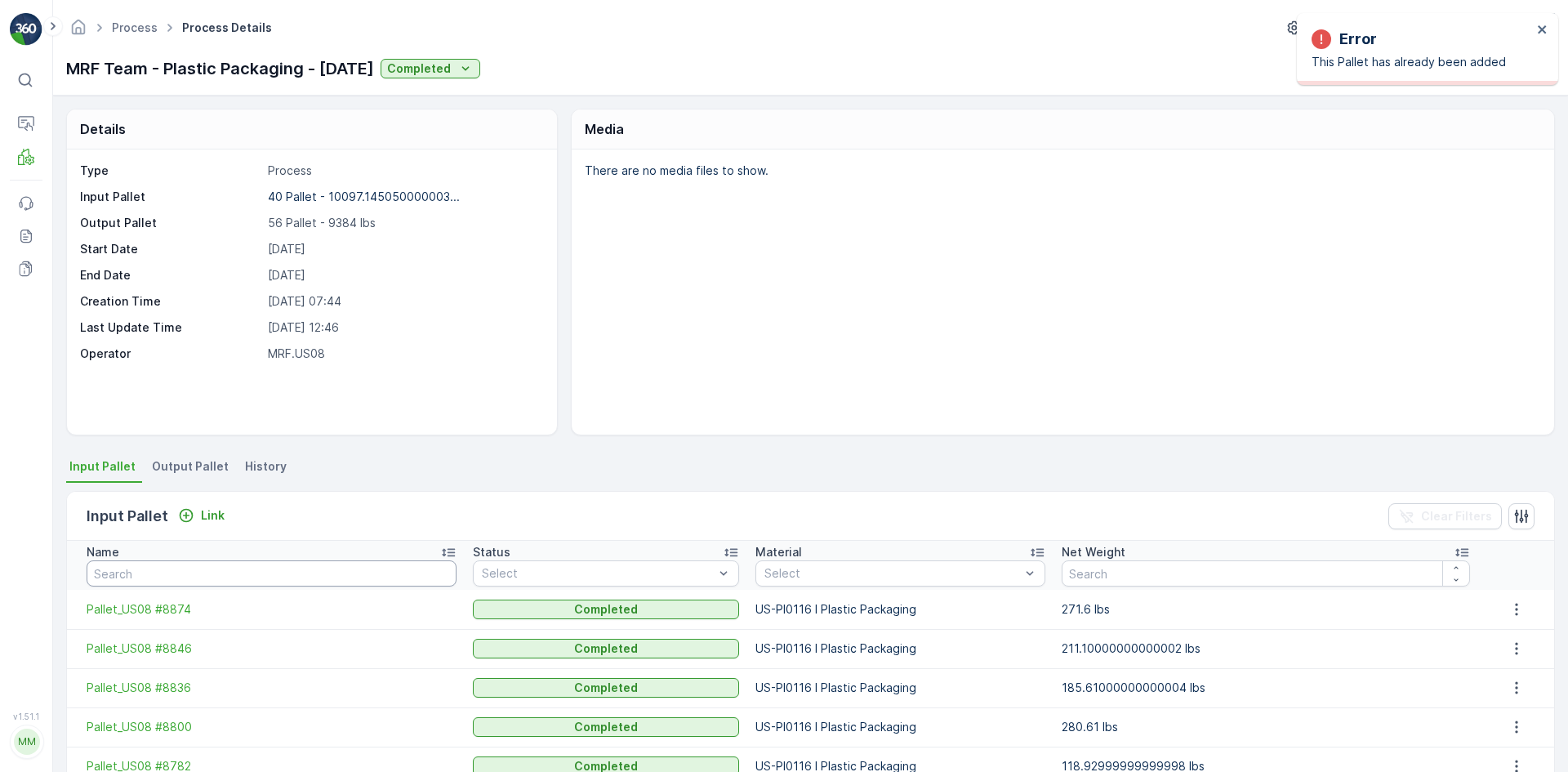
click at [252, 562] on input "text" at bounding box center [272, 574] width 370 height 26
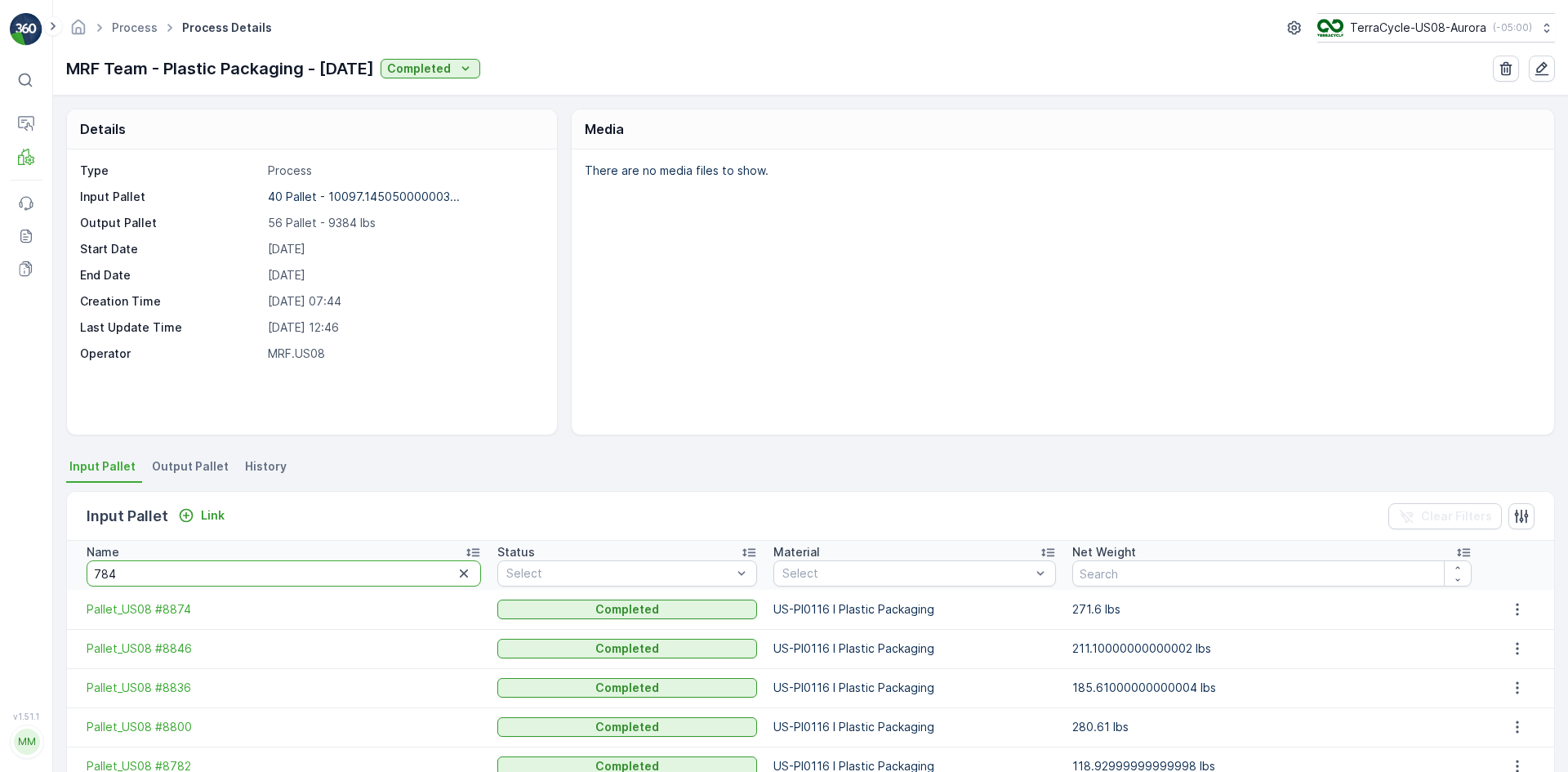
type input "7846"
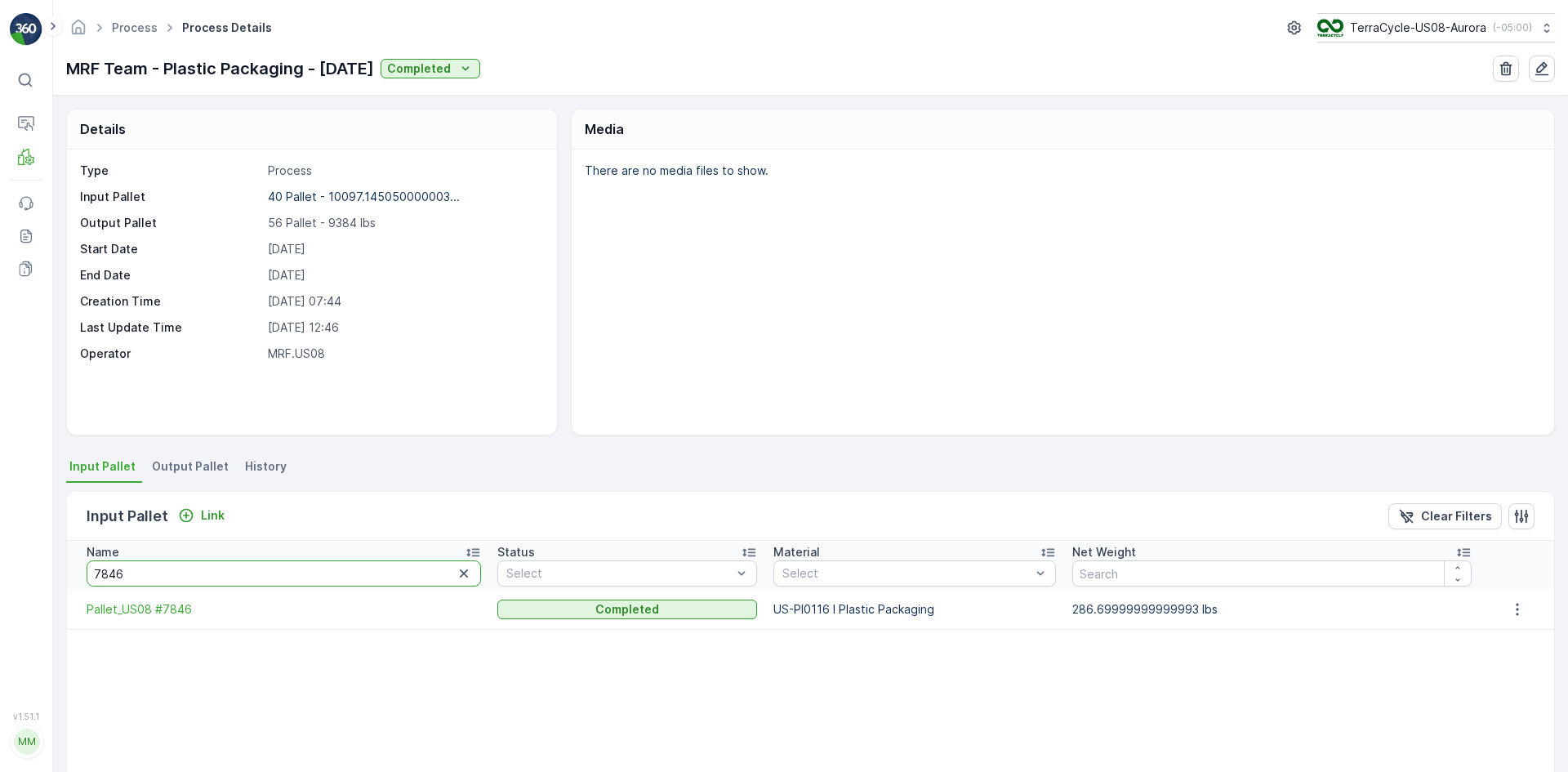
drag, startPoint x: 237, startPoint y: 569, endPoint x: 0, endPoint y: 579, distance: 237.2
click at [0, 585] on div "⌘B Operations MRF Events Reports Documents v 1.51.1 MM MRF.US08 Process Process…" at bounding box center [784, 386] width 1568 height 772
type input "8448"
drag, startPoint x: 208, startPoint y: 577, endPoint x: 0, endPoint y: 580, distance: 208.0
click at [0, 580] on div "⌘B Operations MRF Events Reports Documents v 1.51.1 MM MRF.US08 Process Process…" at bounding box center [784, 386] width 1568 height 772
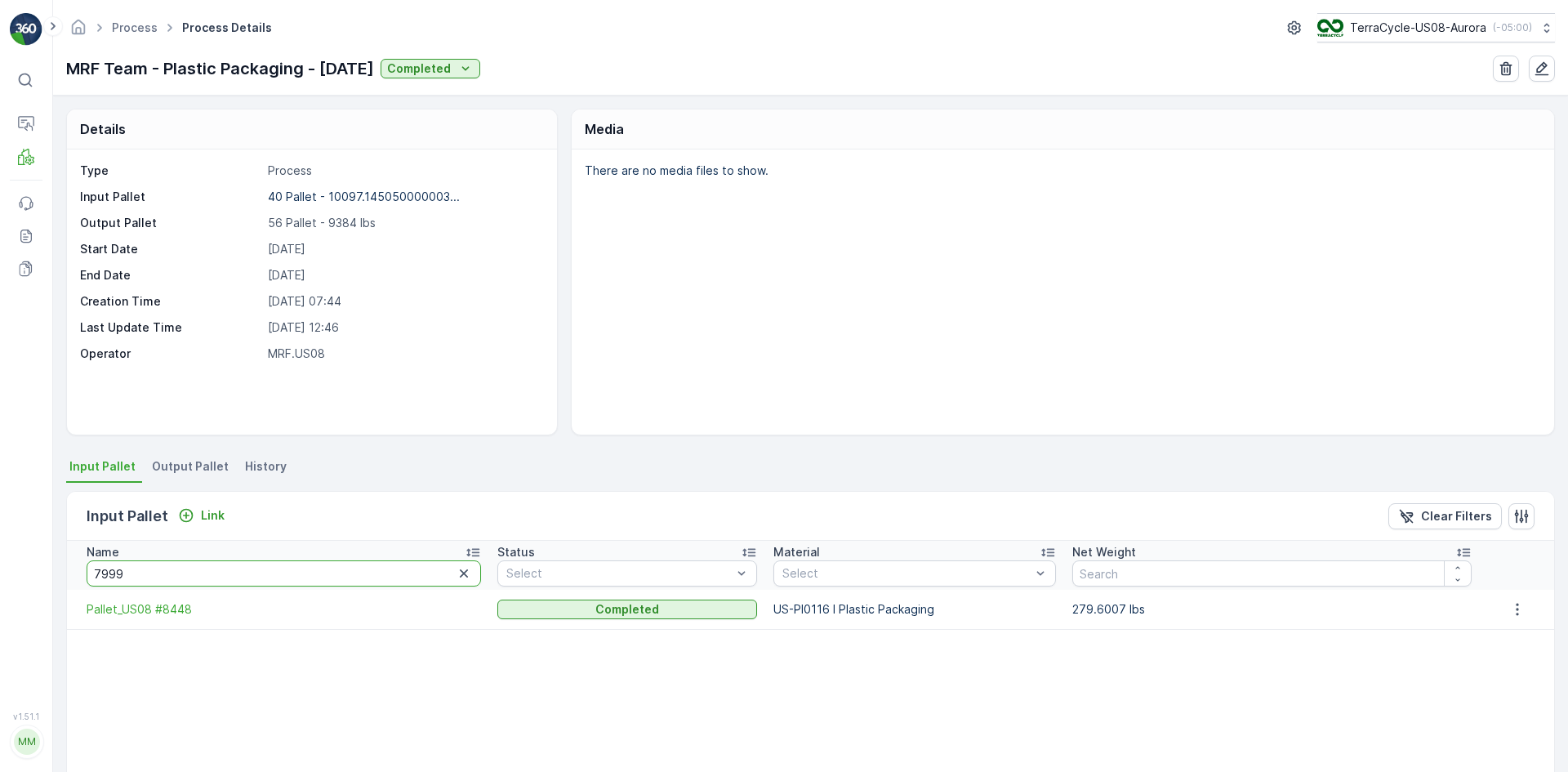
type input "79999"
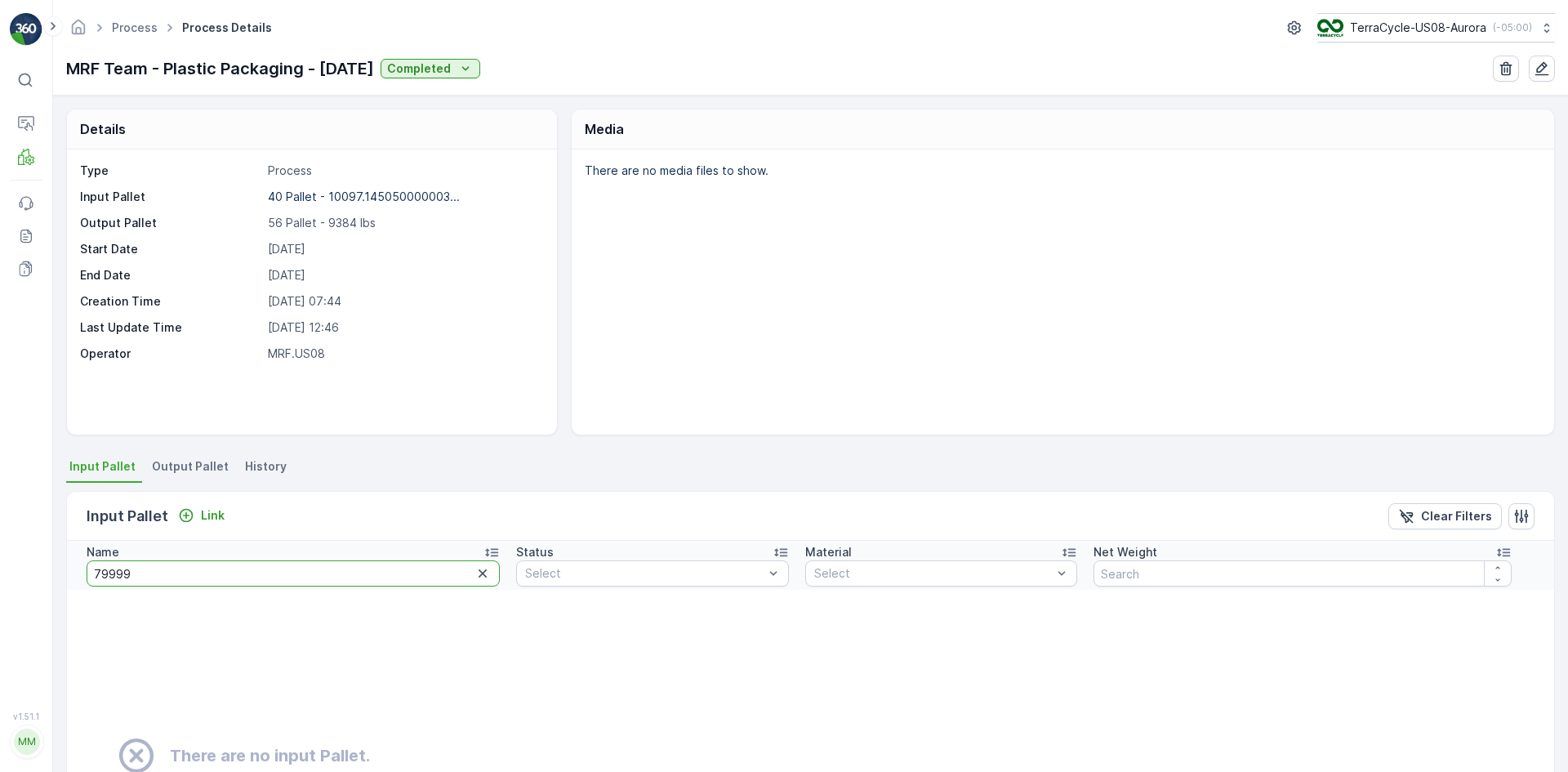
click at [149, 582] on input "79999" at bounding box center [293, 574] width 413 height 26
type input "7999"
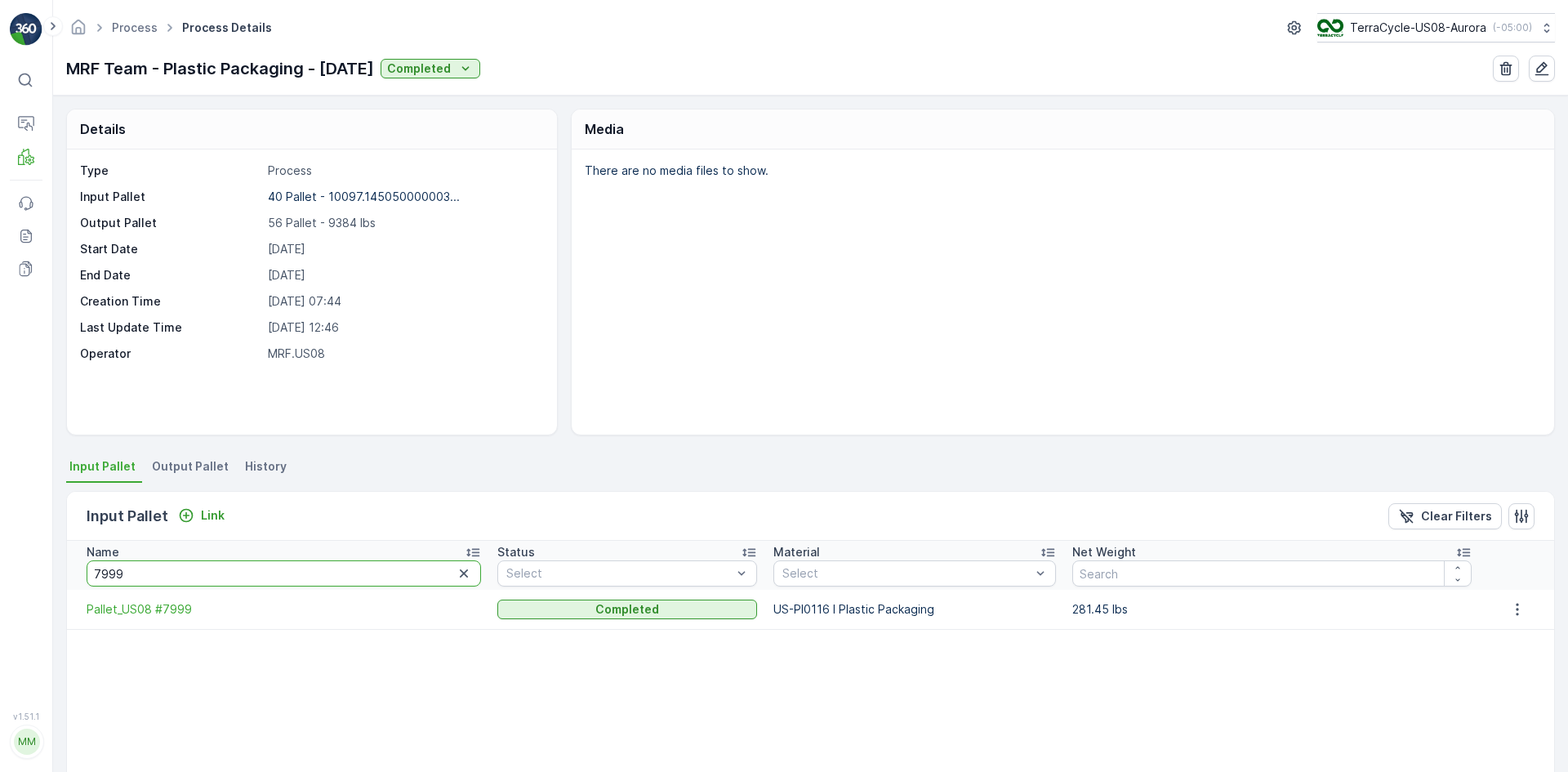
drag, startPoint x: 146, startPoint y: 584, endPoint x: 0, endPoint y: 608, distance: 148.0
click at [0, 608] on div "⌘B Operations MRF Events Reports Documents v 1.51.1 MM MRF.US08 Process Process…" at bounding box center [784, 386] width 1568 height 772
type input "8386"
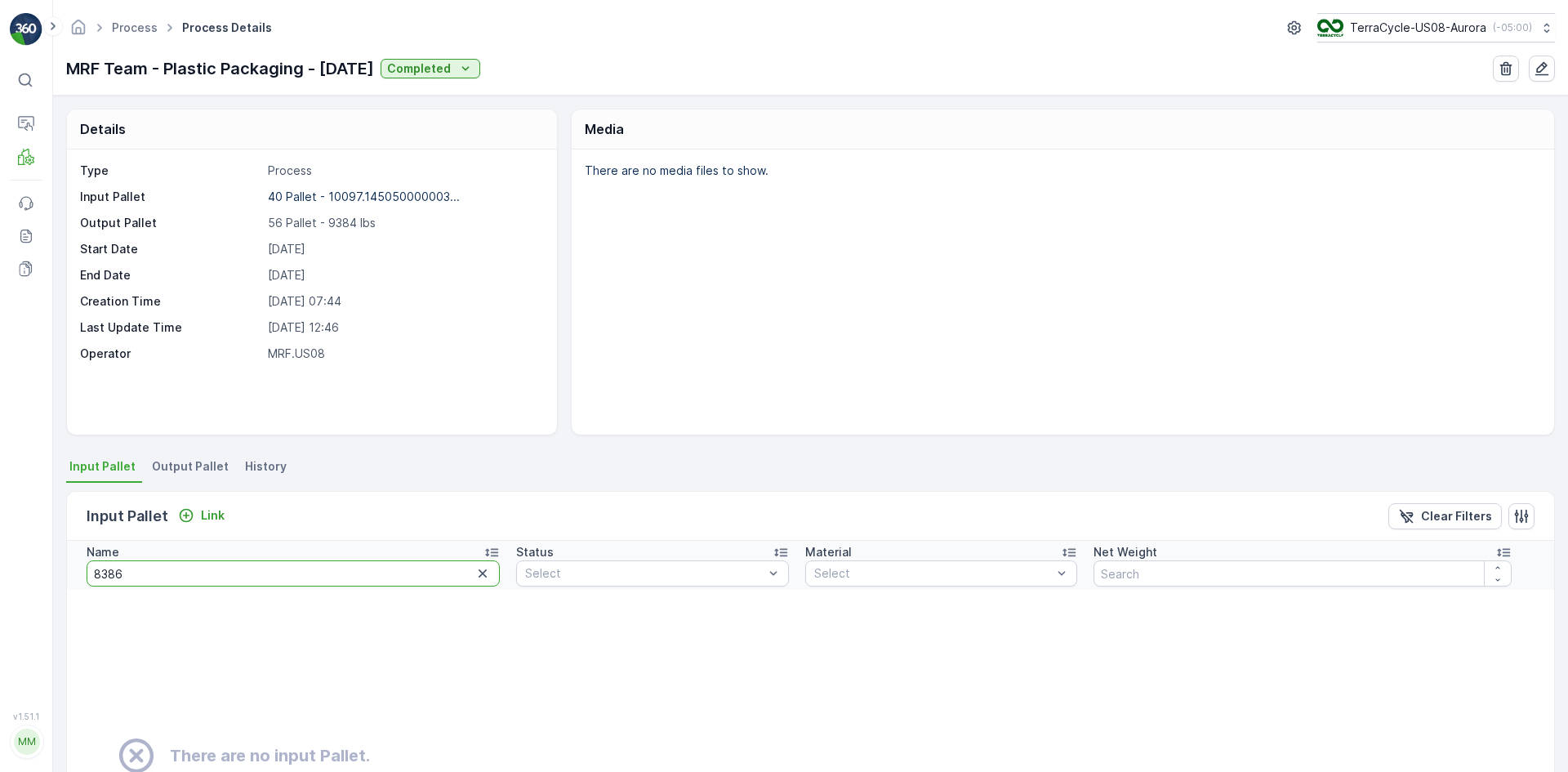
drag, startPoint x: 145, startPoint y: 577, endPoint x: 43, endPoint y: 568, distance: 102.4
click at [45, 570] on div "⌘B Operations MRF Events Reports Documents v 1.51.1 MM MRF.US08 Process Process…" at bounding box center [784, 386] width 1568 height 772
type input "86"
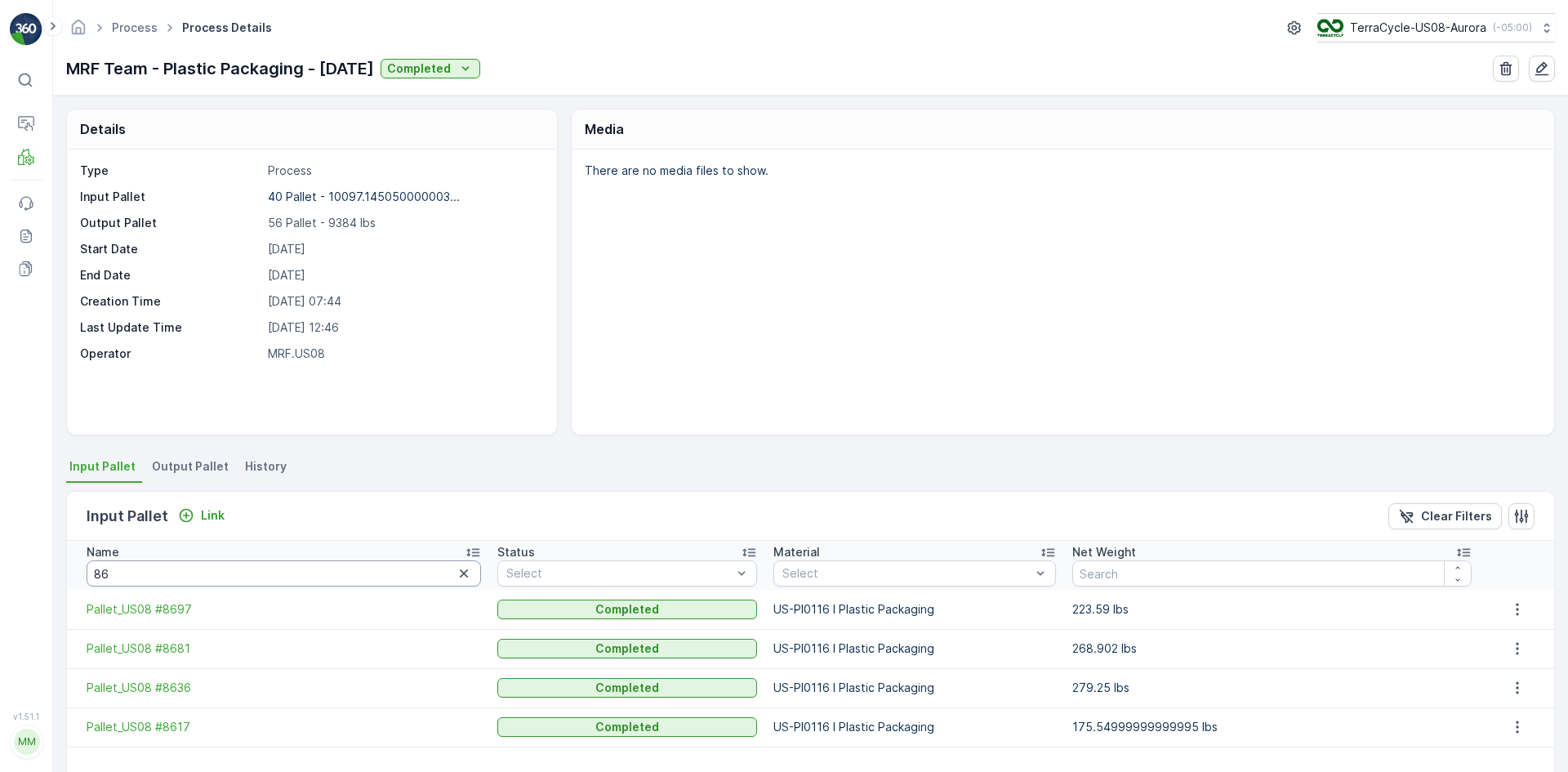
click at [130, 566] on input "86" at bounding box center [284, 574] width 395 height 26
type input "863"
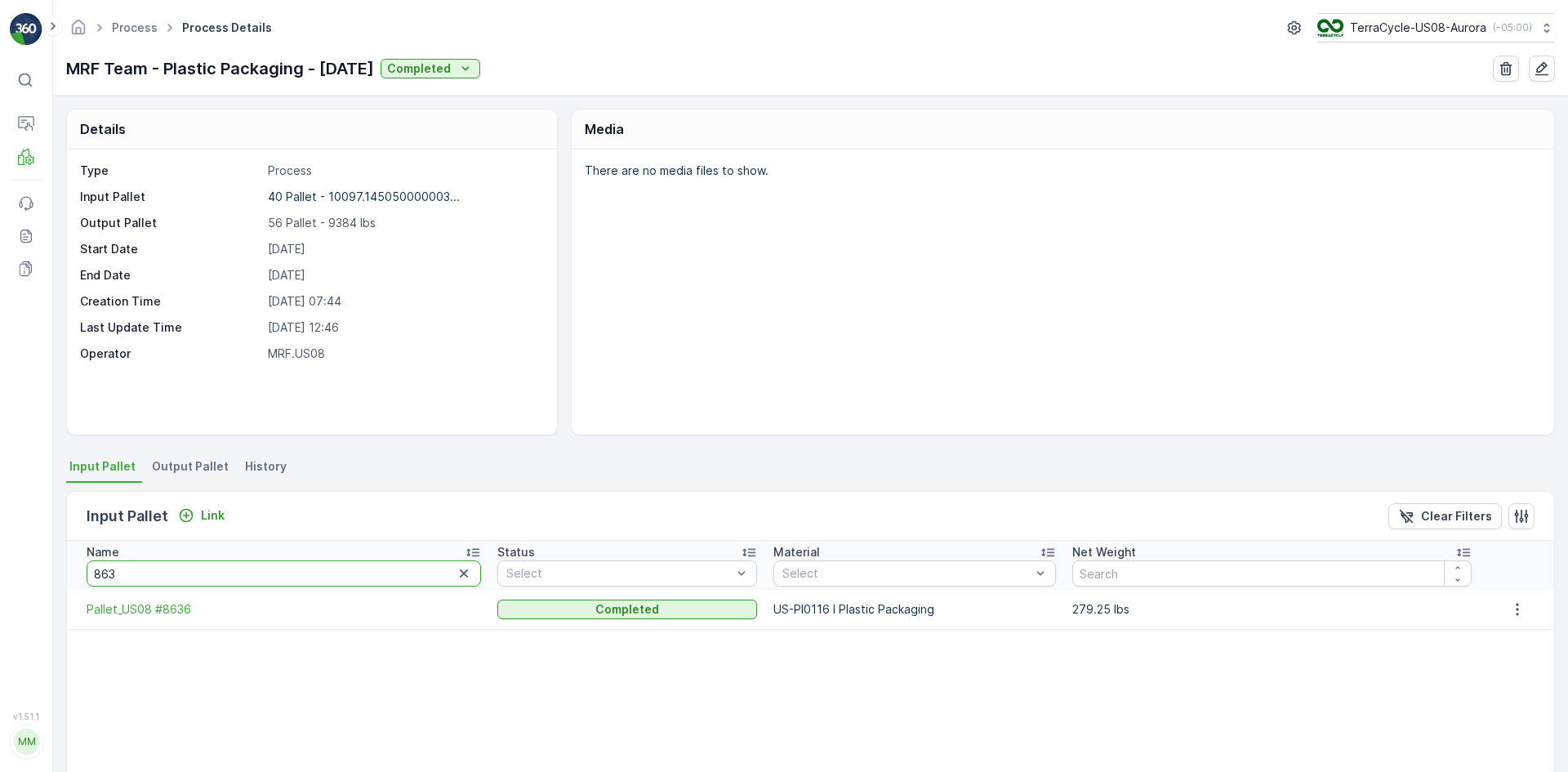
drag, startPoint x: 157, startPoint y: 573, endPoint x: 0, endPoint y: 522, distance: 165.1
click at [0, 522] on div "⌘B Operations MRF Events Reports Documents v 1.51.1 MM MRF.US08 Process Process…" at bounding box center [784, 386] width 1568 height 772
type input "8331"
drag, startPoint x: 174, startPoint y: 572, endPoint x: 0, endPoint y: 541, distance: 176.7
click at [0, 541] on div "⌘B Operations MRF Events Reports Documents v 1.51.1 MM MRF.US08 Process Process…" at bounding box center [784, 386] width 1568 height 772
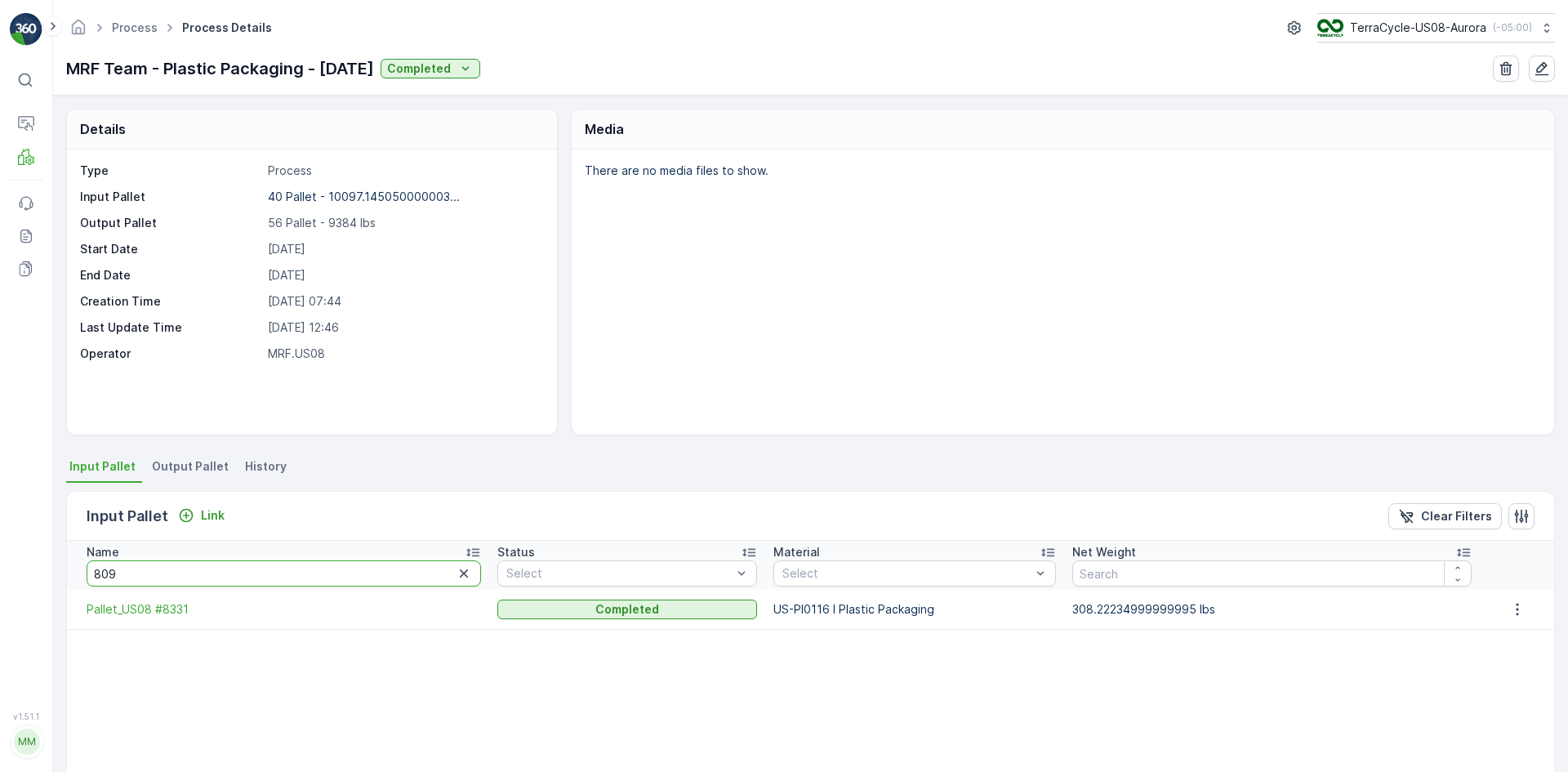
type input "8096"
drag, startPoint x: 139, startPoint y: 567, endPoint x: 0, endPoint y: 537, distance: 142.2
click at [0, 537] on div "⌘B Operations MRF Events Reports Documents v 1.51.1 MM MRF.US08 Process Process…" at bounding box center [784, 386] width 1568 height 772
type input "8270"
drag, startPoint x: 161, startPoint y: 569, endPoint x: 14, endPoint y: 532, distance: 151.6
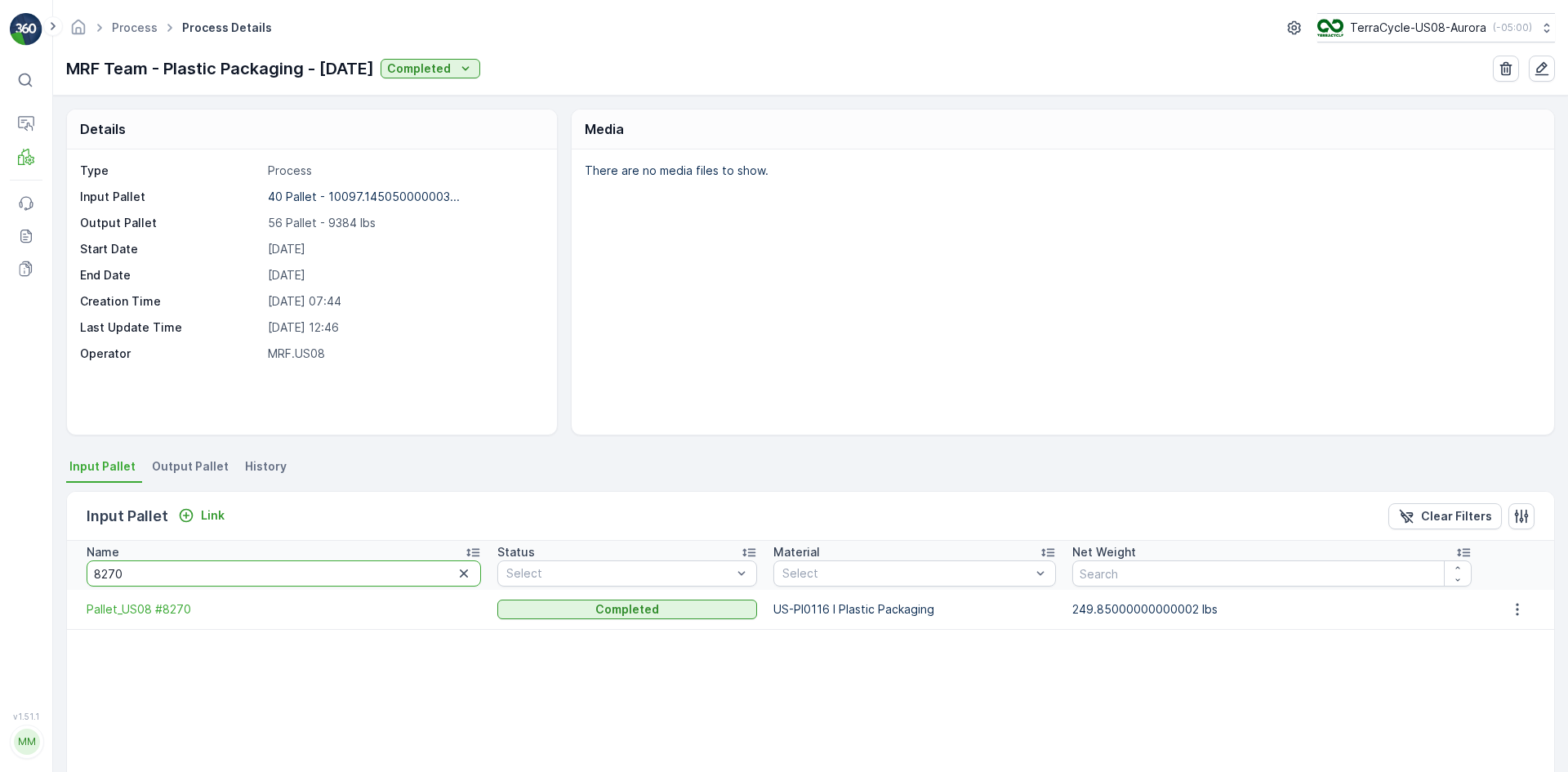
click at [14, 532] on div "⌘B Operations MRF Events Reports Documents v 1.51.1 MM MRF.US08 Process Process…" at bounding box center [784, 386] width 1568 height 772
type input "855"
drag, startPoint x: 173, startPoint y: 569, endPoint x: 0, endPoint y: 530, distance: 177.3
click at [0, 530] on div "⌘B Operations MRF Events Reports Documents v 1.51.1 MM MRF.US08 Process Process…" at bounding box center [784, 386] width 1568 height 772
type input "8221"
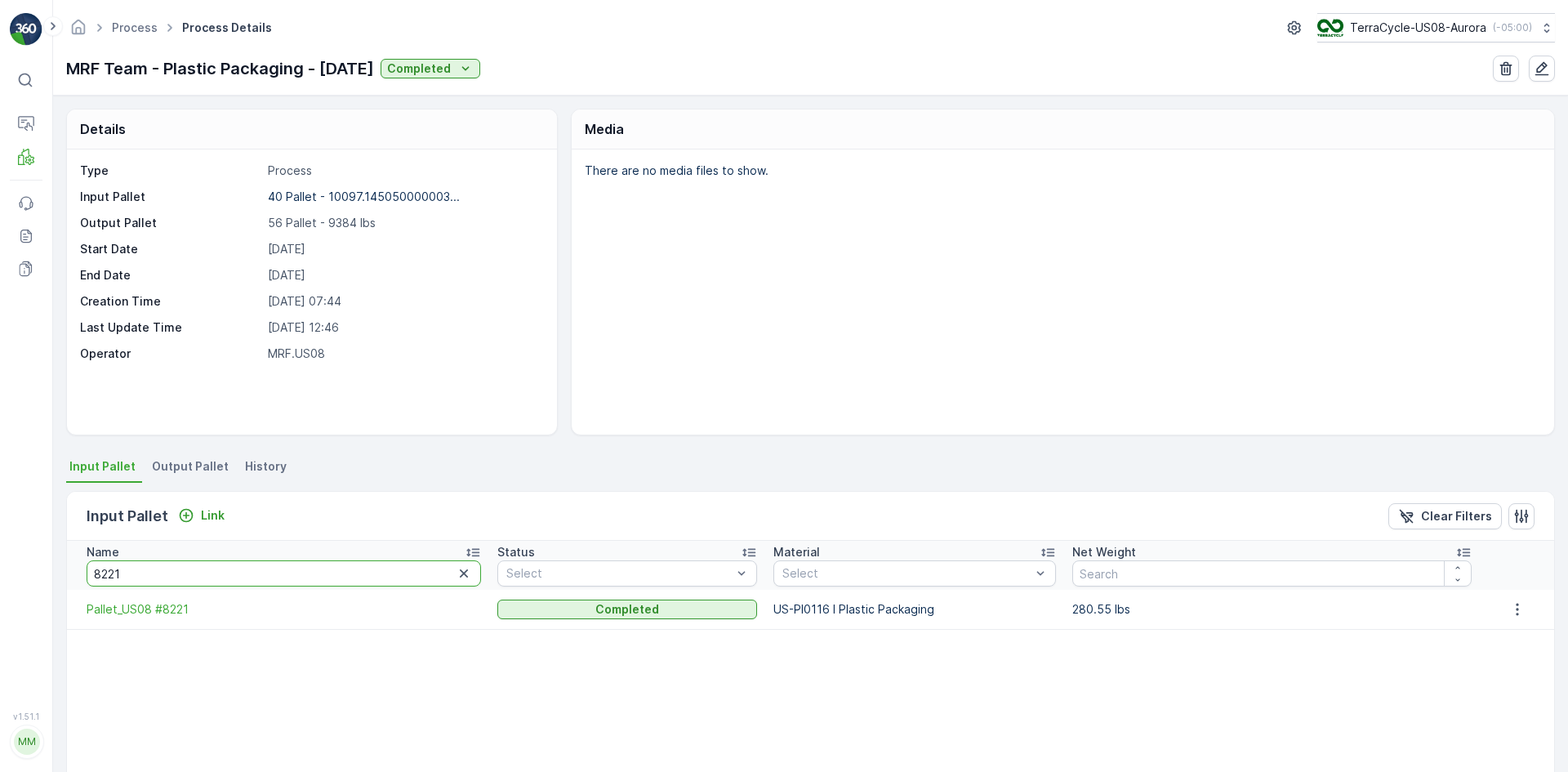
drag, startPoint x: 222, startPoint y: 575, endPoint x: 97, endPoint y: 552, distance: 127.1
click at [97, 552] on th "Name 8221" at bounding box center [278, 565] width 422 height 49
type input "8300"
drag, startPoint x: 142, startPoint y: 579, endPoint x: 0, endPoint y: 563, distance: 142.9
click at [0, 563] on div "⌘B Operations MRF Events Reports Documents v 1.51.1 MM MRF.US08 Process Process…" at bounding box center [784, 386] width 1568 height 772
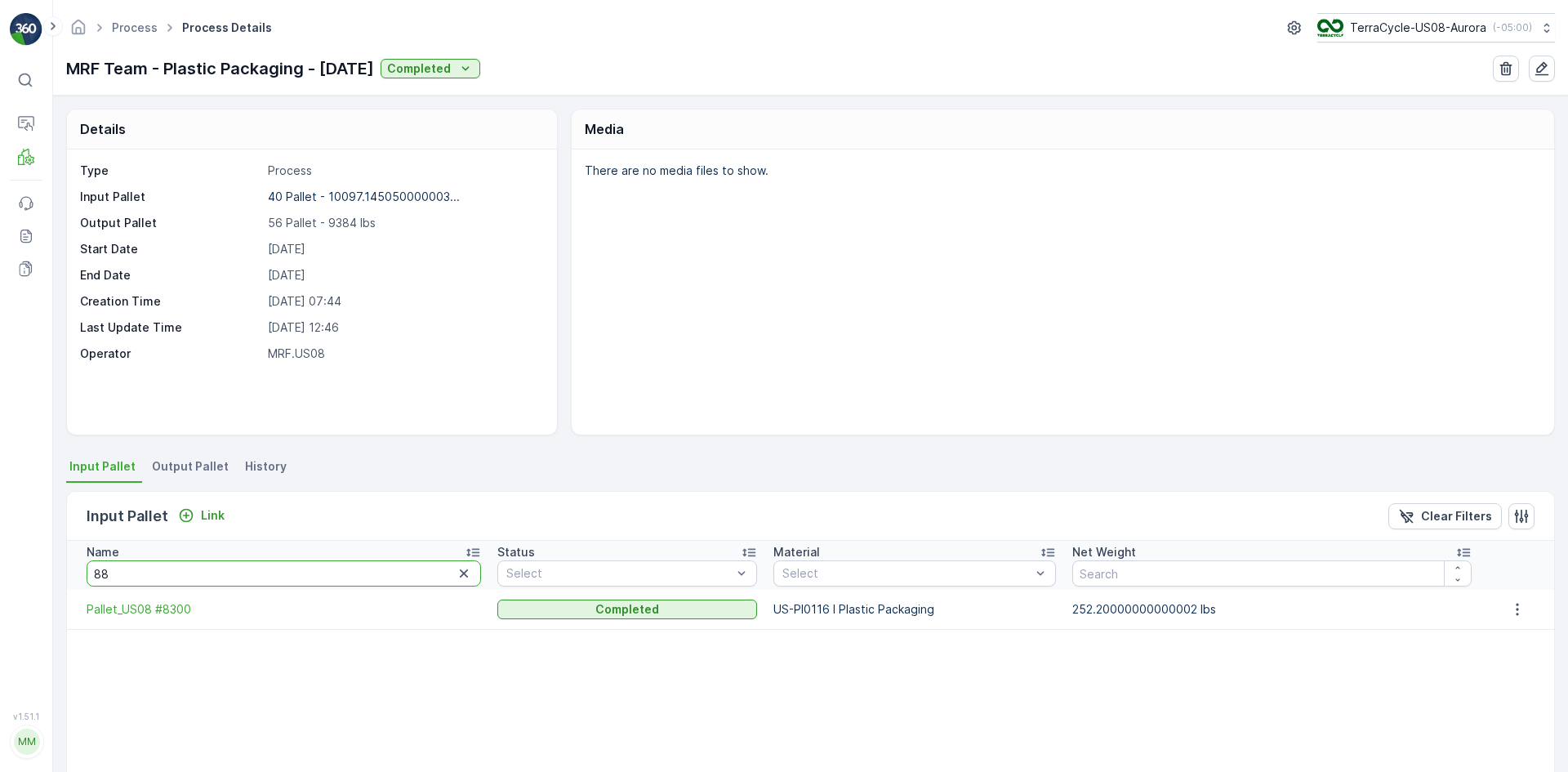
type input "884"
drag, startPoint x: 202, startPoint y: 567, endPoint x: 21, endPoint y: 546, distance: 182.2
click at [21, 546] on div "⌘B Operations MRF Events Reports Documents v 1.51.1 MM MRF.US08 Process Process…" at bounding box center [784, 386] width 1568 height 772
type input "8096"
drag, startPoint x: 151, startPoint y: 576, endPoint x: 78, endPoint y: 577, distance: 73.0
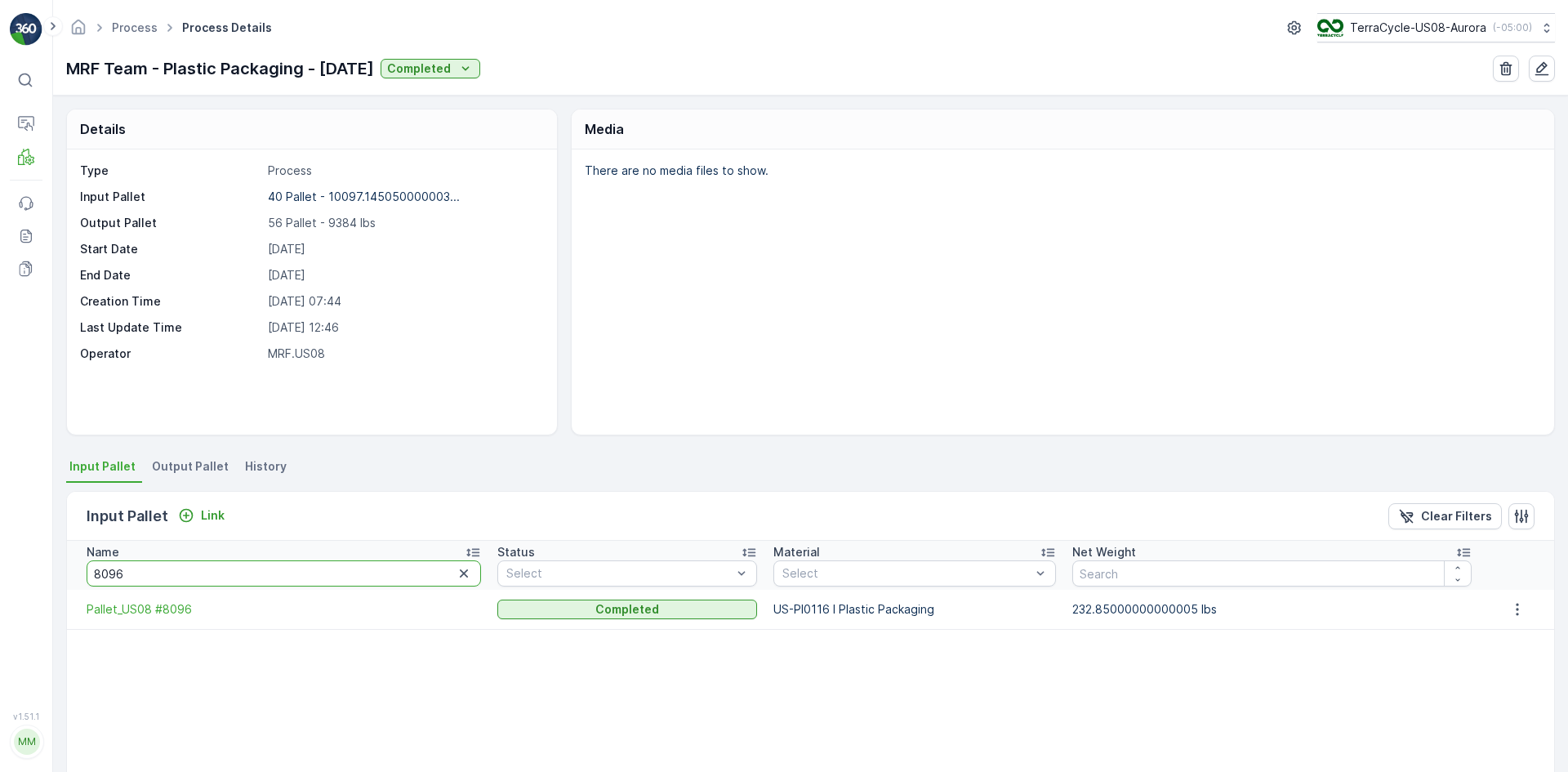
click at [78, 577] on th "Name 8096" at bounding box center [278, 565] width 422 height 49
type input "8060"
drag, startPoint x: 146, startPoint y: 563, endPoint x: 49, endPoint y: 550, distance: 97.9
click at [49, 550] on div "⌘B Operations MRF Events Reports Documents v 1.51.1 MM MRF.US08 Process Process…" at bounding box center [784, 386] width 1568 height 772
type input "8391"
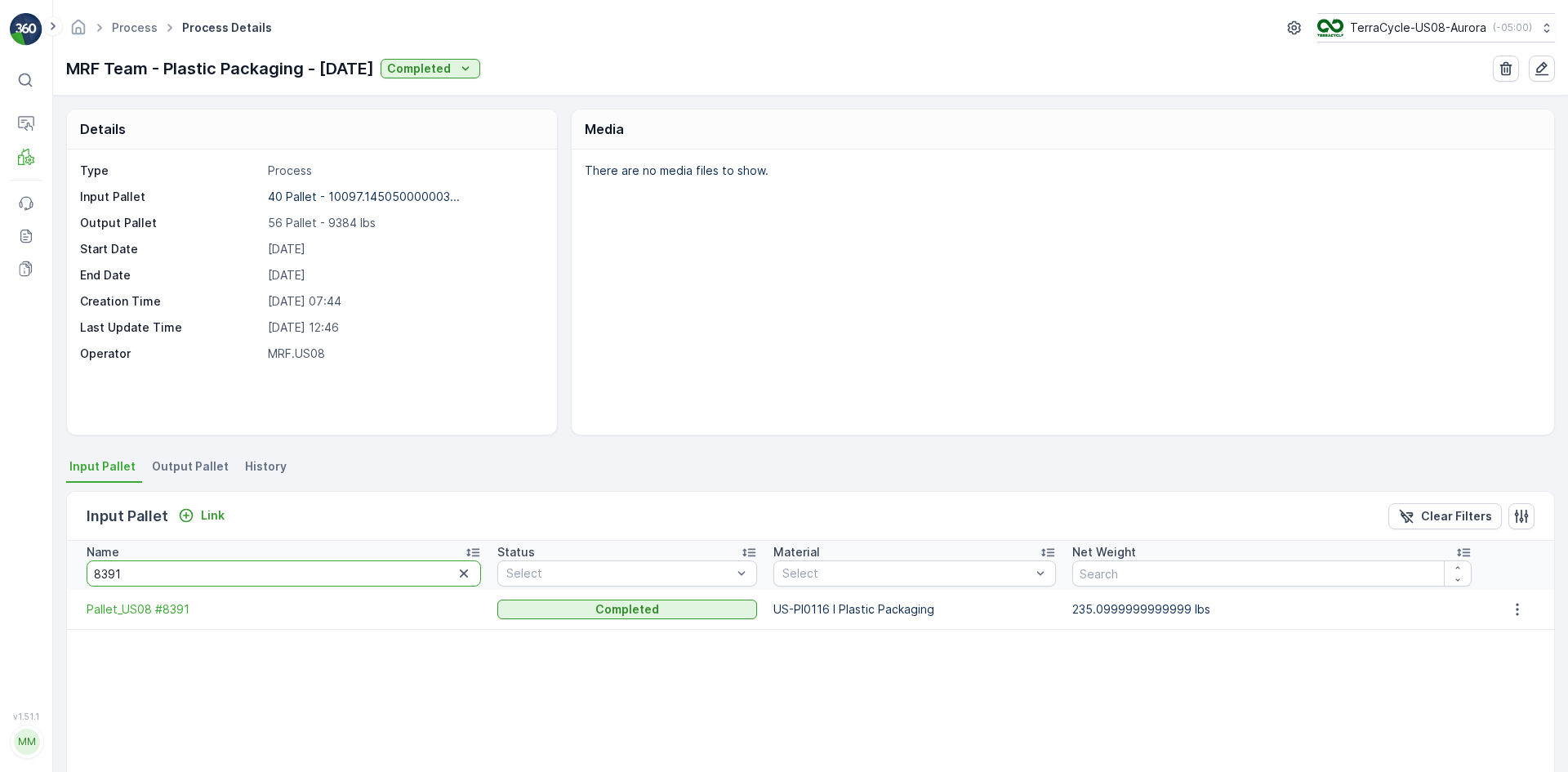
drag, startPoint x: 57, startPoint y: 572, endPoint x: 19, endPoint y: 566, distance: 38.5
click at [19, 566] on div "⌘B Operations MRF Events Reports Documents v 1.51.1 MM MRF.US08 Process Process…" at bounding box center [784, 386] width 1568 height 772
type input "8146"
drag, startPoint x: 126, startPoint y: 569, endPoint x: 74, endPoint y: 565, distance: 52.2
click at [74, 565] on th "Name 8146" at bounding box center [278, 565] width 422 height 49
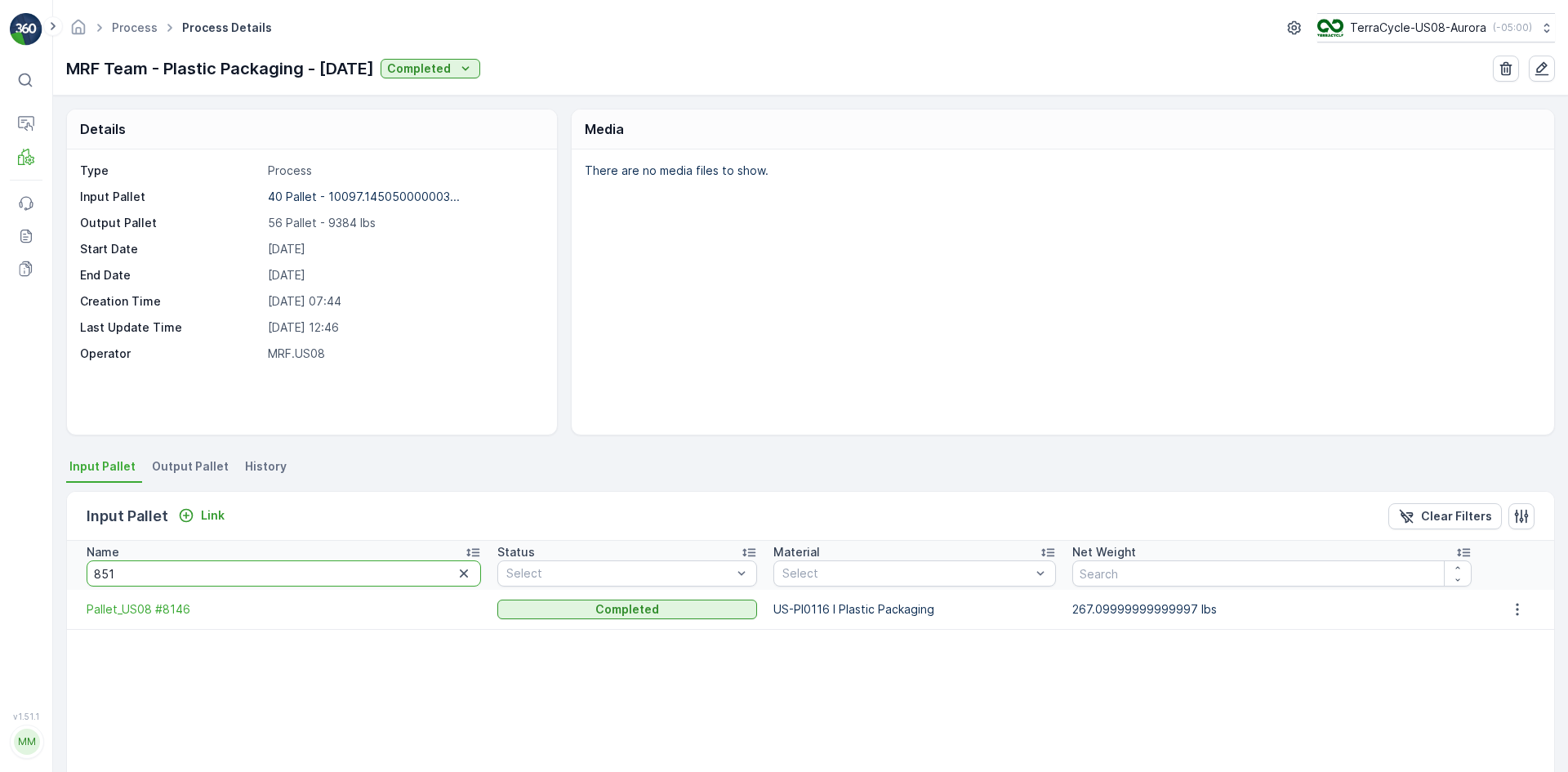
type input "8519"
drag, startPoint x: 172, startPoint y: 578, endPoint x: 98, endPoint y: 568, distance: 74.7
click at [98, 568] on input "8519" at bounding box center [284, 574] width 395 height 26
click at [156, 565] on input "8519" at bounding box center [284, 574] width 395 height 26
drag, startPoint x: 152, startPoint y: 582, endPoint x: 67, endPoint y: 570, distance: 85.8
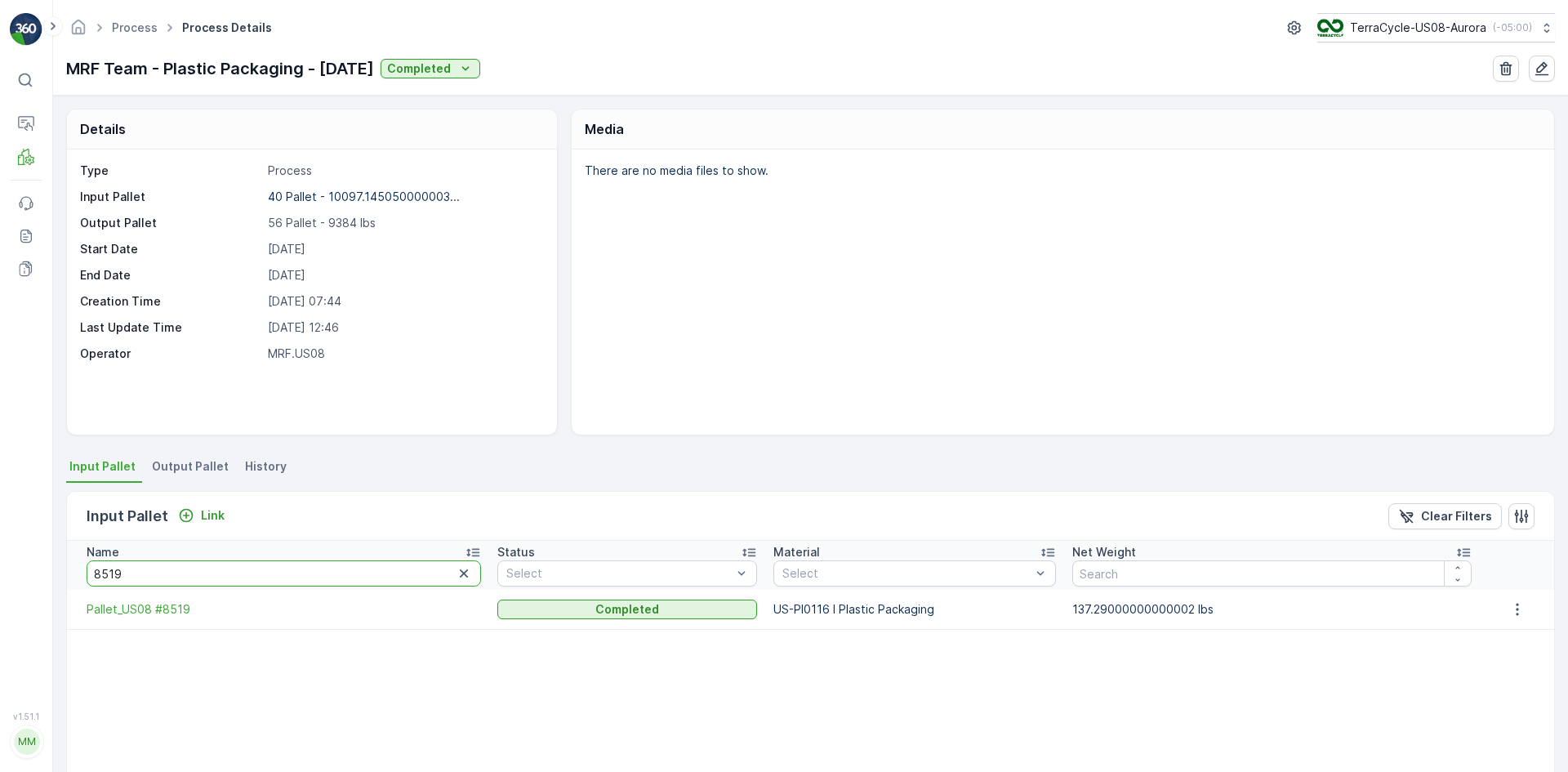
click at [67, 570] on th "Name 8519" at bounding box center [278, 565] width 422 height 49
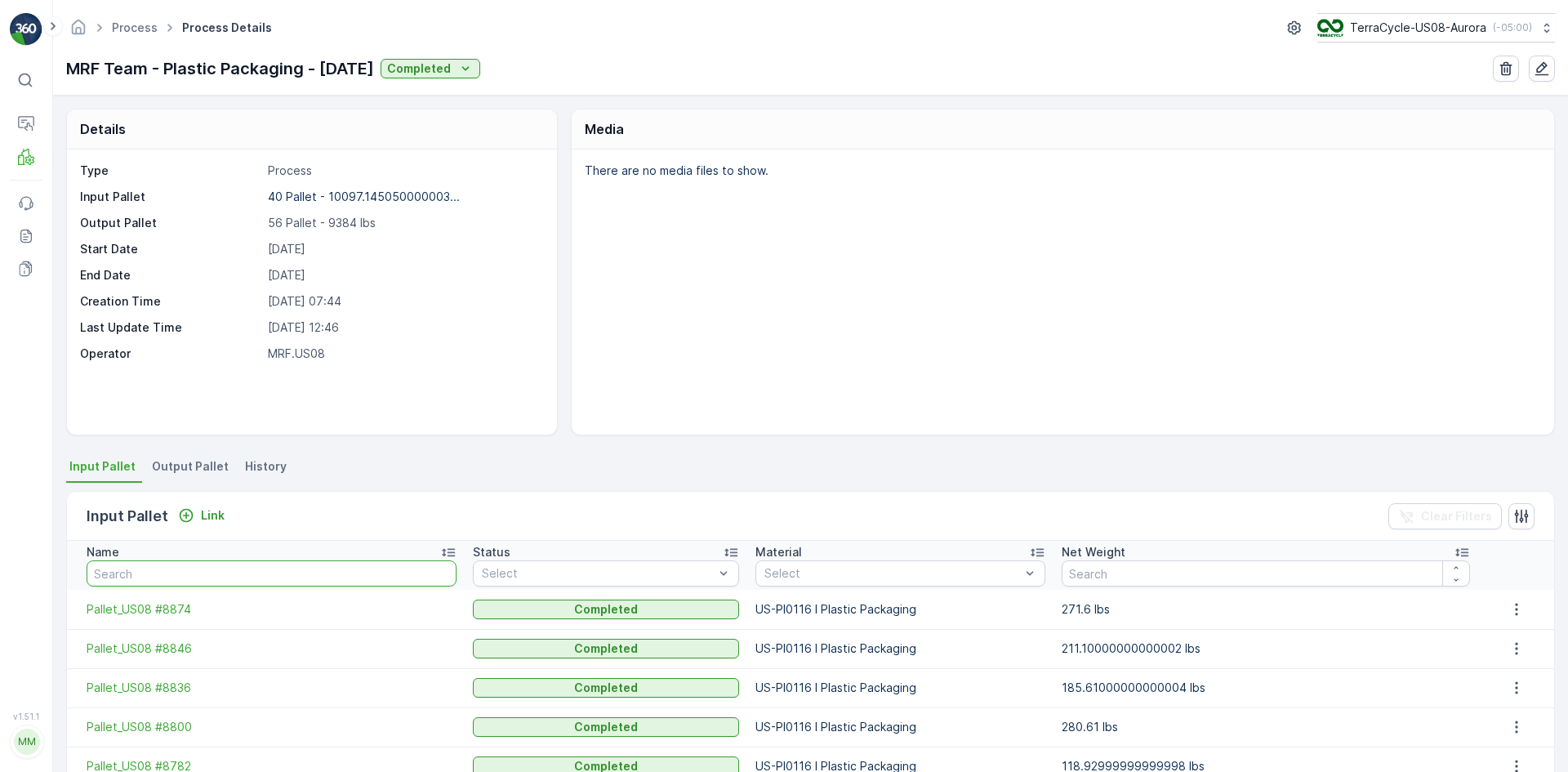
click at [150, 572] on input "text" at bounding box center [272, 574] width 370 height 26
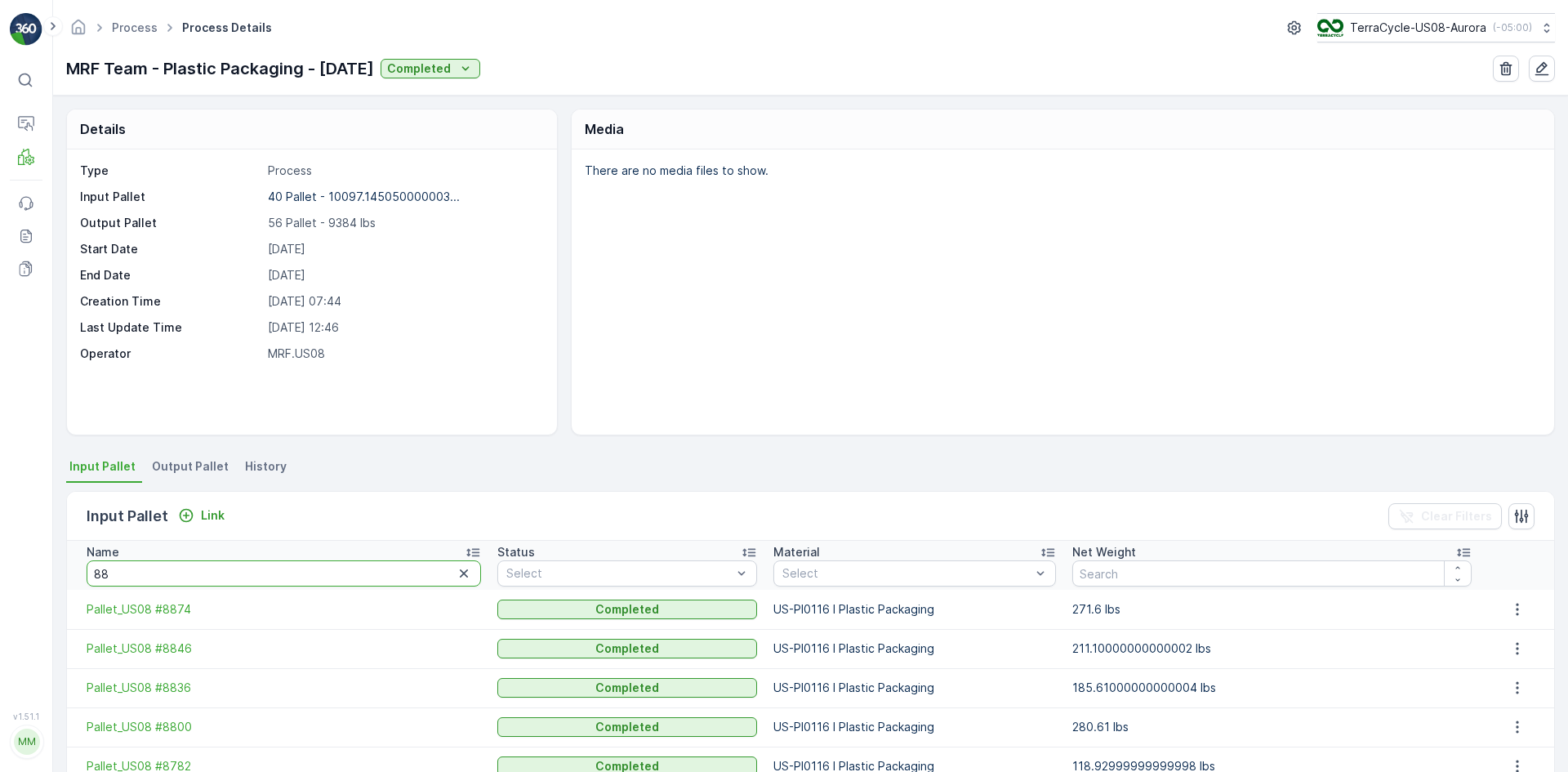
type input "883"
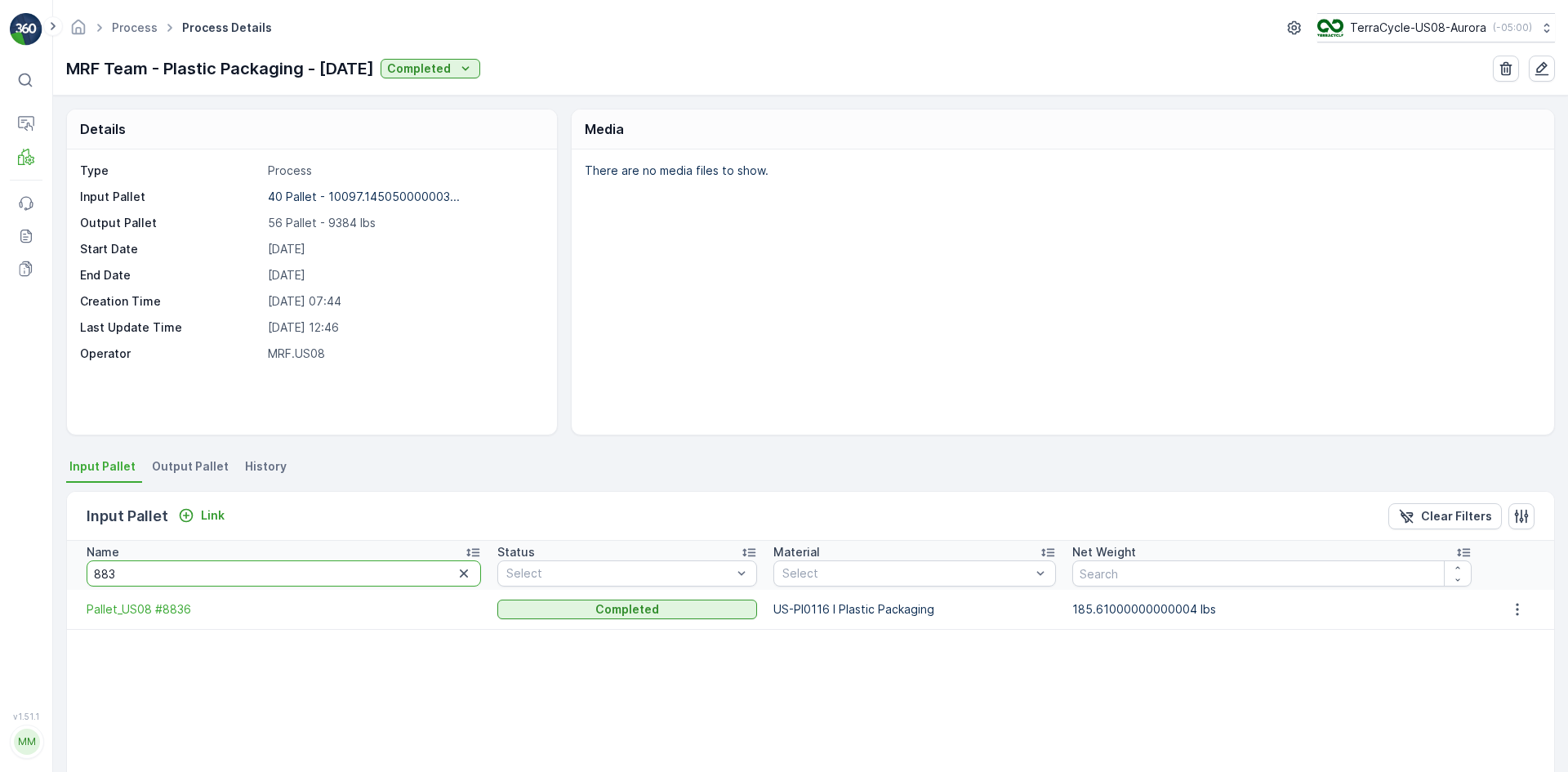
drag, startPoint x: 148, startPoint y: 571, endPoint x: 26, endPoint y: 577, distance: 122.1
click at [26, 577] on div "⌘B Operations MRF Events Reports Documents v 1.51.1 MM MRF.US08 Process Process…" at bounding box center [784, 386] width 1568 height 772
type input "7906"
